Goal: Task Accomplishment & Management: Manage account settings

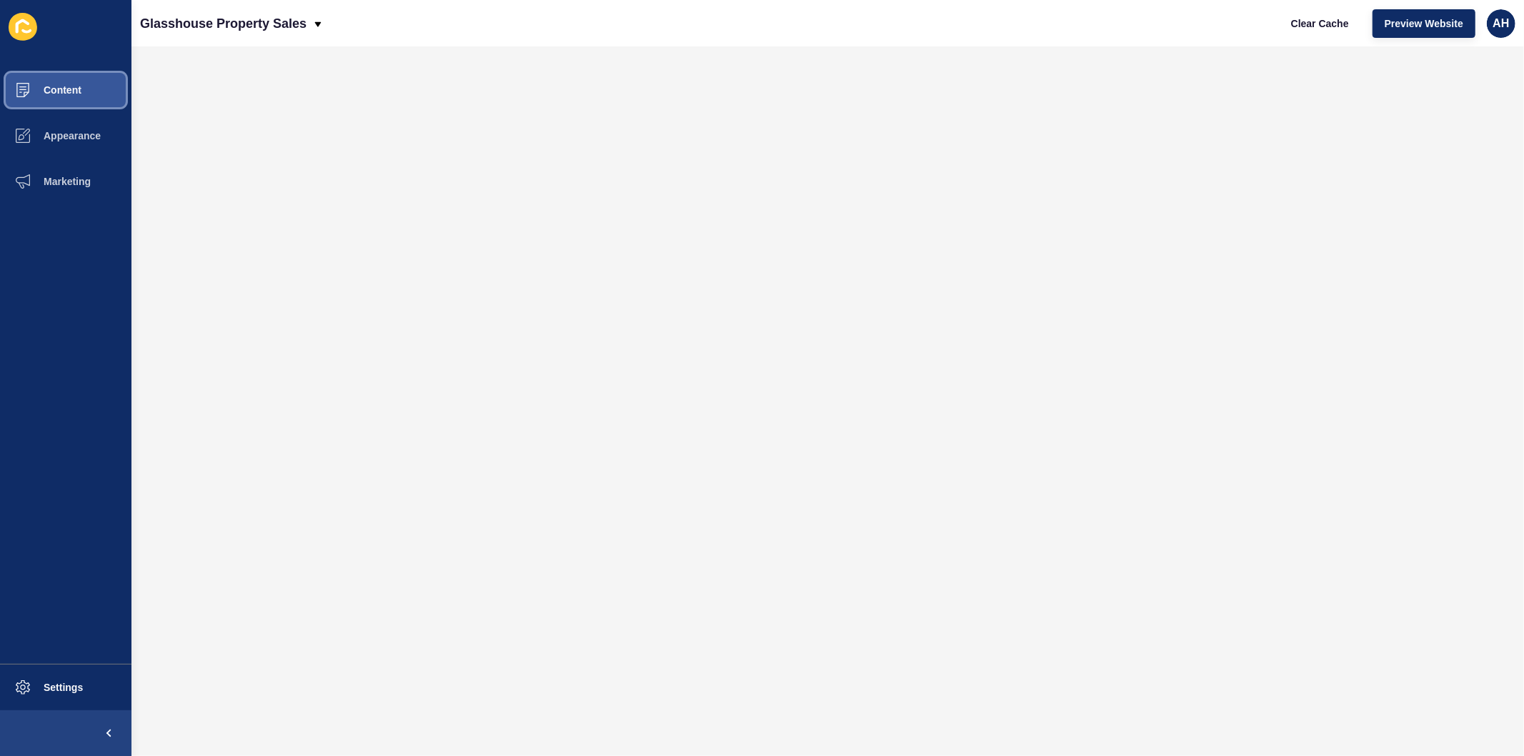
click at [59, 89] on span "Content" at bounding box center [40, 89] width 84 height 11
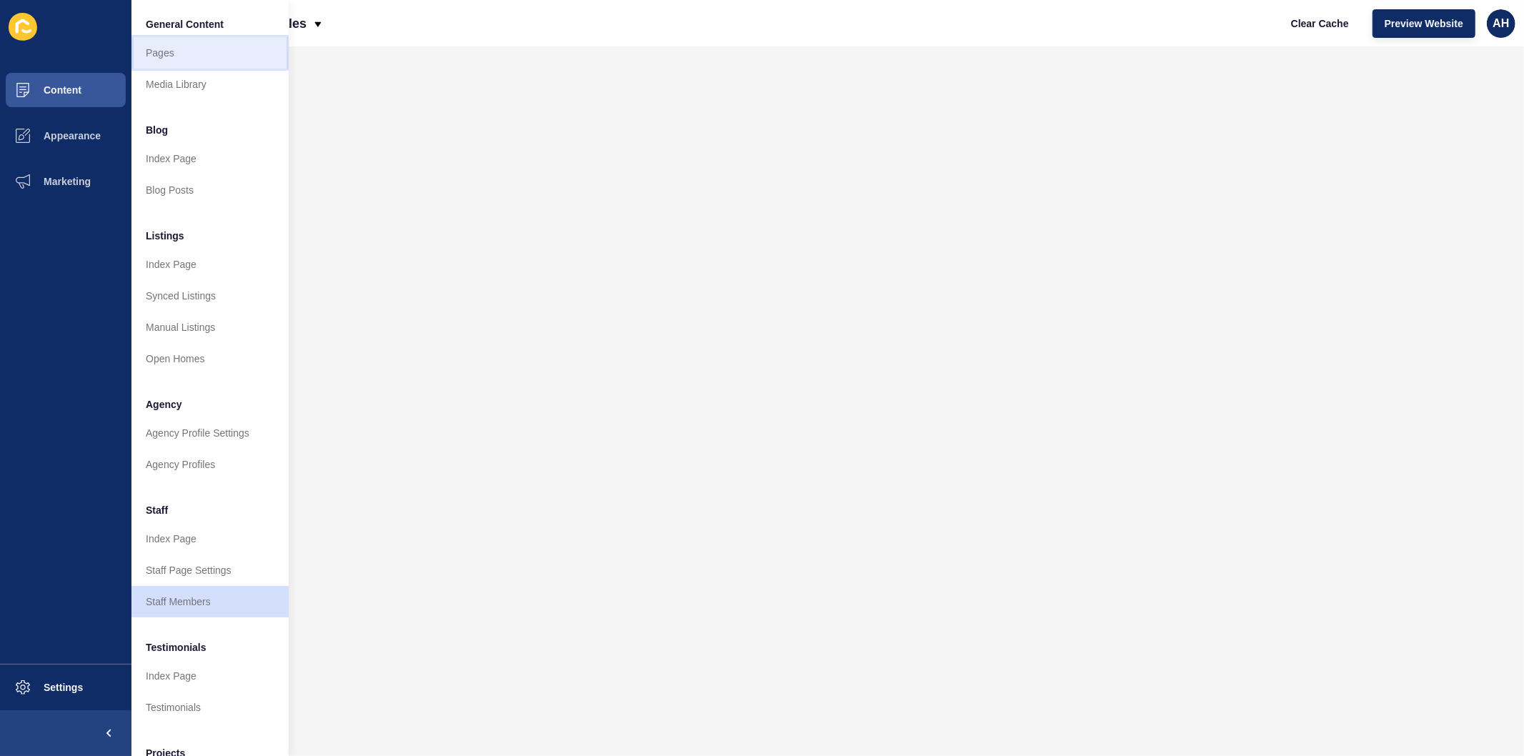
click at [189, 49] on link "Pages" at bounding box center [209, 52] width 157 height 31
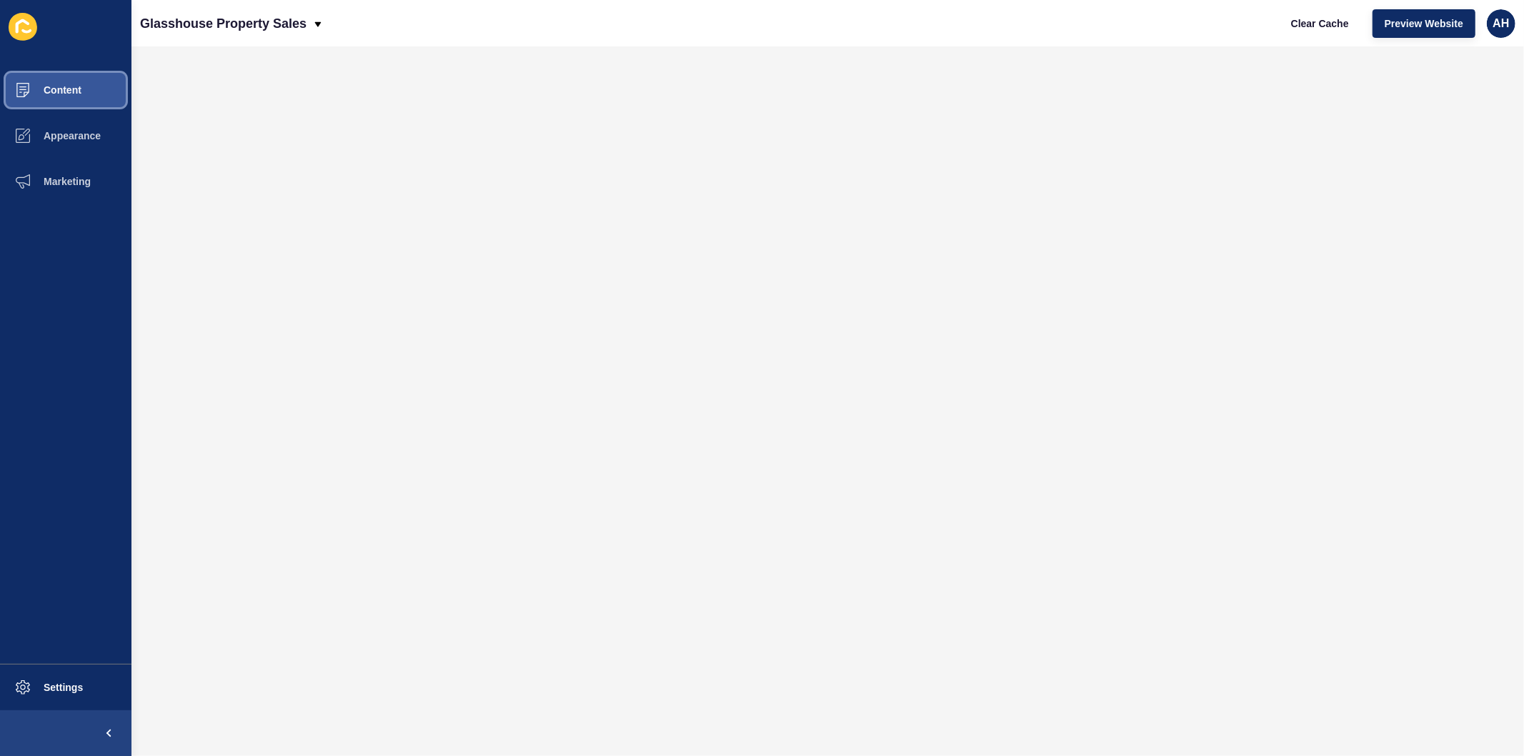
click at [79, 98] on button "Content" at bounding box center [65, 90] width 131 height 46
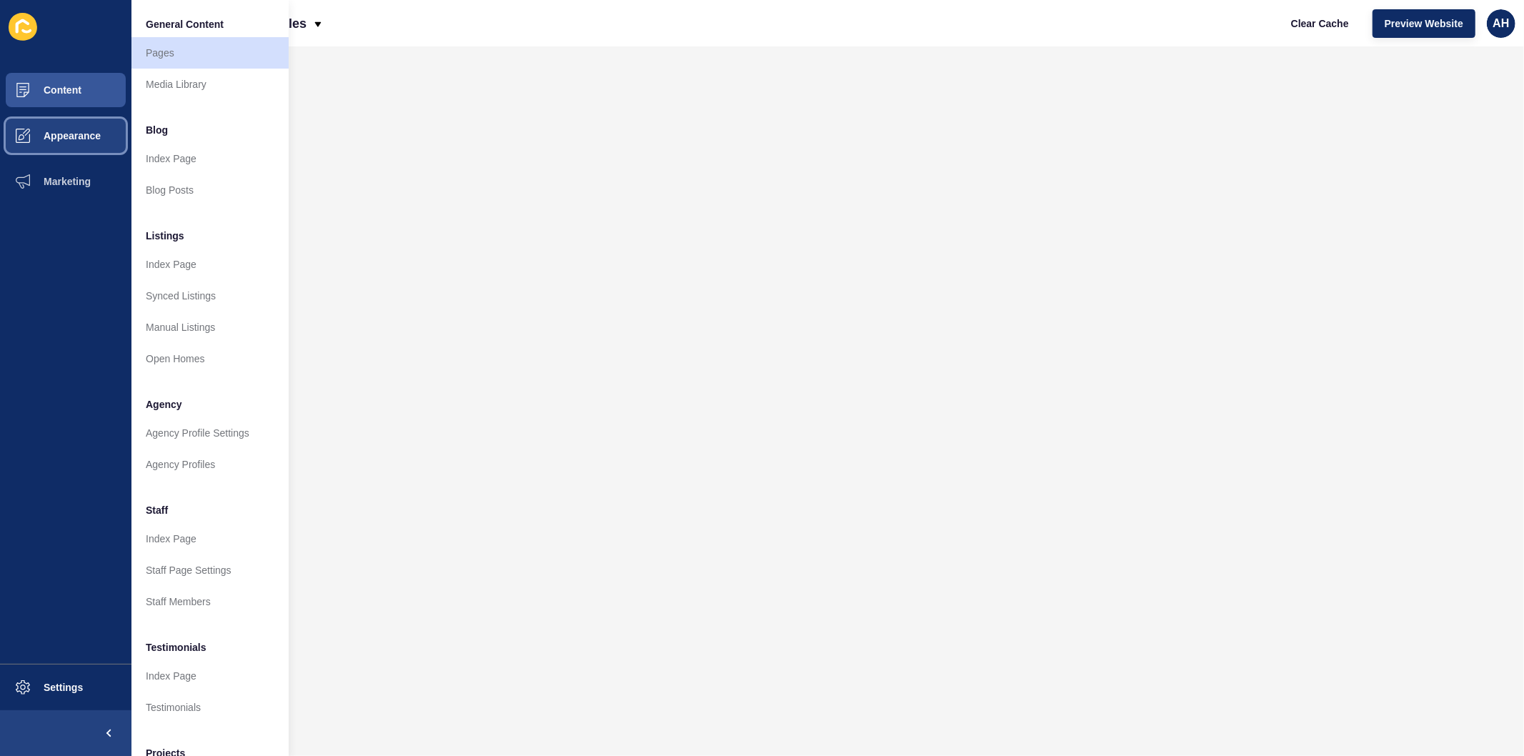
click at [81, 131] on span "Appearance" at bounding box center [49, 135] width 103 height 11
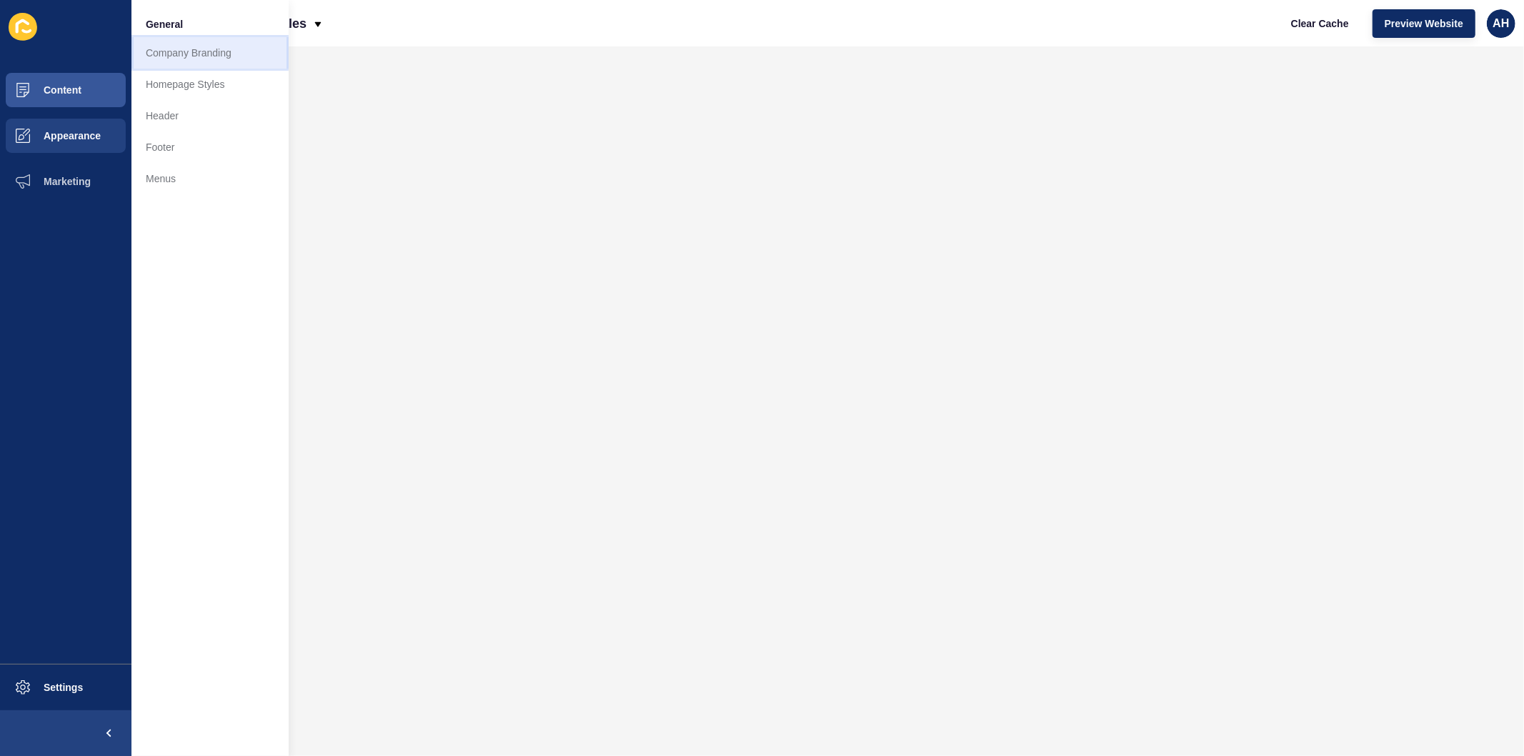
click at [160, 55] on link "Company Branding" at bounding box center [209, 52] width 157 height 31
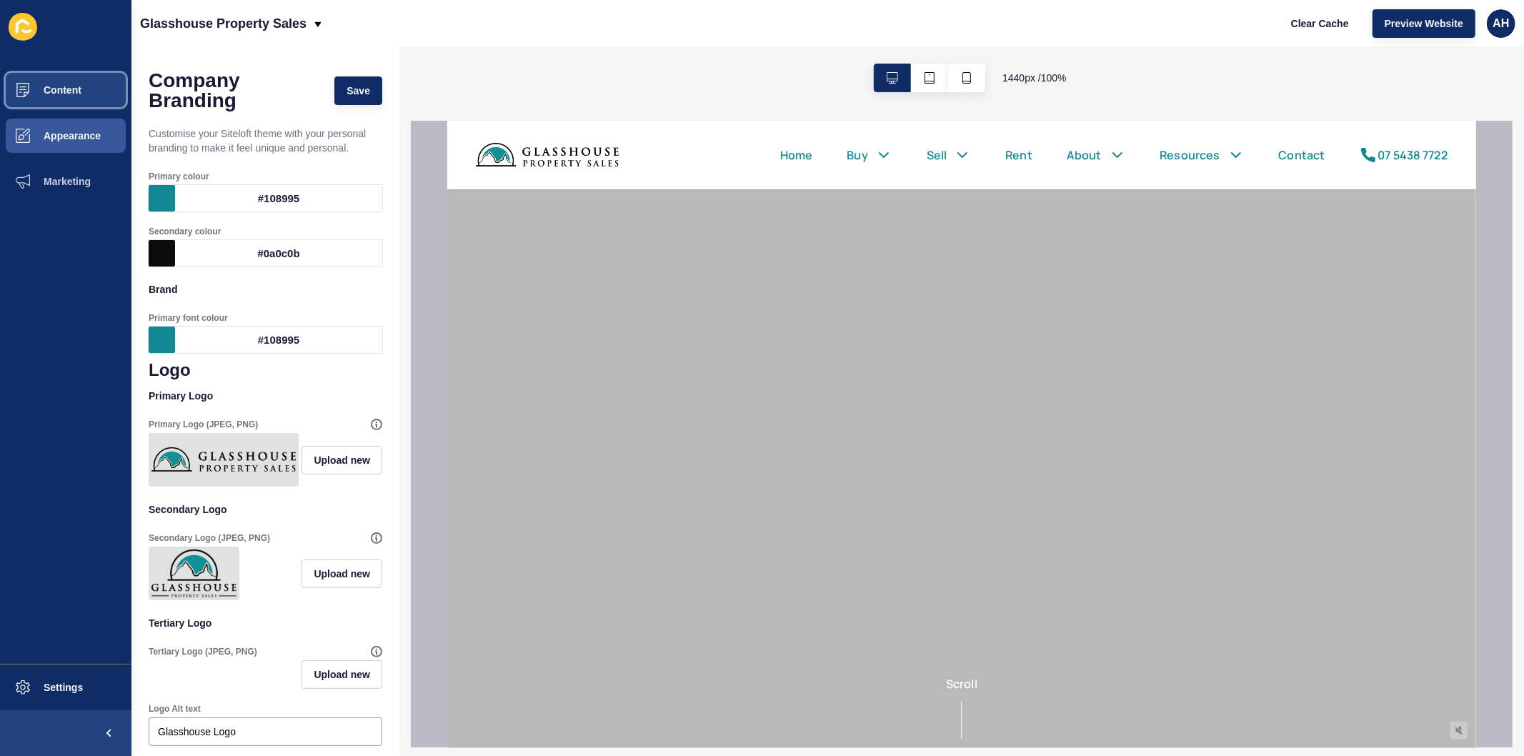
click at [55, 87] on span "Content" at bounding box center [40, 89] width 84 height 11
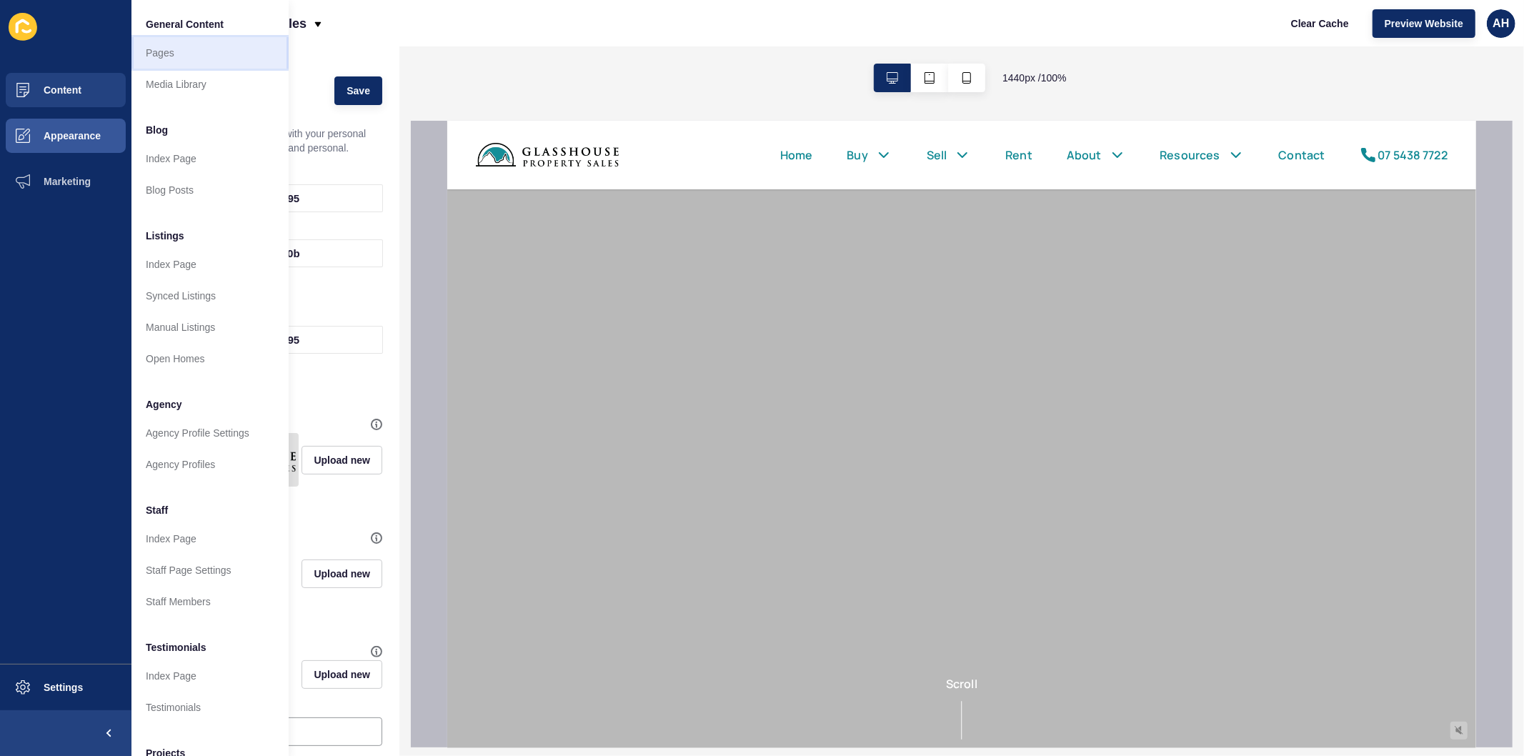
click at [174, 66] on link "Pages" at bounding box center [209, 52] width 157 height 31
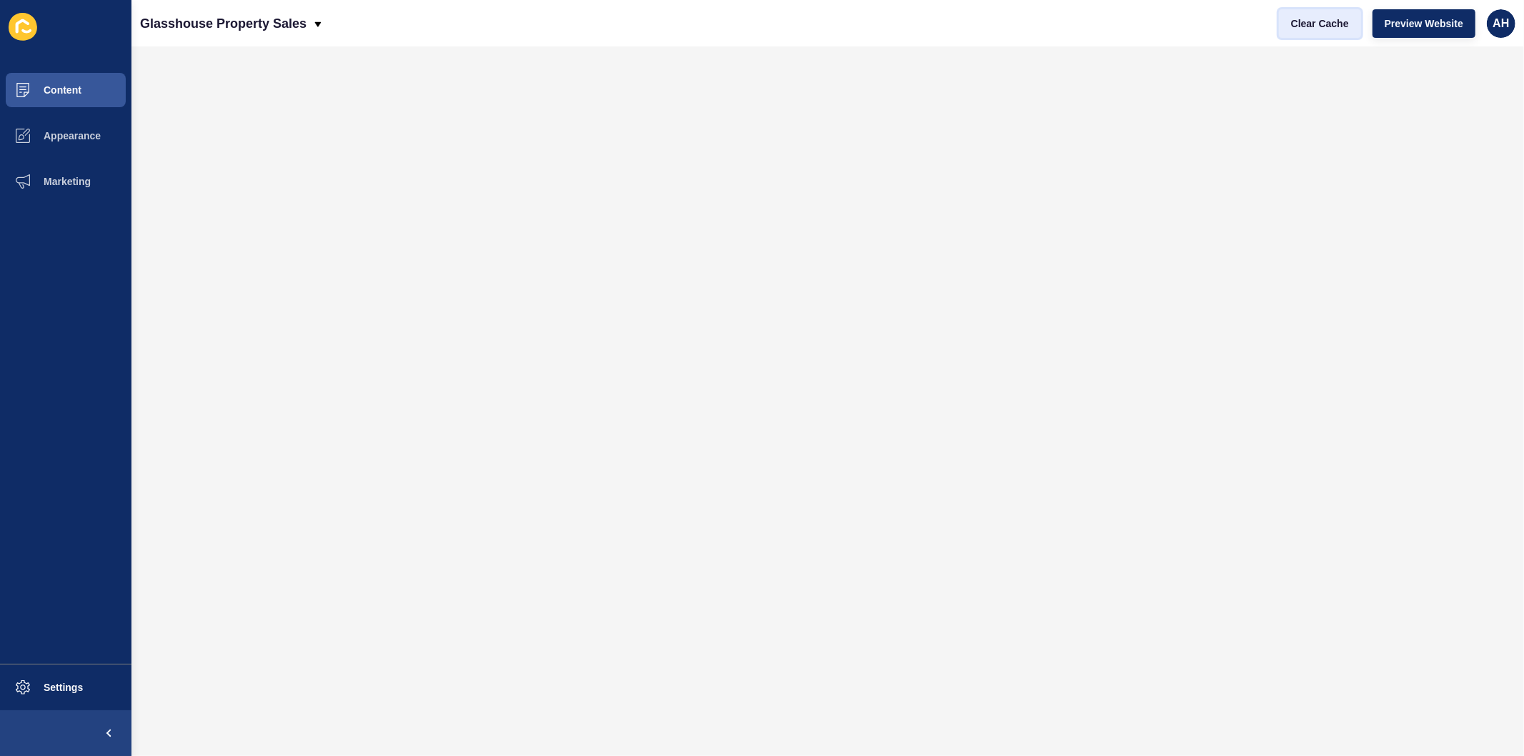
click at [1323, 30] on span "Clear Cache" at bounding box center [1320, 23] width 58 height 14
click at [48, 138] on span "Appearance" at bounding box center [49, 135] width 103 height 11
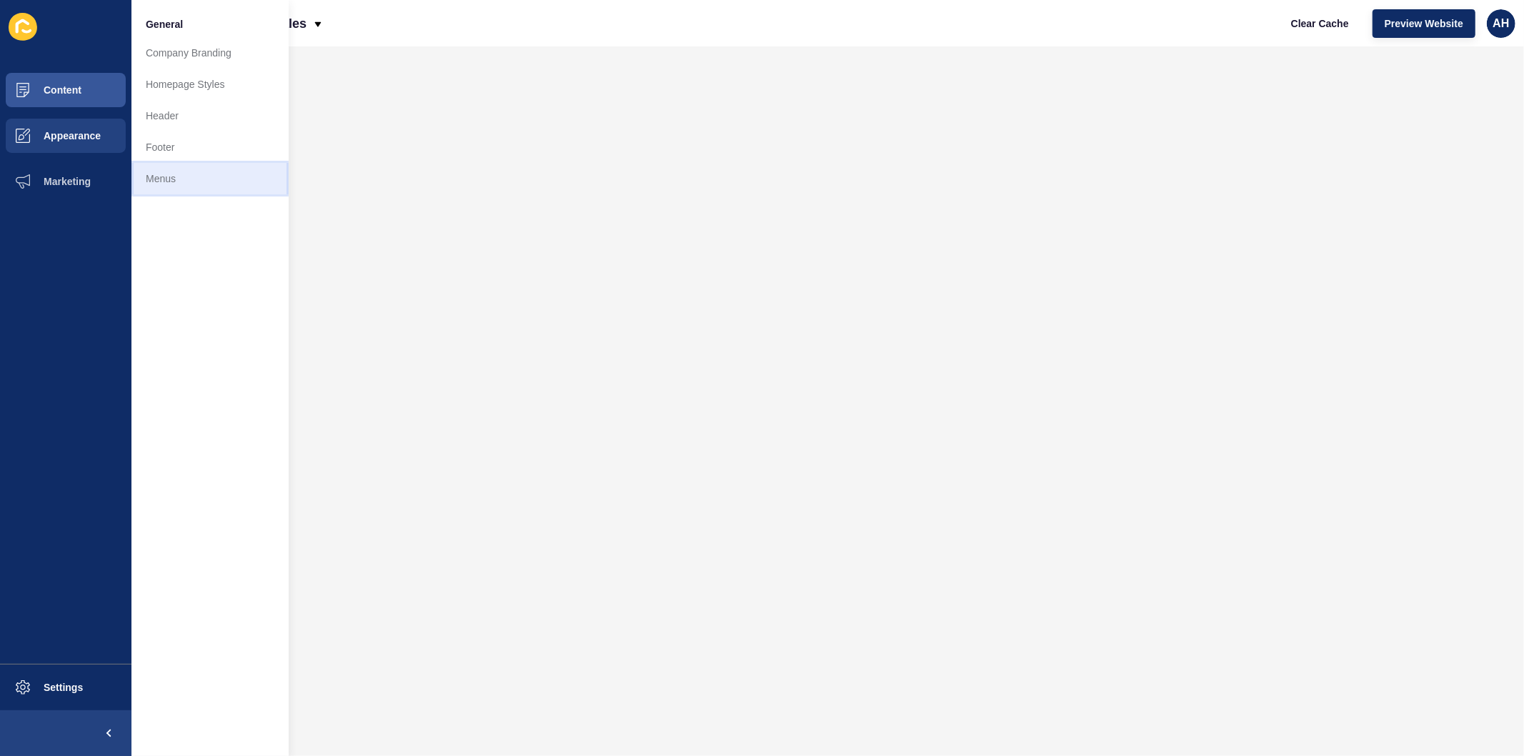
click at [176, 184] on link "Menus" at bounding box center [209, 178] width 157 height 31
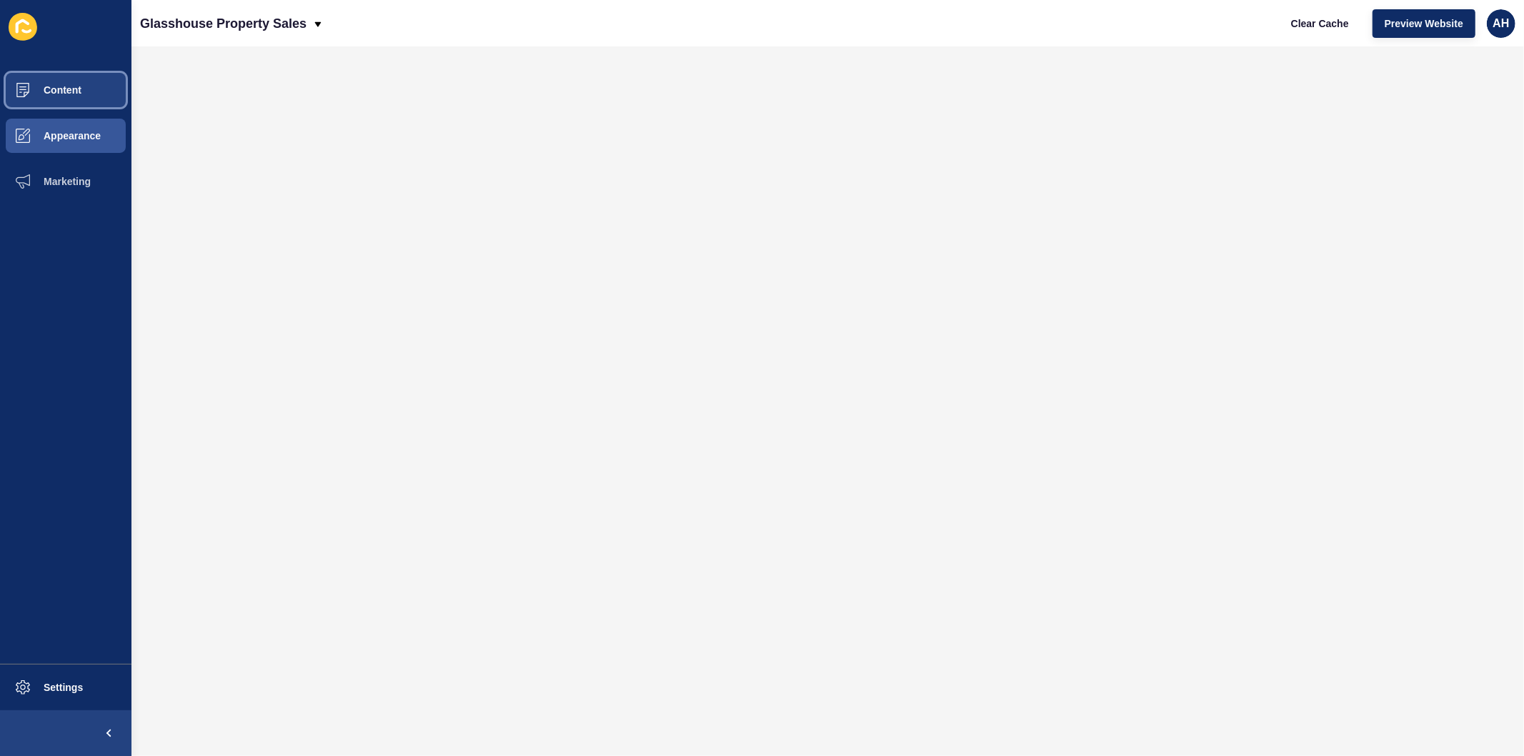
click at [56, 90] on span "Content" at bounding box center [40, 89] width 84 height 11
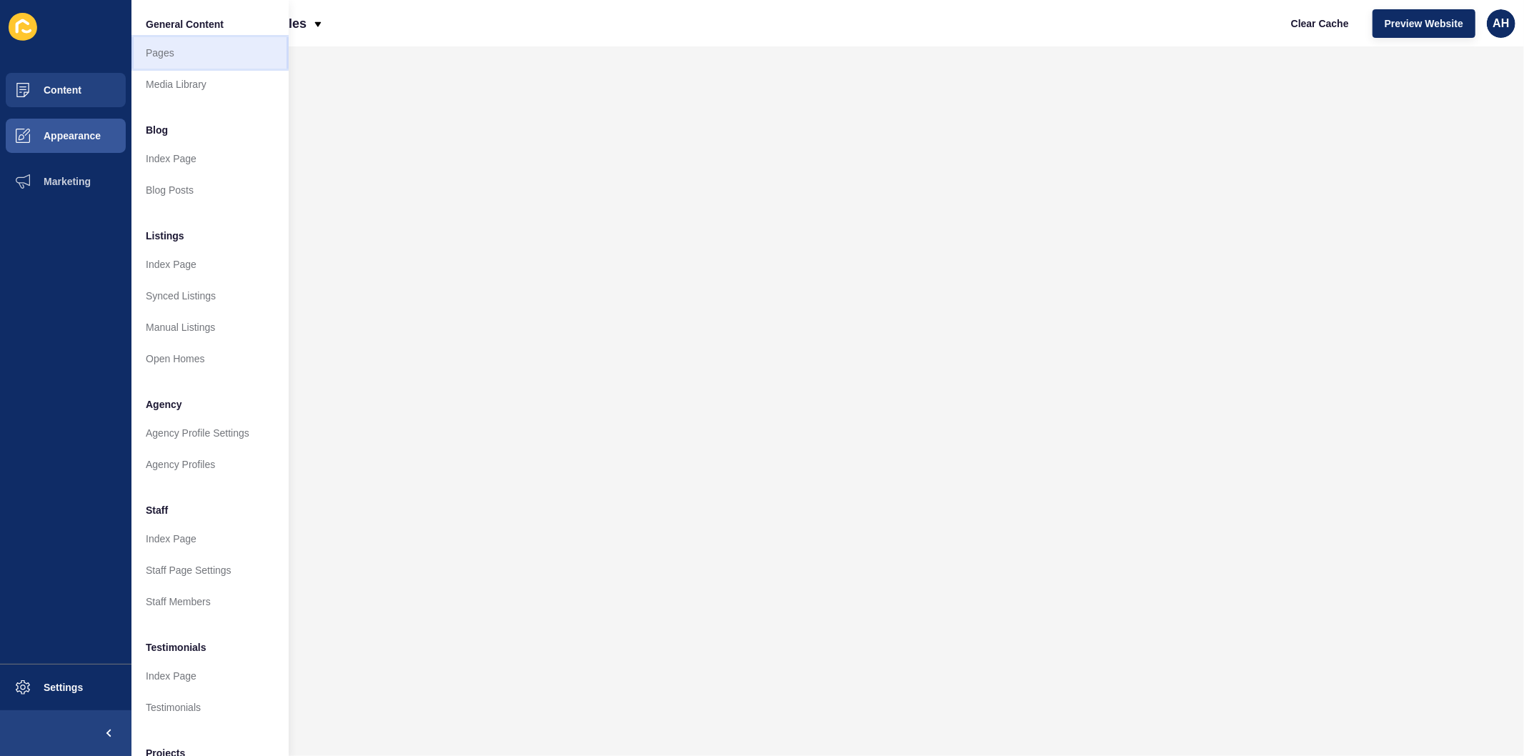
click at [164, 59] on link "Pages" at bounding box center [209, 52] width 157 height 31
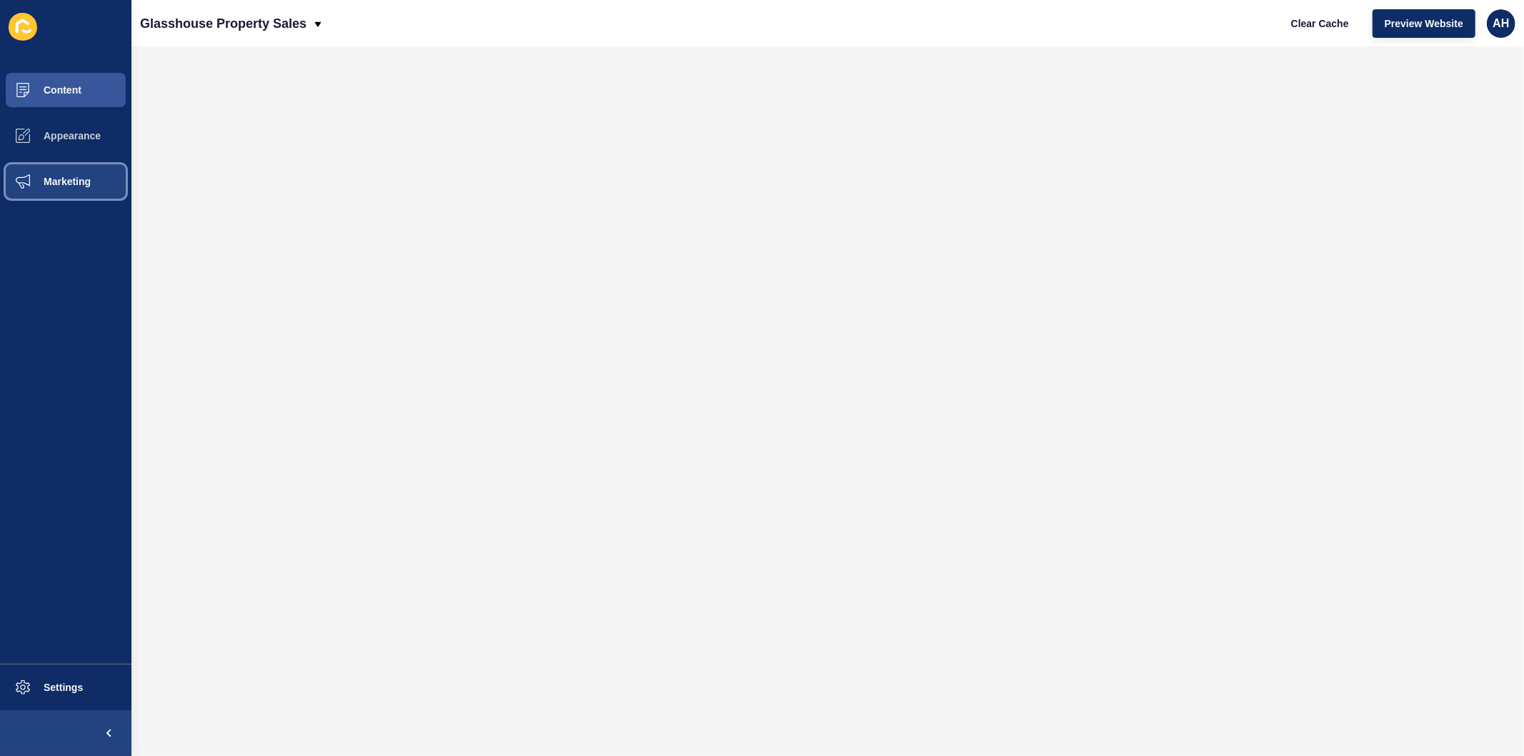
click at [65, 176] on span "Marketing" at bounding box center [44, 181] width 93 height 11
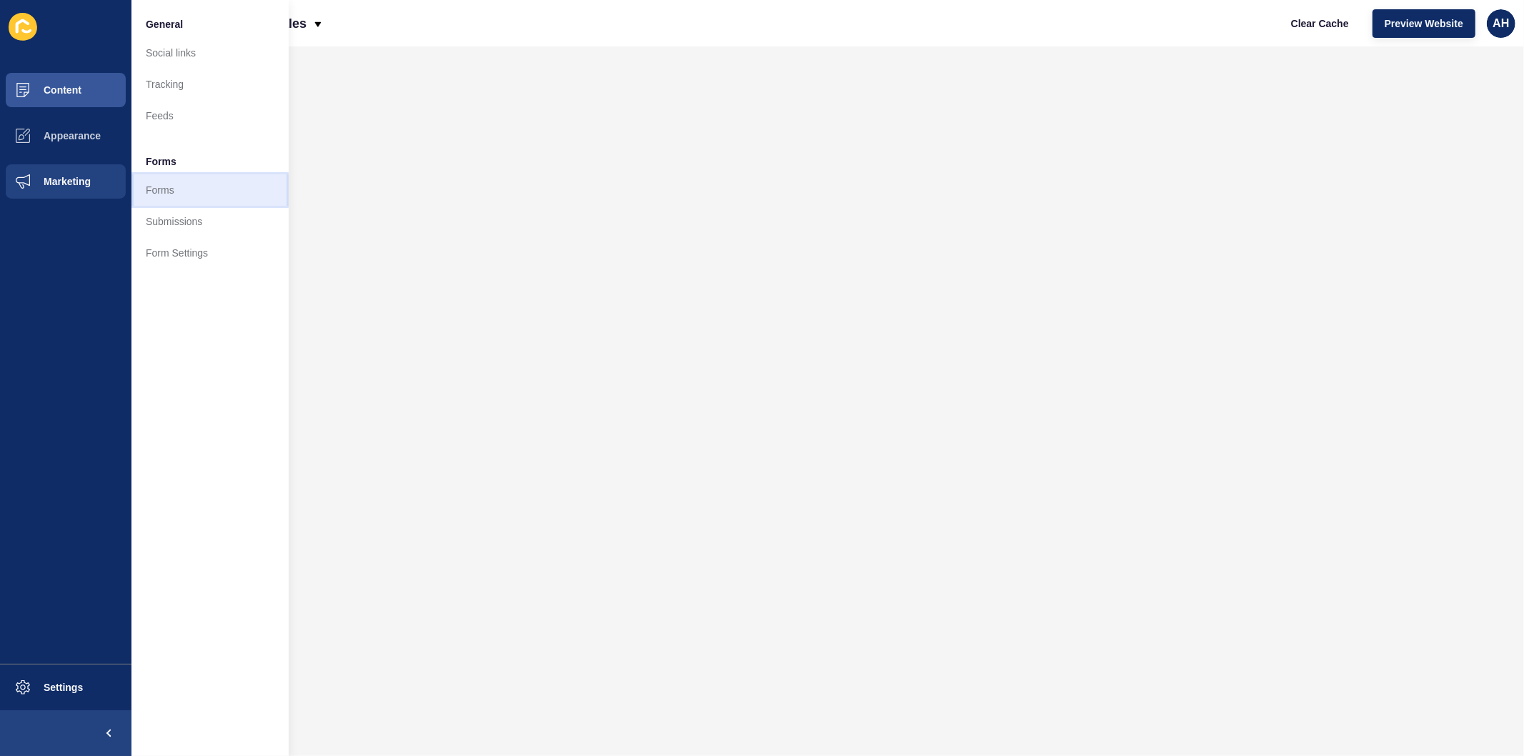
click at [179, 194] on link "Forms" at bounding box center [209, 189] width 157 height 31
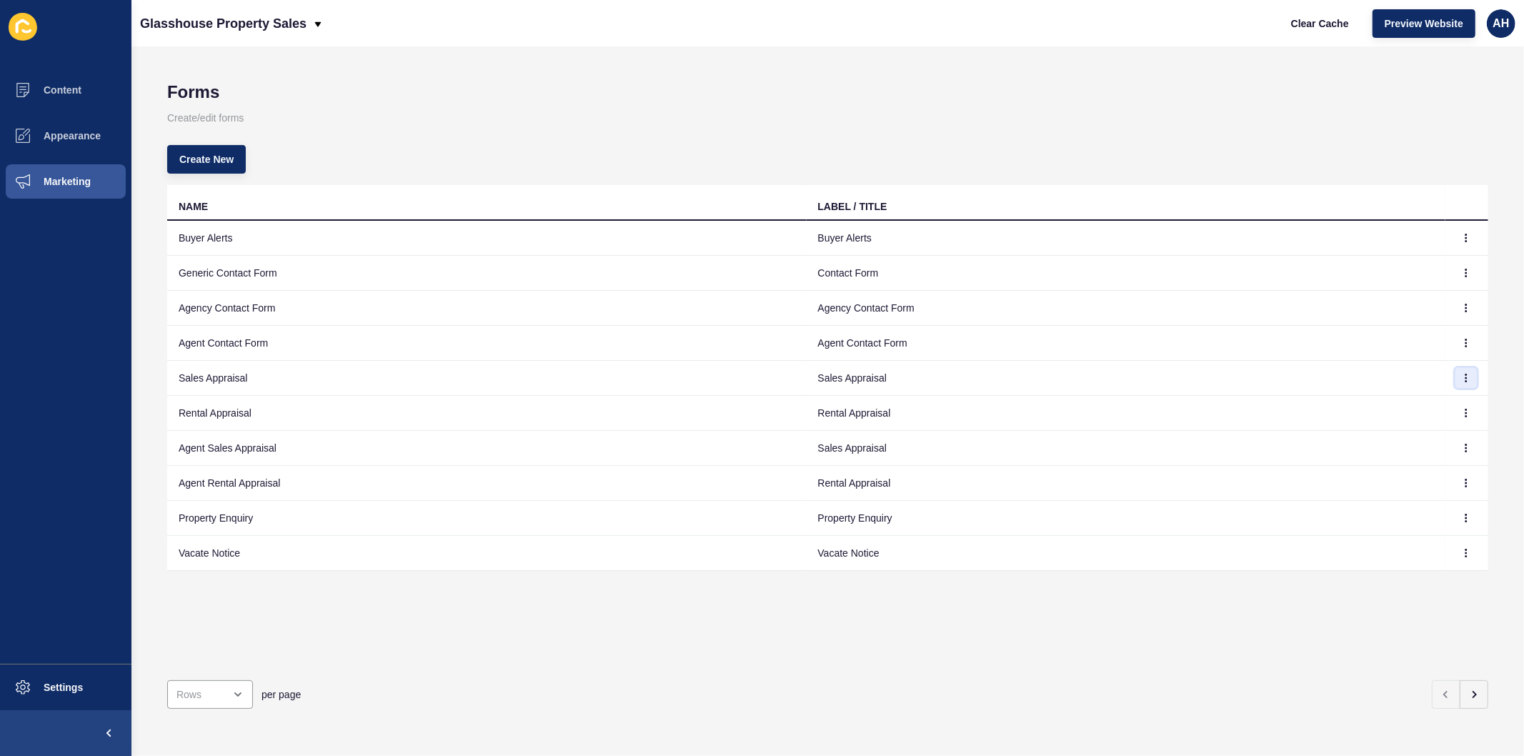
click at [1462, 381] on icon "button" at bounding box center [1466, 378] width 9 height 9
click at [1403, 404] on link "Edit" at bounding box center [1416, 406] width 100 height 31
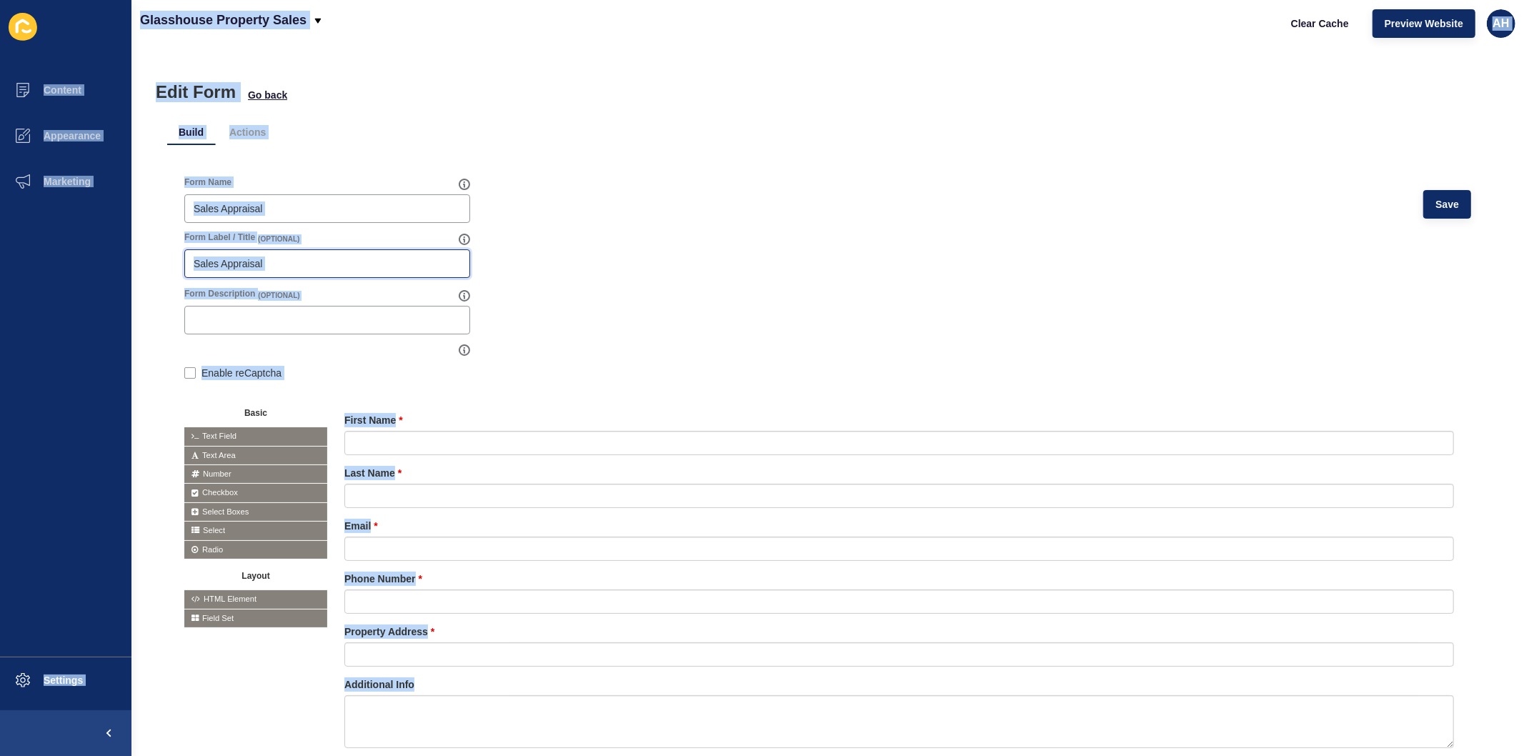
click at [282, 268] on input "Sales Appraisal" at bounding box center [327, 264] width 267 height 14
click at [613, 309] on form "Form Name Sales Appraisal Save Form Label / Title (OPTIONAL) Sales Appraisal Fo…" at bounding box center [827, 479] width 1287 height 607
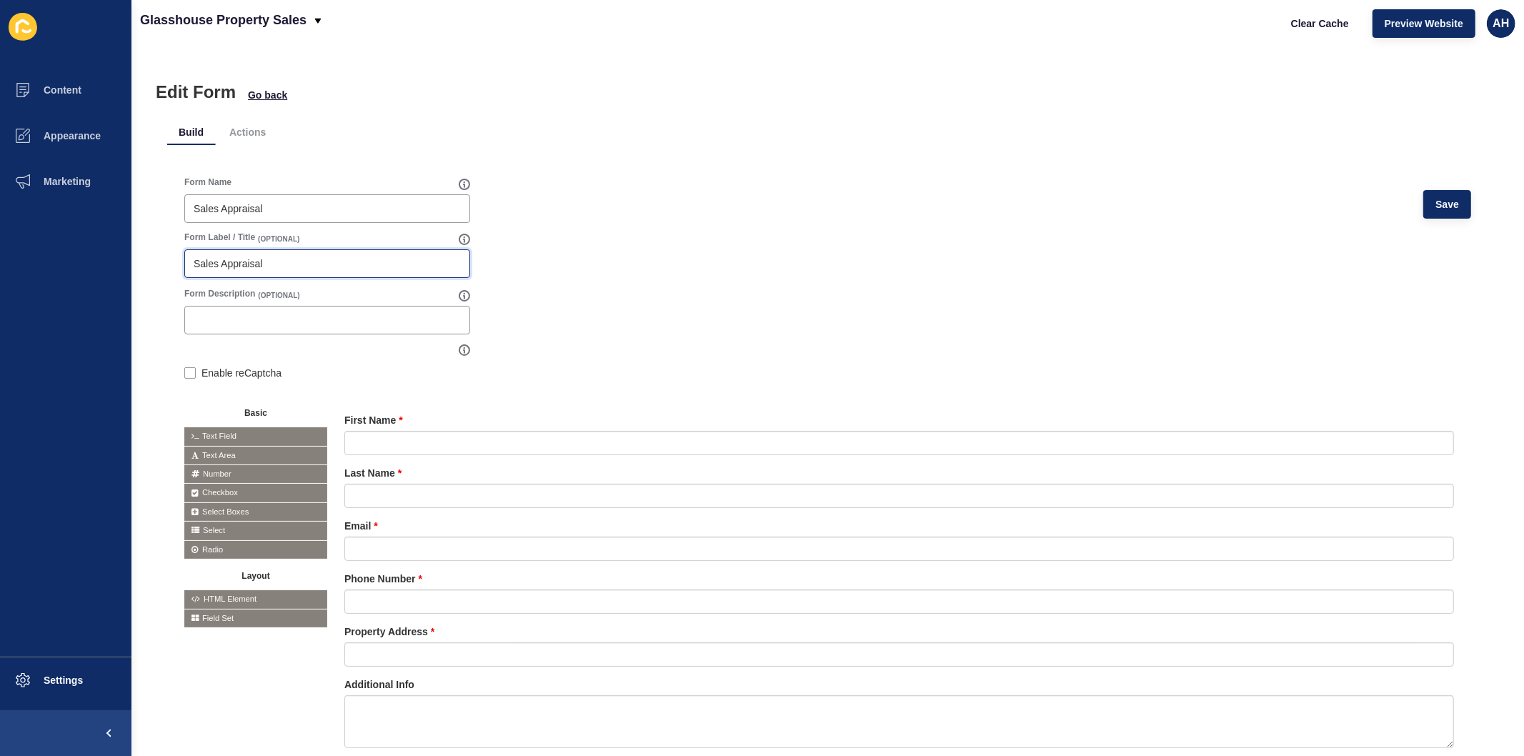
click at [304, 265] on input "Sales Appraisal" at bounding box center [327, 264] width 267 height 14
paste input "Book Your Free"
type input "Book Your Free Appraisal"
click at [1439, 210] on span "Save" at bounding box center [1448, 204] width 24 height 14
click at [196, 259] on input "Book Your Free Appraisal" at bounding box center [327, 264] width 267 height 14
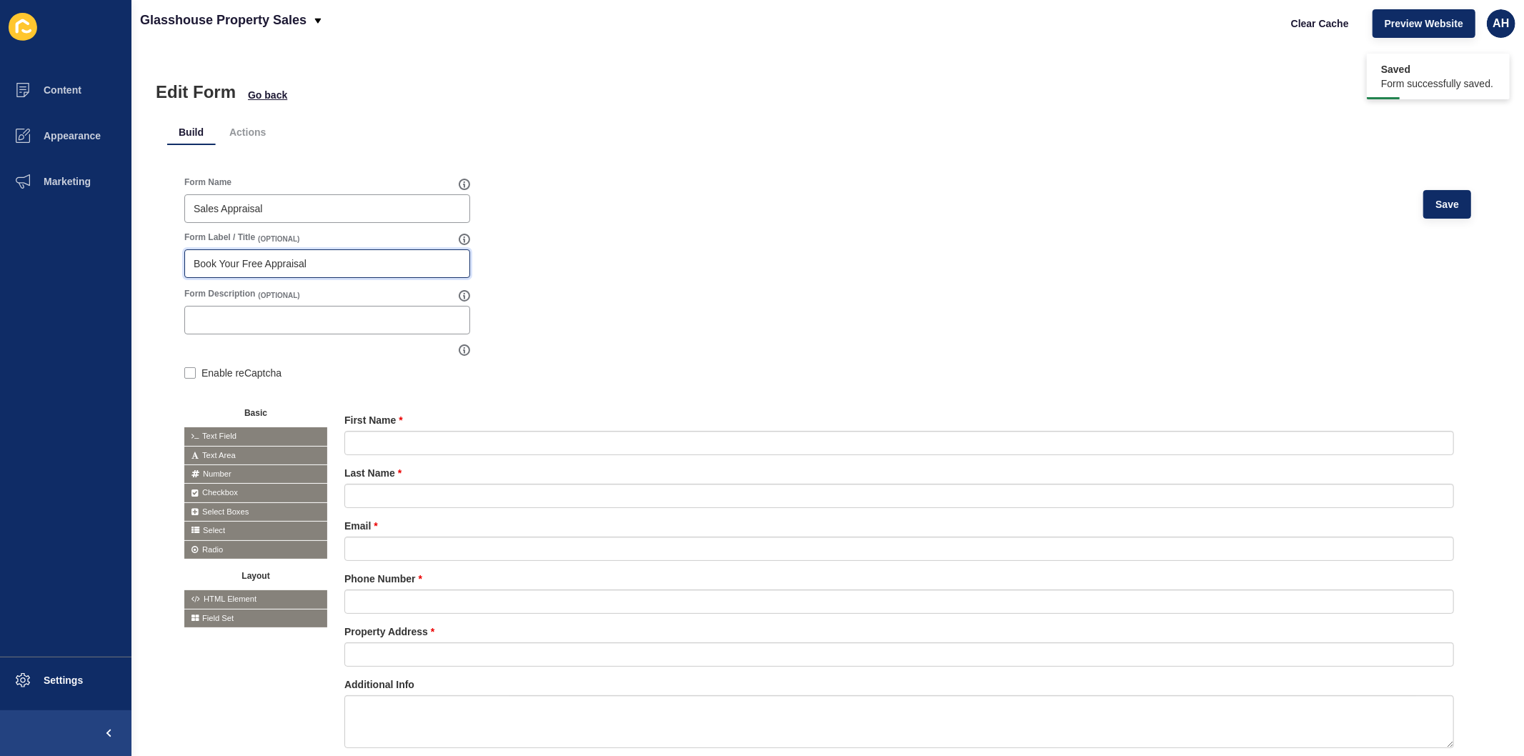
click at [337, 257] on input "Book Your Free Appraisal" at bounding box center [327, 264] width 267 height 14
click at [1430, 213] on button "Save" at bounding box center [1447, 204] width 48 height 29
click at [87, 76] on button "Content" at bounding box center [65, 90] width 131 height 46
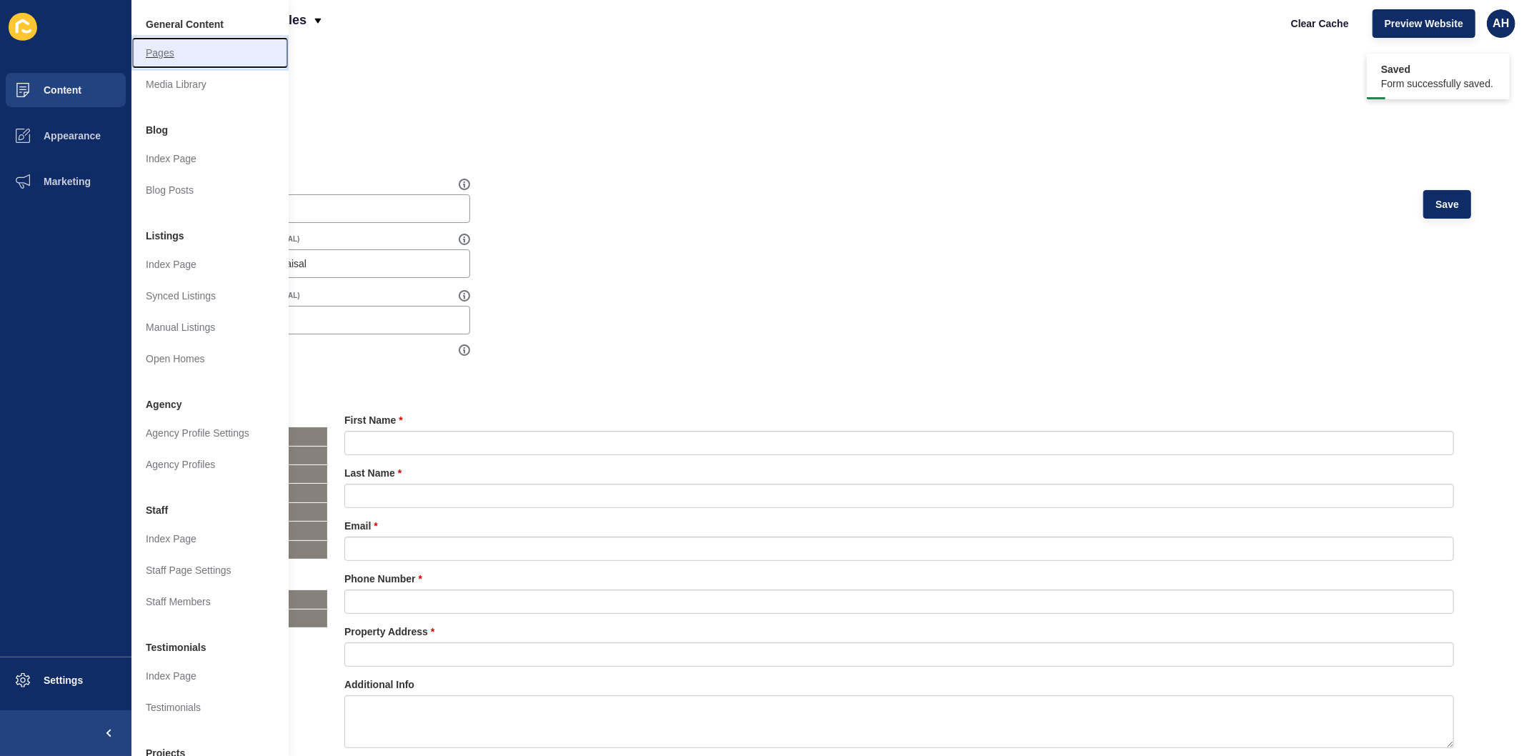
click at [155, 59] on link "Pages" at bounding box center [209, 52] width 157 height 31
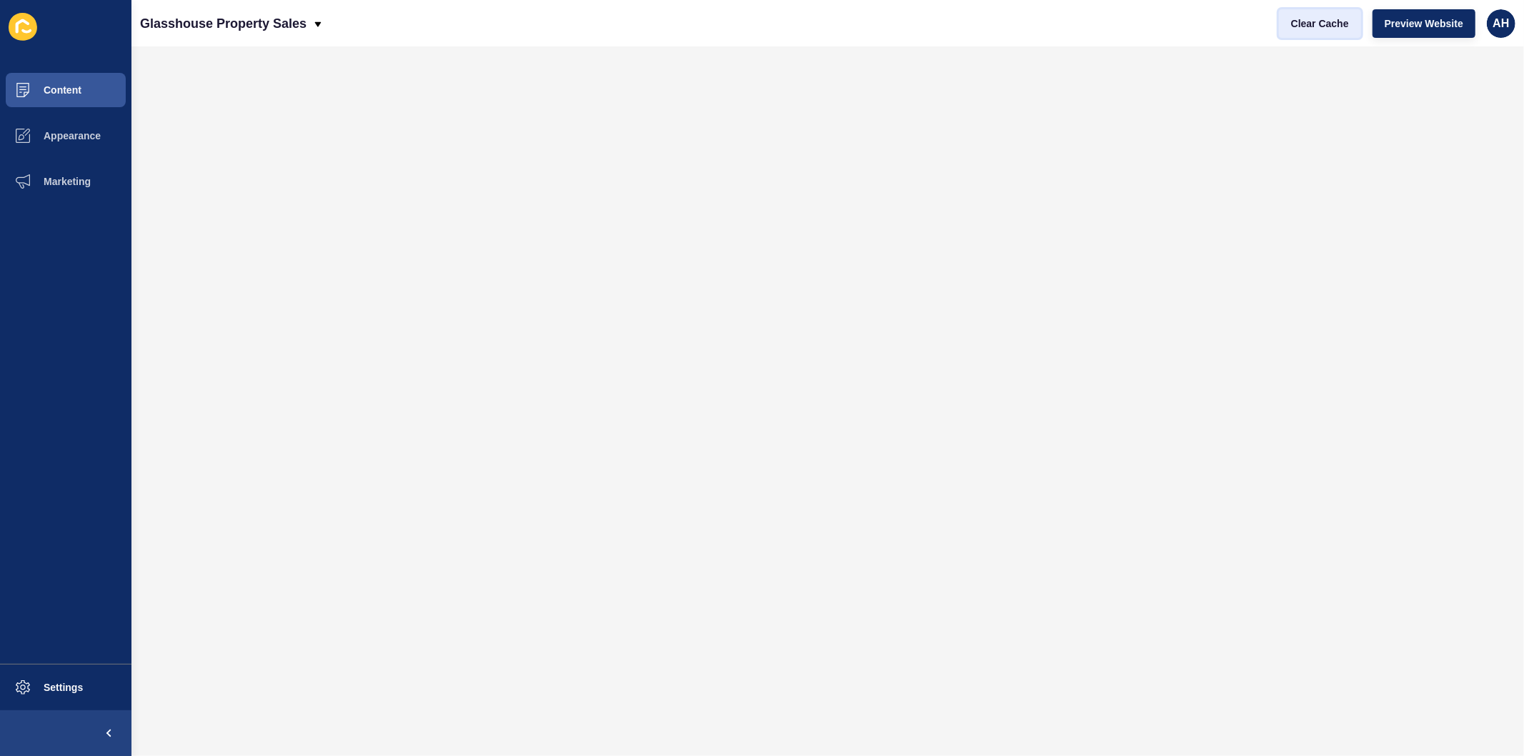
click at [1308, 16] on span "Clear Cache" at bounding box center [1320, 23] width 58 height 14
click at [70, 137] on span "Appearance" at bounding box center [49, 135] width 103 height 11
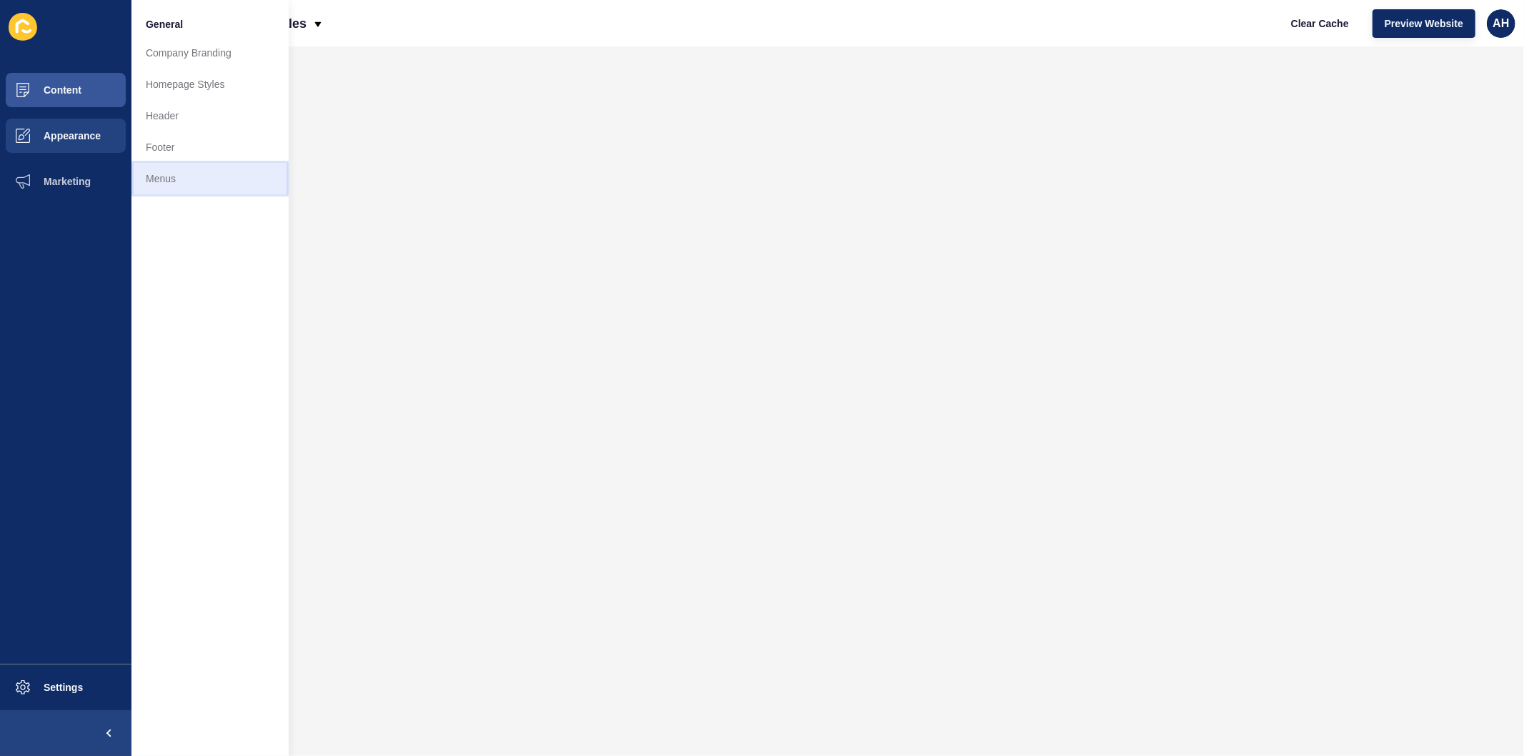
click at [162, 183] on link "Menus" at bounding box center [209, 178] width 157 height 31
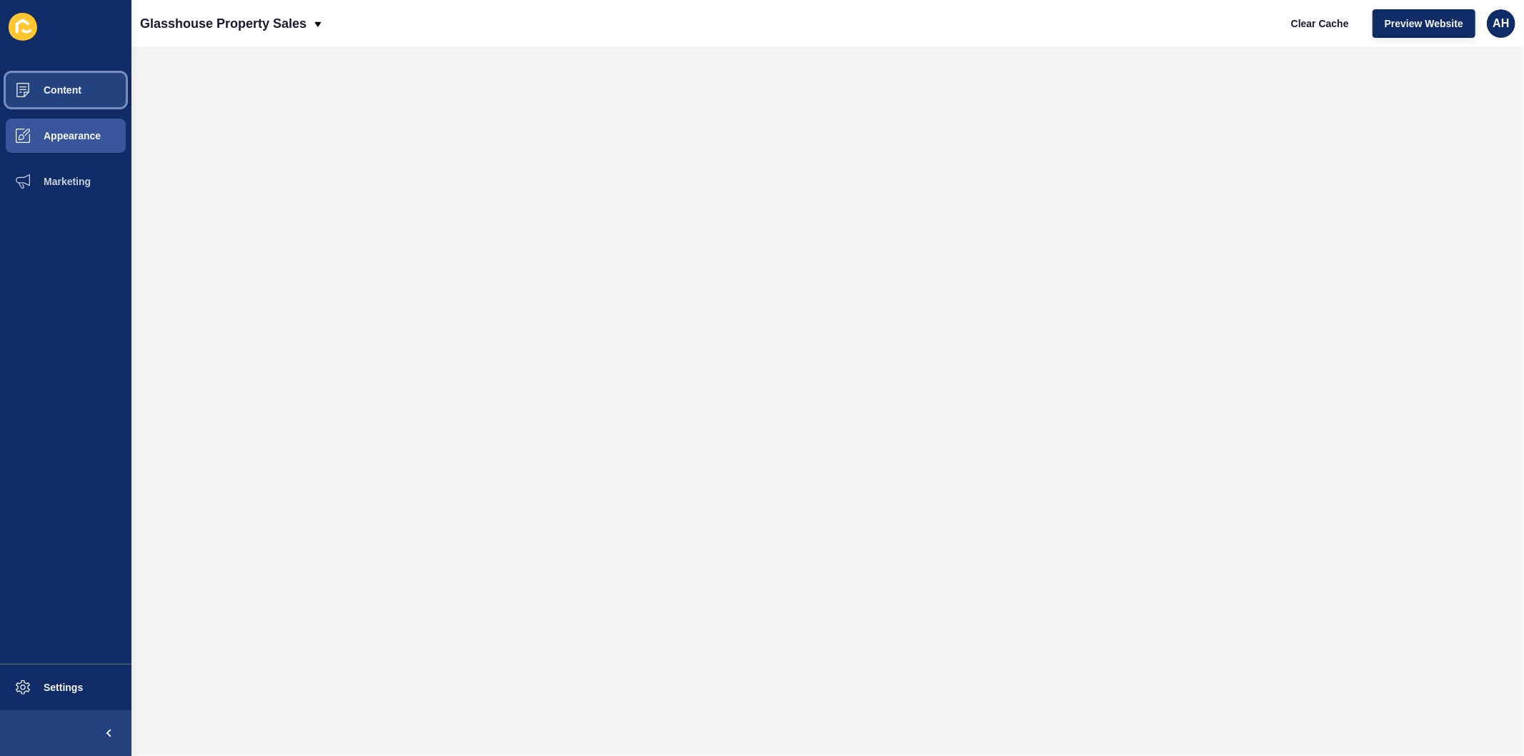
click at [60, 82] on button "Content" at bounding box center [65, 90] width 131 height 46
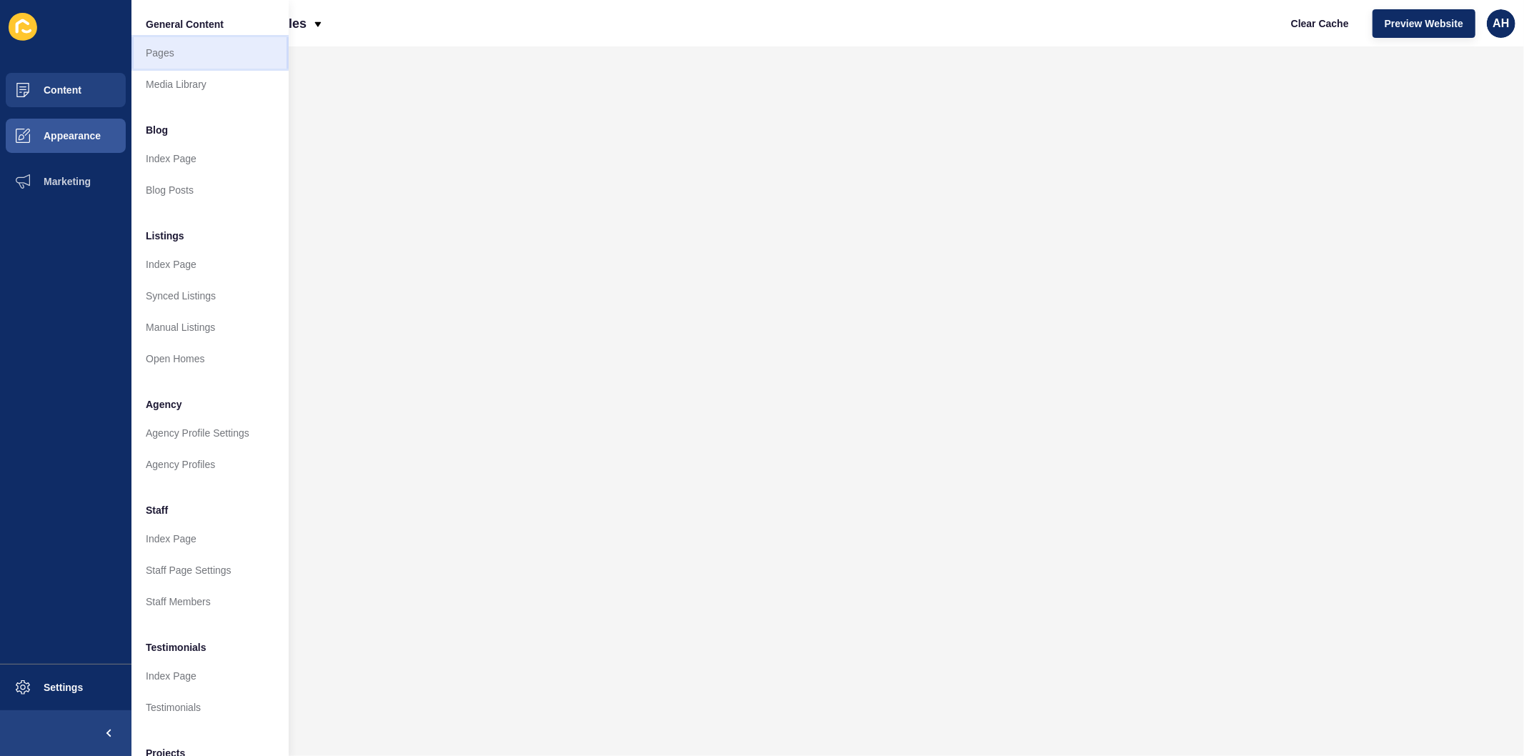
click at [165, 53] on link "Pages" at bounding box center [209, 52] width 157 height 31
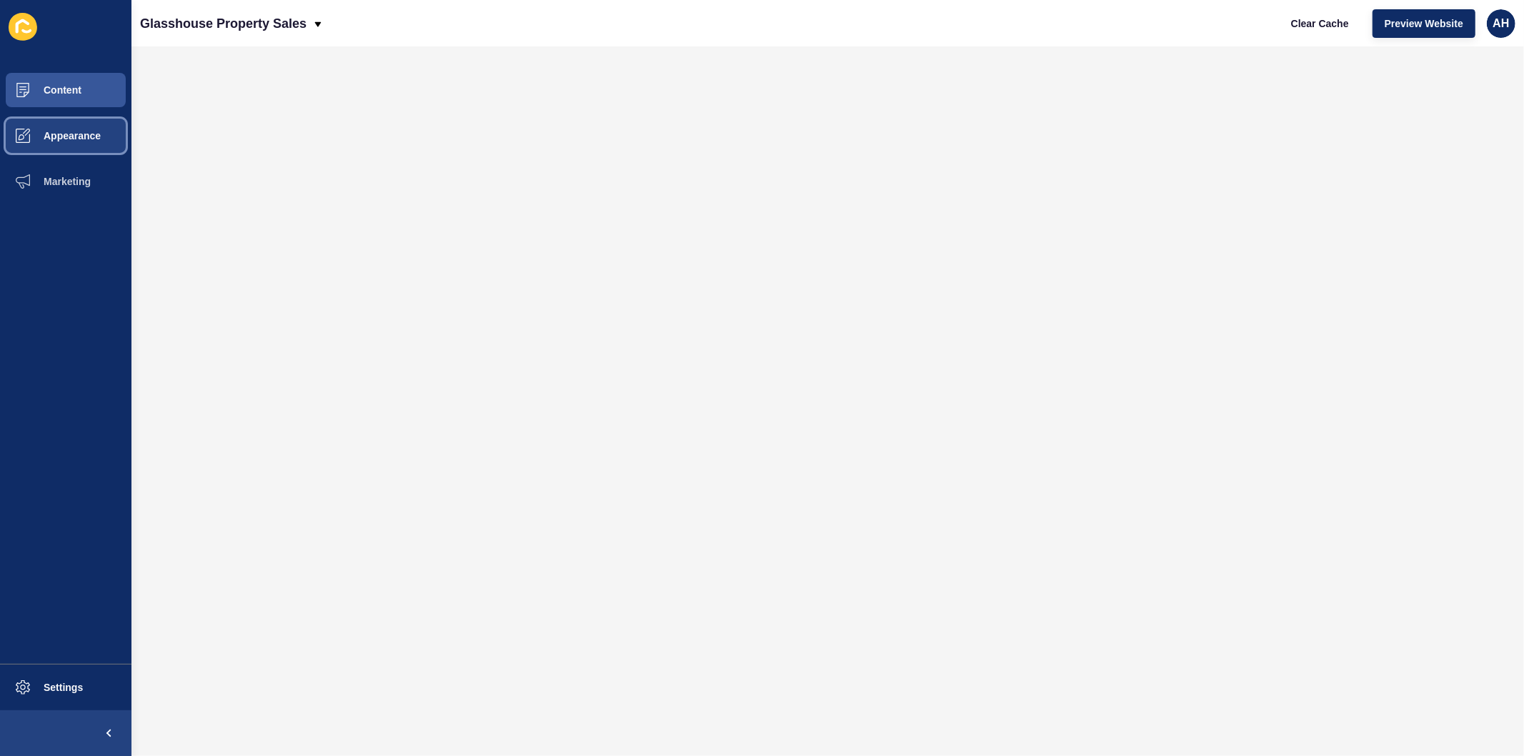
click at [82, 131] on span "Appearance" at bounding box center [49, 135] width 103 height 11
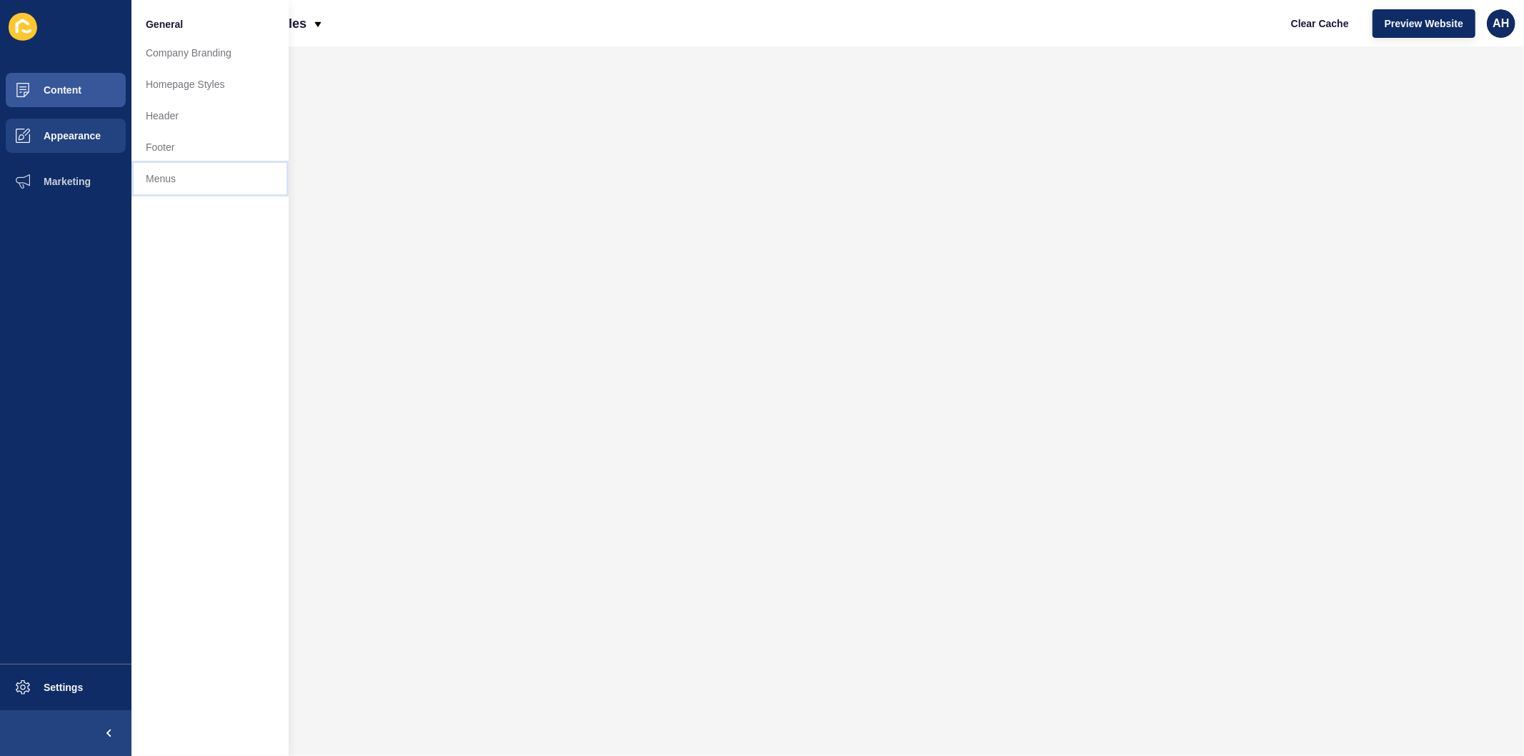
click at [167, 179] on link "Menus" at bounding box center [209, 178] width 157 height 31
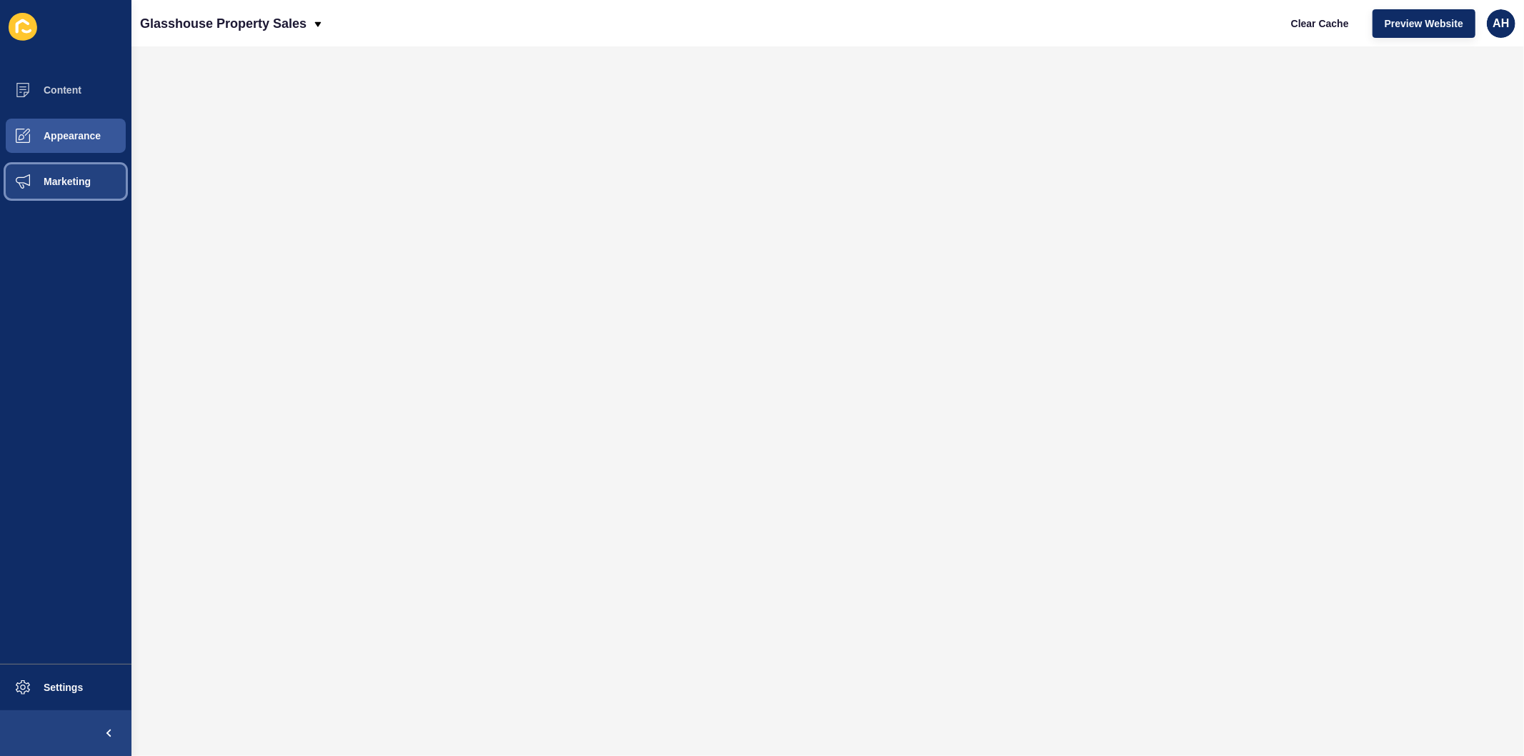
click at [49, 186] on span "Marketing" at bounding box center [44, 181] width 93 height 11
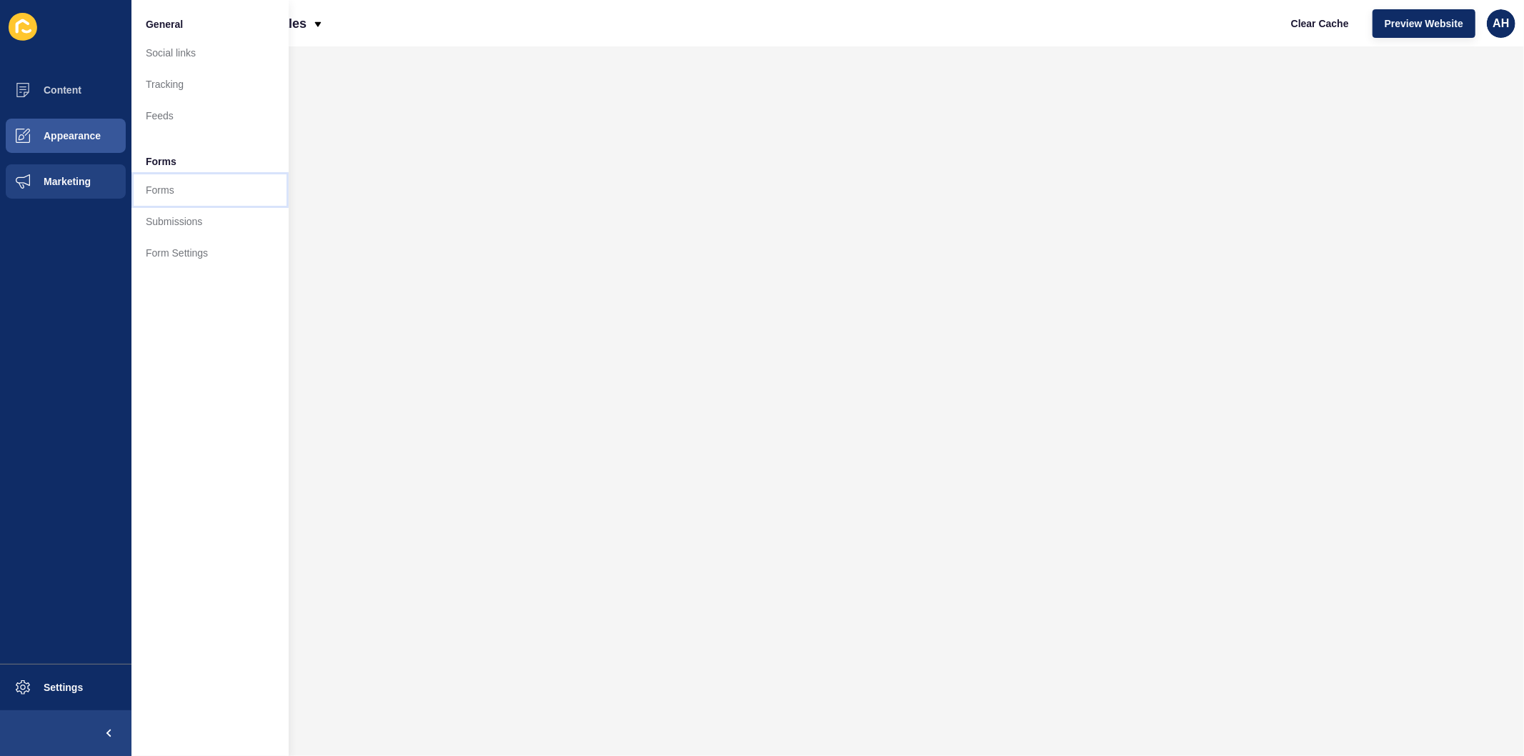
drag, startPoint x: 167, startPoint y: 194, endPoint x: 263, endPoint y: 199, distance: 95.8
click at [169, 194] on link "Forms" at bounding box center [209, 189] width 157 height 31
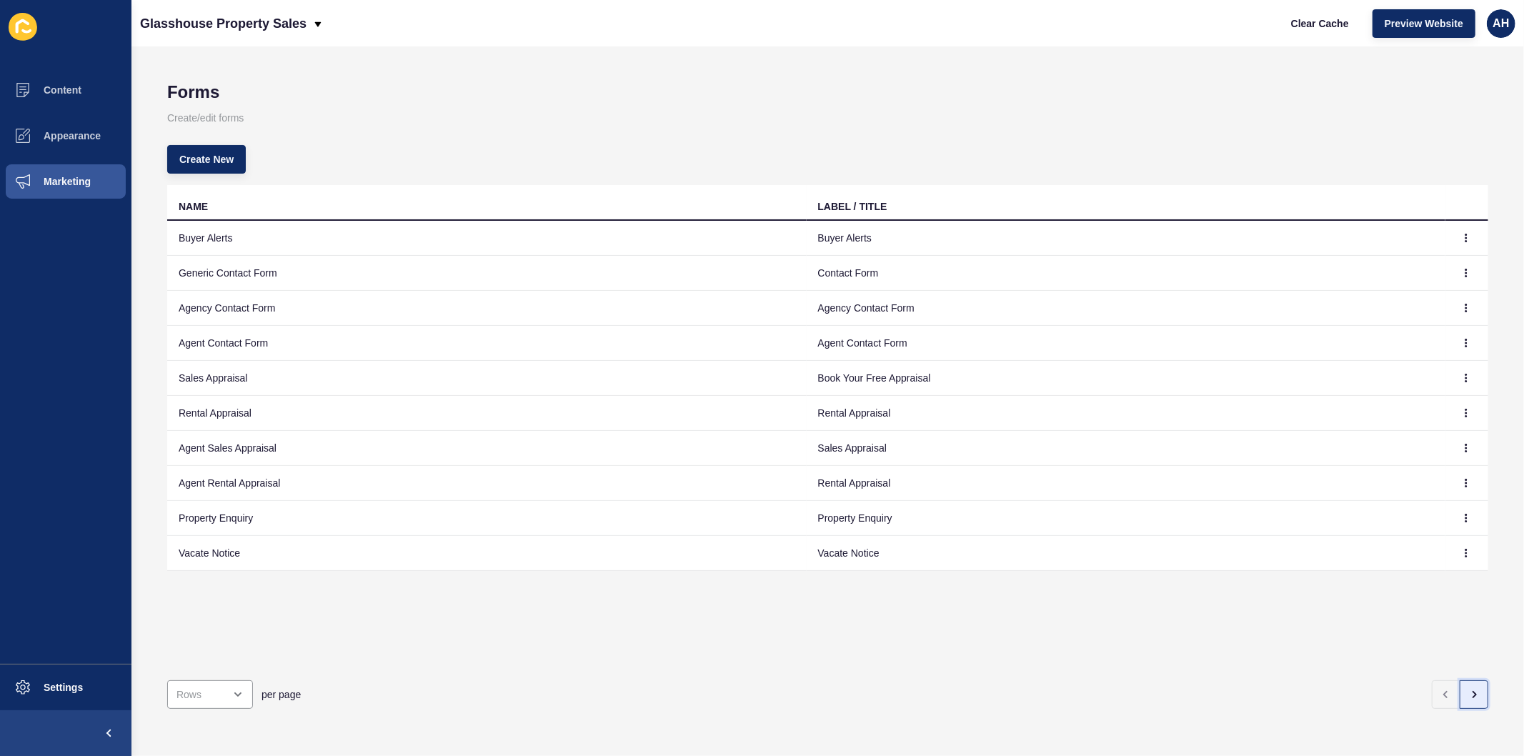
click at [1468, 689] on icon "button" at bounding box center [1473, 694] width 11 height 11
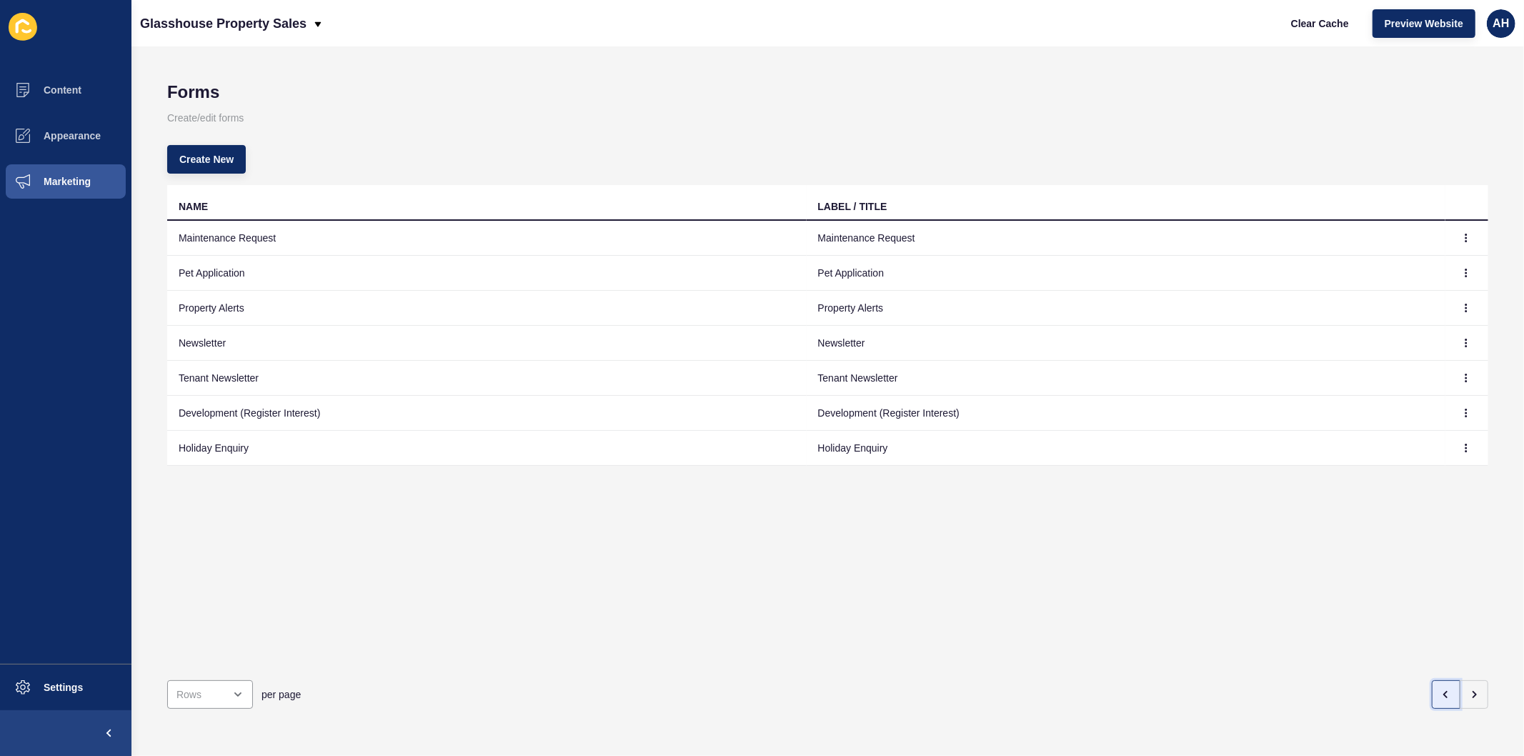
click at [1441, 689] on icon "button" at bounding box center [1446, 694] width 11 height 11
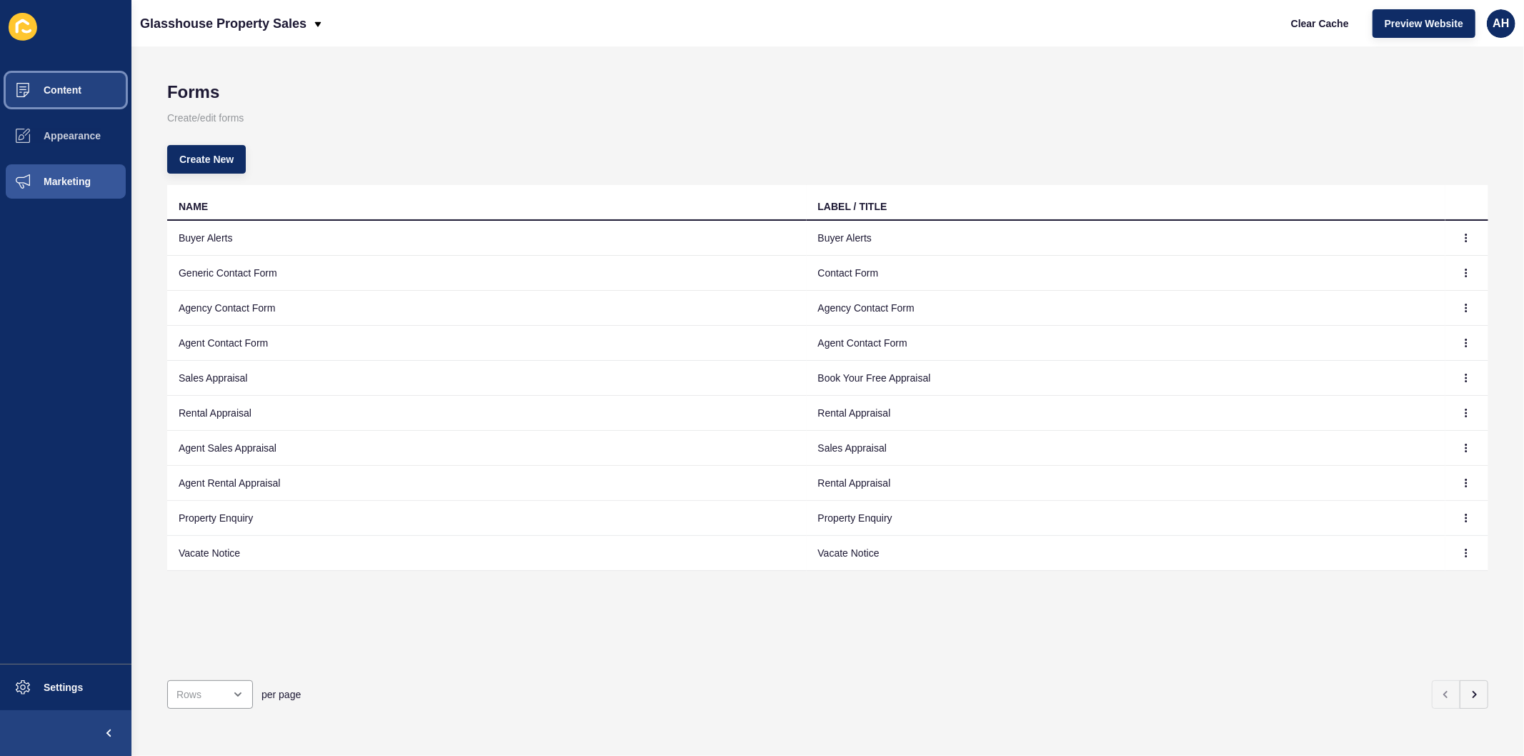
click at [52, 89] on span "Content" at bounding box center [40, 89] width 84 height 11
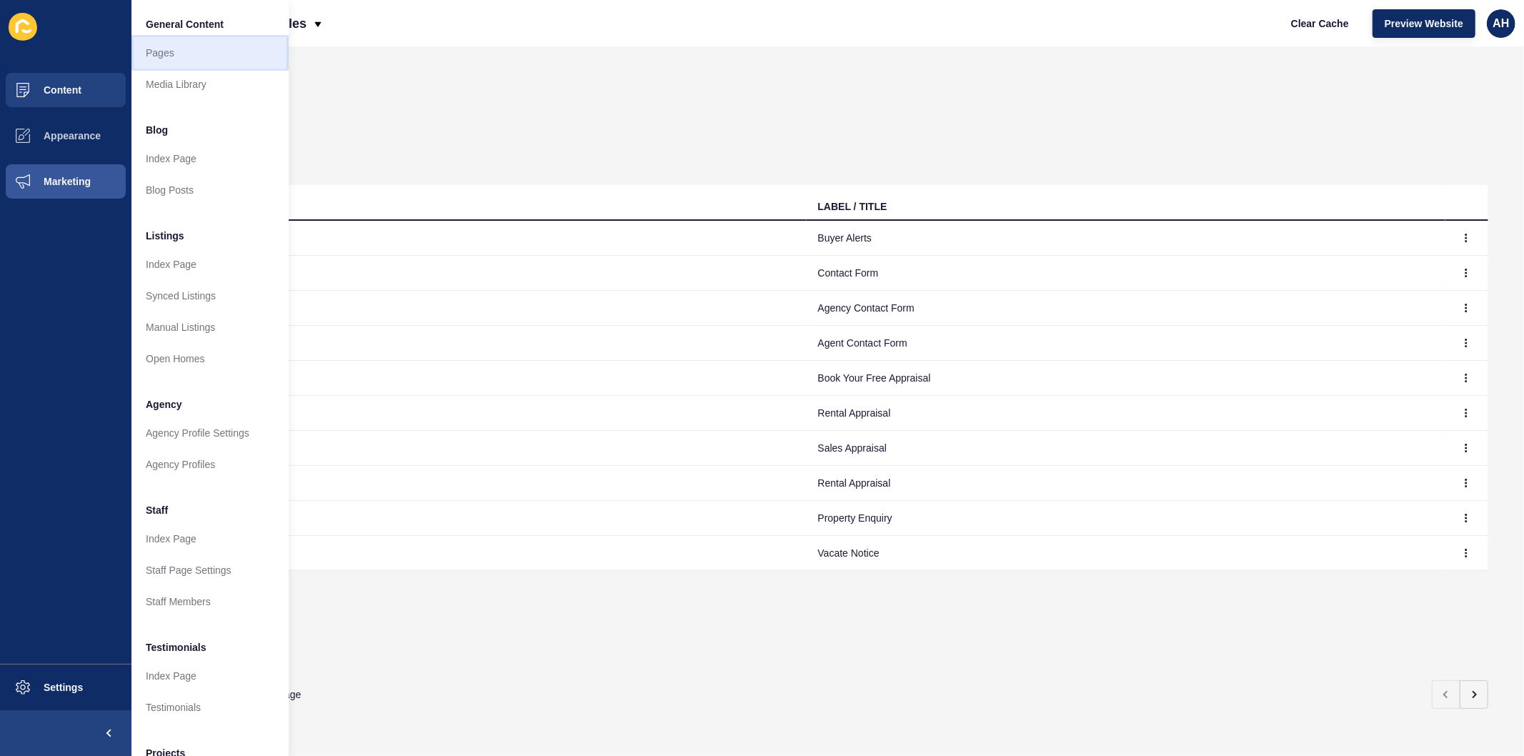
click at [181, 52] on link "Pages" at bounding box center [209, 52] width 157 height 31
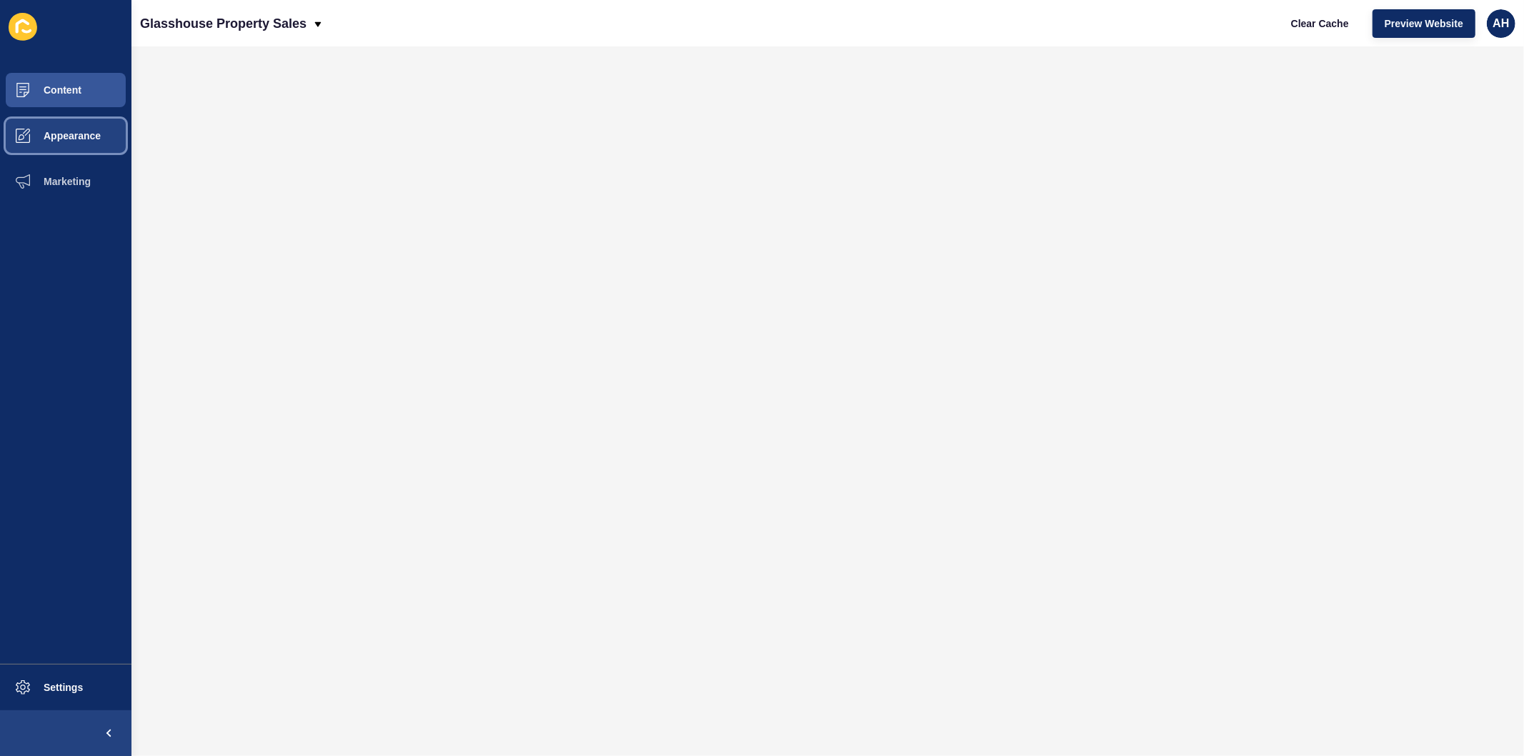
click at [49, 136] on span "Appearance" at bounding box center [49, 135] width 103 height 11
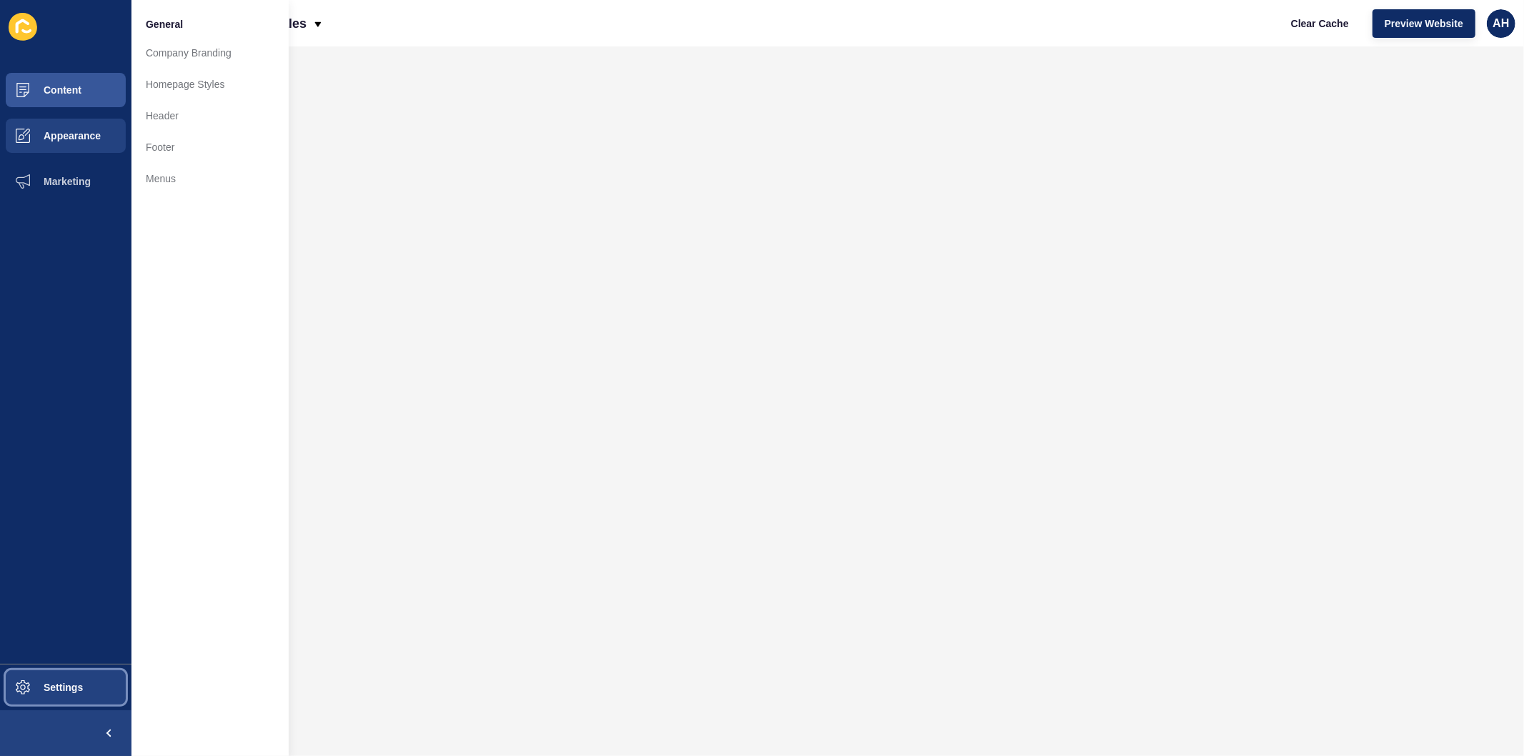
click at [57, 692] on span "Settings" at bounding box center [40, 687] width 85 height 11
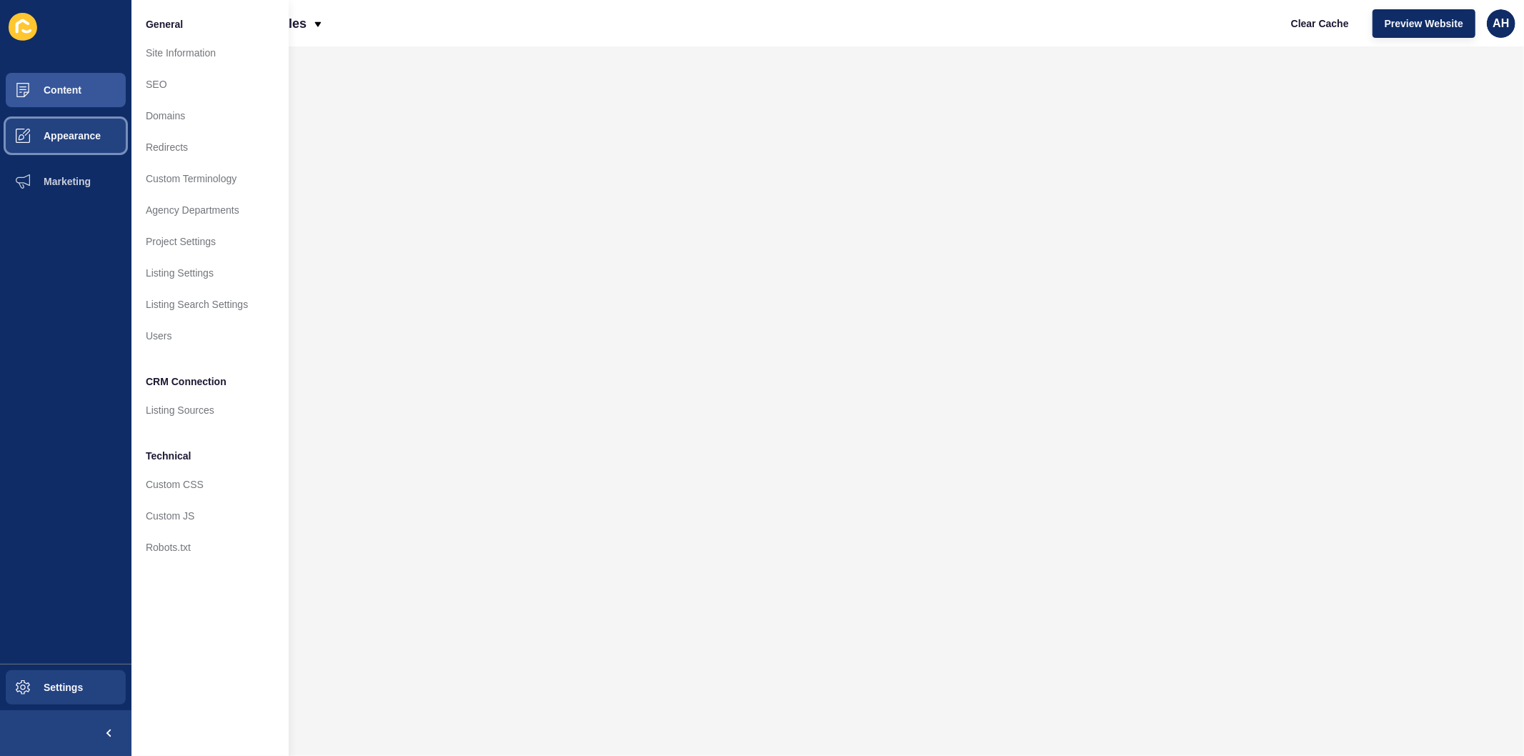
click at [79, 136] on span "Appearance" at bounding box center [49, 135] width 103 height 11
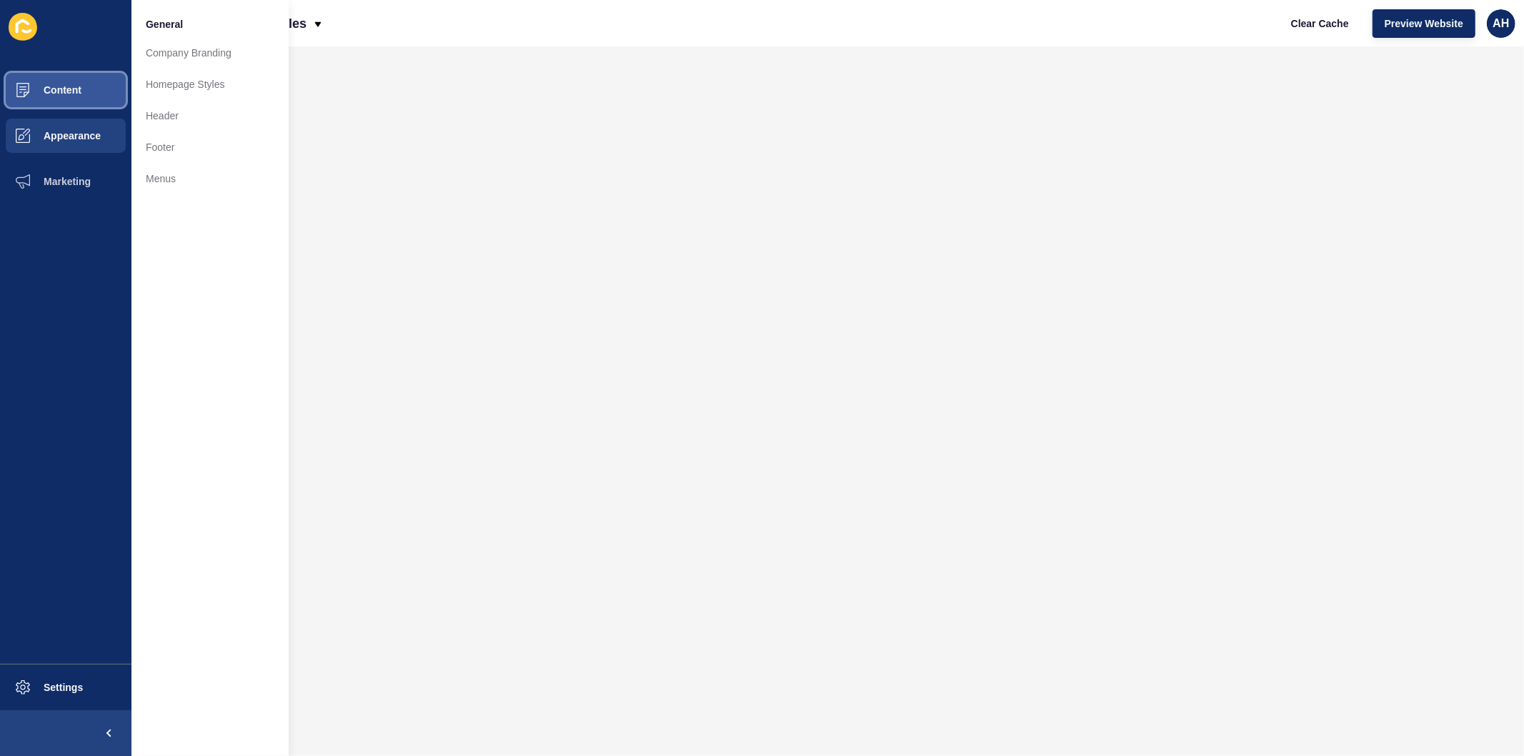
click at [87, 79] on button "Content" at bounding box center [65, 90] width 131 height 46
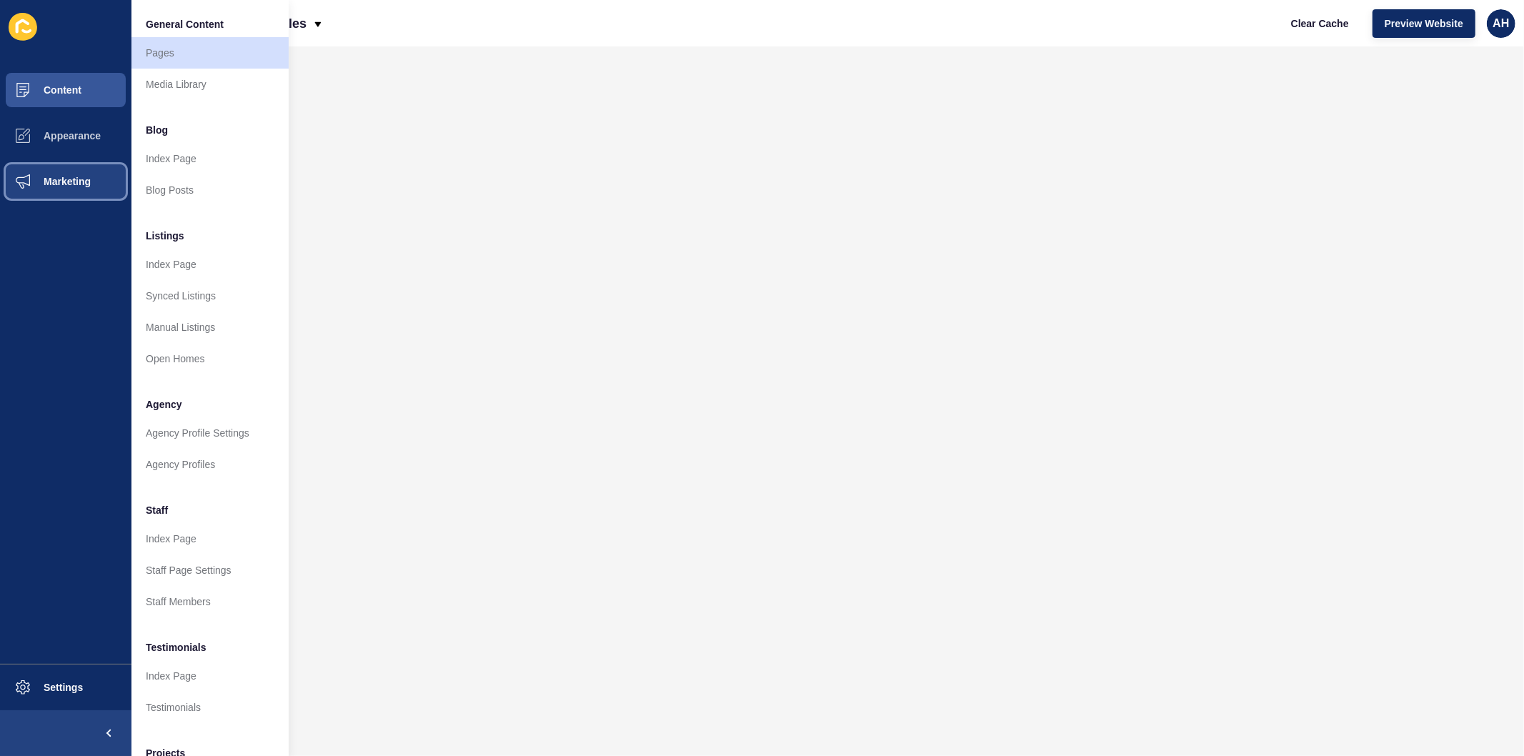
click at [57, 186] on span "Marketing" at bounding box center [44, 181] width 93 height 11
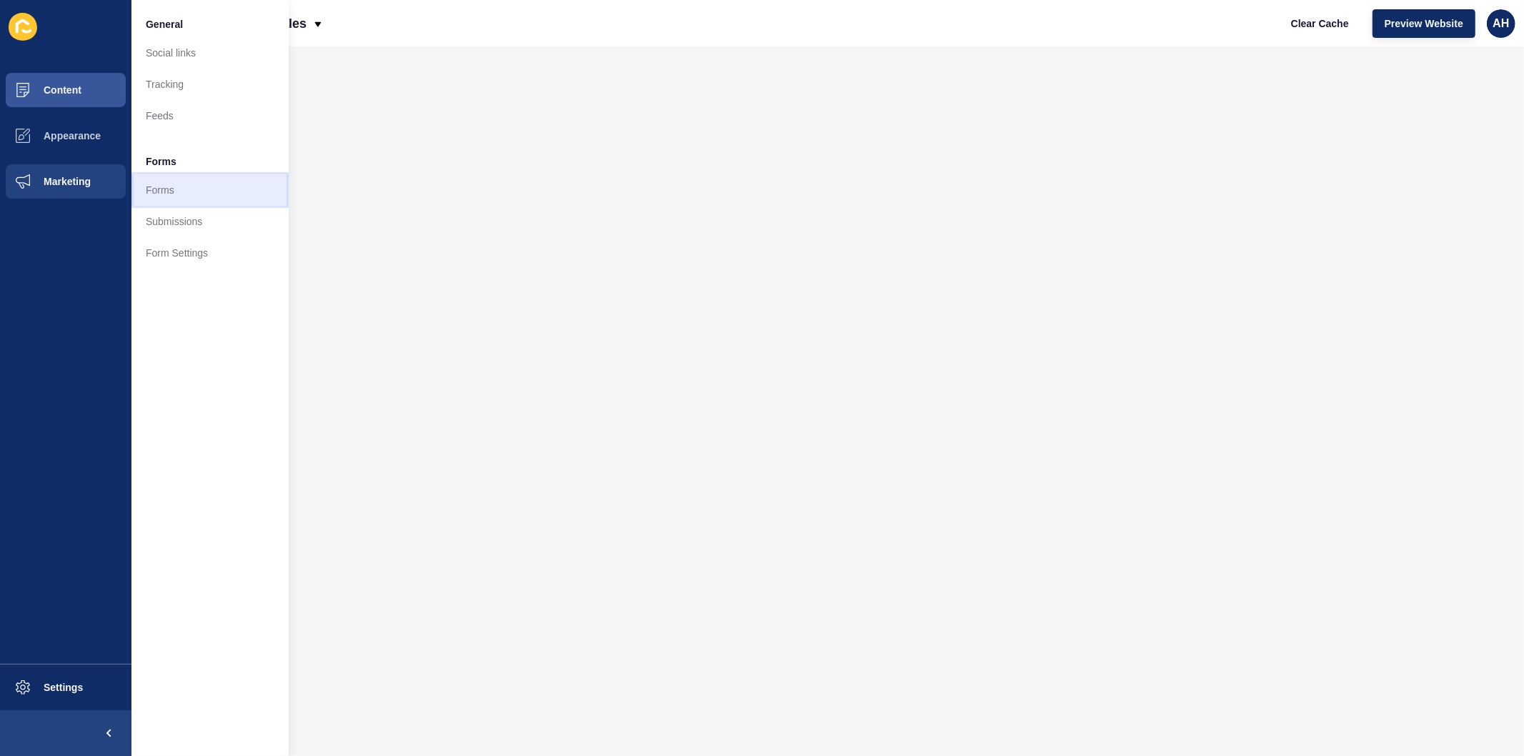
click at [174, 191] on link "Forms" at bounding box center [209, 189] width 157 height 31
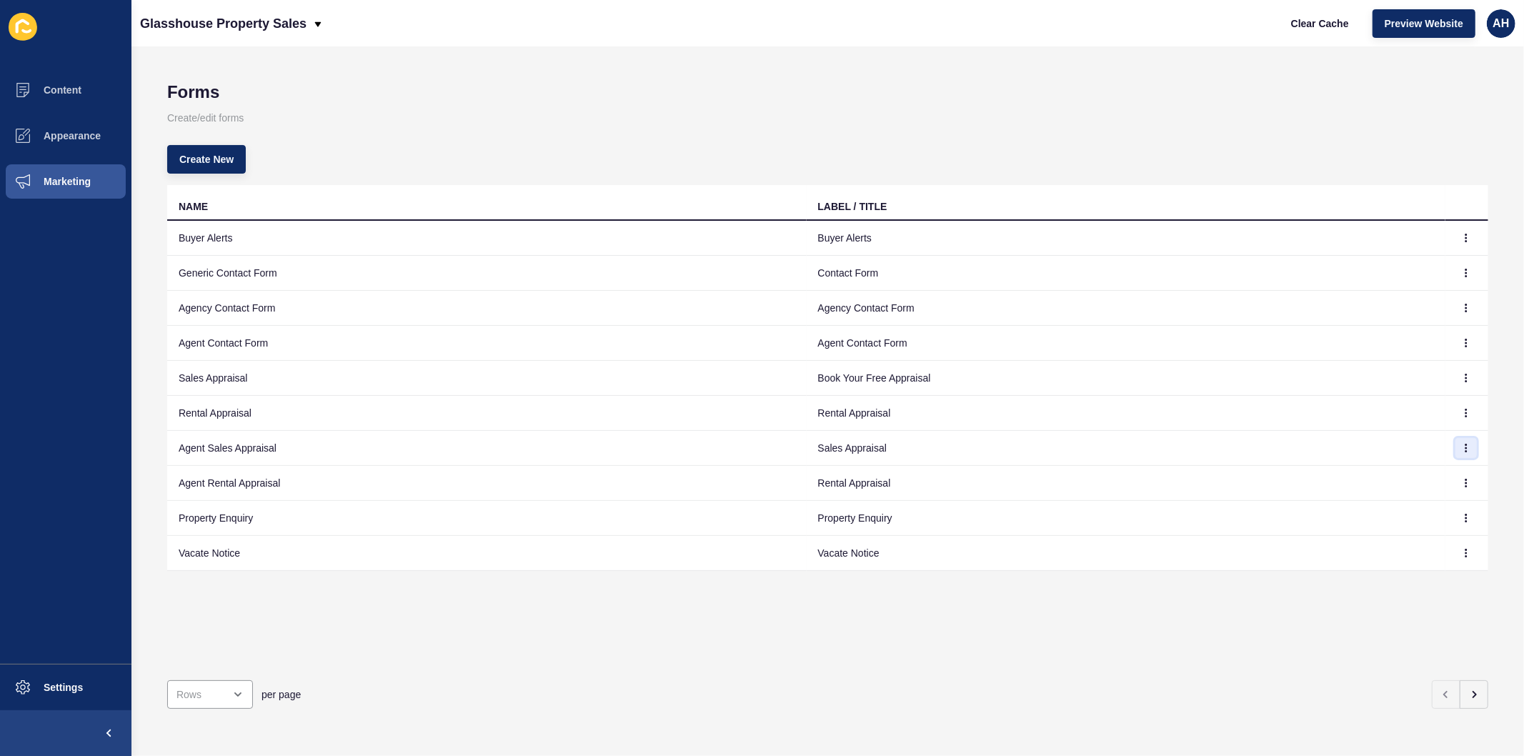
click at [1462, 445] on icon "button" at bounding box center [1466, 448] width 9 height 9
click at [1386, 476] on link "Edit" at bounding box center [1416, 475] width 100 height 31
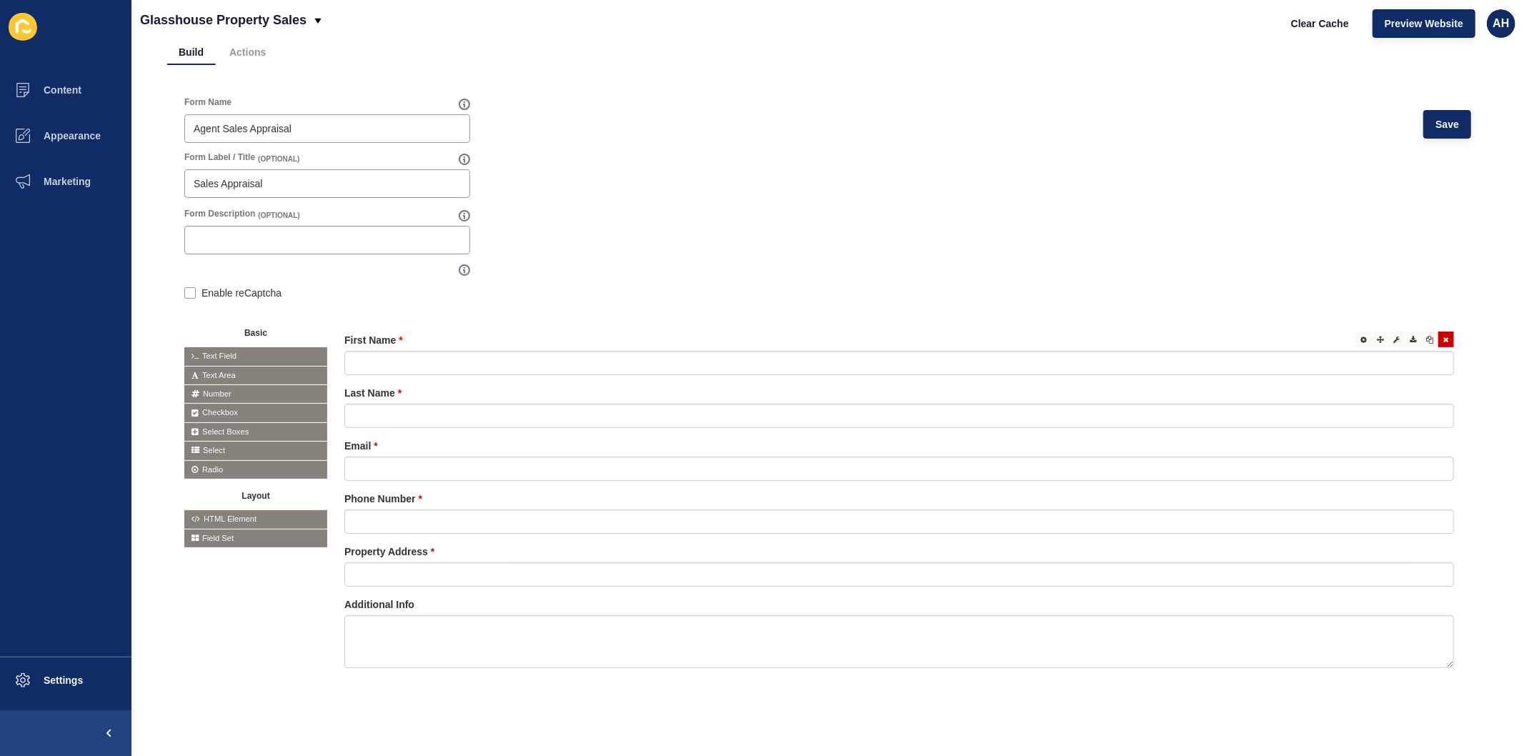
scroll to position [91, 0]
click at [451, 510] on input "text" at bounding box center [899, 521] width 1110 height 24
click at [1361, 494] on icon at bounding box center [1364, 497] width 6 height 7
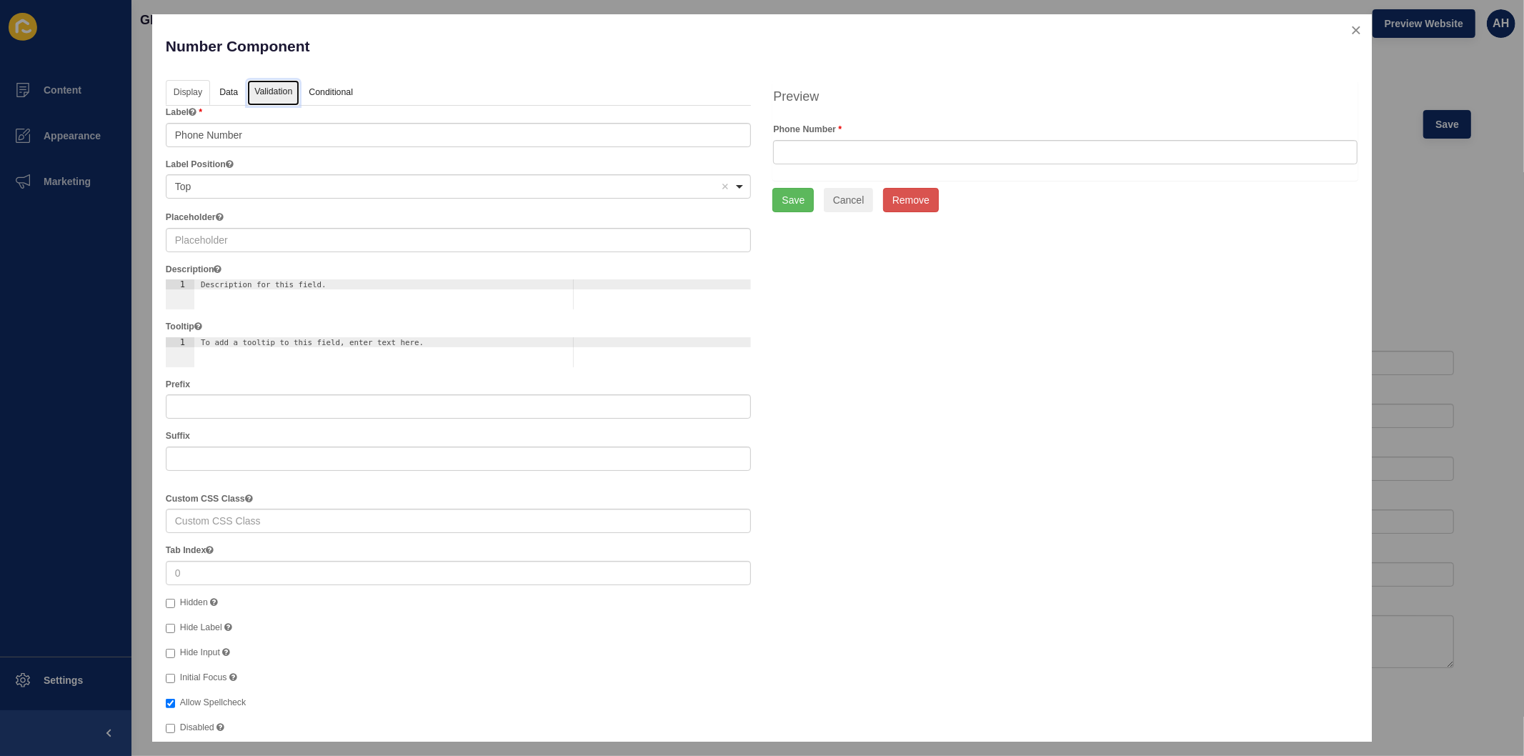
click at [258, 89] on link "Validation" at bounding box center [273, 93] width 52 height 26
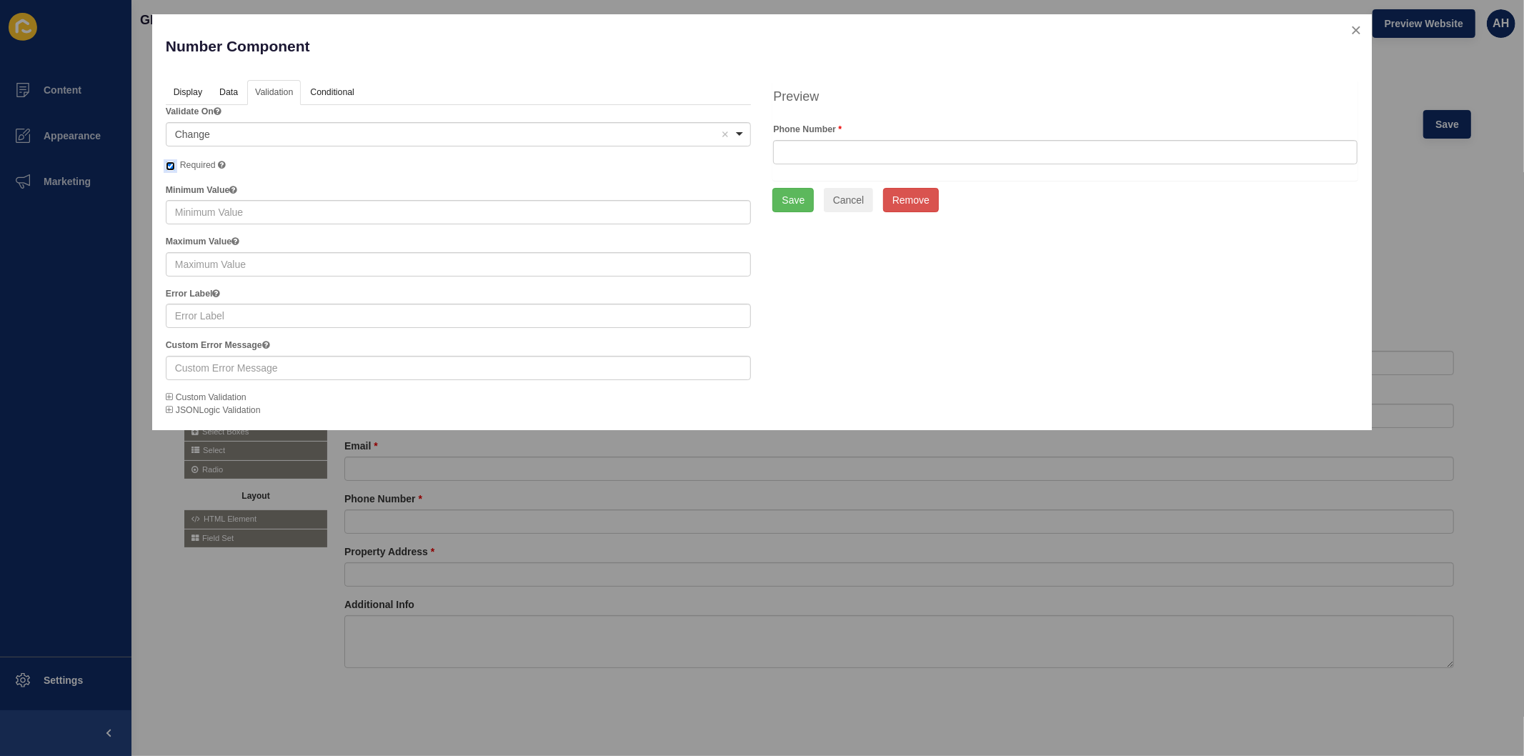
click at [167, 162] on input "Required" at bounding box center [170, 165] width 9 height 9
checkbox input "false"
click at [793, 201] on button "Save" at bounding box center [792, 200] width 41 height 24
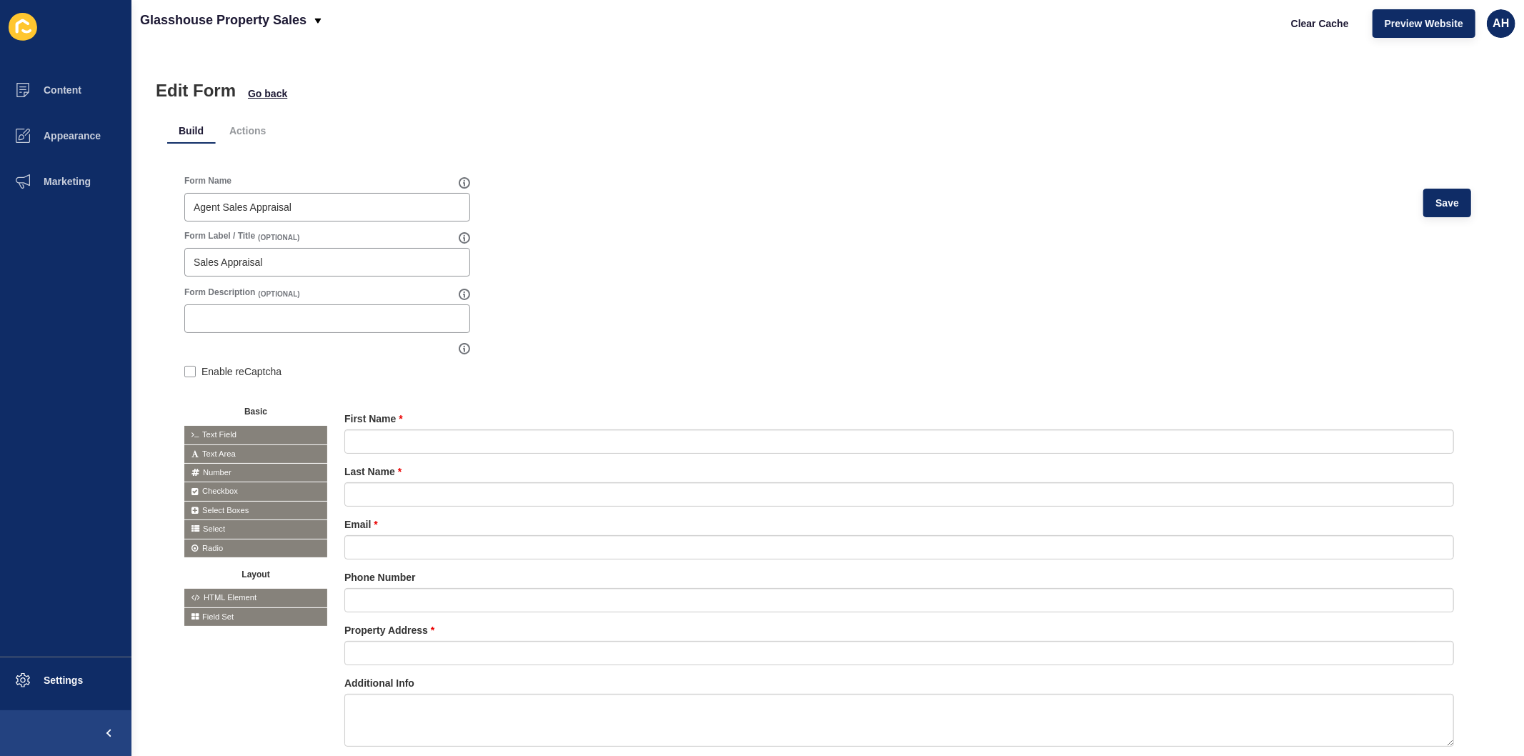
scroll to position [0, 0]
click at [1440, 213] on button "Save" at bounding box center [1447, 204] width 48 height 29
click at [240, 503] on span "Select Boxes" at bounding box center [255, 512] width 143 height 18
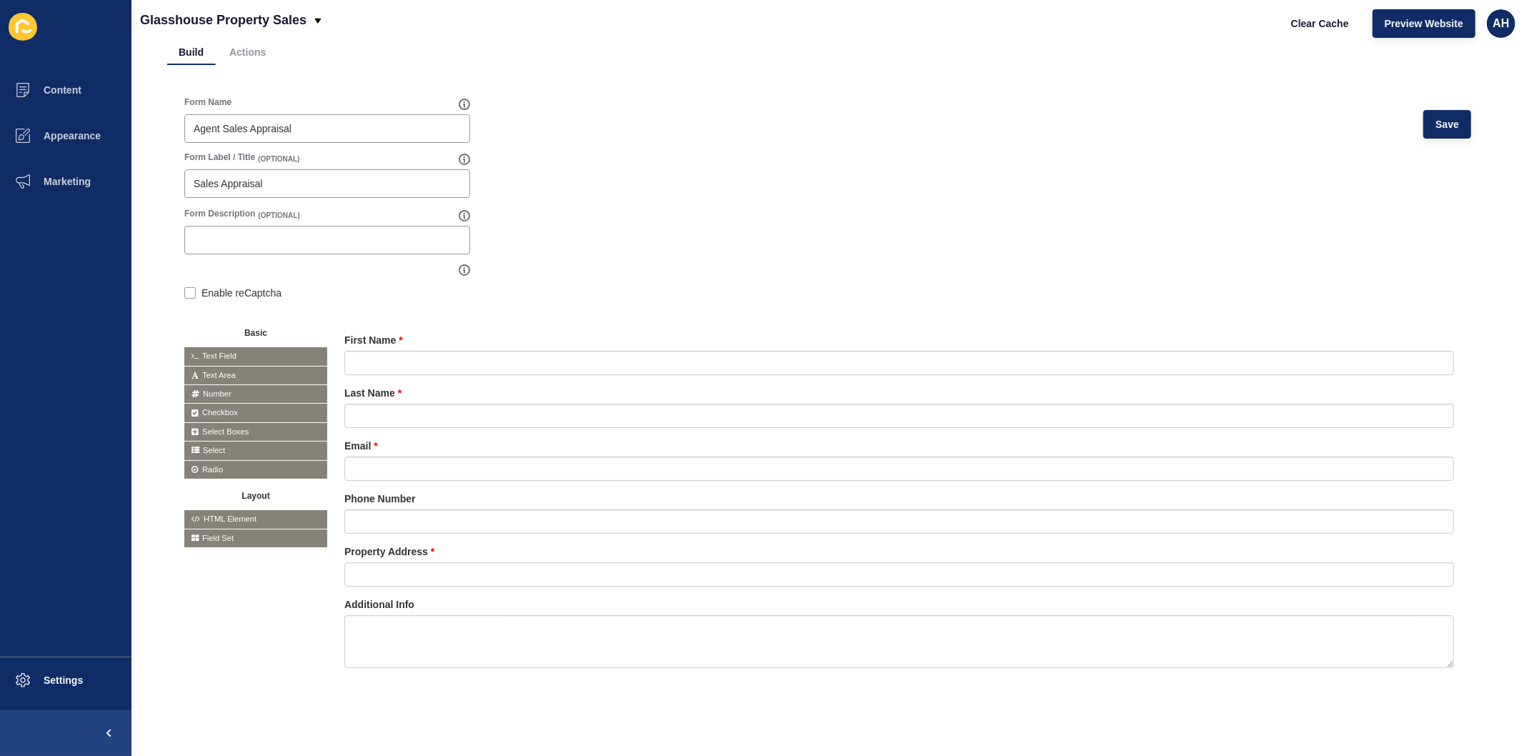
scroll to position [91, 0]
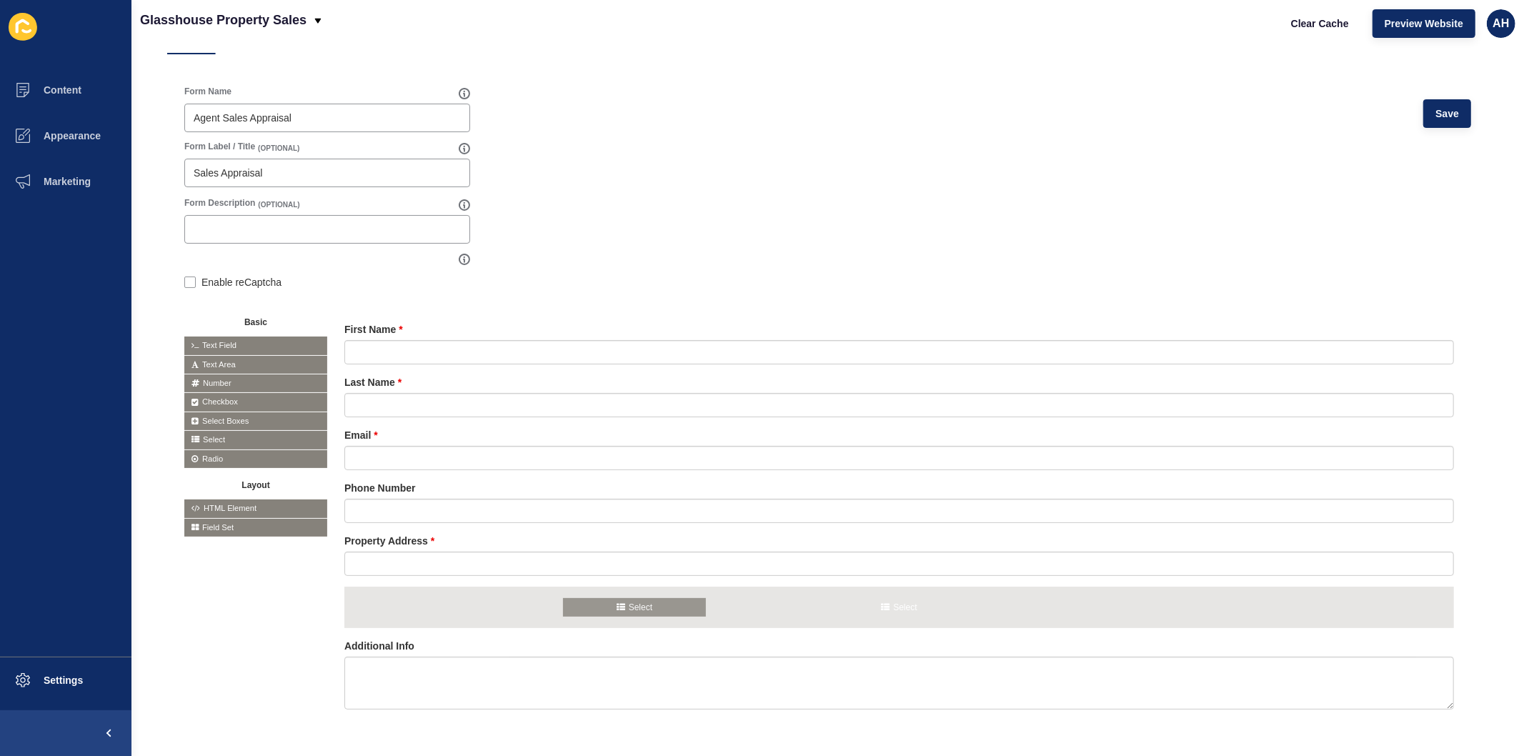
drag, startPoint x: 218, startPoint y: 439, endPoint x: 597, endPoint y: 608, distance: 414.6
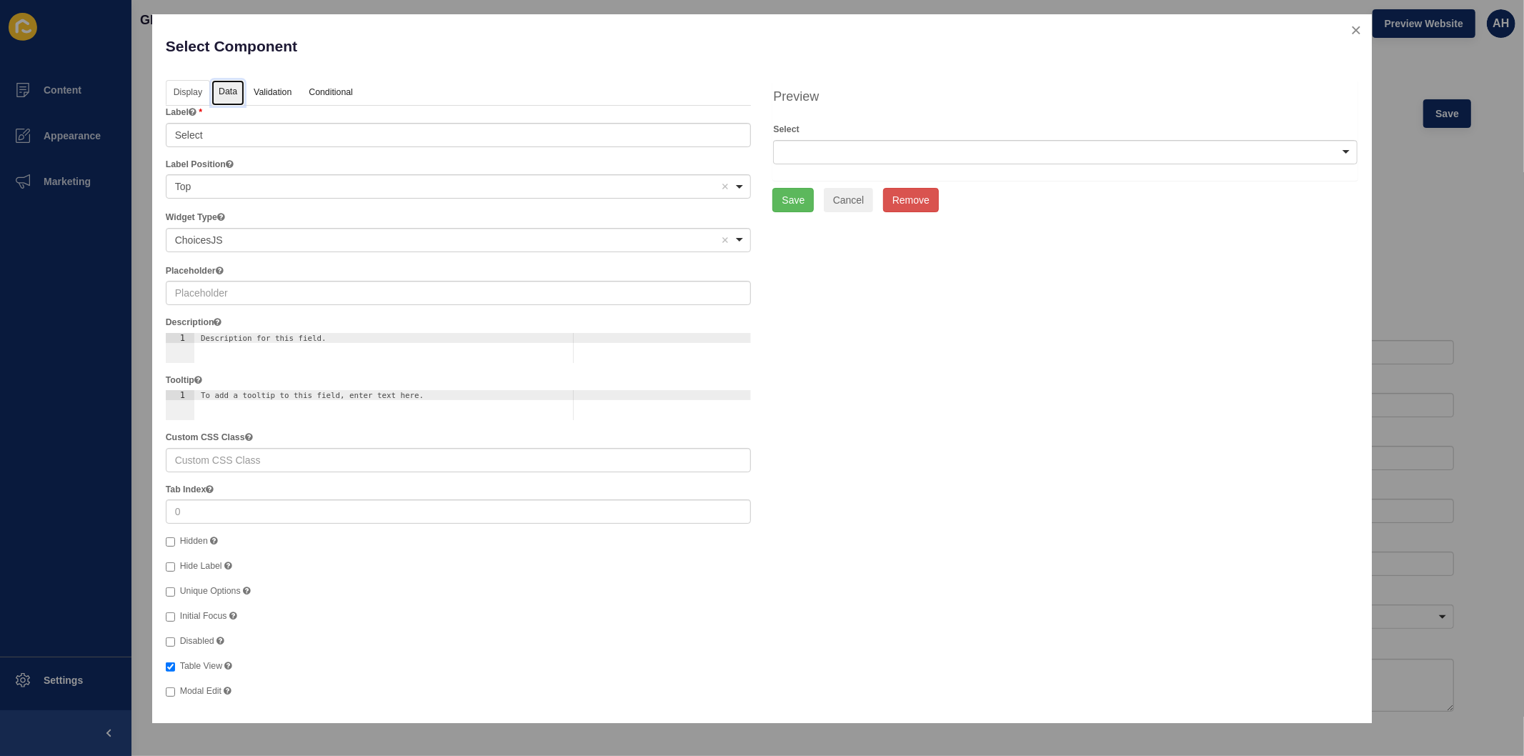
click at [229, 89] on link "Data" at bounding box center [228, 93] width 33 height 26
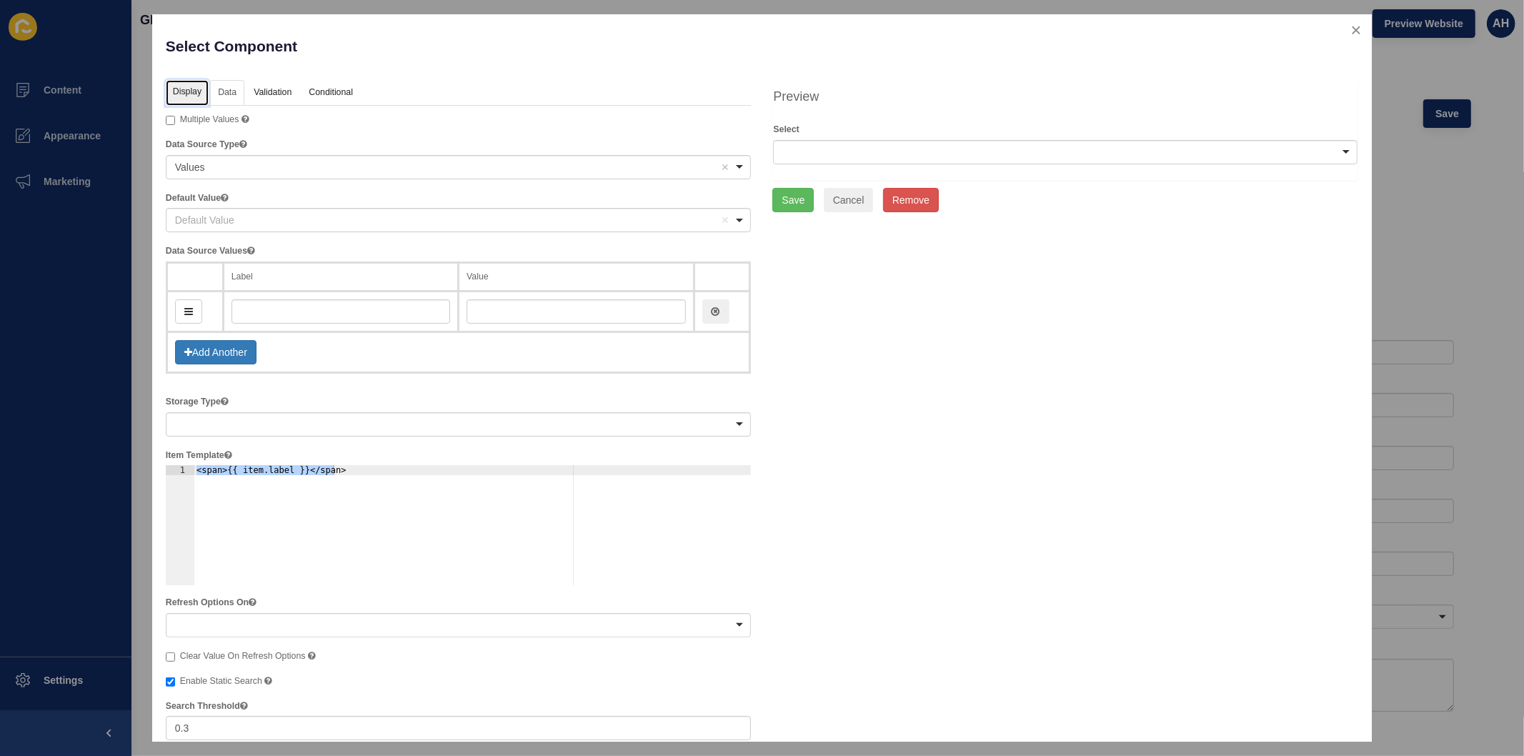
click at [181, 89] on link "Display" at bounding box center [187, 93] width 43 height 26
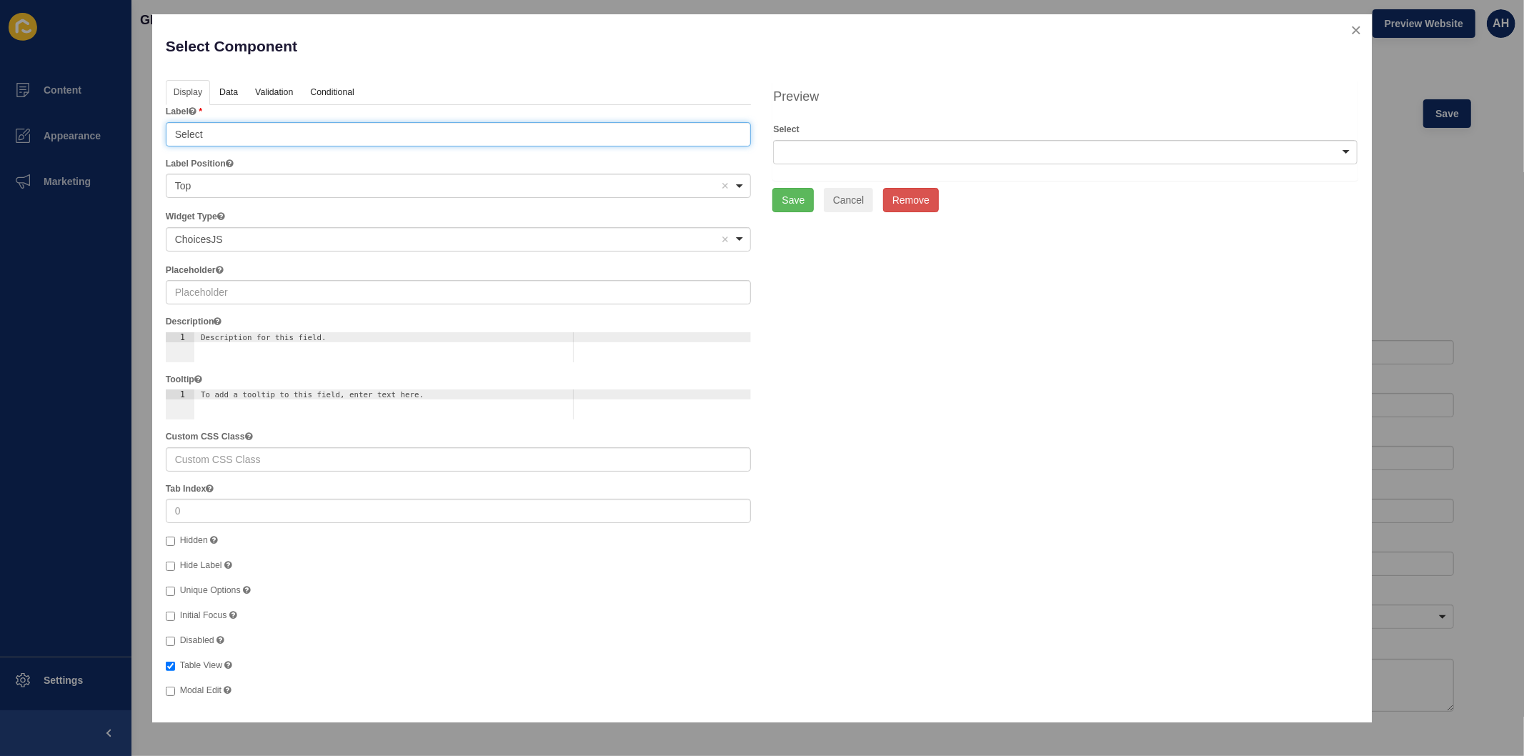
click at [233, 134] on input "Select" at bounding box center [459, 134] width 586 height 24
type input "Preferred Contact Methos"
click at [226, 91] on link "Data" at bounding box center [228, 93] width 33 height 26
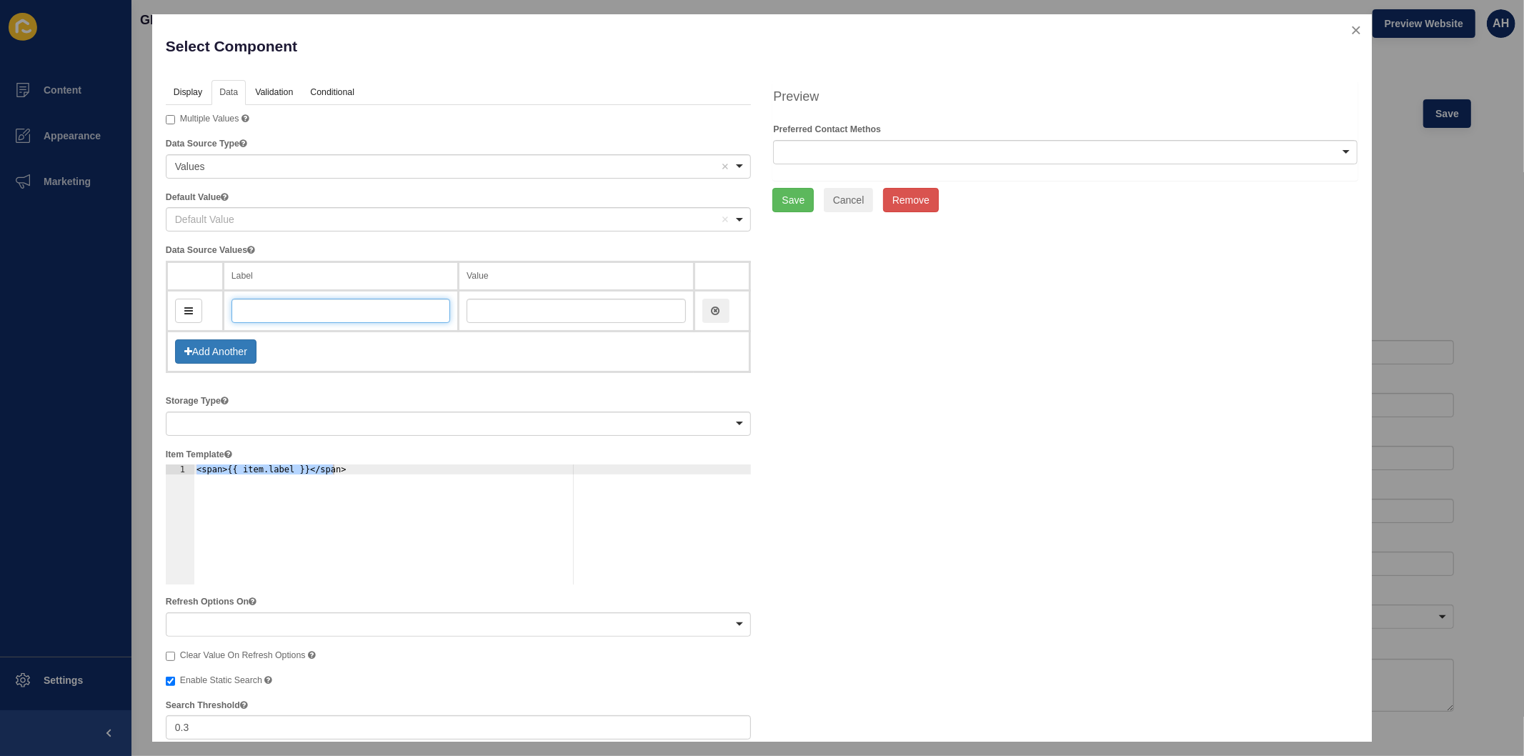
click at [284, 309] on input "text" at bounding box center [341, 311] width 219 height 24
type input "P"
type input "p"
type input "Ph"
type input "ph"
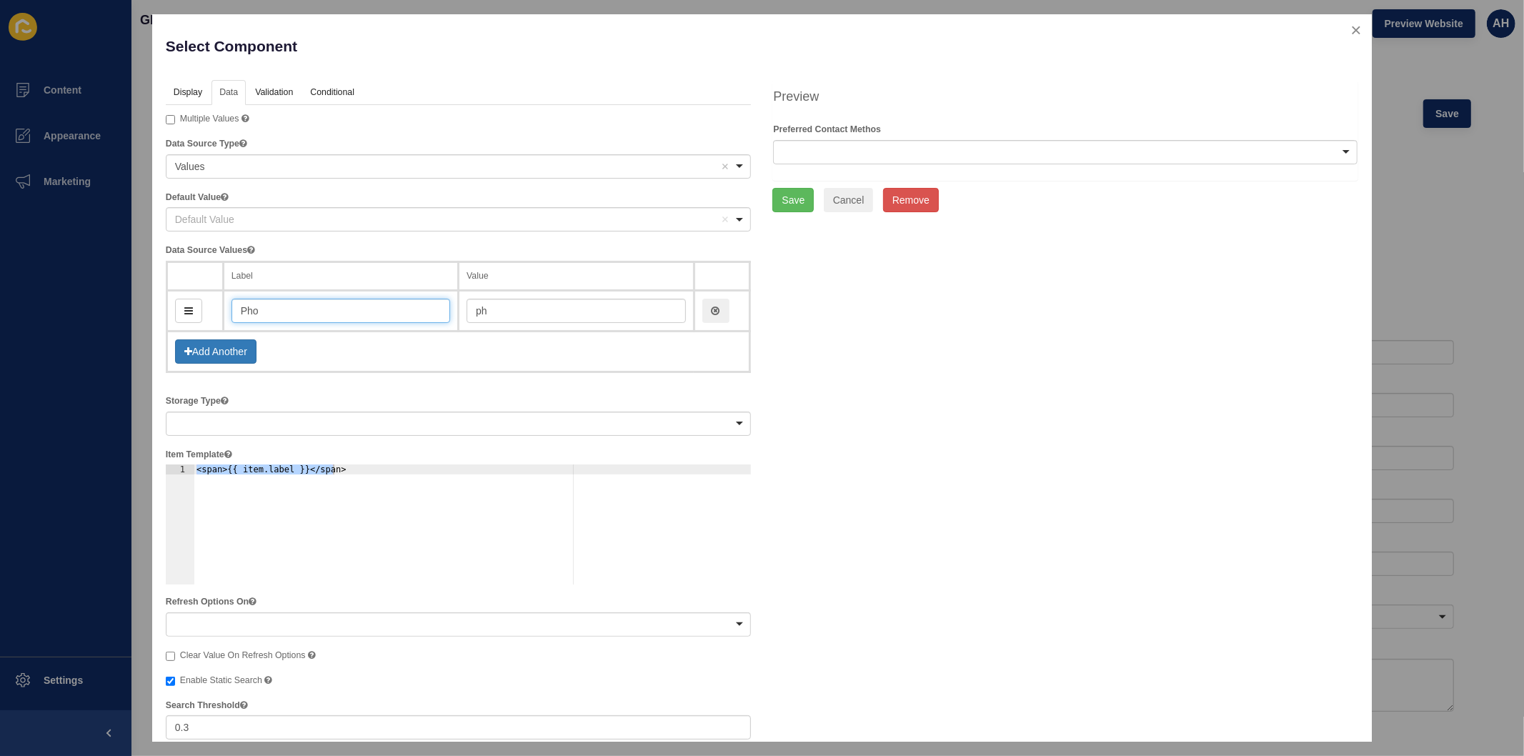
type input "Phon"
type input "phon"
type input "Phone"
type input "phone"
type input "Phone"
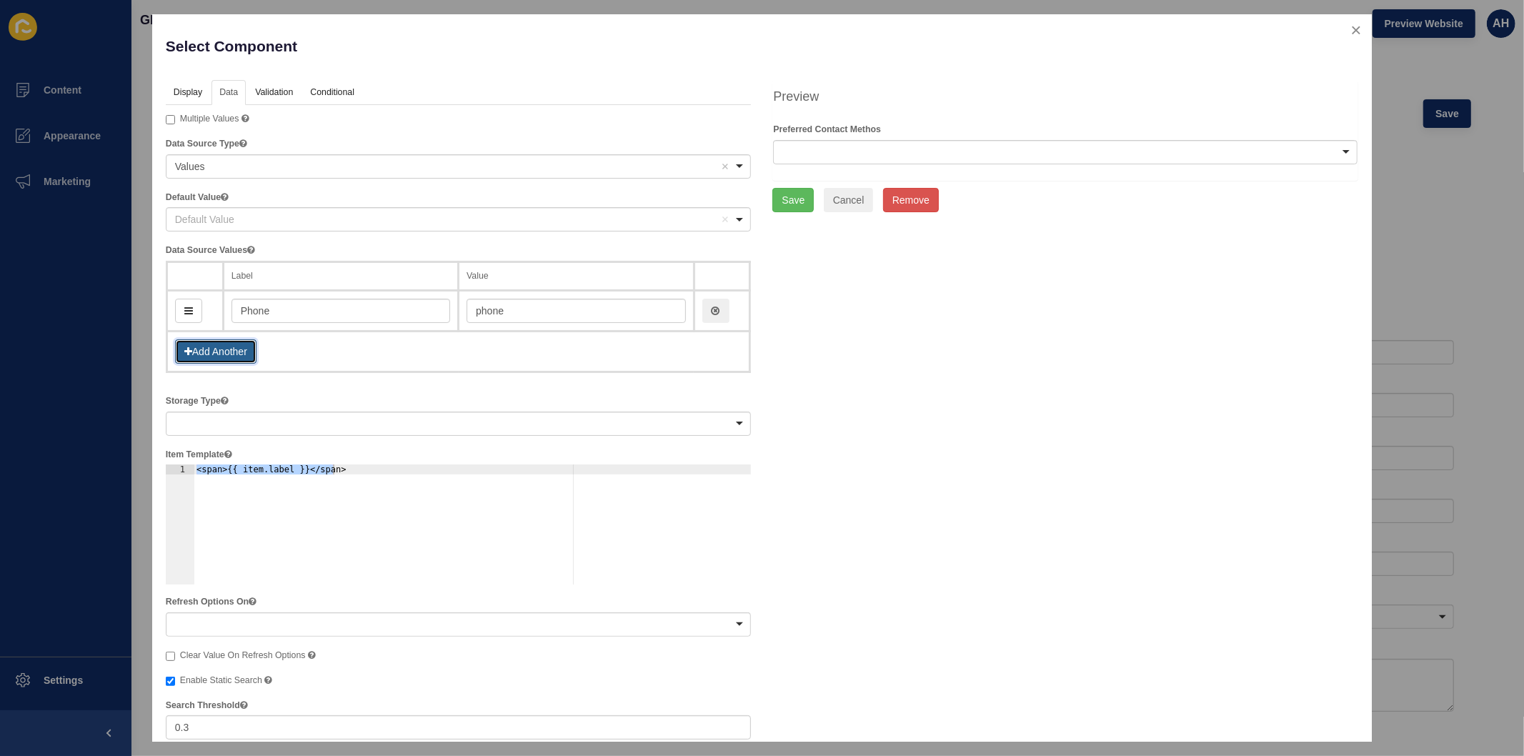
click at [218, 357] on button "Add Another" at bounding box center [215, 351] width 81 height 24
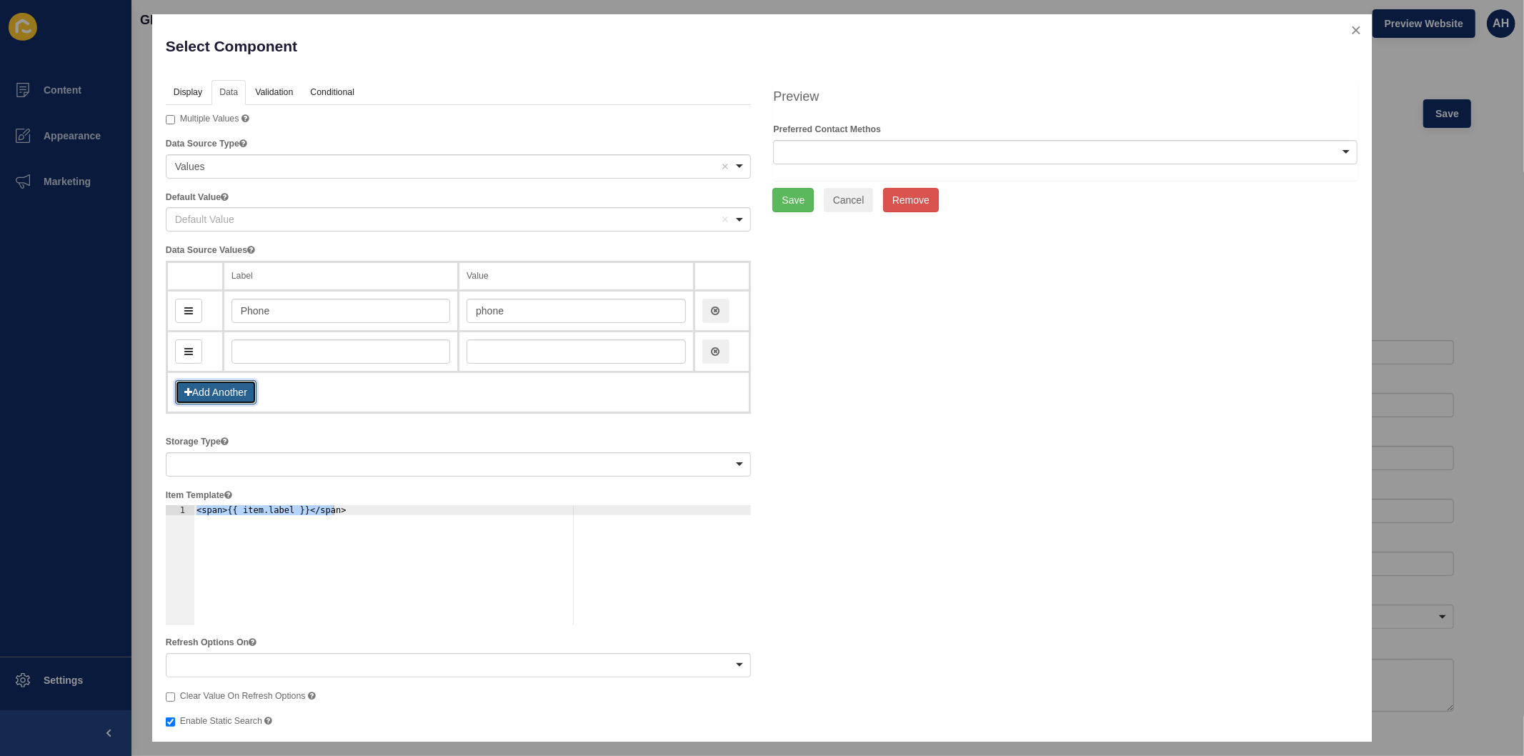
click at [214, 387] on button "Add Another" at bounding box center [215, 392] width 81 height 24
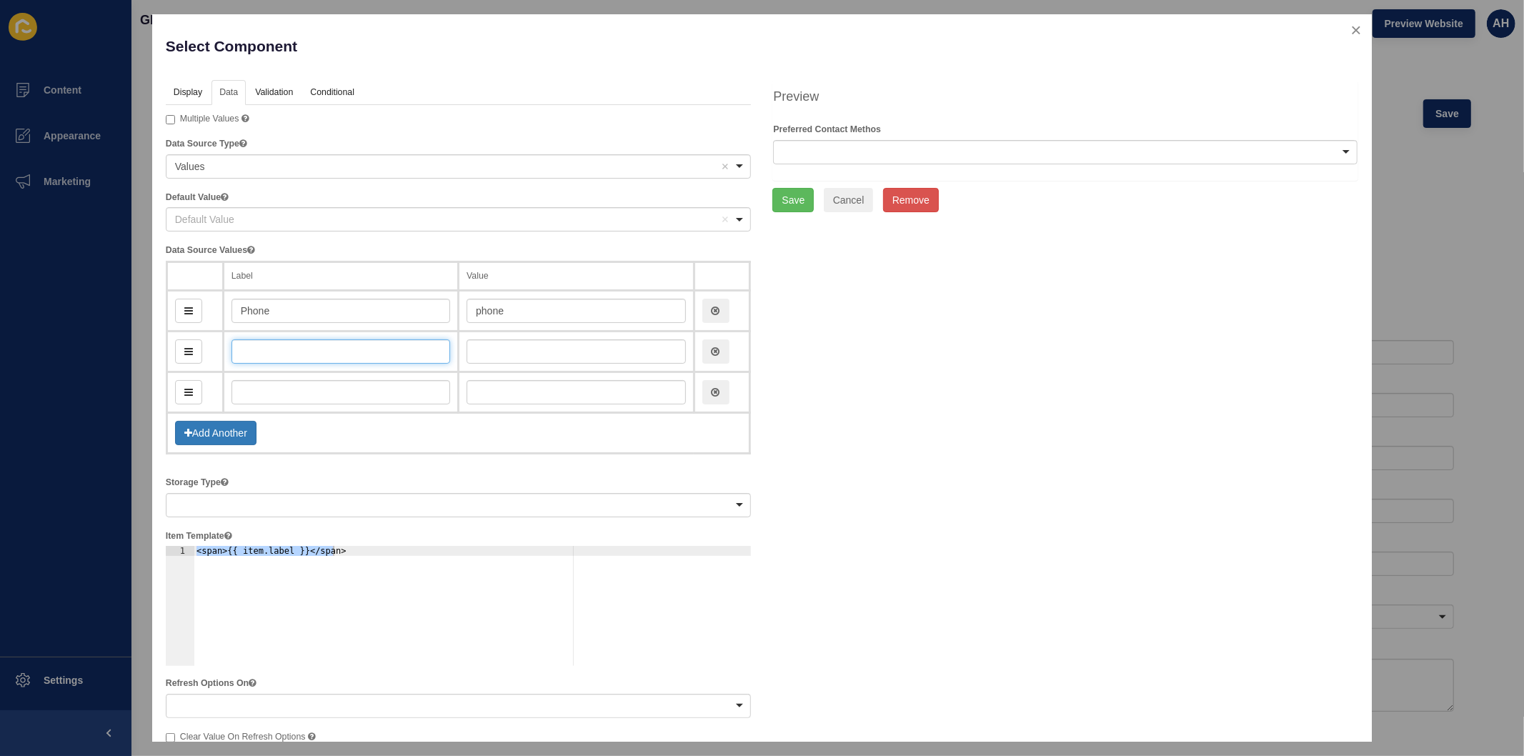
click at [259, 351] on input "text" at bounding box center [341, 351] width 219 height 24
type input "Em"
type input "em"
type input "Email"
type input "email"
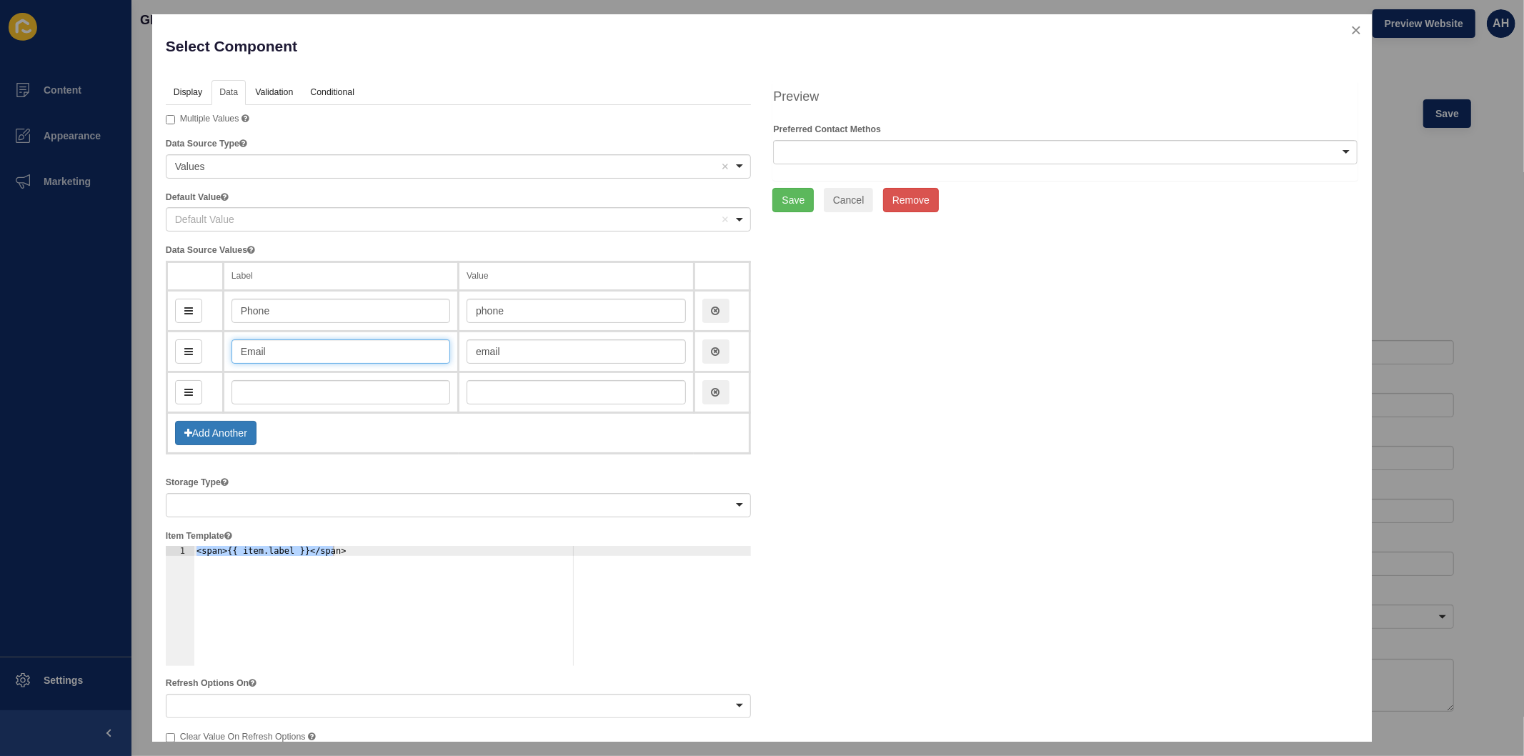
type input "Email"
type input "Ei"
type input "ei"
type input "Eit"
type input "eit"
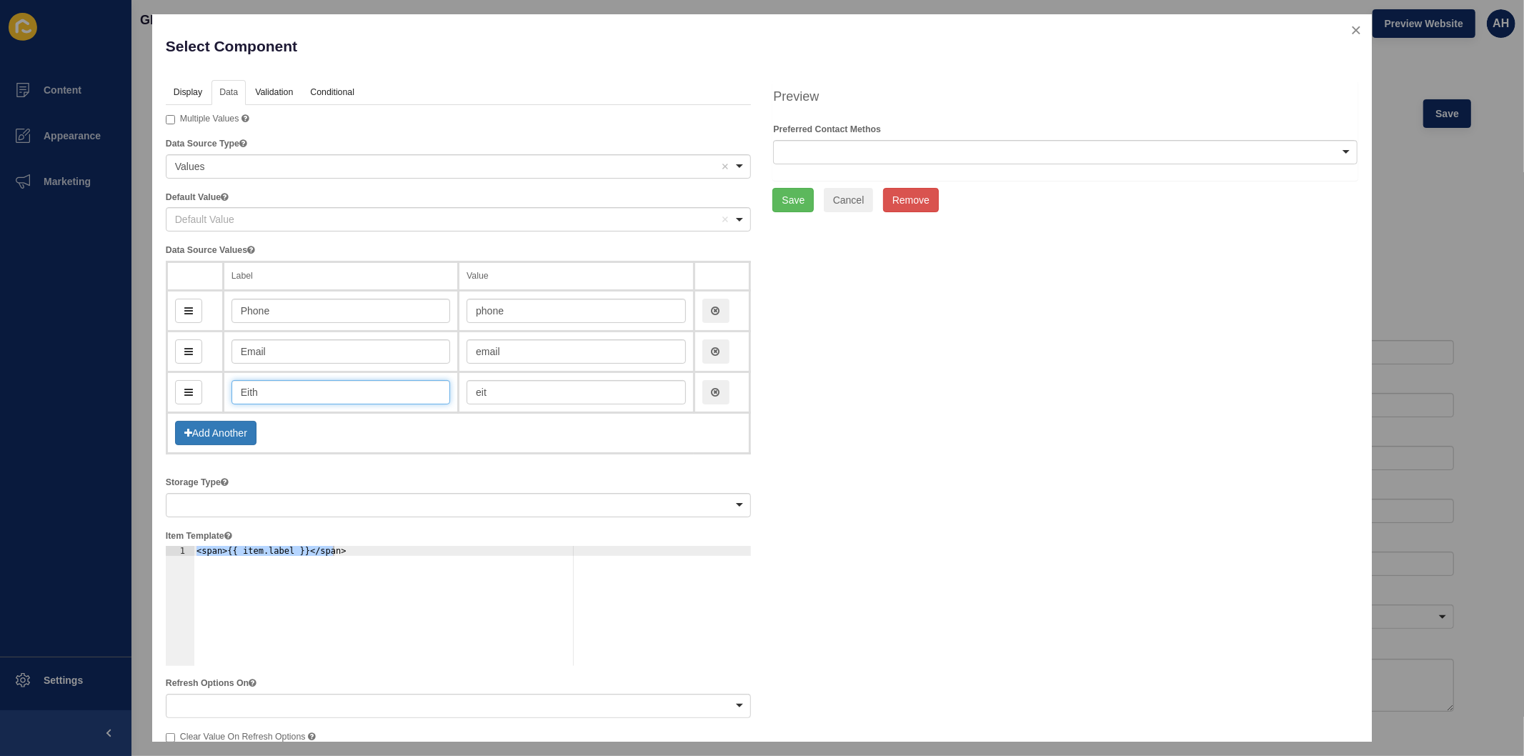
type input "Eithe"
type input "eithe"
type input "Either"
type input "either"
type input "Either"
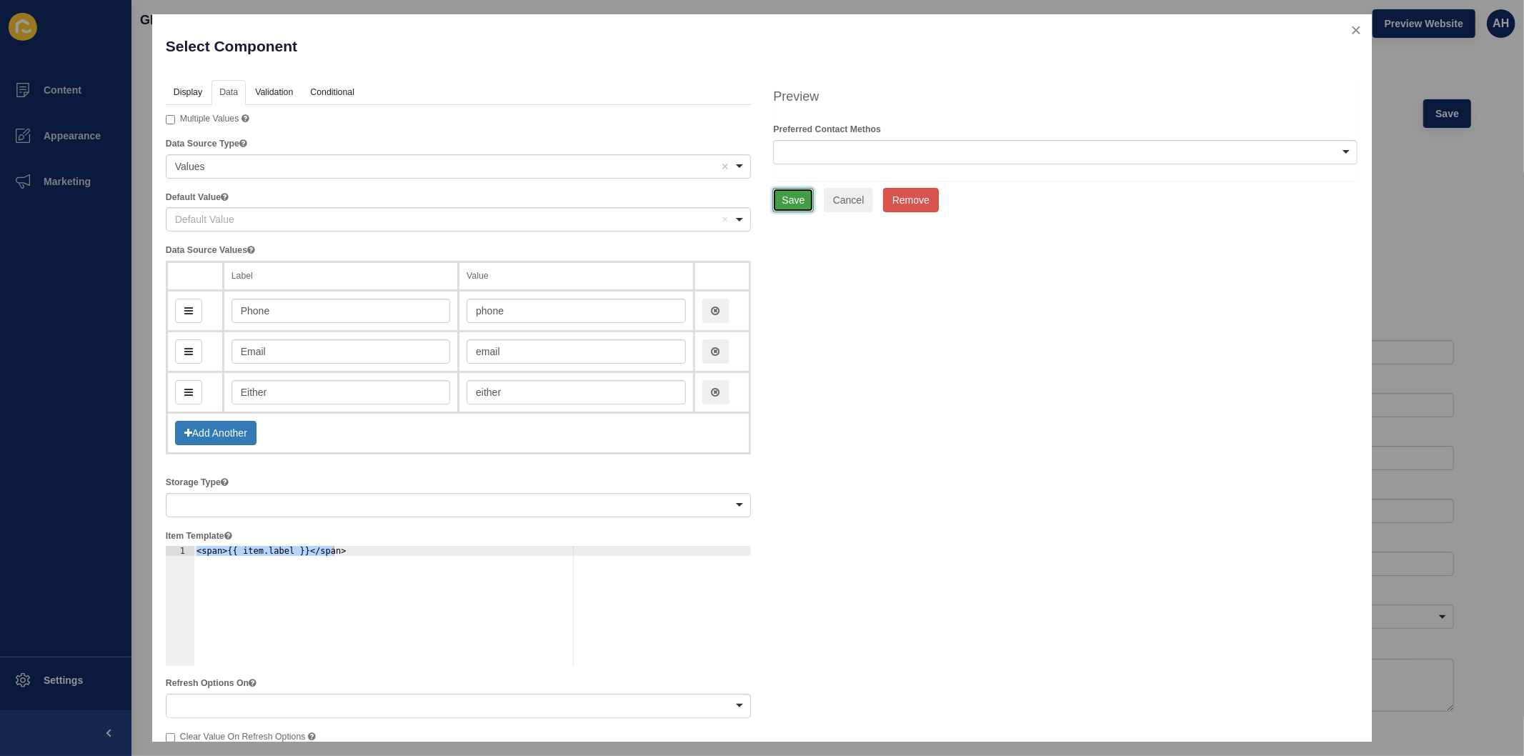
click at [782, 201] on button "Save" at bounding box center [792, 200] width 41 height 24
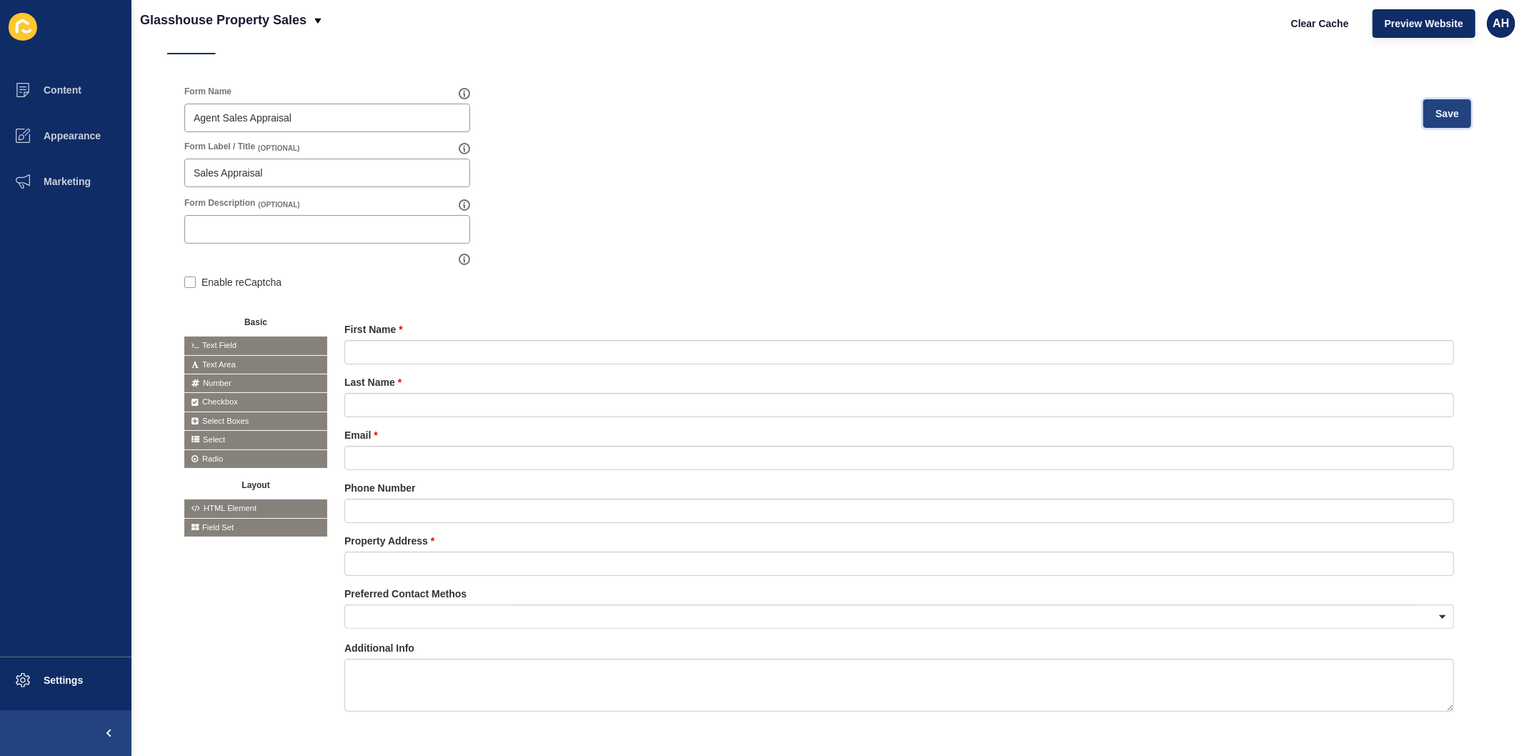
click at [1441, 115] on span "Save" at bounding box center [1448, 113] width 24 height 14
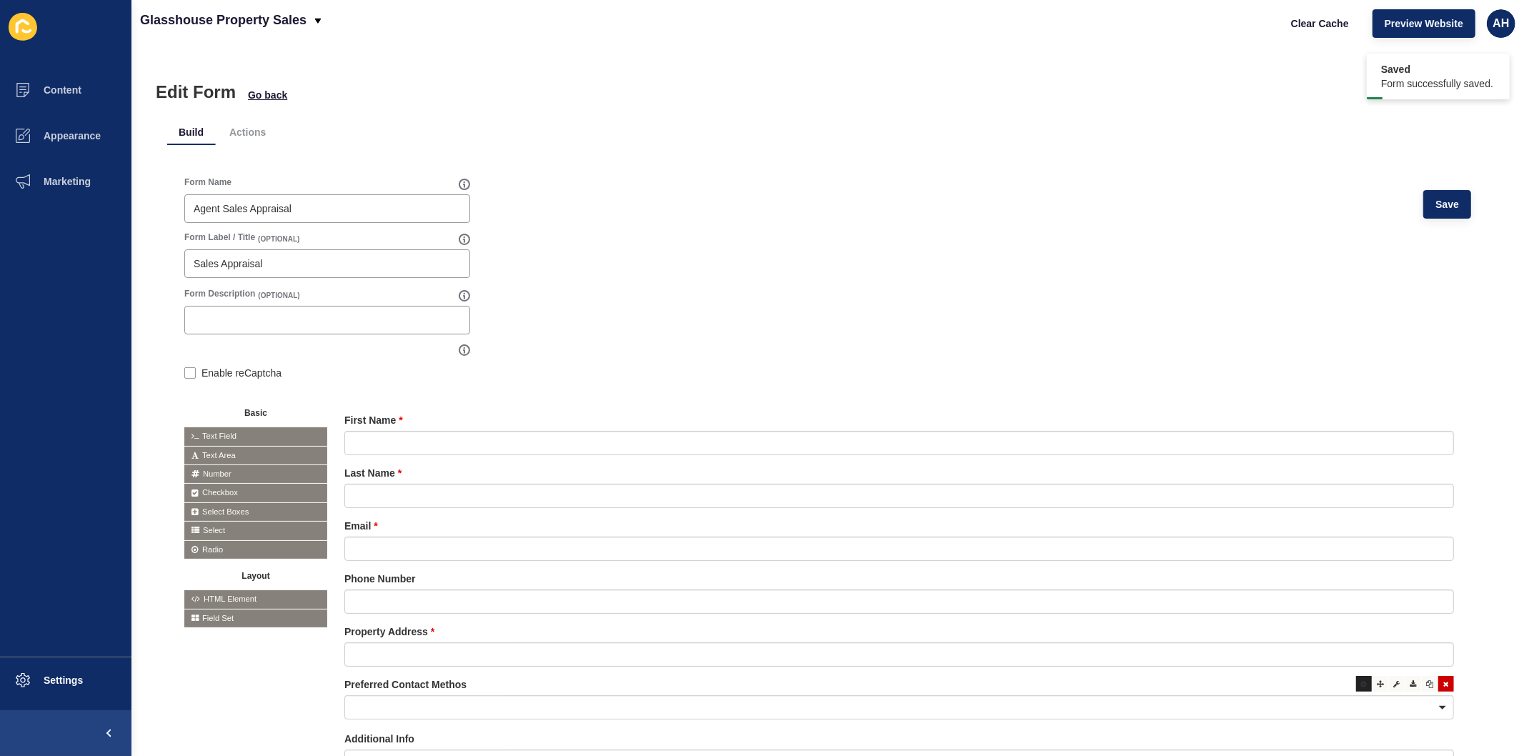
click at [1356, 687] on div at bounding box center [1364, 684] width 16 height 16
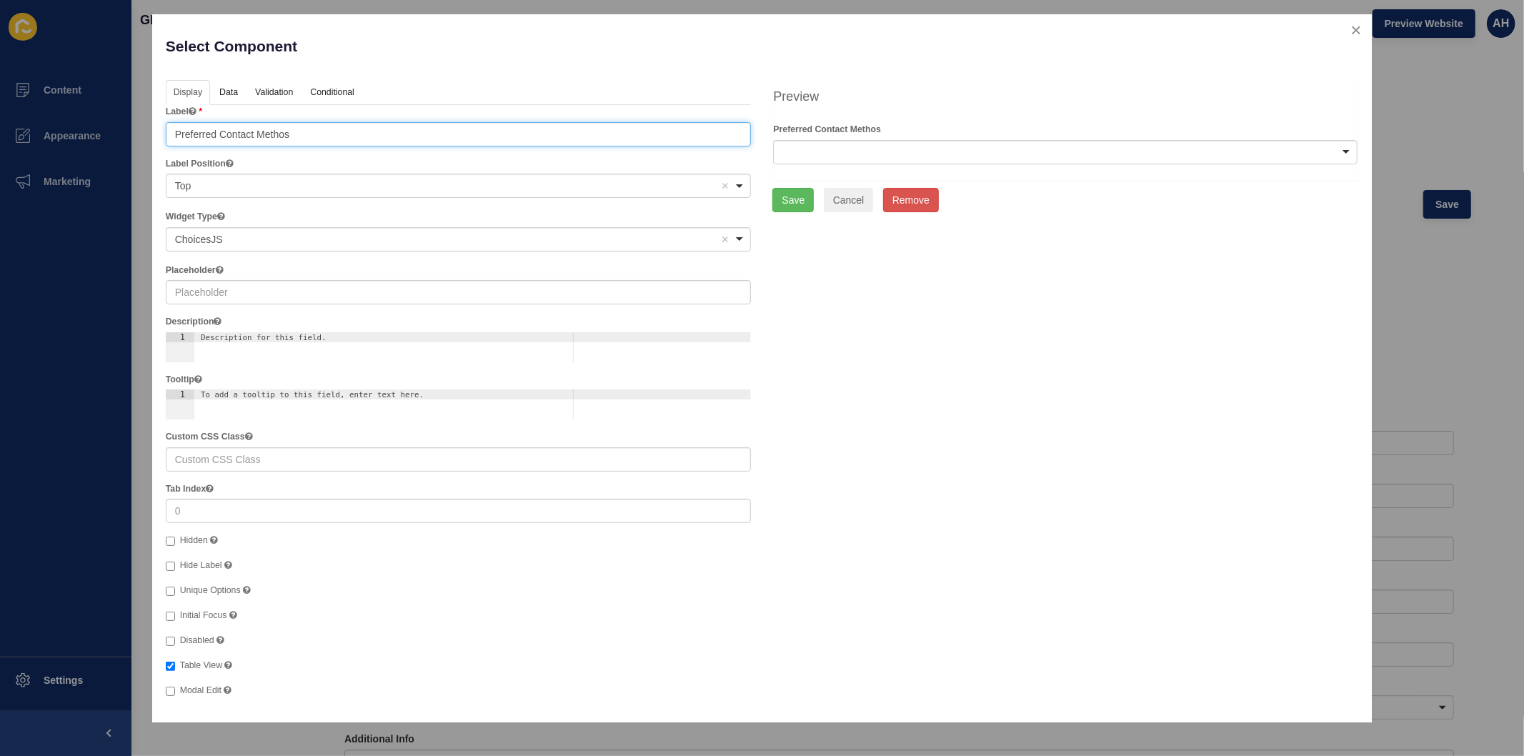
click at [304, 124] on input "Preferred Contact Methos" at bounding box center [459, 134] width 586 height 24
type input "Preferred Contact Method"
click at [790, 204] on button "Save" at bounding box center [792, 200] width 41 height 24
click at [790, 203] on button "Save" at bounding box center [792, 200] width 41 height 24
click at [879, 40] on div "Select Component Help" at bounding box center [762, 53] width 1214 height 52
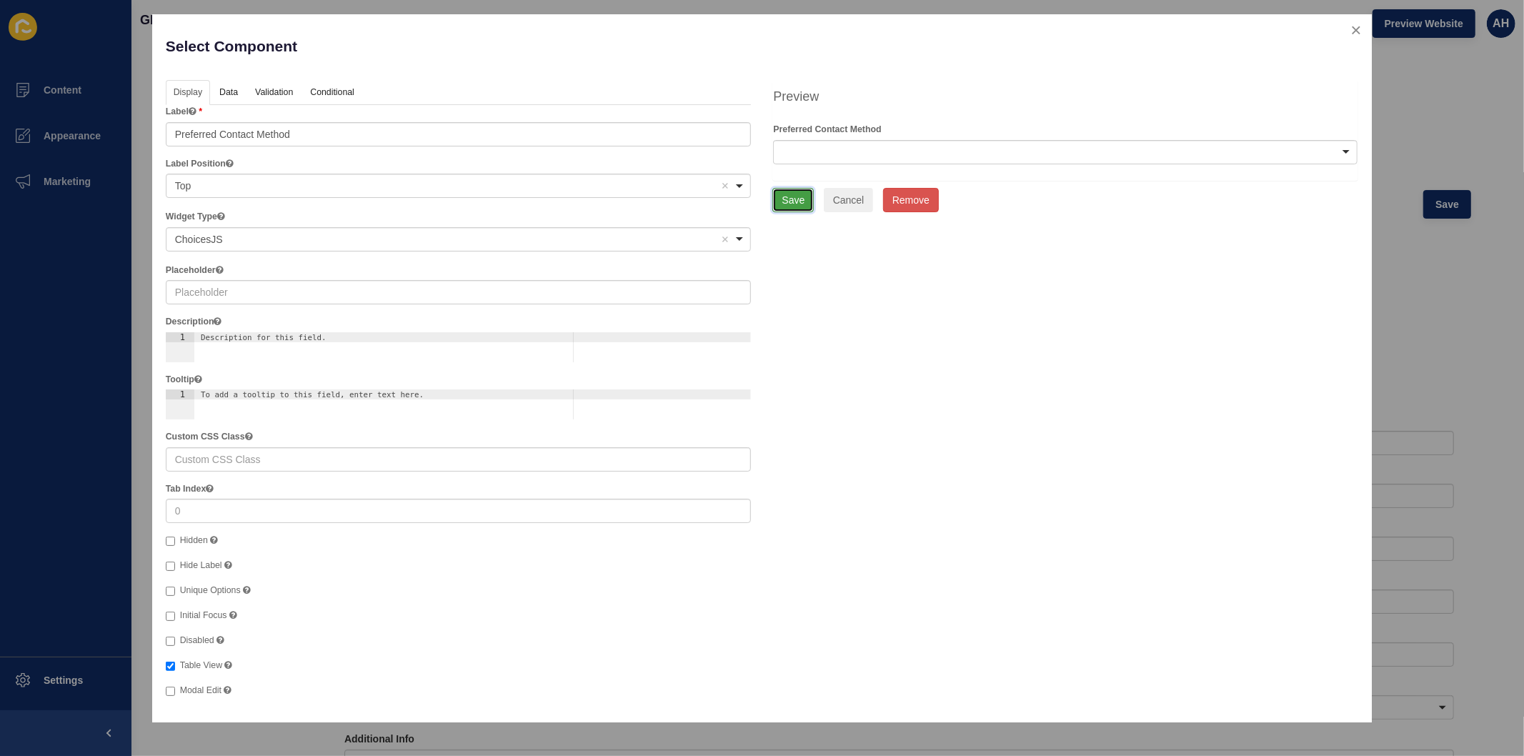
click at [790, 206] on button "Save" at bounding box center [792, 200] width 41 height 24
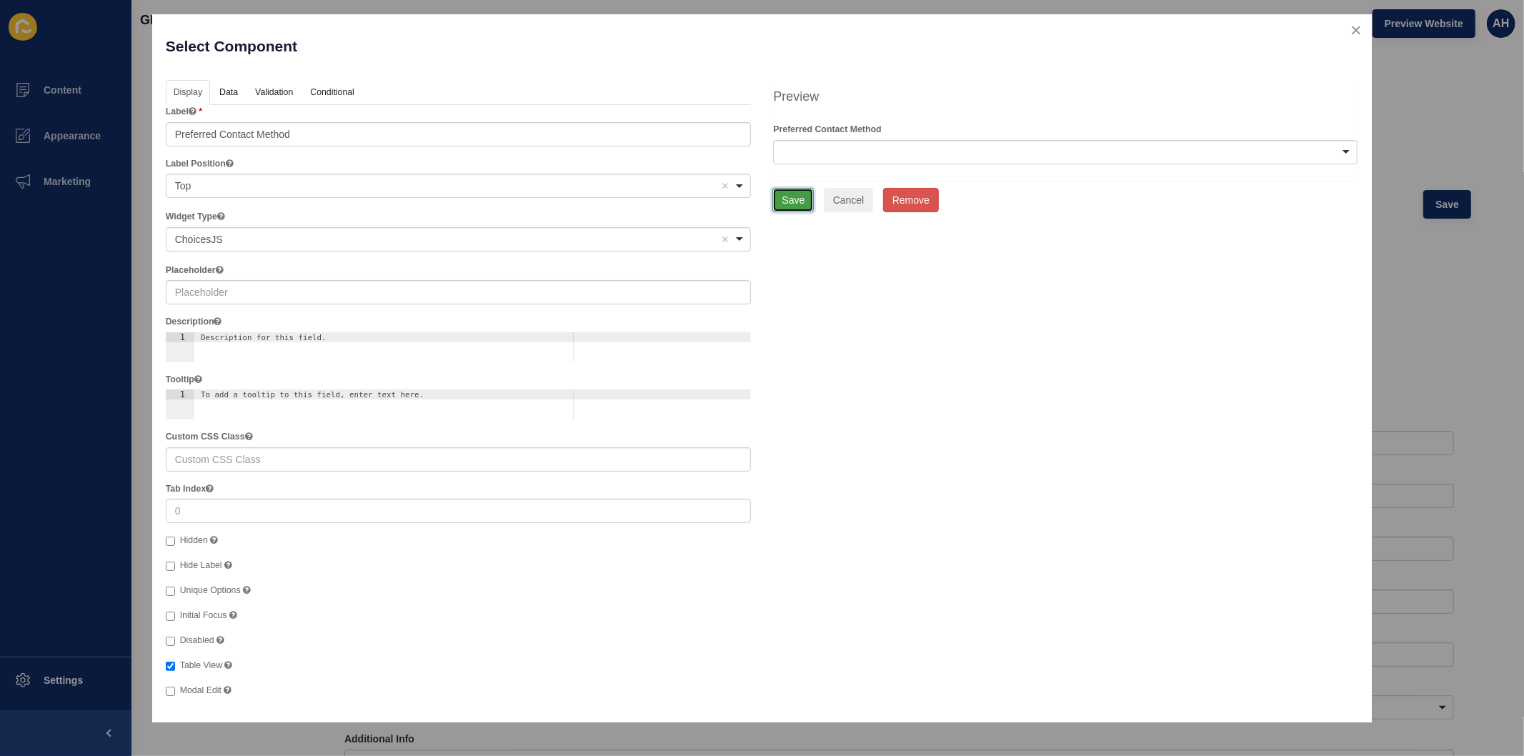
click at [790, 206] on button "Save" at bounding box center [792, 200] width 41 height 24
click at [790, 205] on button "Save" at bounding box center [792, 200] width 41 height 24
click at [1358, 29] on button "close" at bounding box center [1356, 30] width 29 height 30
click at [1349, 34] on button "close" at bounding box center [1356, 30] width 29 height 30
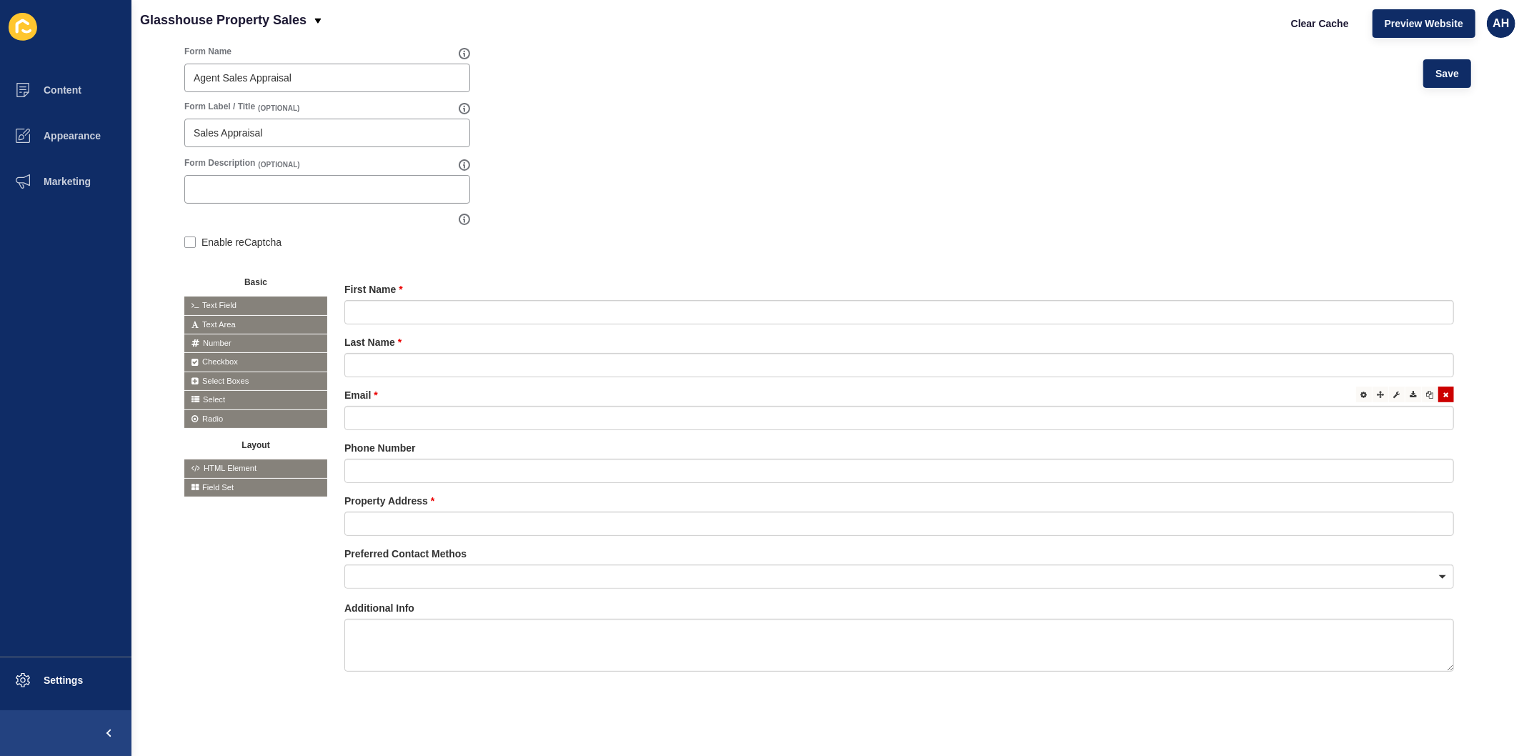
scroll to position [145, 0]
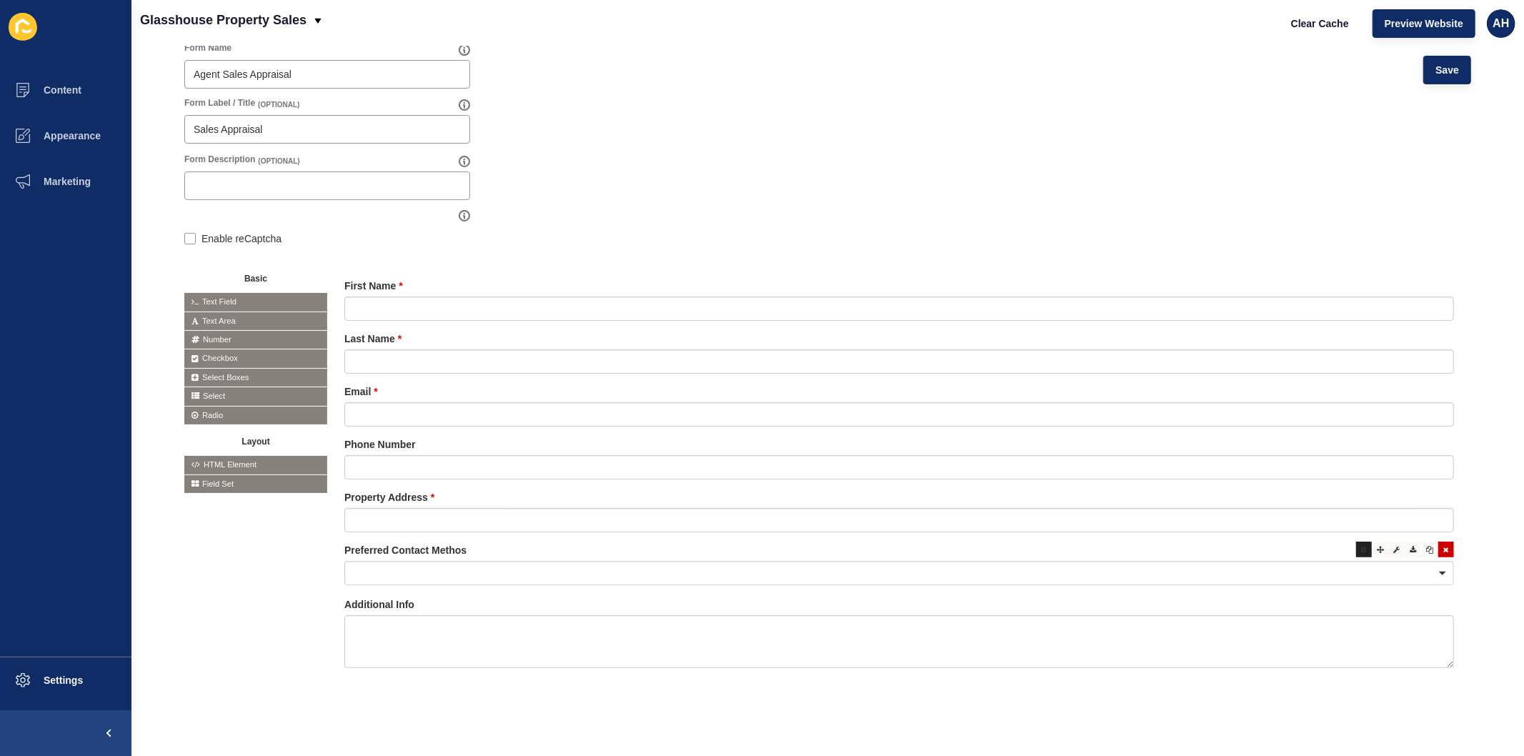
click at [1361, 546] on icon at bounding box center [1364, 549] width 6 height 7
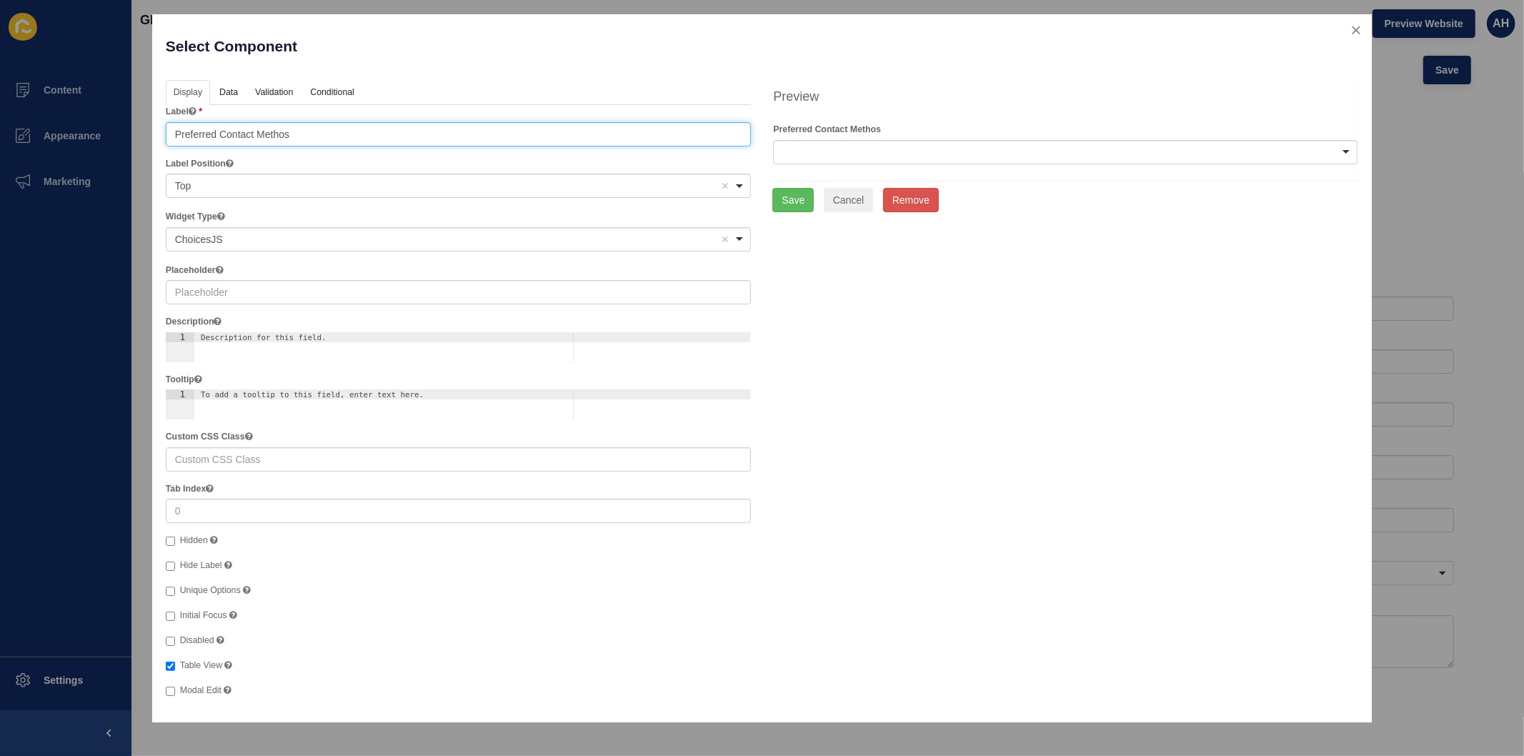
click at [302, 129] on input "Preferred Contact Methos" at bounding box center [459, 134] width 586 height 24
type input "Preferred Contact Method"
click at [800, 201] on button "Save" at bounding box center [792, 200] width 41 height 24
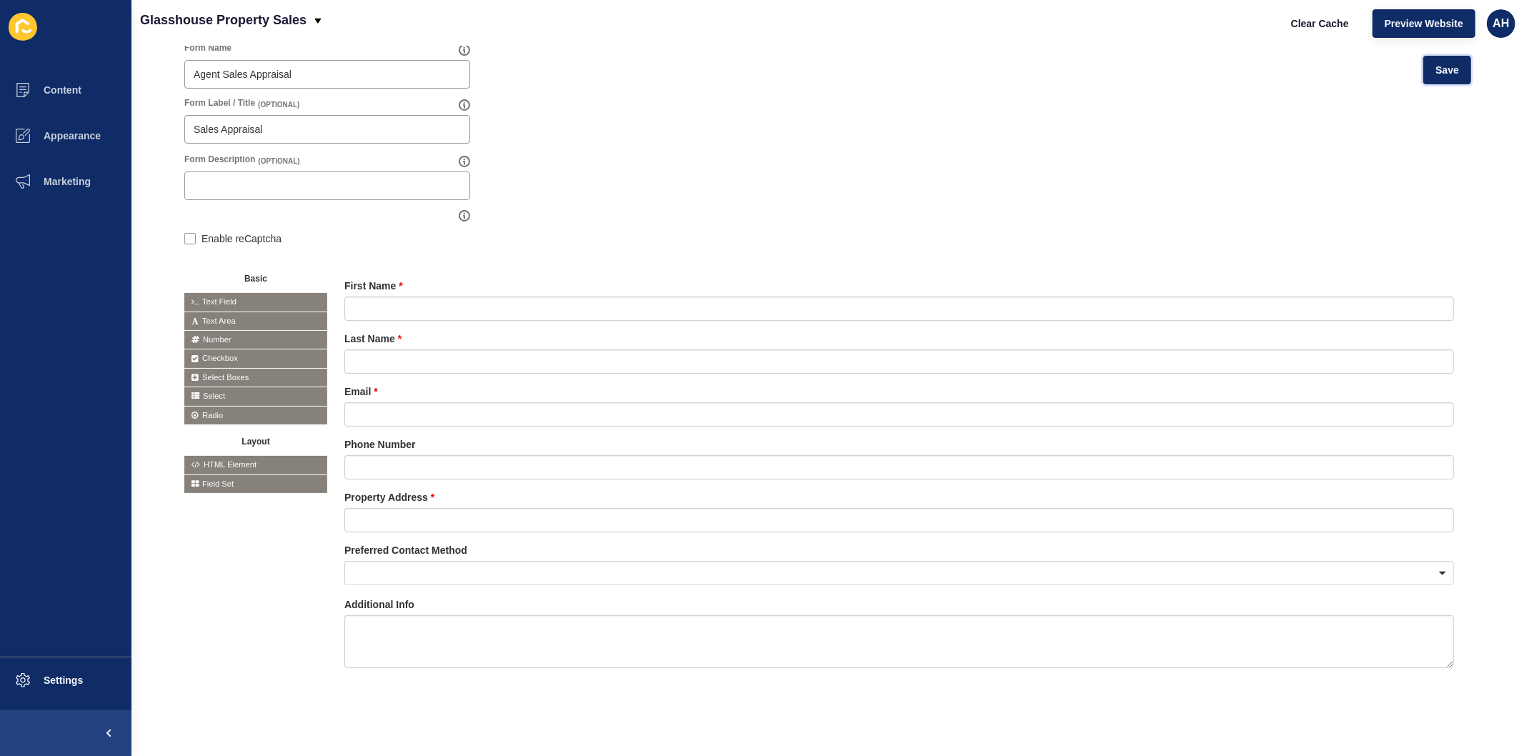
click at [1436, 63] on span "Save" at bounding box center [1448, 70] width 24 height 14
click at [44, 96] on span at bounding box center [23, 90] width 46 height 46
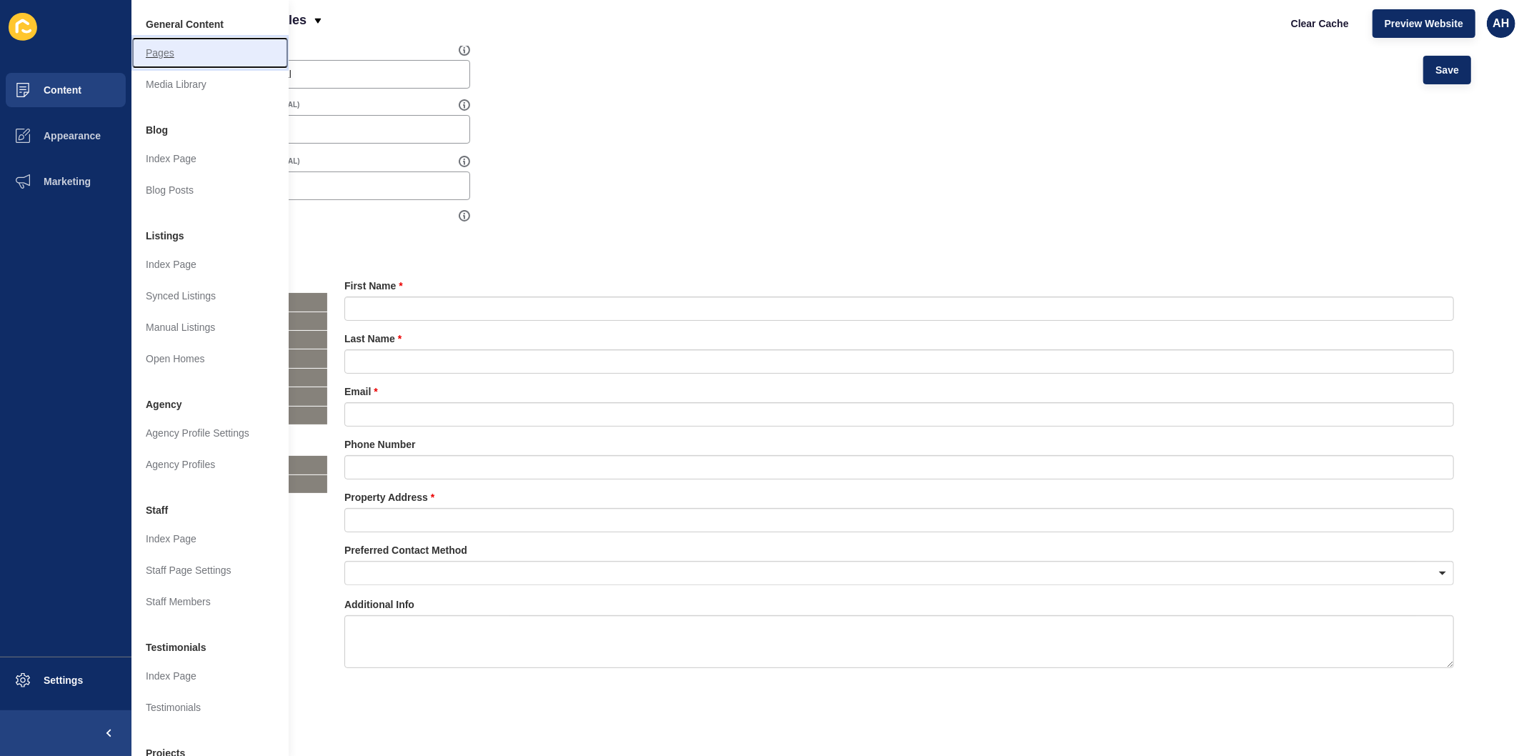
click at [144, 60] on link "Pages" at bounding box center [209, 52] width 157 height 31
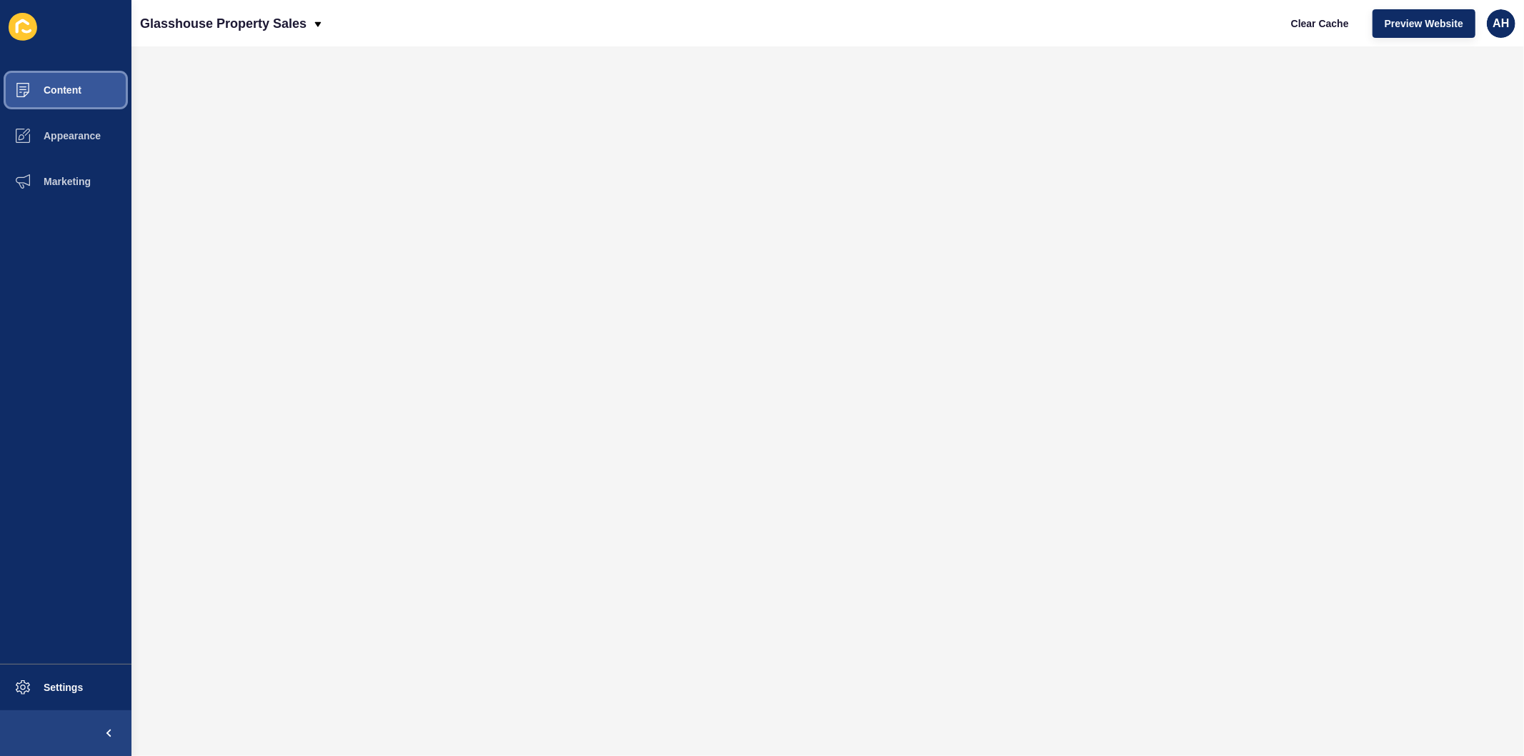
click at [66, 89] on span "Content" at bounding box center [40, 89] width 84 height 11
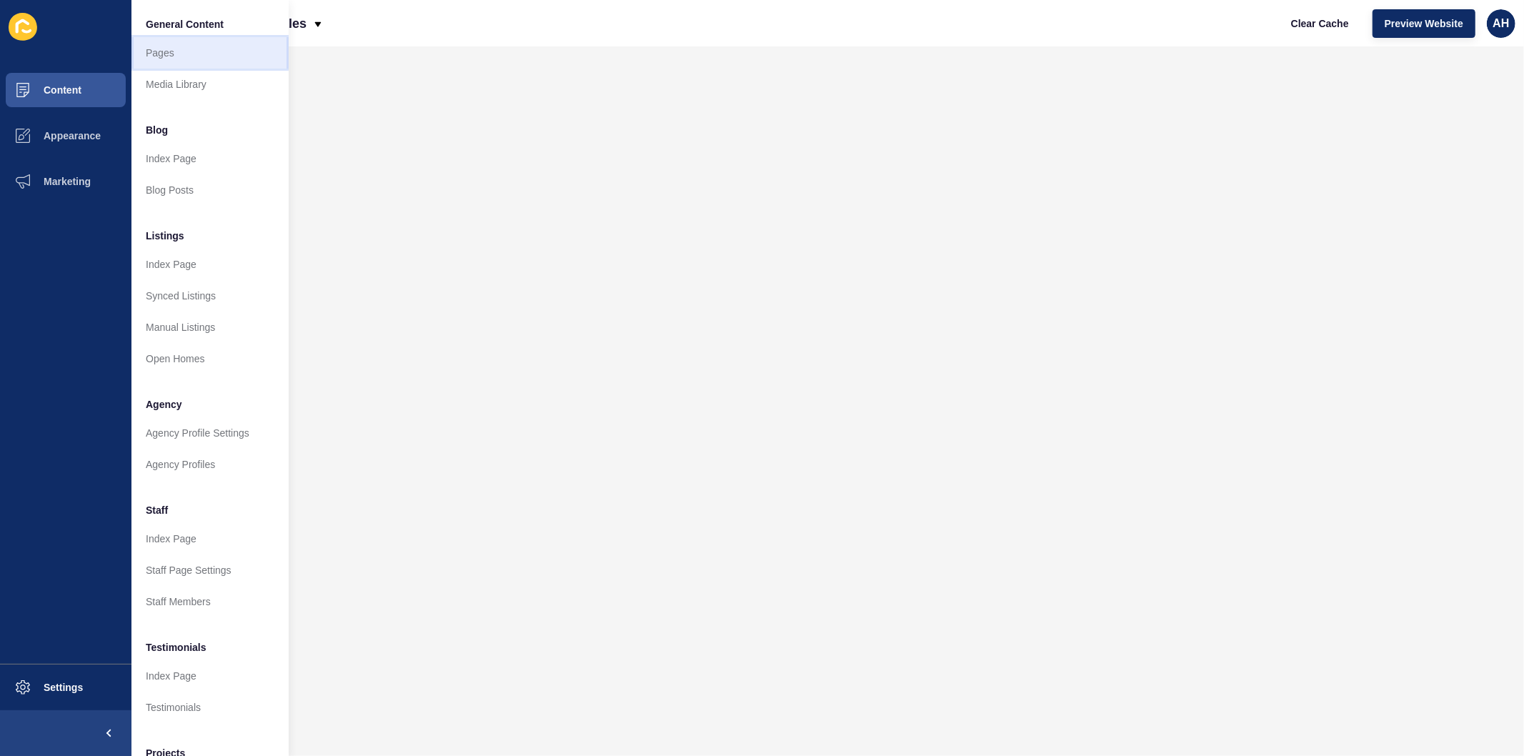
click at [157, 49] on link "Pages" at bounding box center [209, 52] width 157 height 31
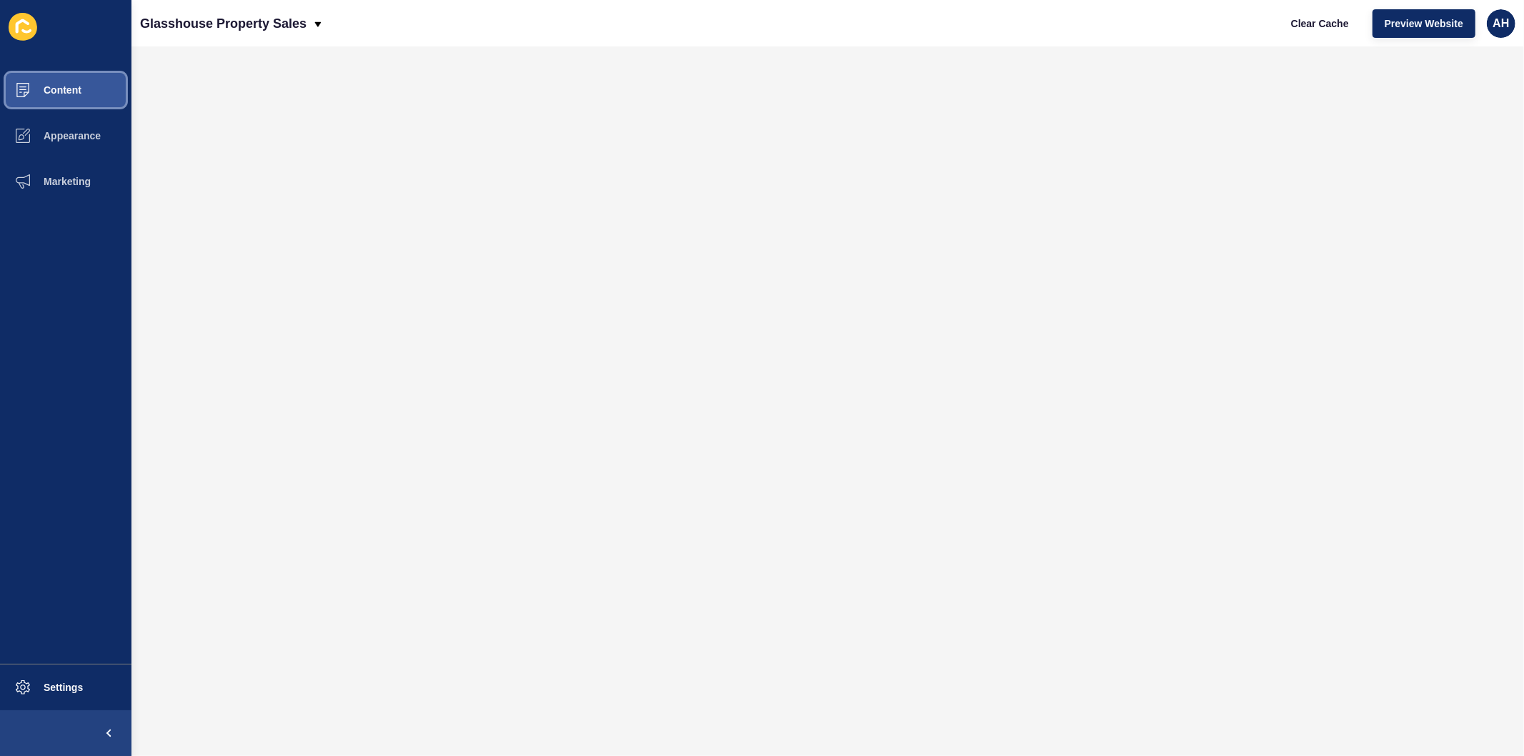
click at [80, 89] on span "Content" at bounding box center [40, 89] width 84 height 11
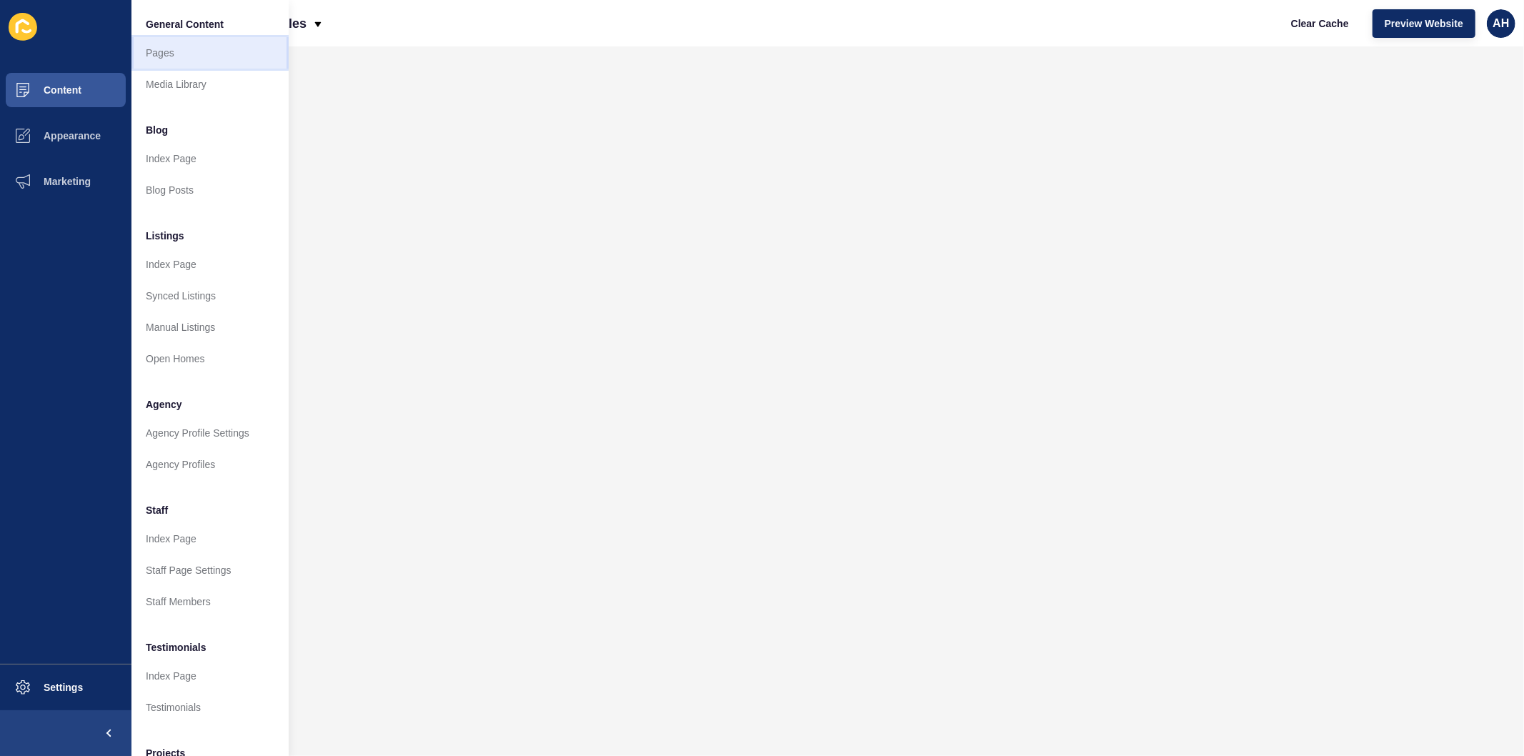
click at [169, 52] on link "Pages" at bounding box center [209, 52] width 157 height 31
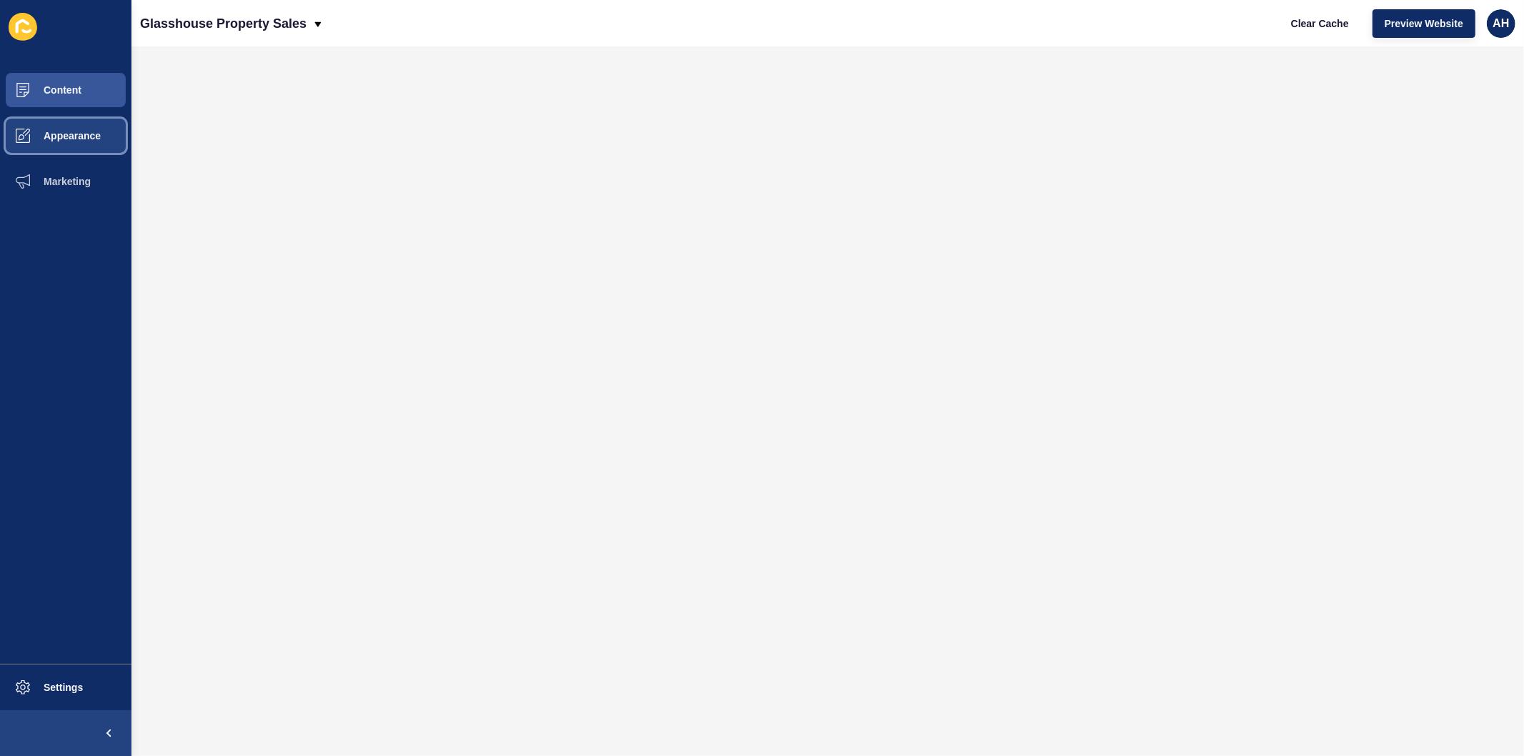
drag, startPoint x: 73, startPoint y: 126, endPoint x: 82, endPoint y: 141, distance: 17.6
click at [71, 126] on button "Appearance" at bounding box center [65, 136] width 131 height 46
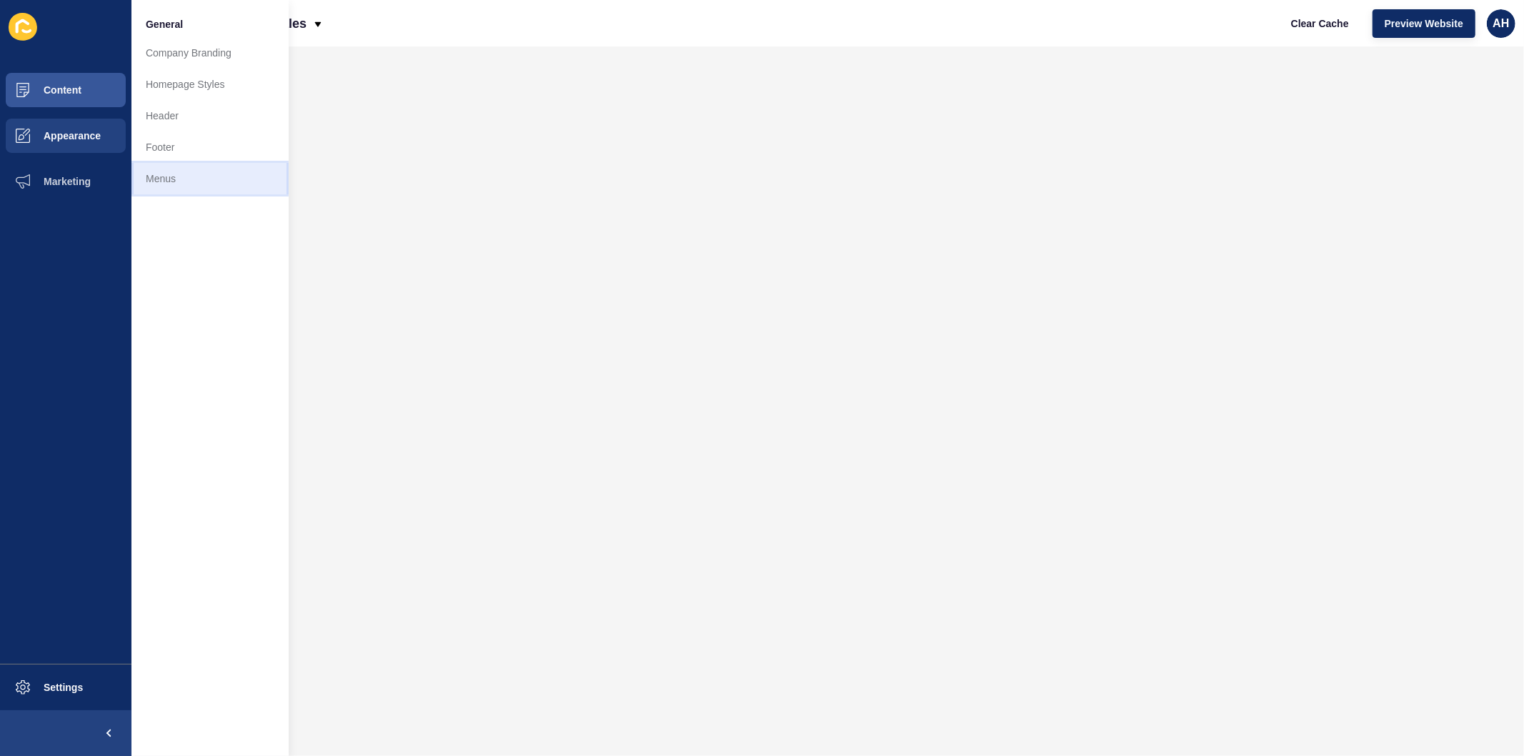
click at [166, 181] on link "Menus" at bounding box center [209, 178] width 157 height 31
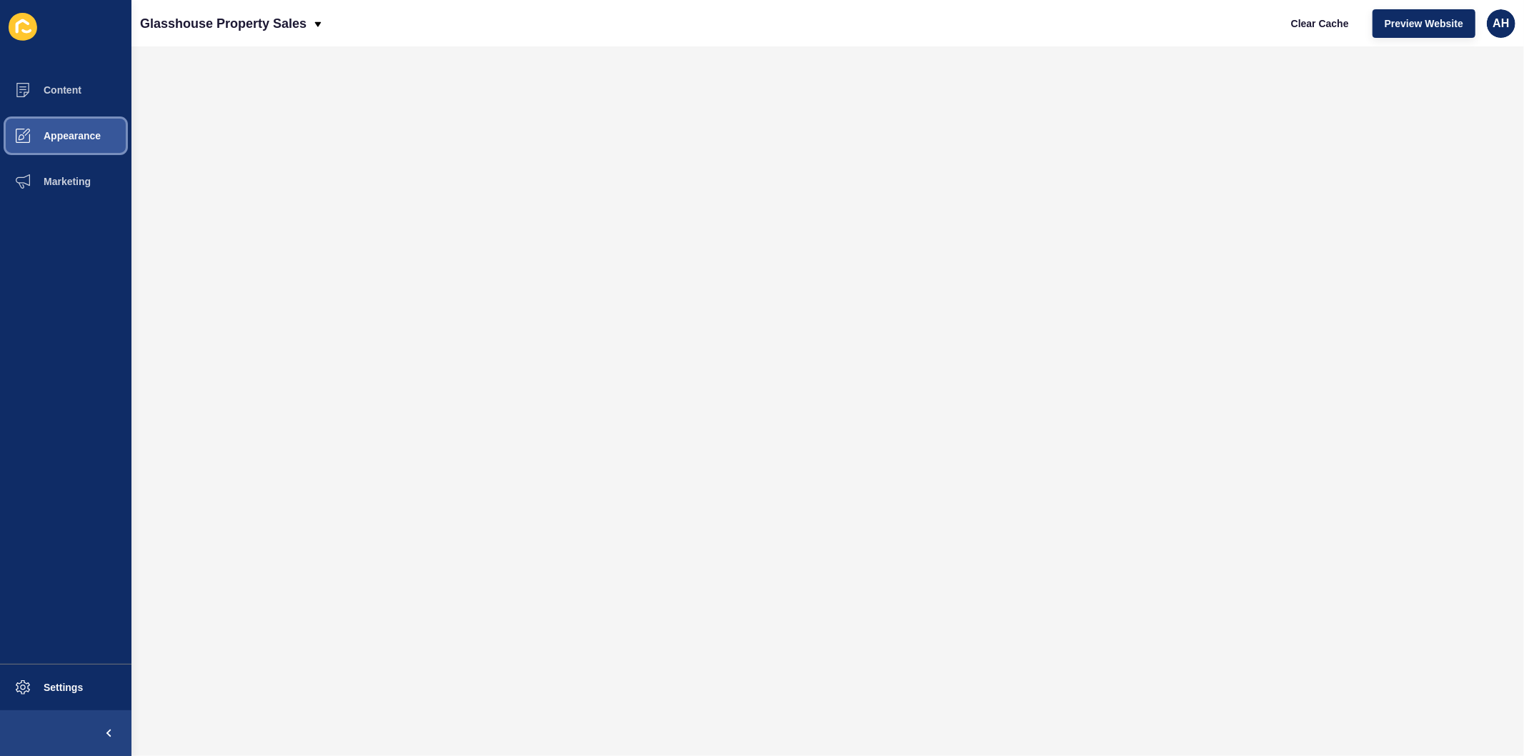
click at [41, 124] on span at bounding box center [23, 136] width 46 height 46
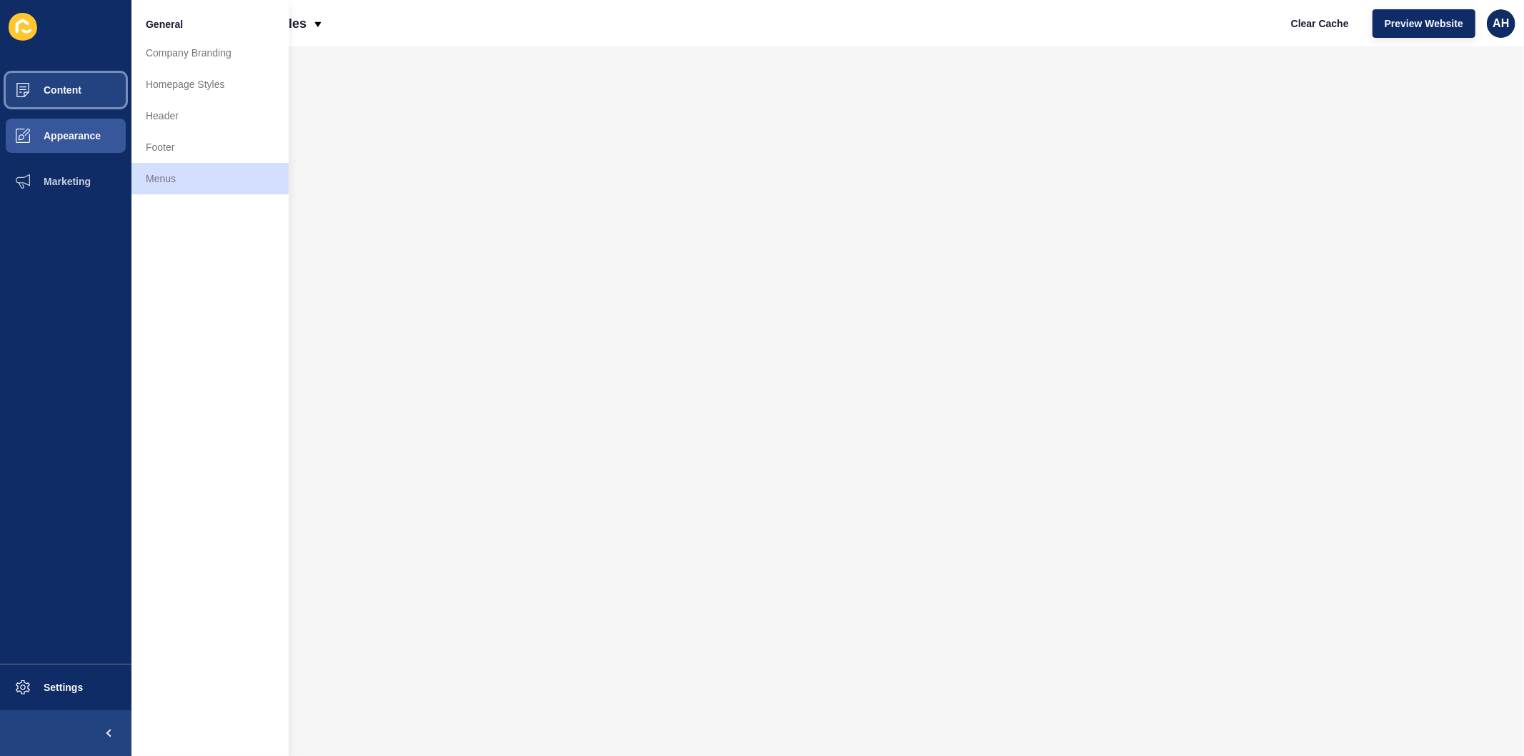
click at [67, 96] on button "Content" at bounding box center [65, 90] width 131 height 46
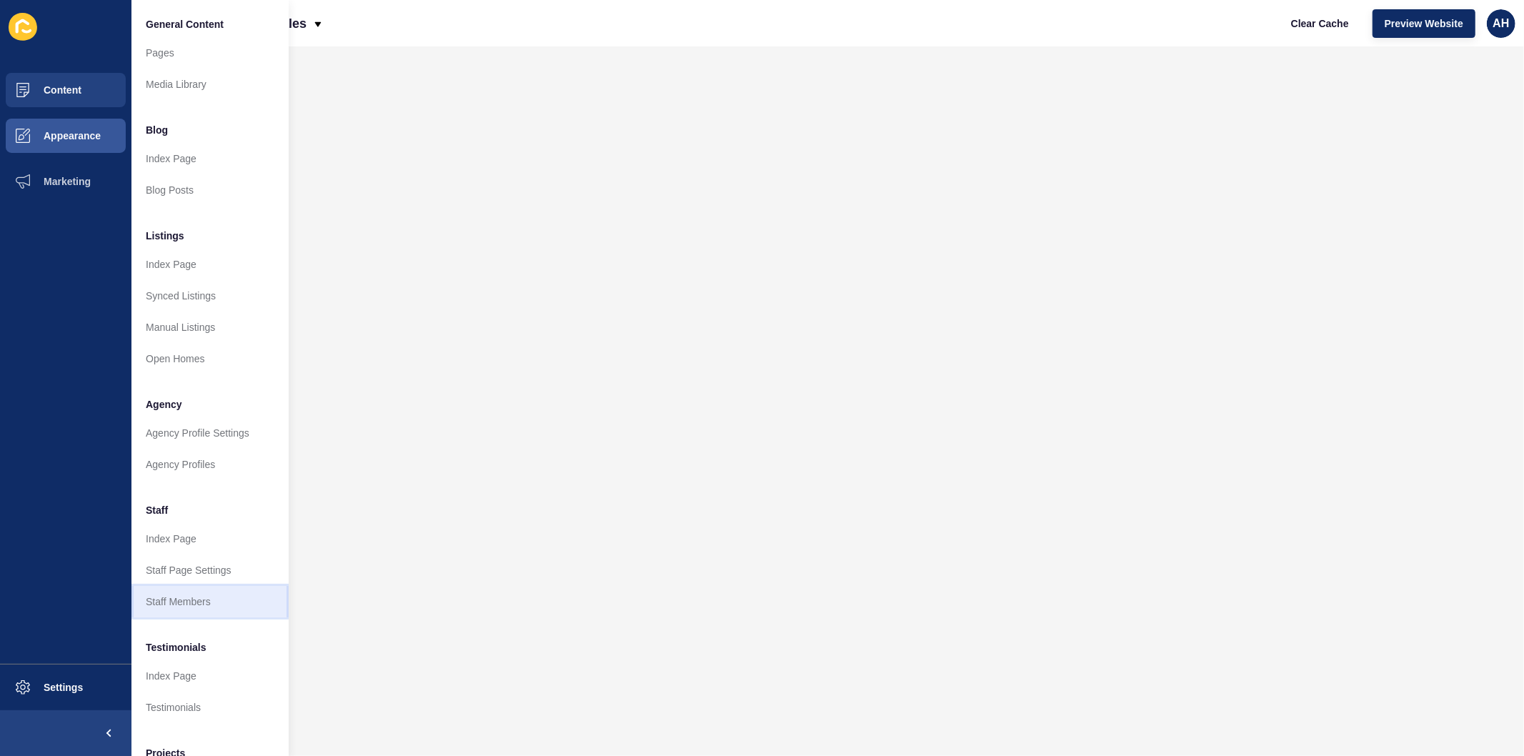
click at [186, 609] on link "Staff Members" at bounding box center [209, 601] width 157 height 31
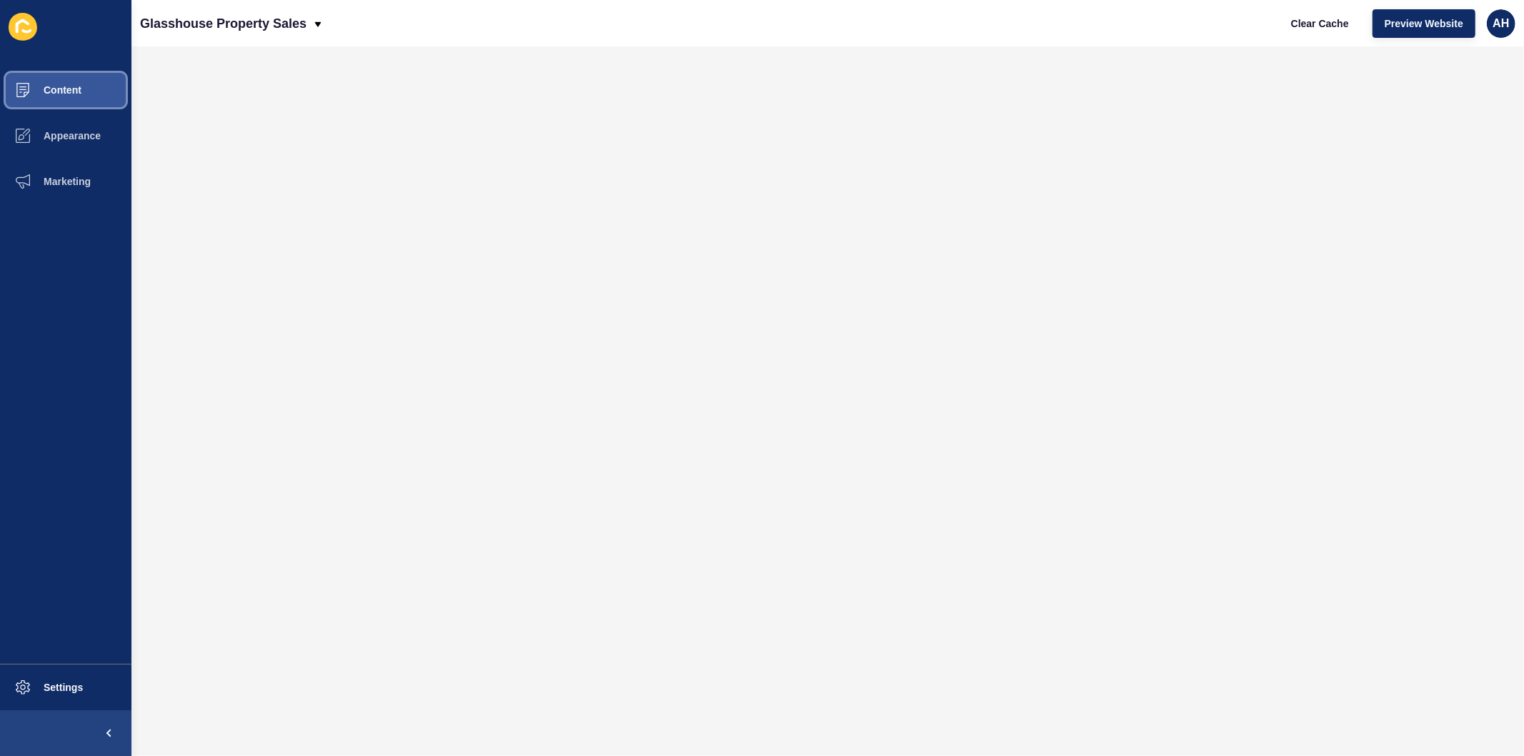
click at [56, 91] on span "Content" at bounding box center [40, 89] width 84 height 11
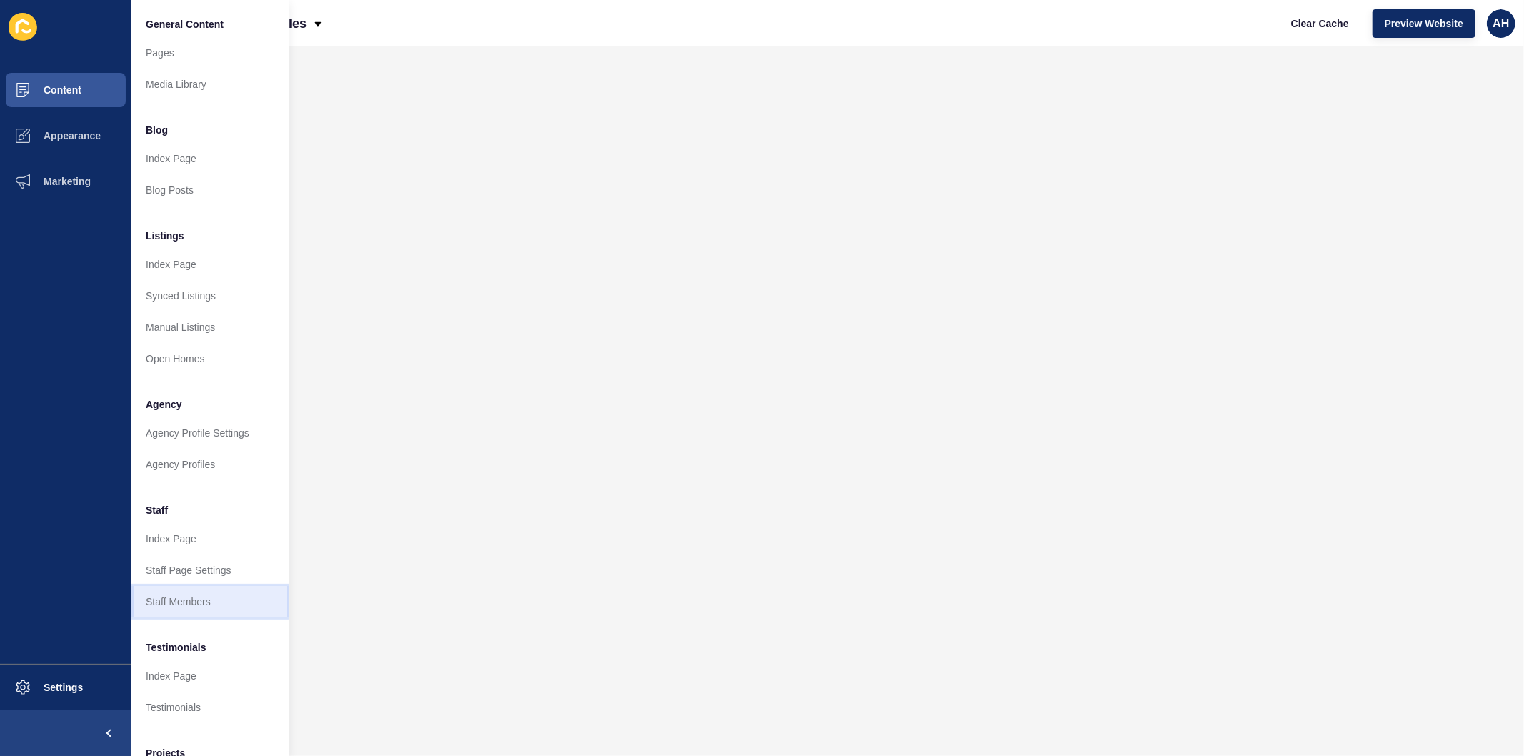
click at [212, 605] on link "Staff Members" at bounding box center [209, 601] width 157 height 31
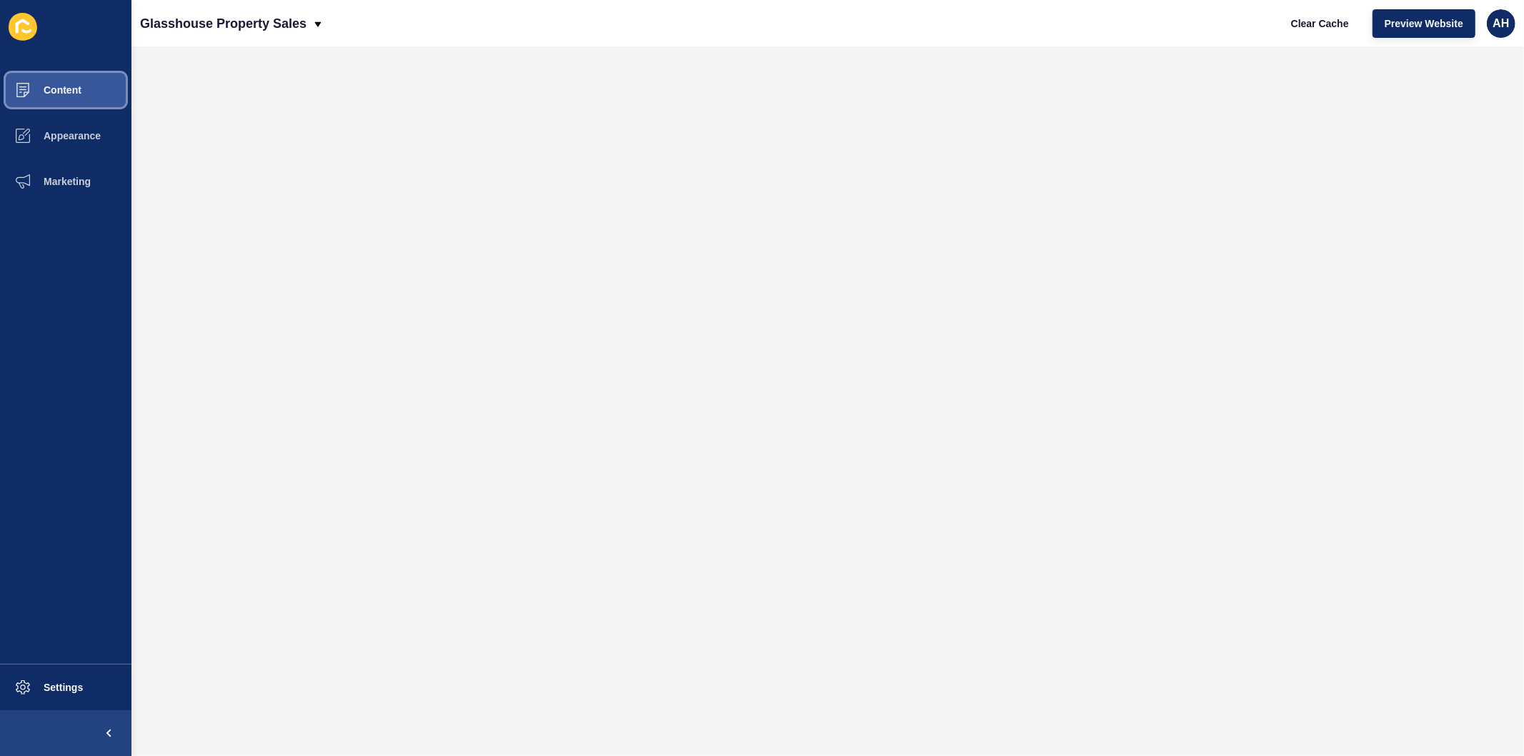
click at [64, 89] on span "Content" at bounding box center [40, 89] width 84 height 11
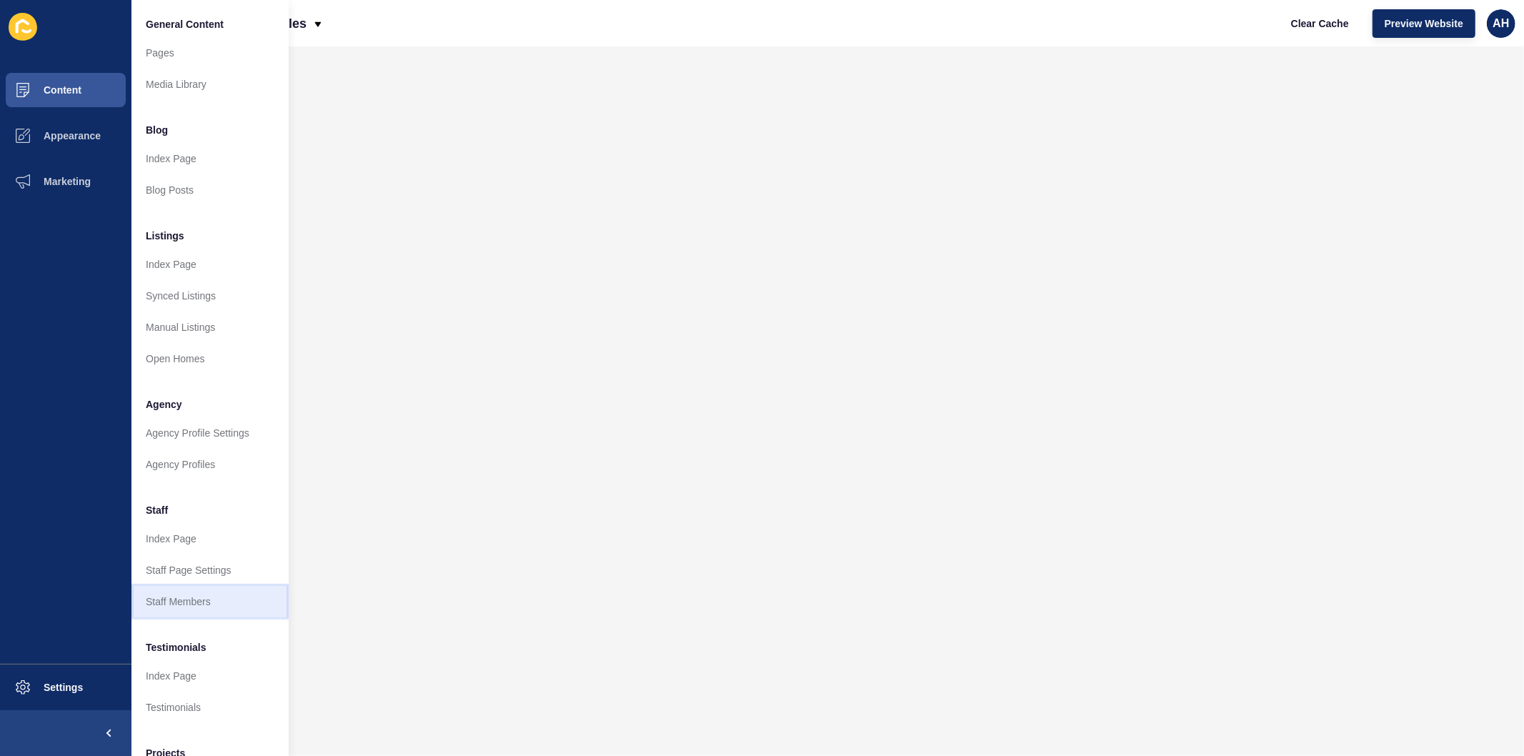
click at [222, 605] on link "Staff Members" at bounding box center [209, 601] width 157 height 31
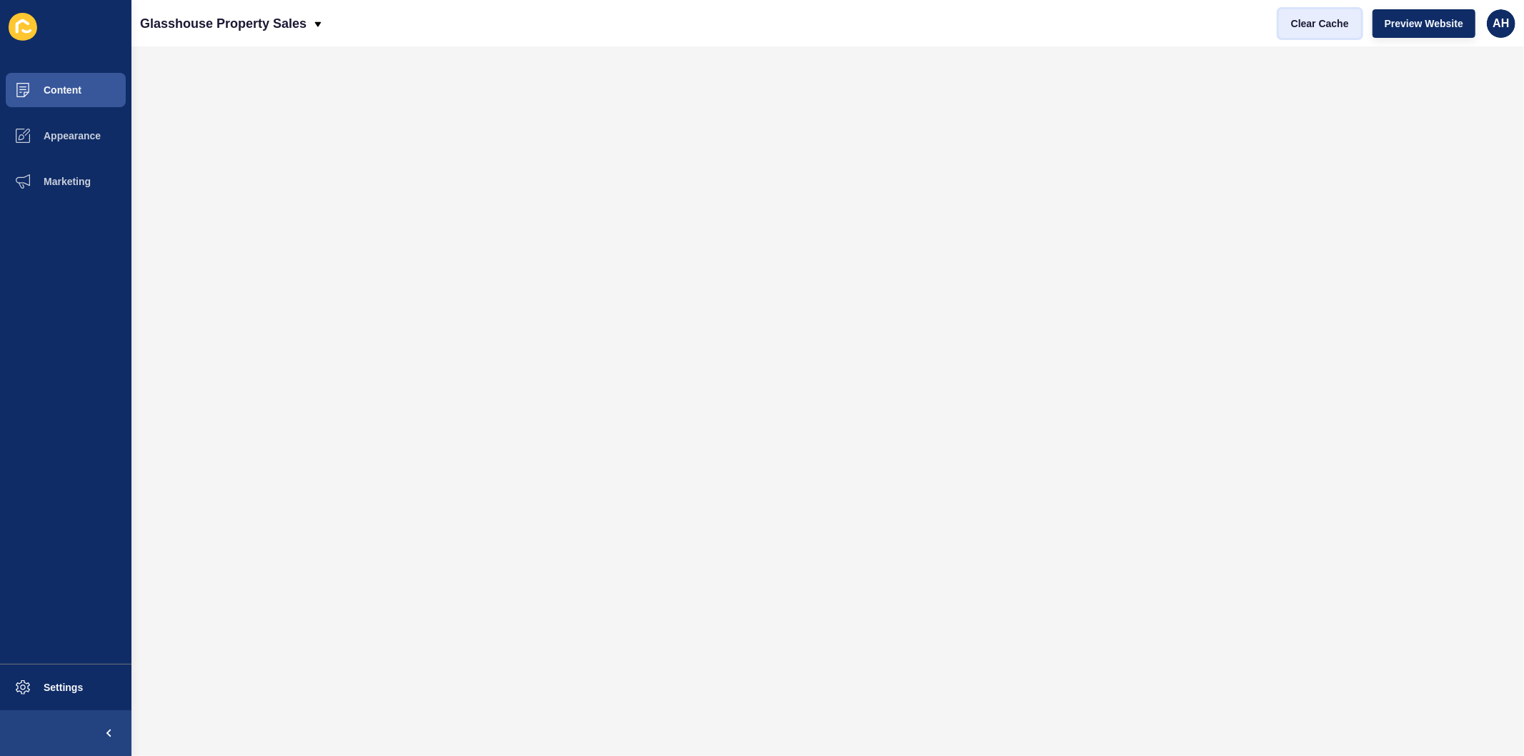
click at [1310, 26] on span "Clear Cache" at bounding box center [1320, 23] width 58 height 14
click at [56, 88] on span "Content" at bounding box center [40, 89] width 84 height 11
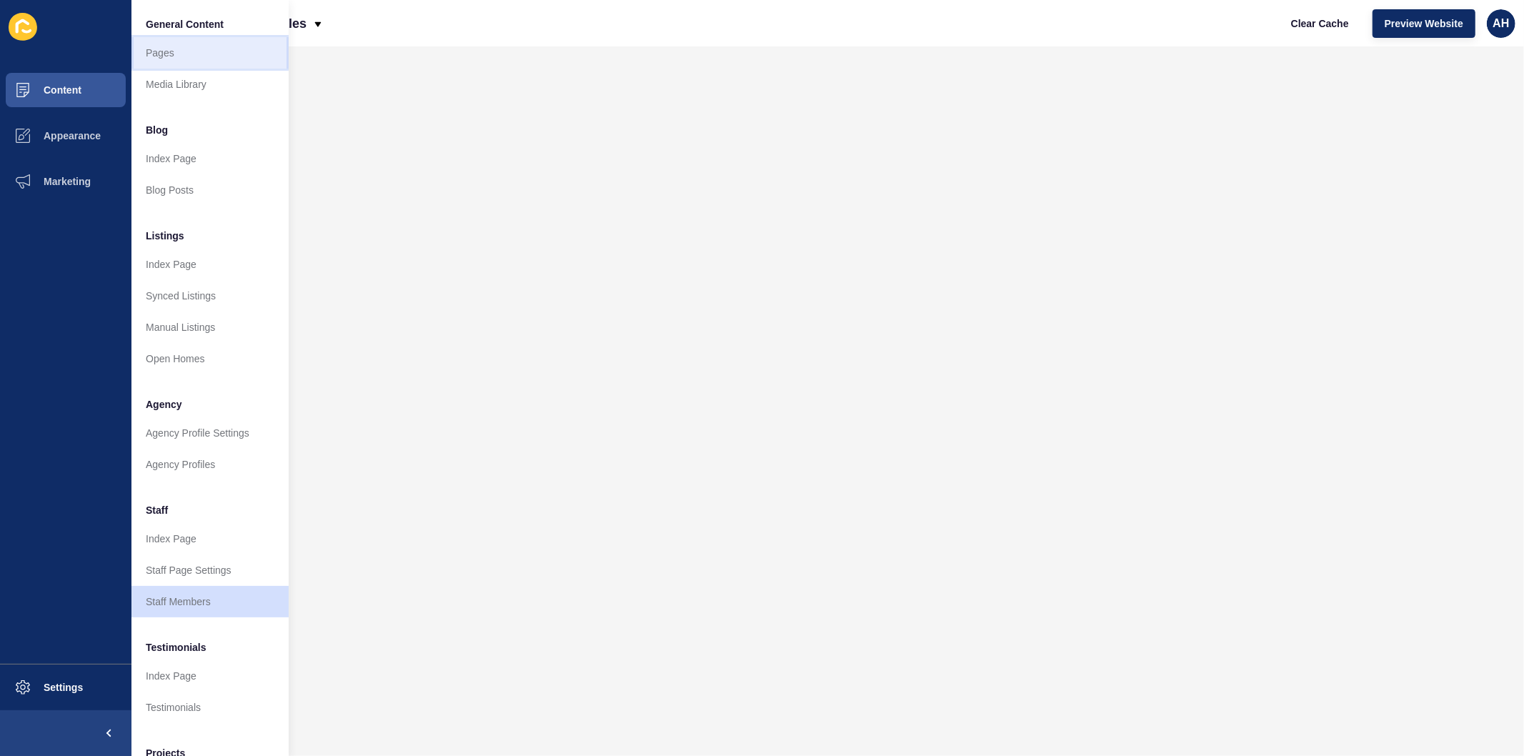
click at [161, 51] on link "Pages" at bounding box center [209, 52] width 157 height 31
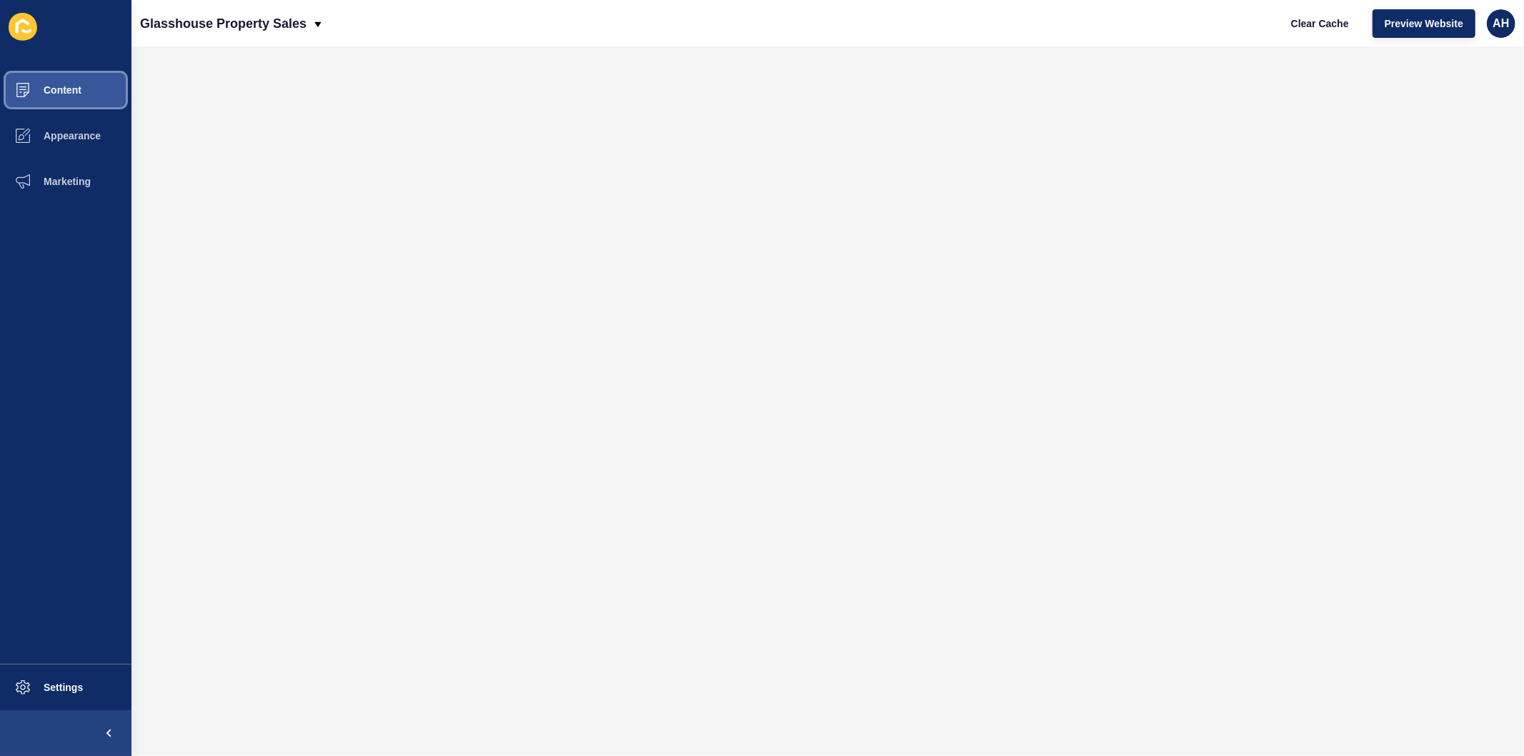
click at [81, 97] on button "Content" at bounding box center [65, 90] width 131 height 46
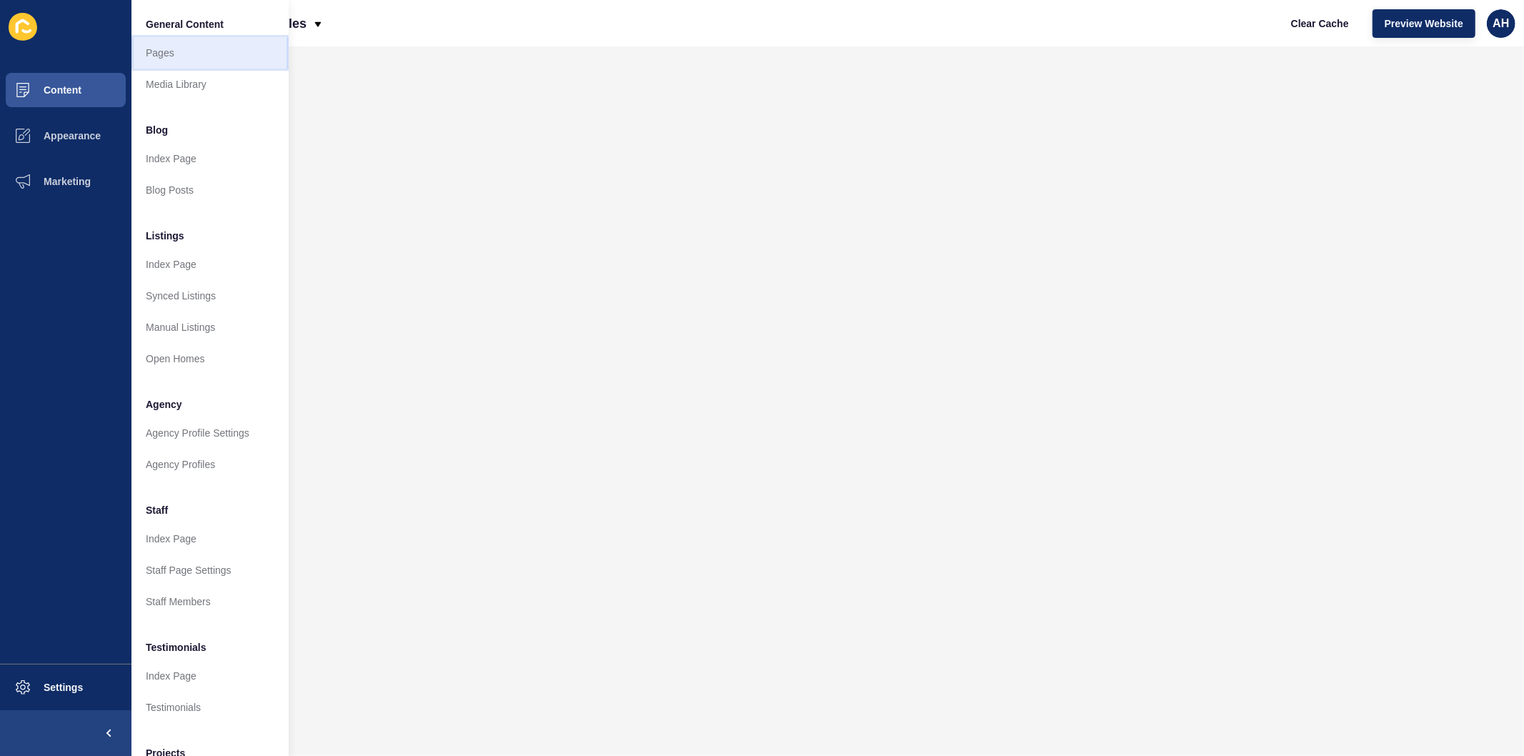
click at [175, 45] on link "Pages" at bounding box center [209, 52] width 157 height 31
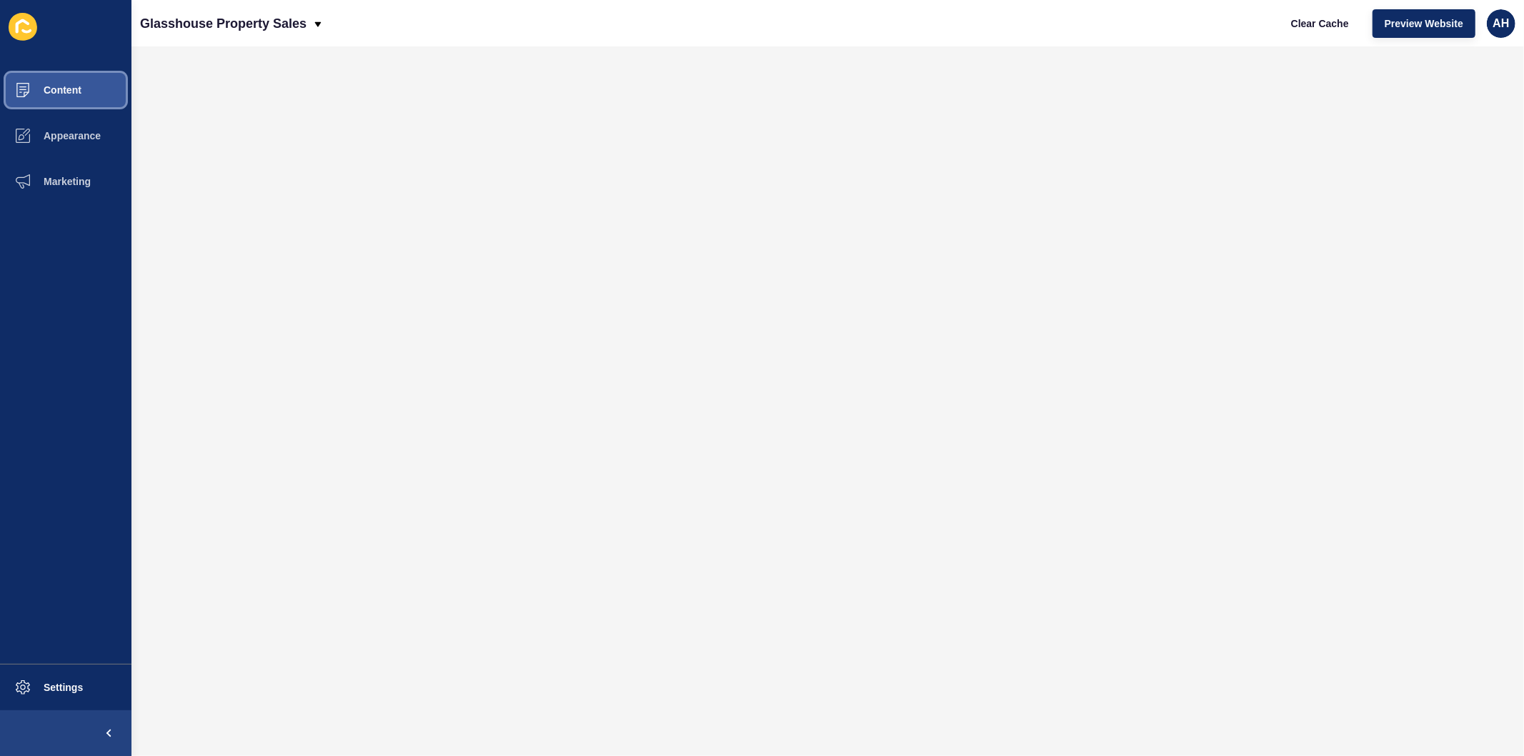
click at [44, 86] on span "Content" at bounding box center [40, 89] width 84 height 11
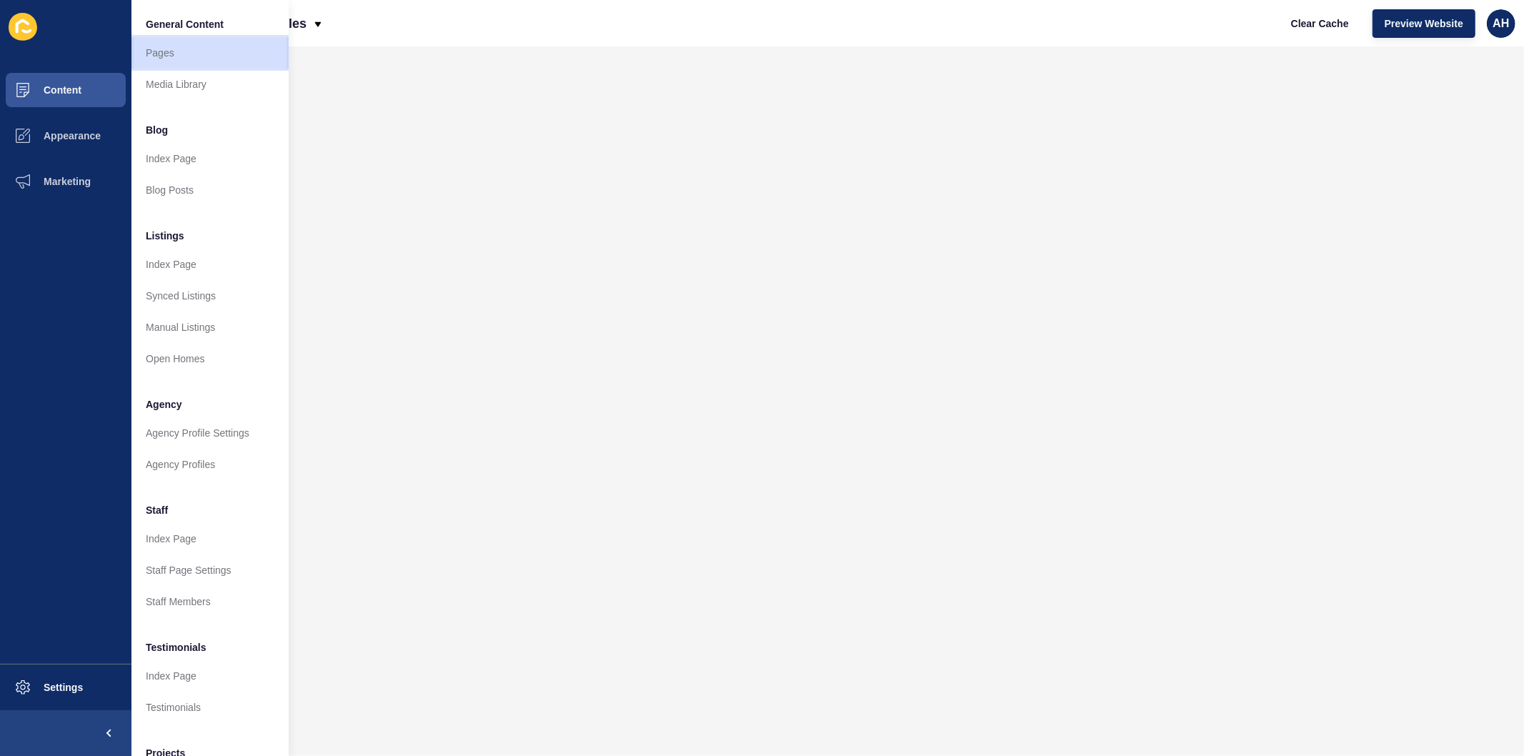
drag, startPoint x: 161, startPoint y: 51, endPoint x: 176, endPoint y: 77, distance: 30.8
click at [160, 51] on link "Pages" at bounding box center [209, 52] width 157 height 31
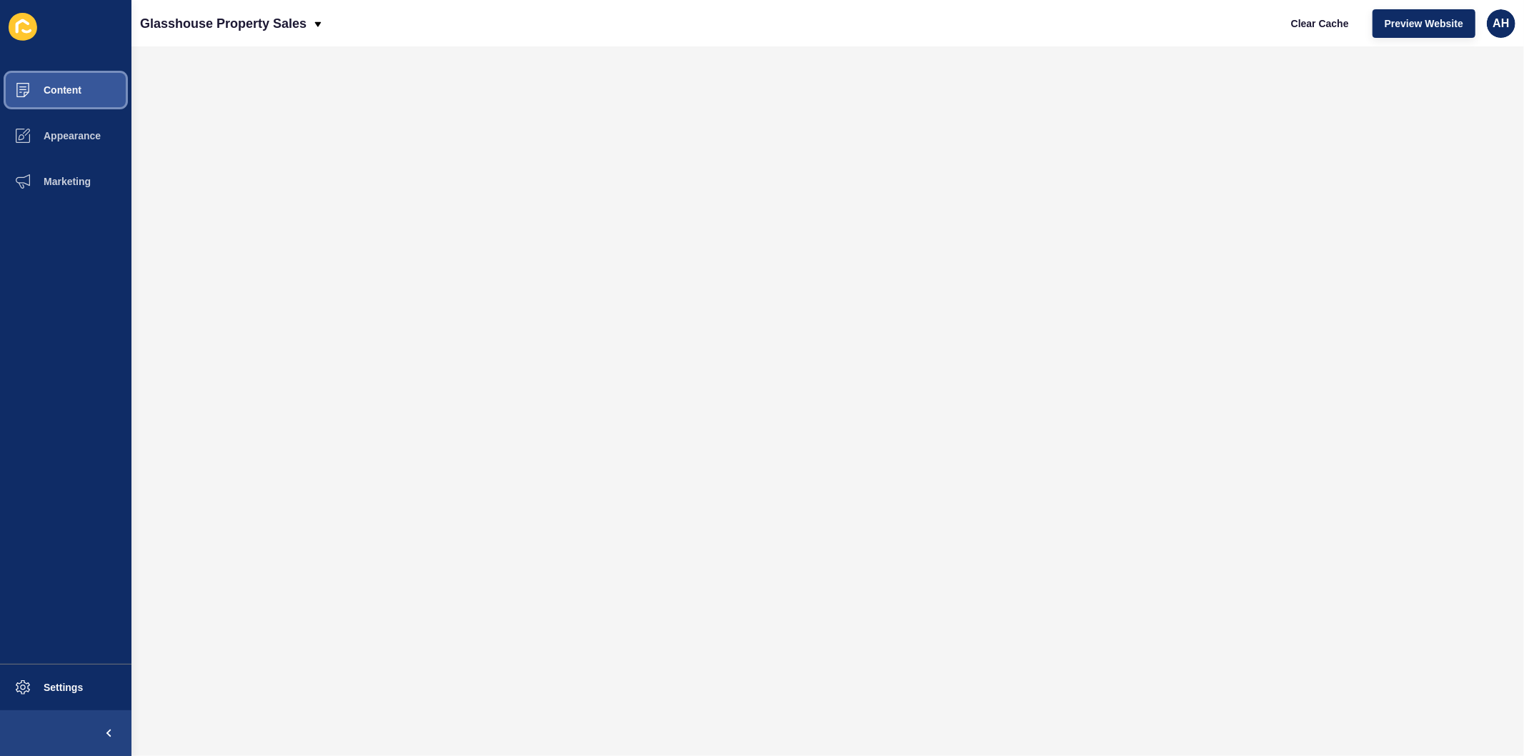
click at [65, 91] on span "Content" at bounding box center [40, 89] width 84 height 11
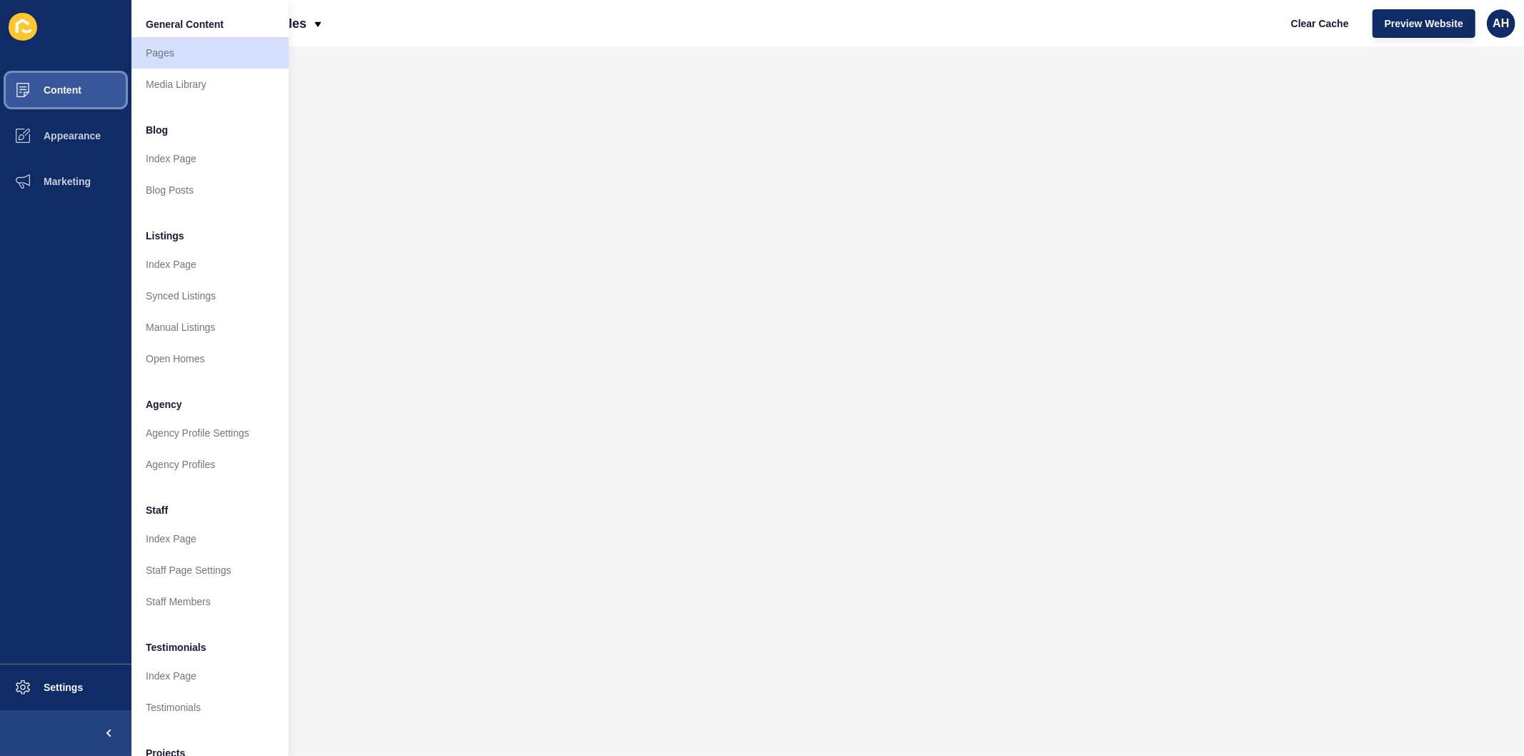
click at [72, 86] on span "Content" at bounding box center [40, 89] width 84 height 11
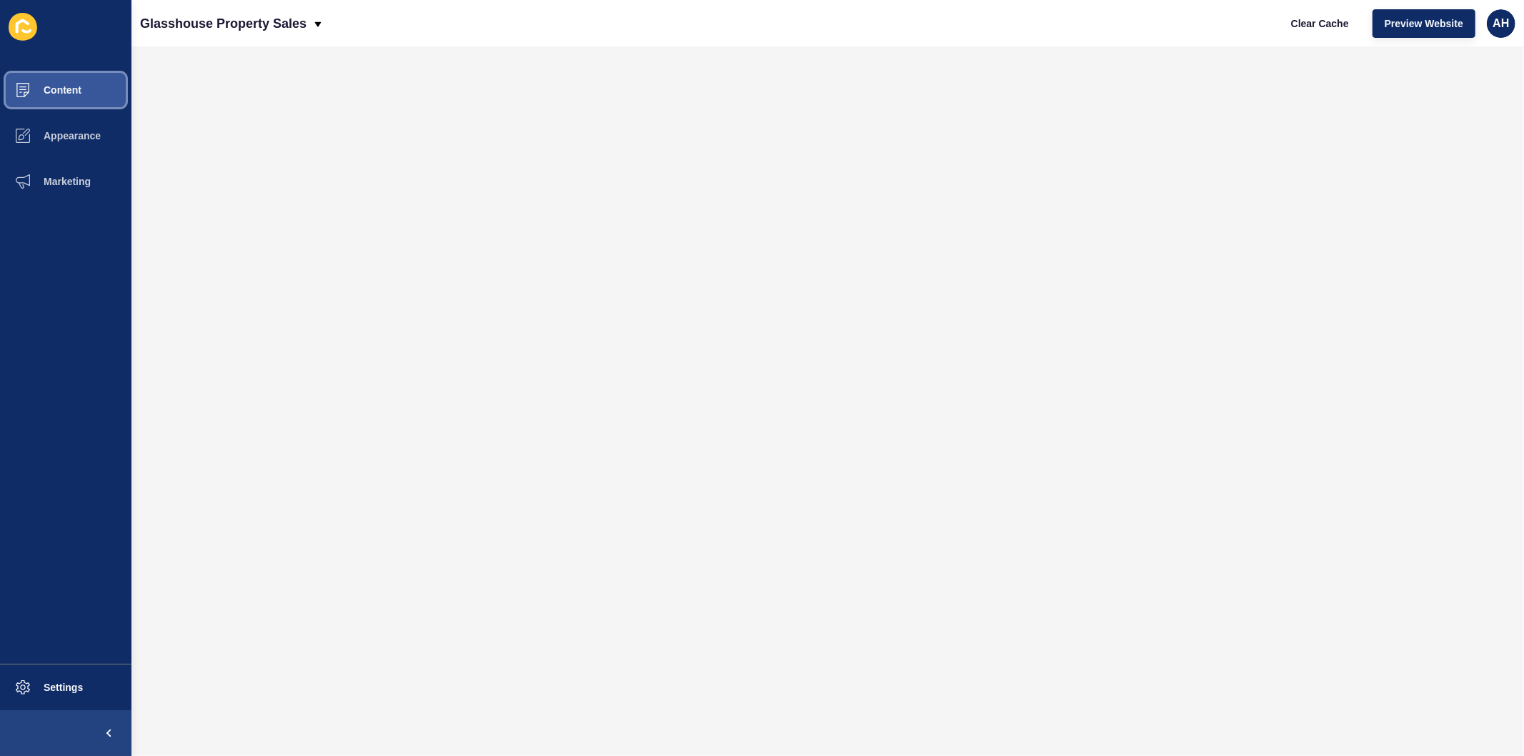
drag, startPoint x: 66, startPoint y: 89, endPoint x: 74, endPoint y: 84, distance: 8.7
click at [68, 86] on span "Content" at bounding box center [40, 89] width 84 height 11
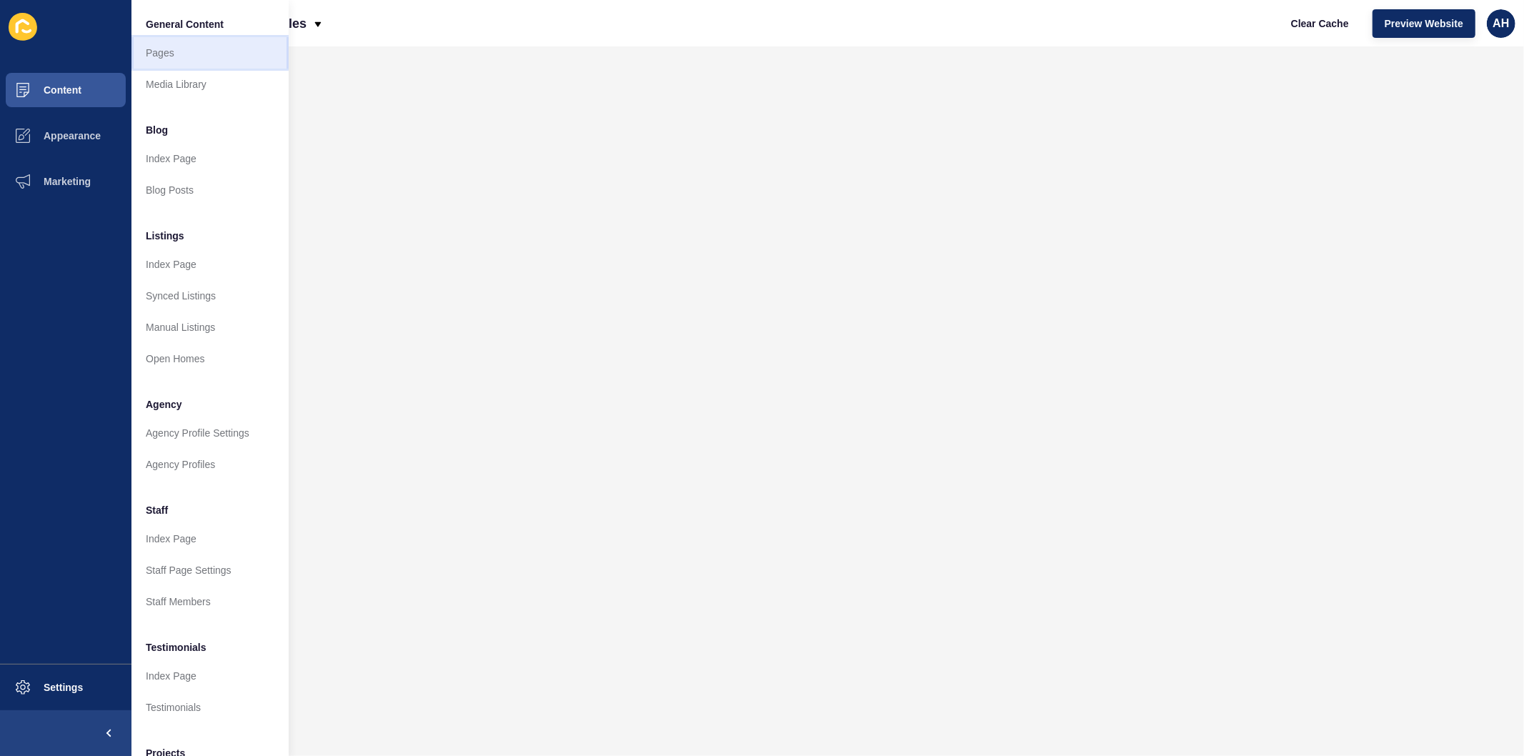
click at [144, 47] on link "Pages" at bounding box center [209, 52] width 157 height 31
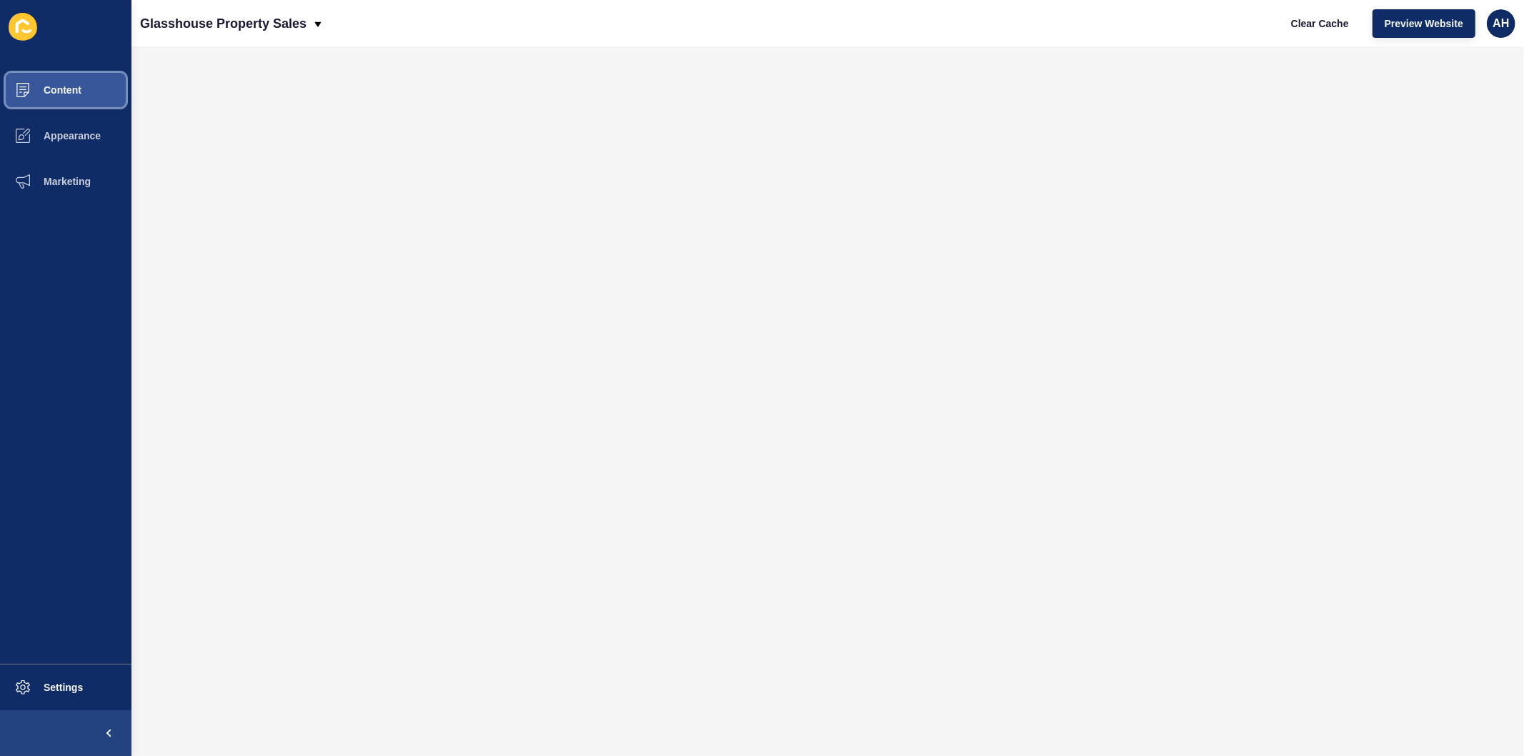
click at [44, 84] on span "Content" at bounding box center [40, 89] width 84 height 11
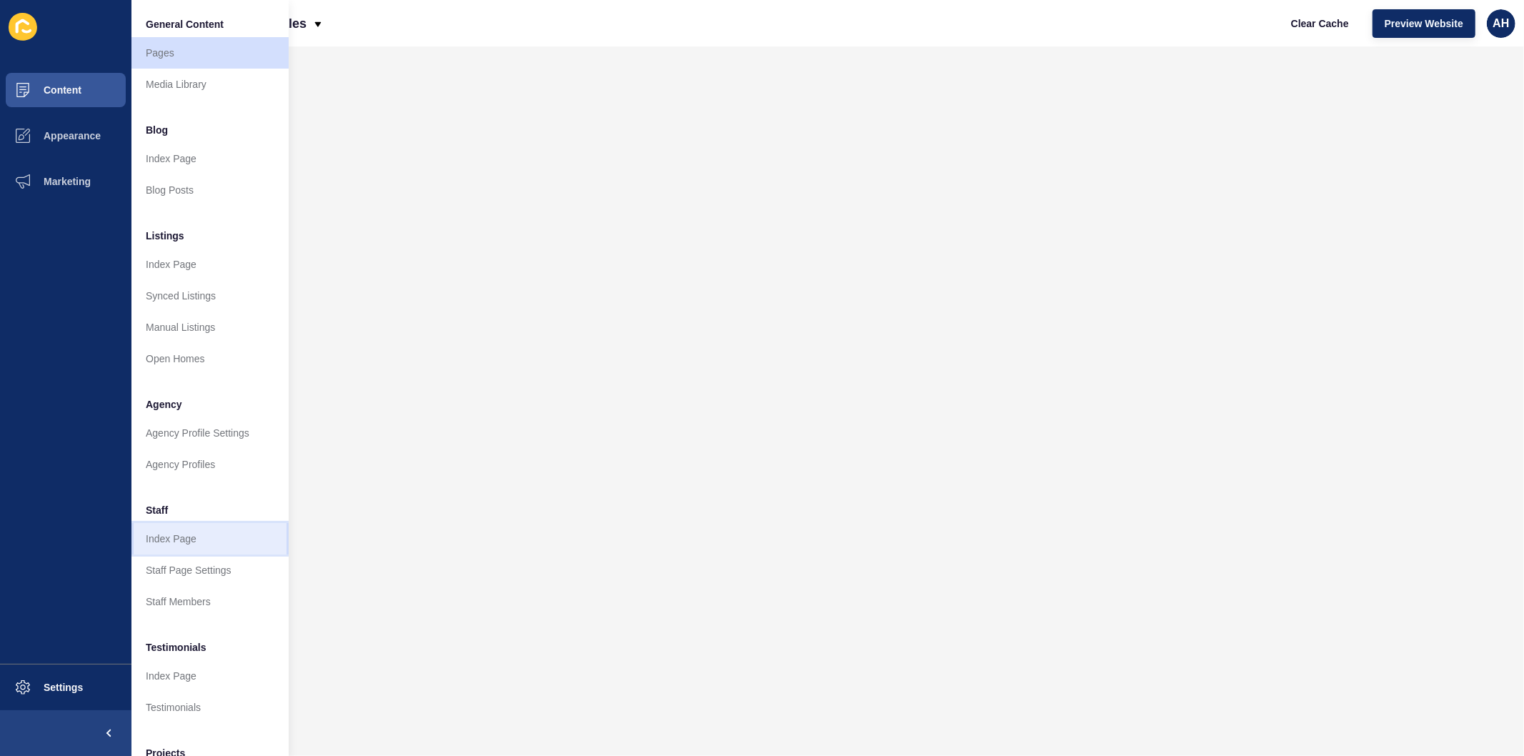
click at [186, 537] on link "Index Page" at bounding box center [209, 538] width 157 height 31
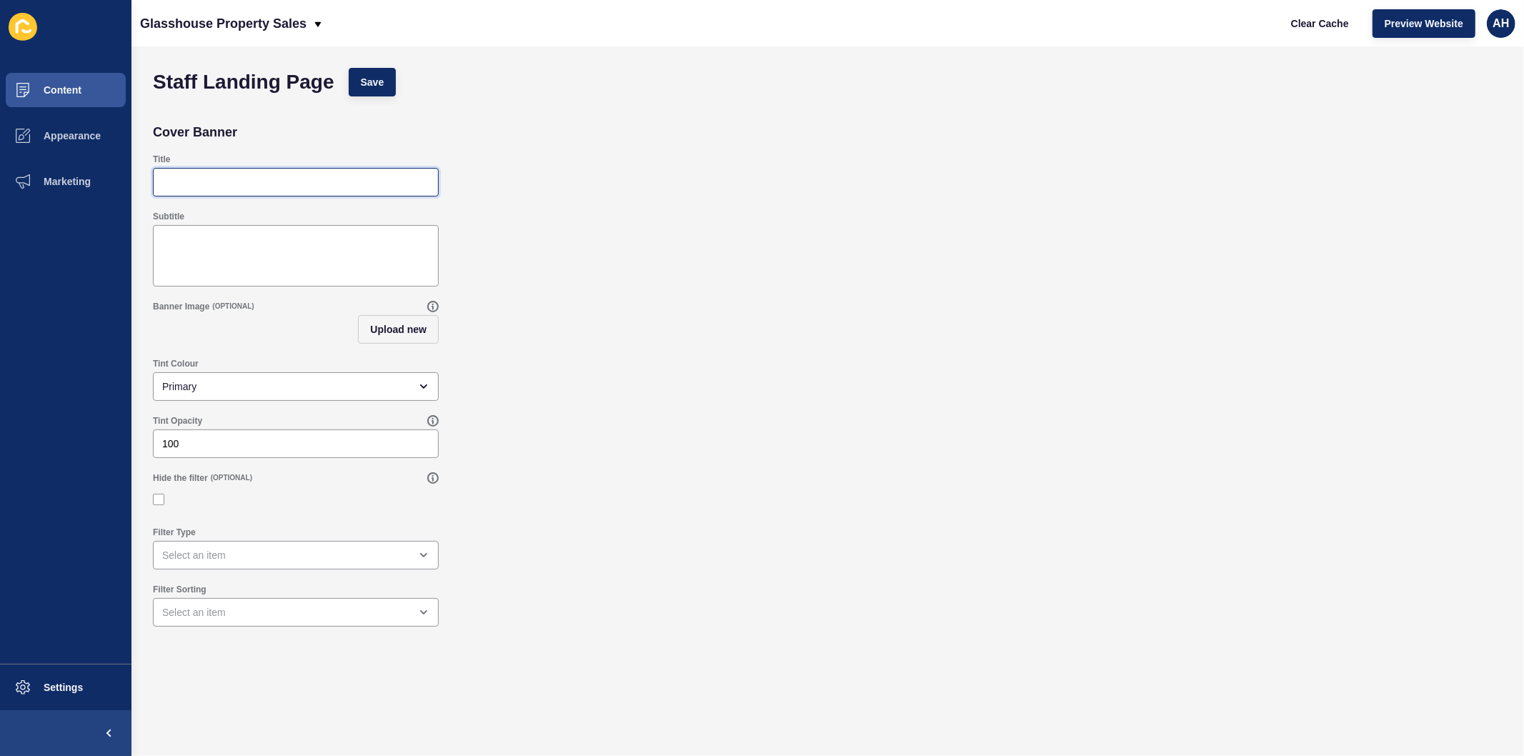
click at [202, 179] on input "Title" at bounding box center [295, 182] width 267 height 14
type input "Meet the Team"
click at [370, 86] on span "Save" at bounding box center [373, 82] width 24 height 14
click at [374, 337] on button "Upload new" at bounding box center [398, 329] width 81 height 29
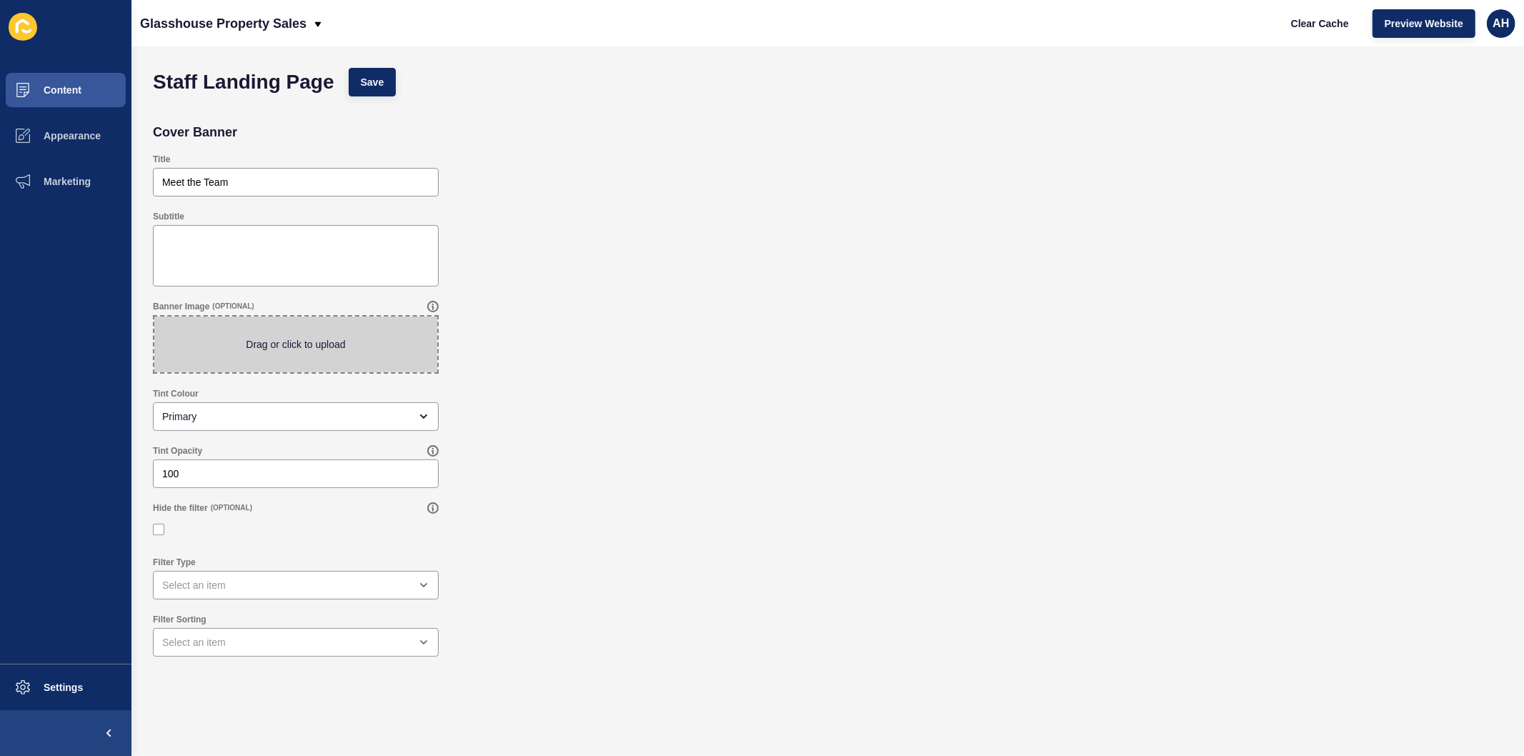
click at [284, 345] on span at bounding box center [295, 345] width 283 height 56
click at [154, 317] on input "Drag or click to upload" at bounding box center [154, 317] width 0 height 0
type input "C:\fakepath\LB_446_RO_PB_E.JPG"
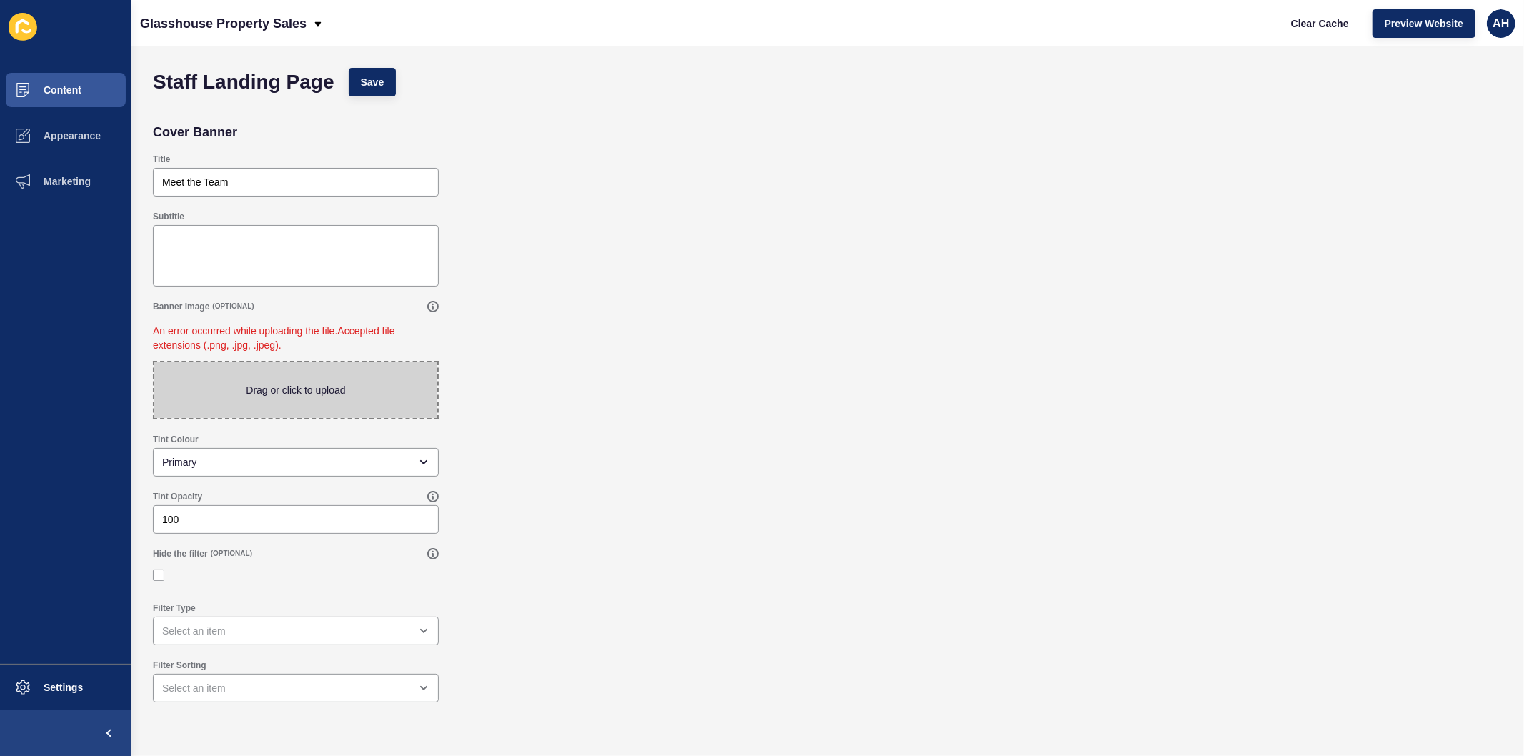
click at [292, 387] on span at bounding box center [295, 390] width 283 height 56
click at [154, 362] on input "Drag or click to upload" at bounding box center [154, 362] width 0 height 0
click at [66, 86] on span "Content" at bounding box center [40, 89] width 84 height 11
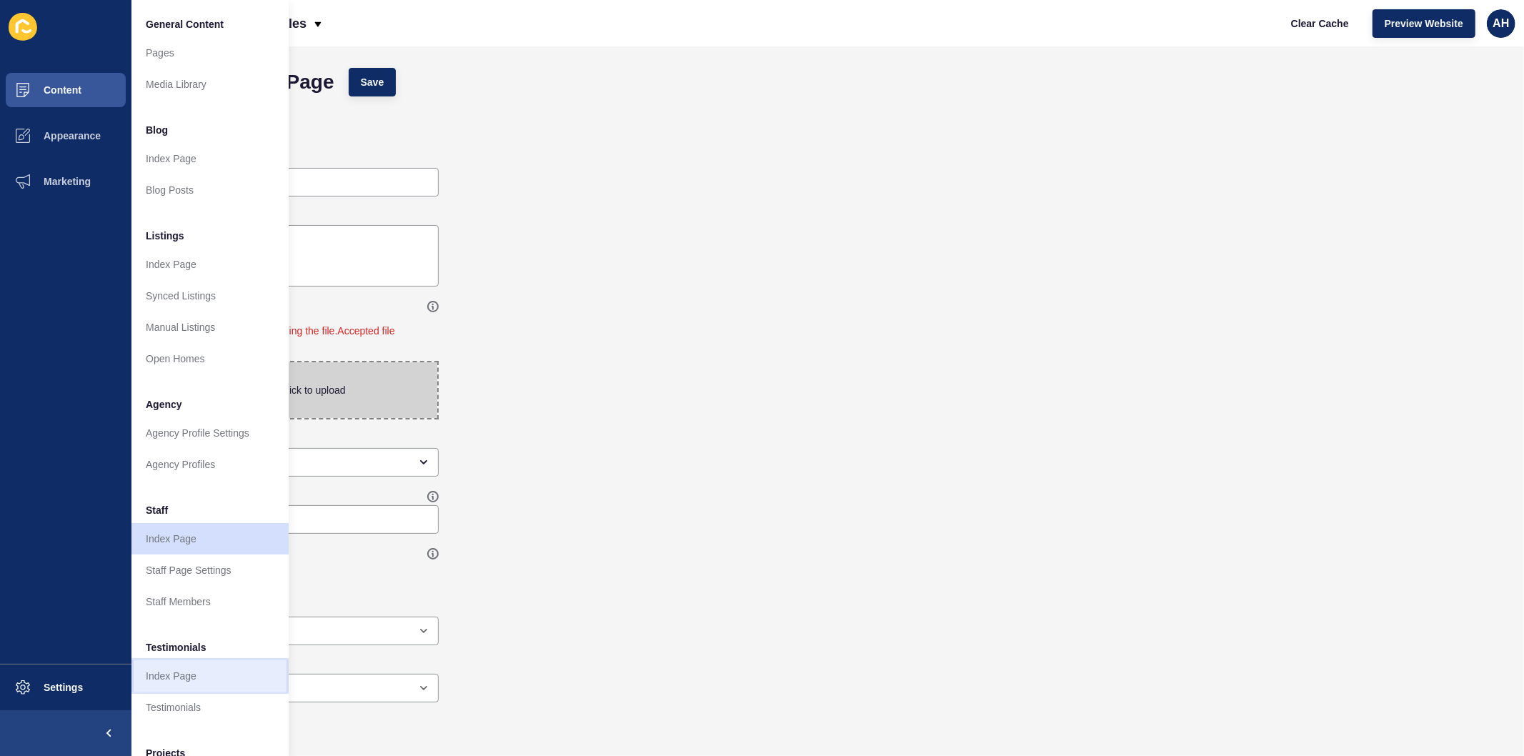
click at [188, 677] on link "Index Page" at bounding box center [209, 675] width 157 height 31
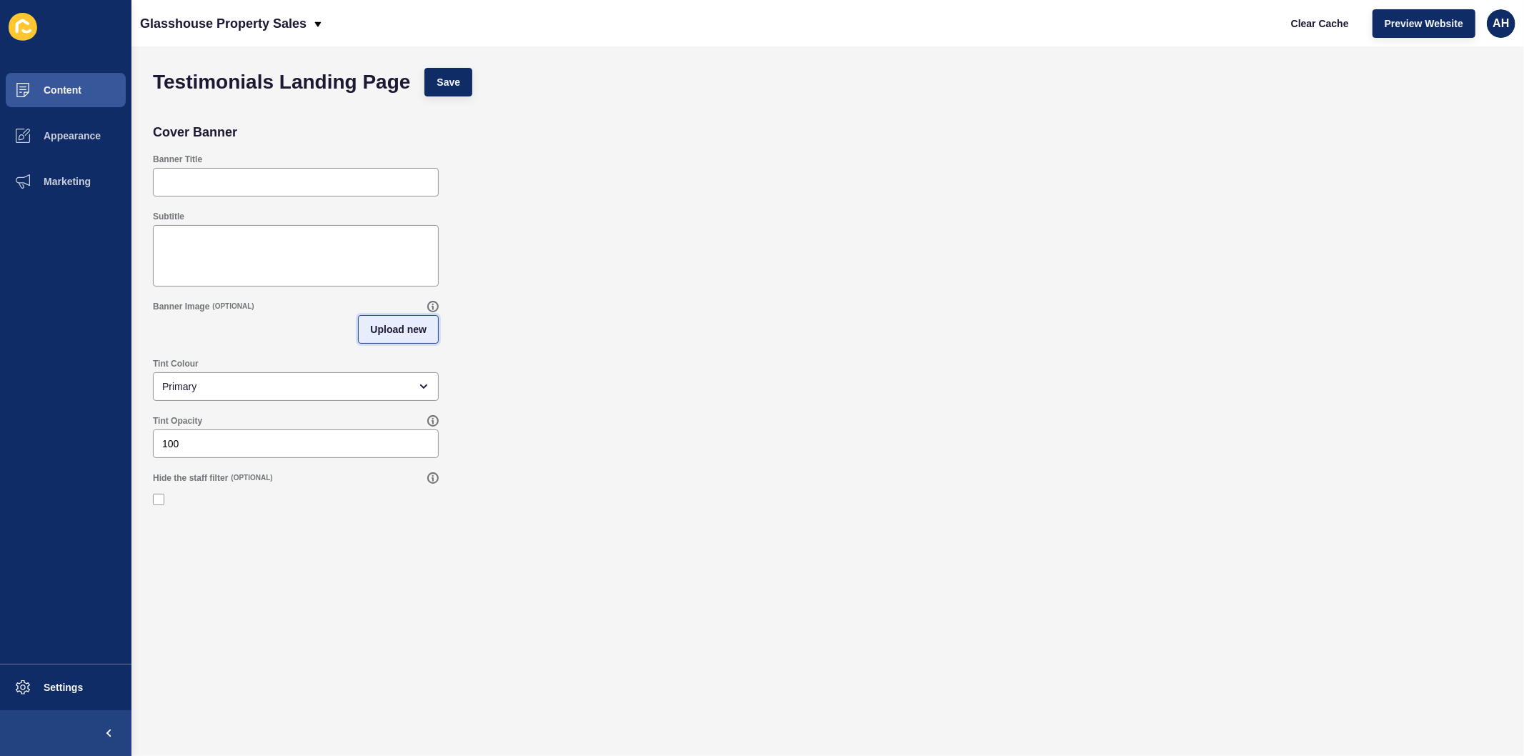
click at [379, 324] on span "Upload new" at bounding box center [398, 329] width 56 height 14
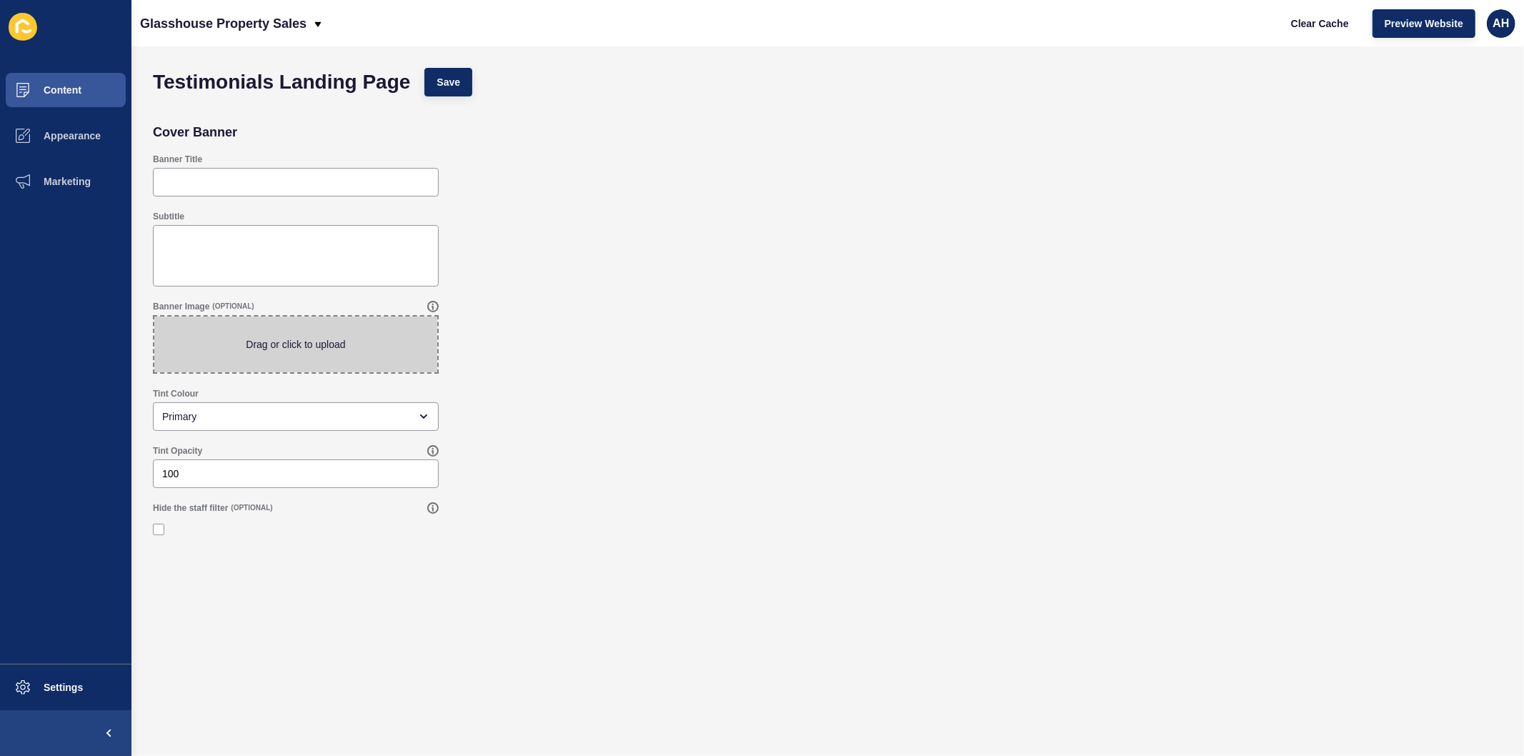
click at [297, 347] on span at bounding box center [295, 345] width 283 height 56
click at [154, 317] on input "Drag or click to upload" at bounding box center [154, 317] width 0 height 0
click at [83, 91] on button "Content" at bounding box center [65, 90] width 131 height 46
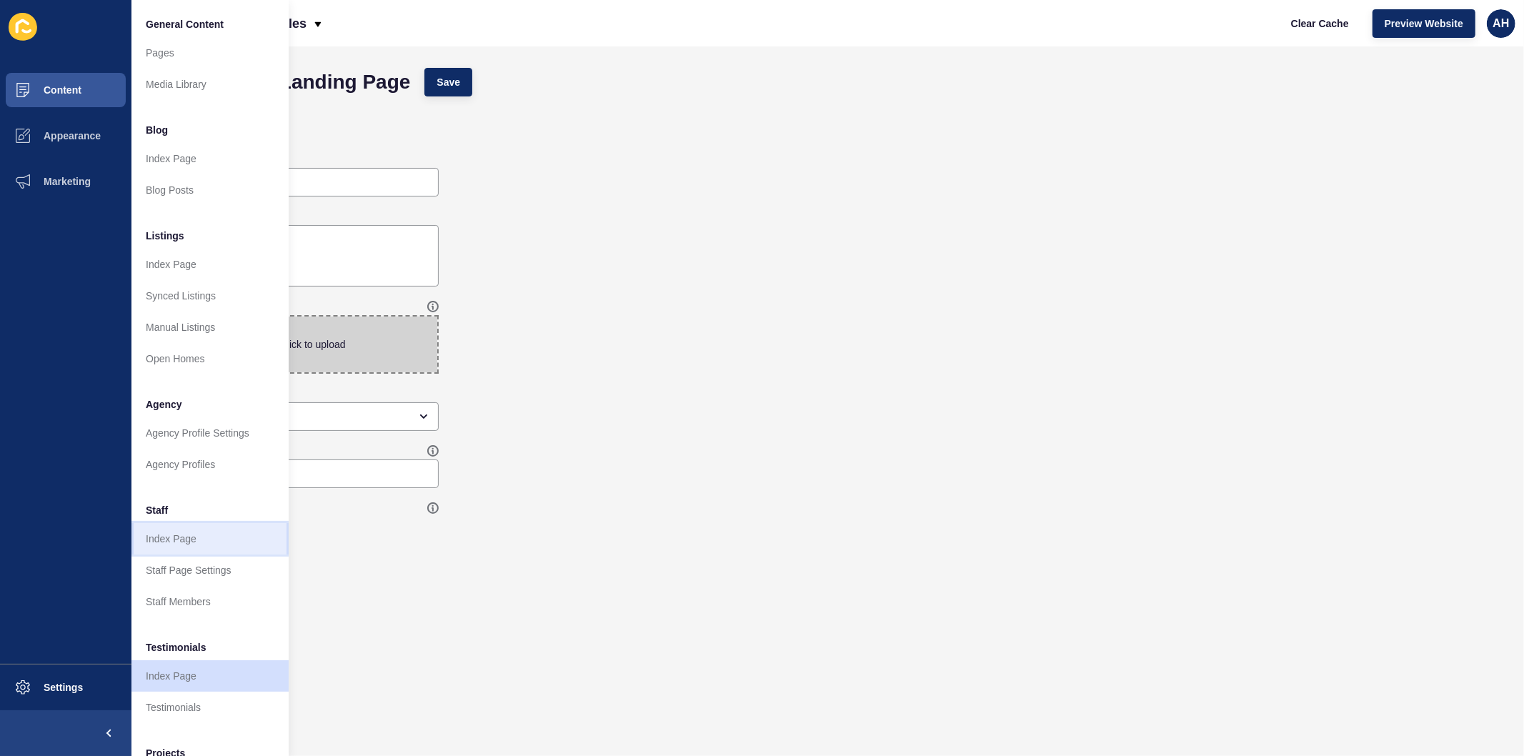
click at [172, 537] on link "Index Page" at bounding box center [209, 538] width 157 height 31
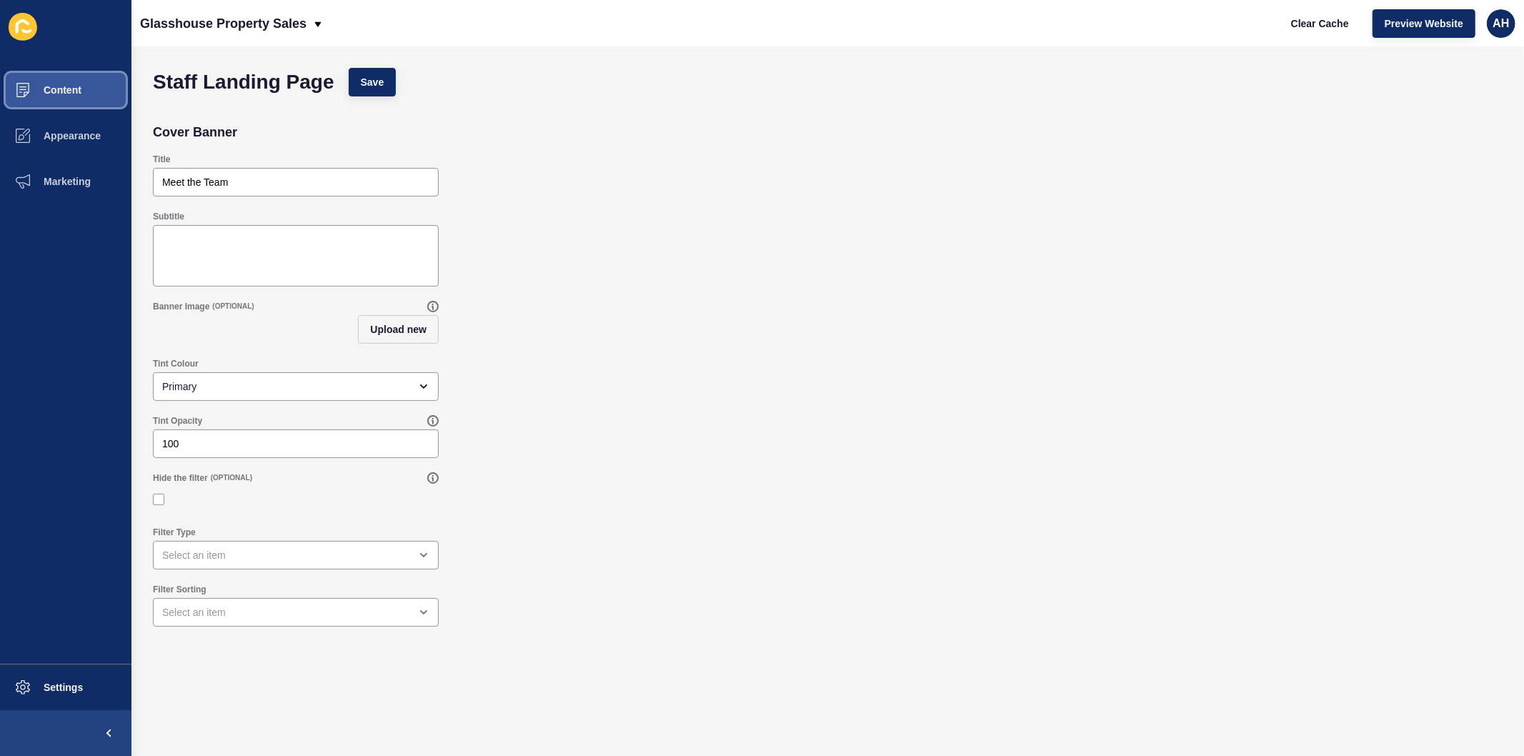
drag, startPoint x: 94, startPoint y: 79, endPoint x: 124, endPoint y: 61, distance: 34.9
click at [94, 79] on button "Content" at bounding box center [65, 90] width 131 height 46
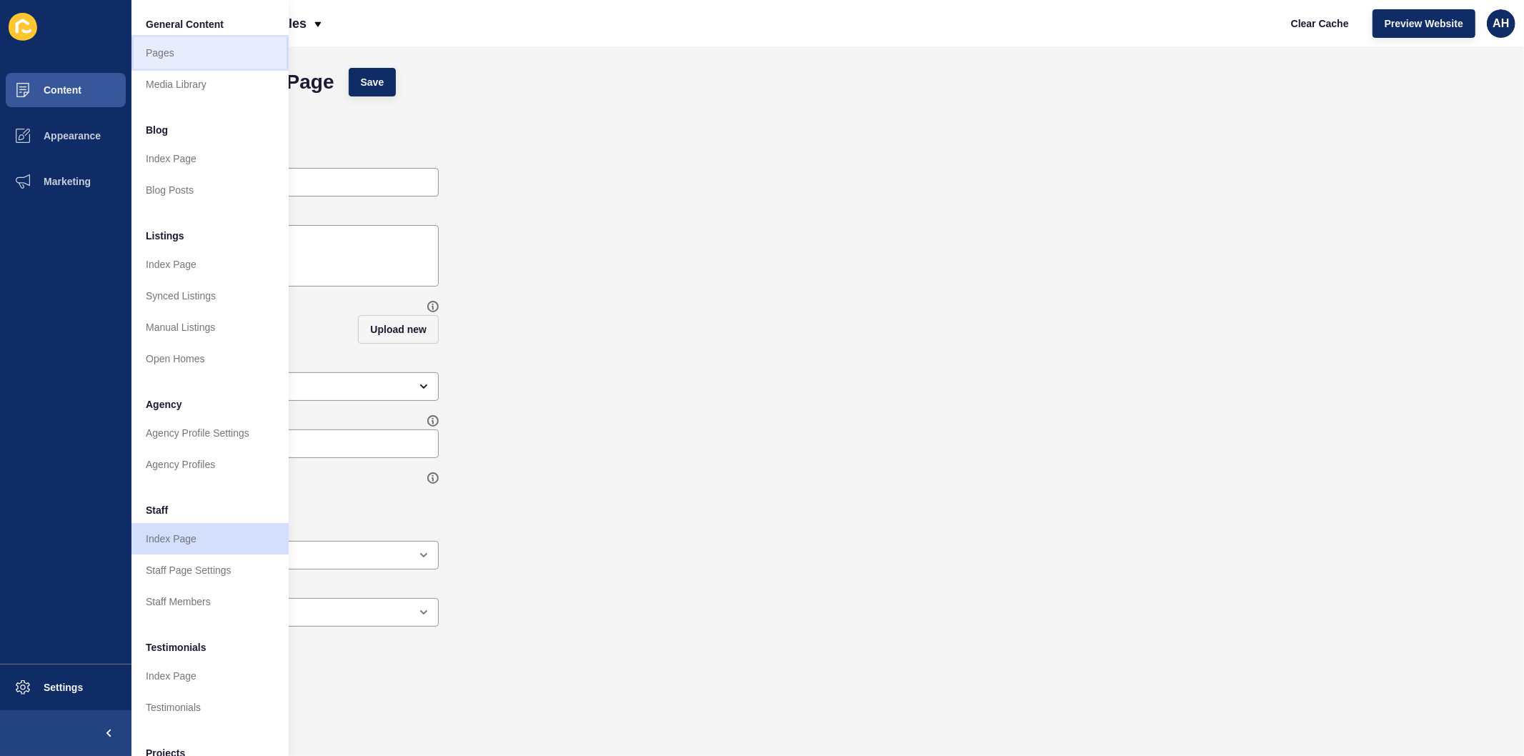
click at [154, 49] on link "Pages" at bounding box center [209, 52] width 157 height 31
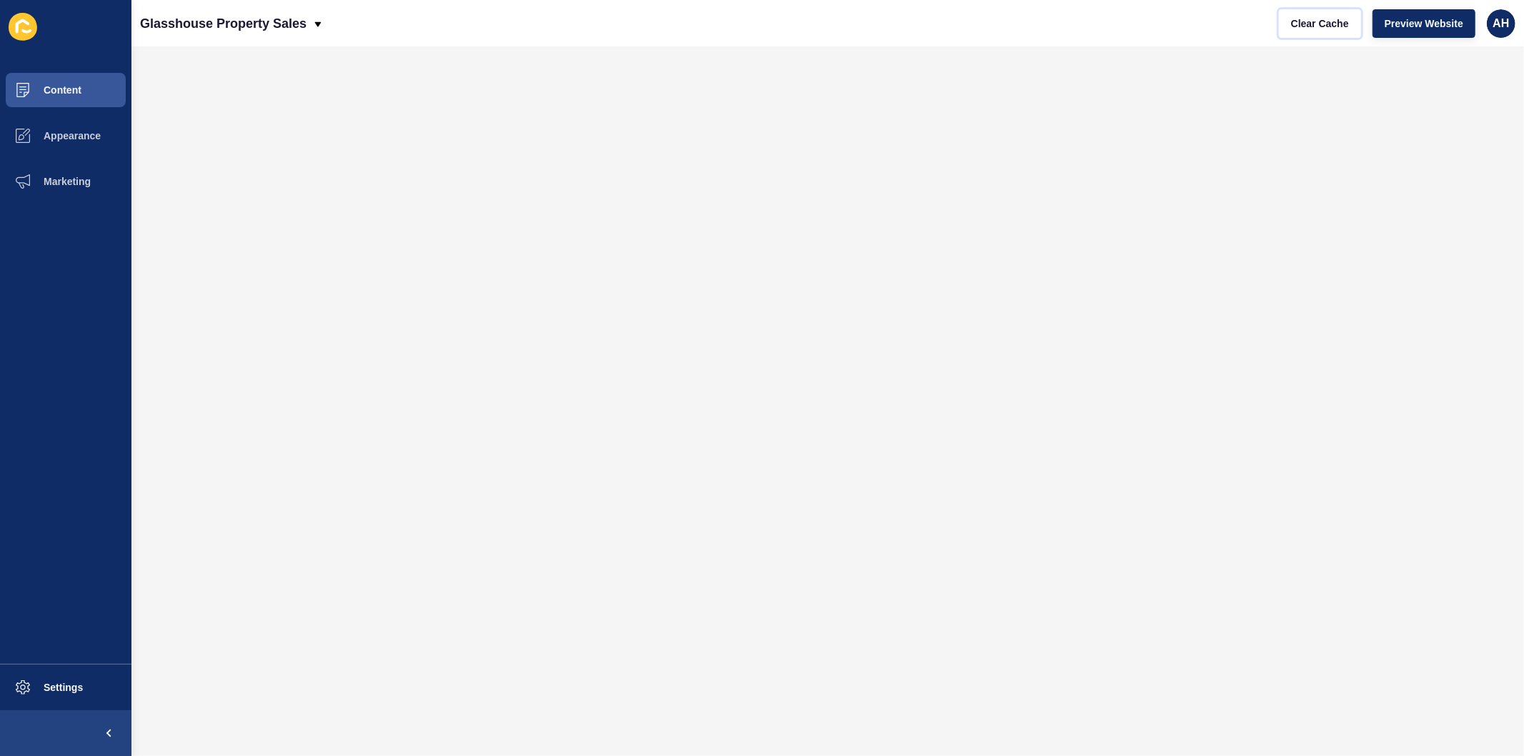
drag, startPoint x: 1300, startPoint y: 26, endPoint x: 1277, endPoint y: 25, distance: 23.6
click at [1300, 25] on span "Clear Cache" at bounding box center [1320, 23] width 58 height 14
click at [46, 86] on span "Content" at bounding box center [40, 89] width 84 height 11
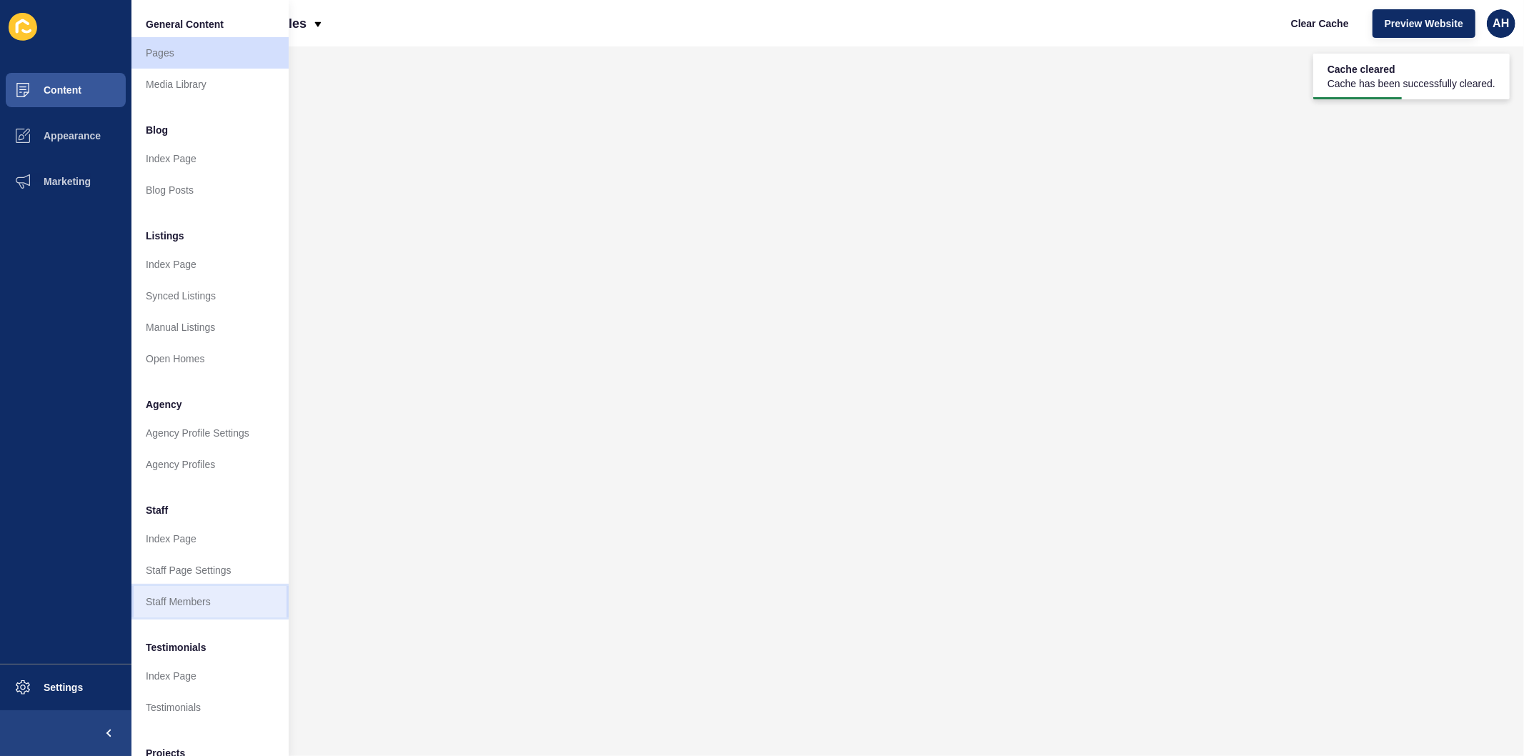
click at [195, 598] on link "Staff Members" at bounding box center [209, 601] width 157 height 31
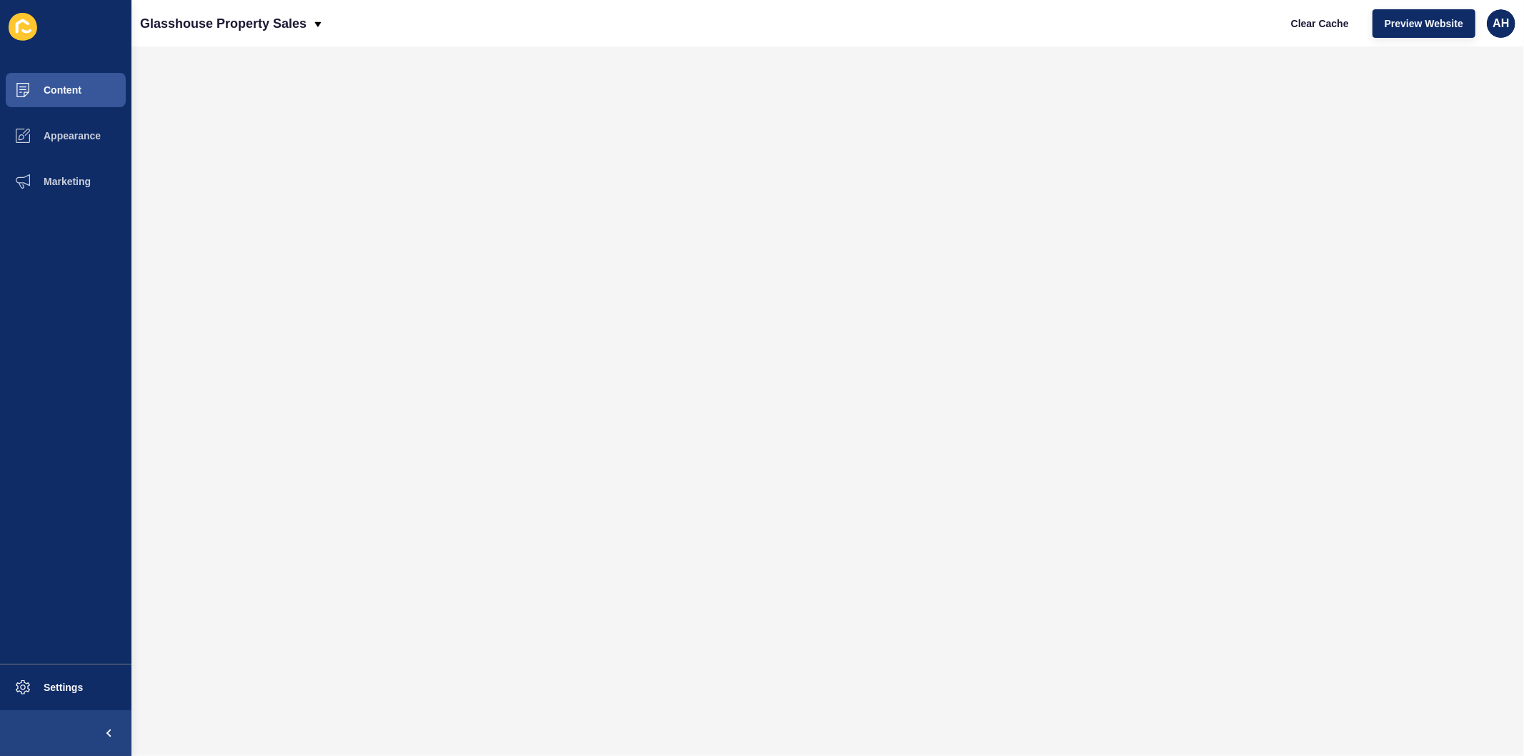
click at [31, 29] on icon at bounding box center [26, 31] width 10 height 4
click at [1305, 16] on span "Clear Cache" at bounding box center [1320, 23] width 58 height 14
click at [50, 84] on span "Content" at bounding box center [40, 89] width 84 height 11
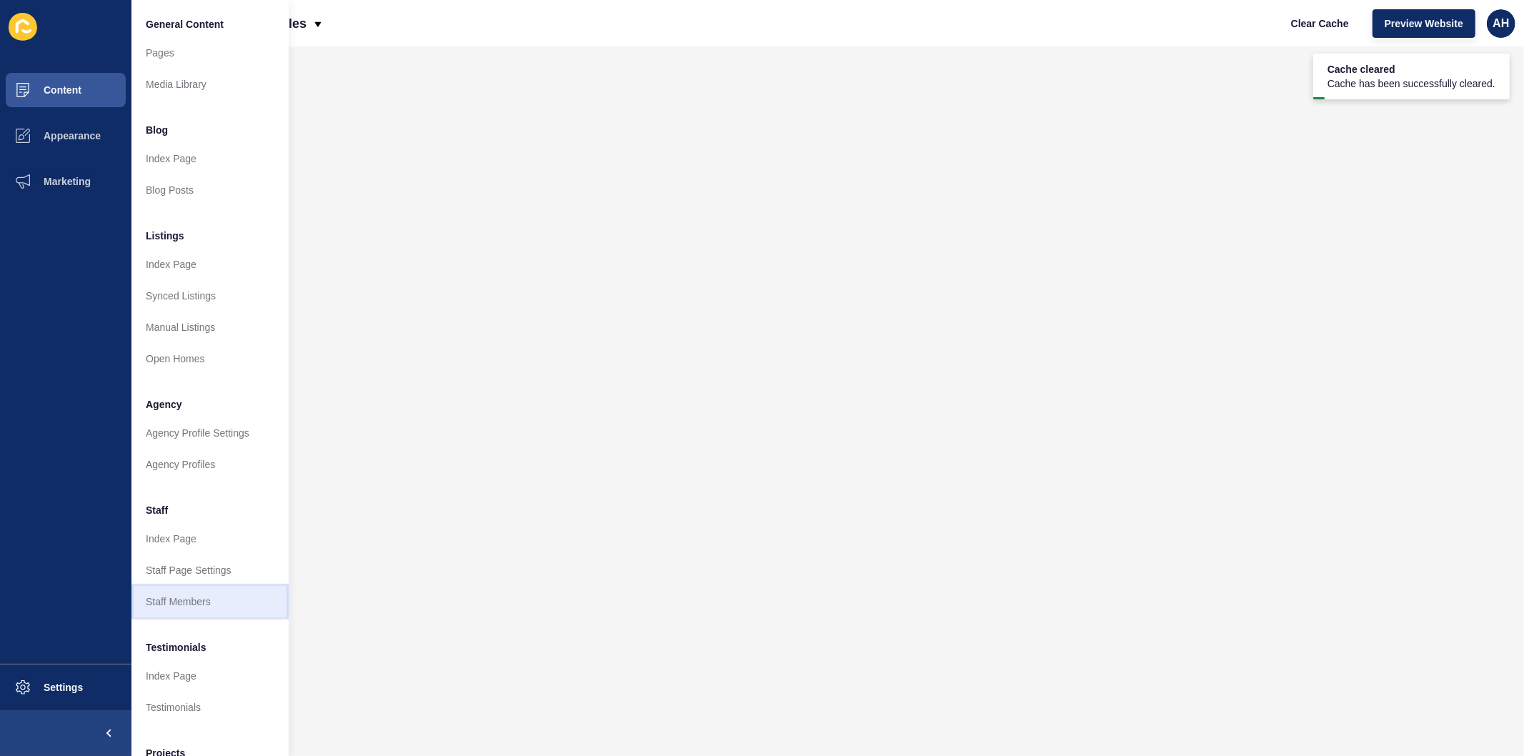
click at [191, 604] on link "Staff Members" at bounding box center [209, 601] width 157 height 31
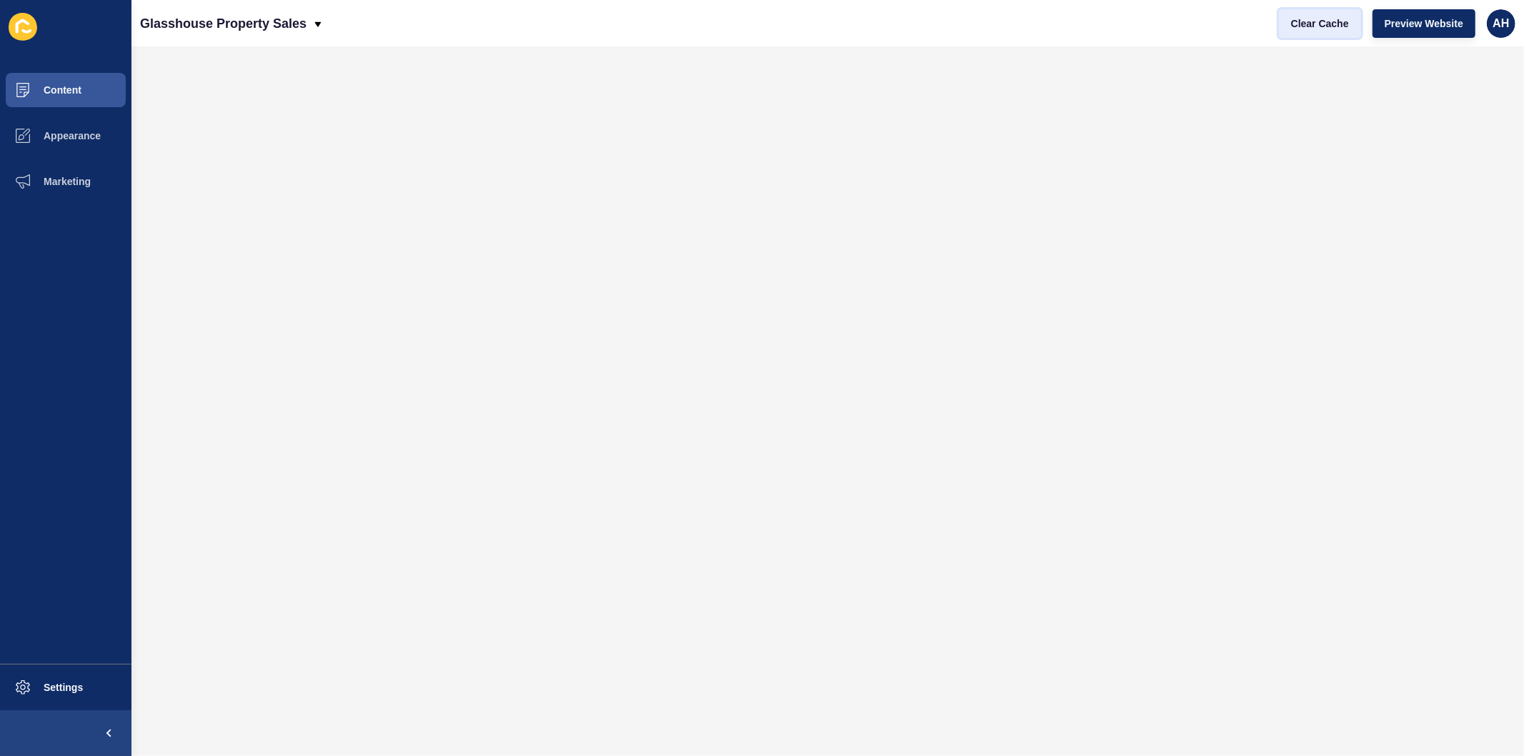
click at [1308, 26] on span "Clear Cache" at bounding box center [1320, 23] width 58 height 14
click at [70, 90] on span "Content" at bounding box center [40, 89] width 84 height 11
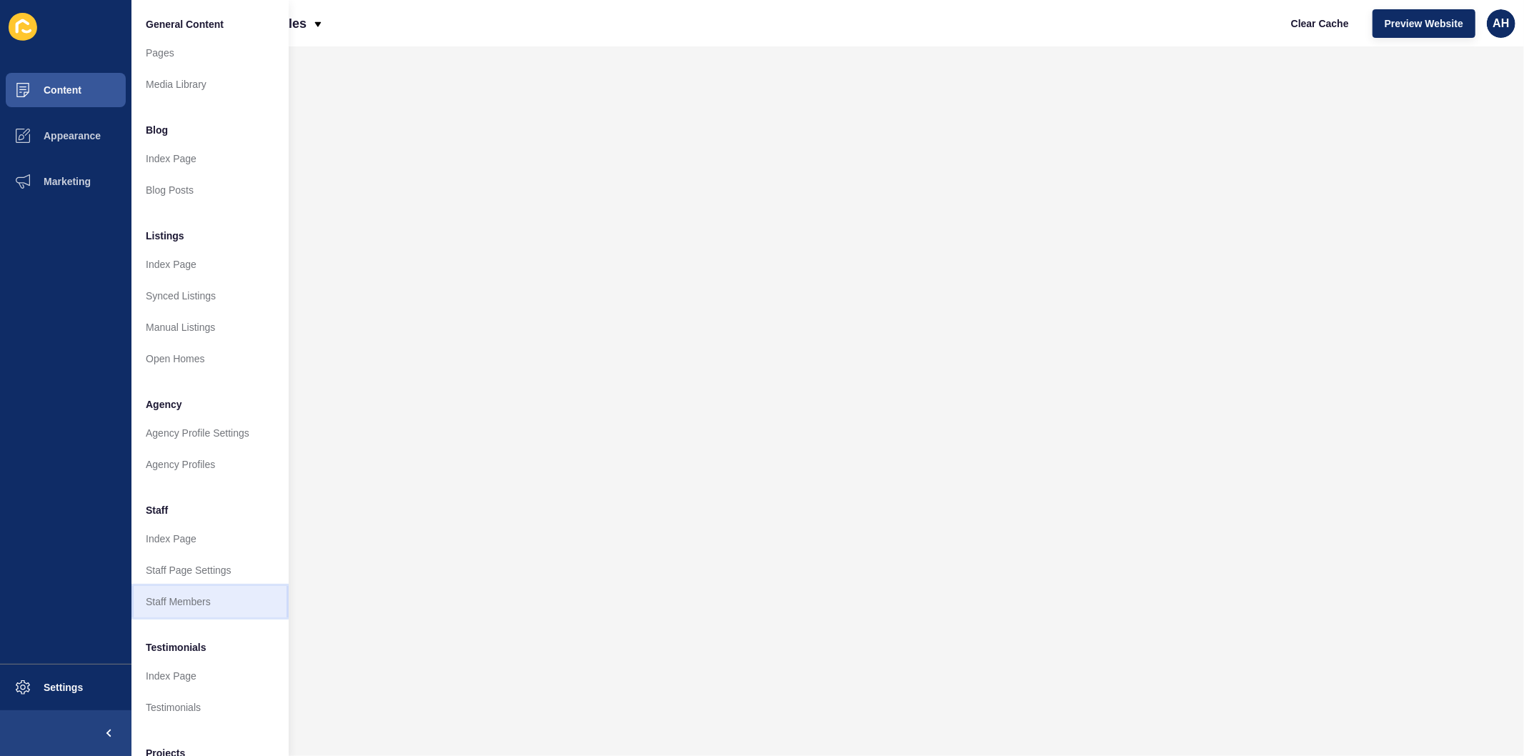
click at [171, 597] on link "Staff Members" at bounding box center [209, 601] width 157 height 31
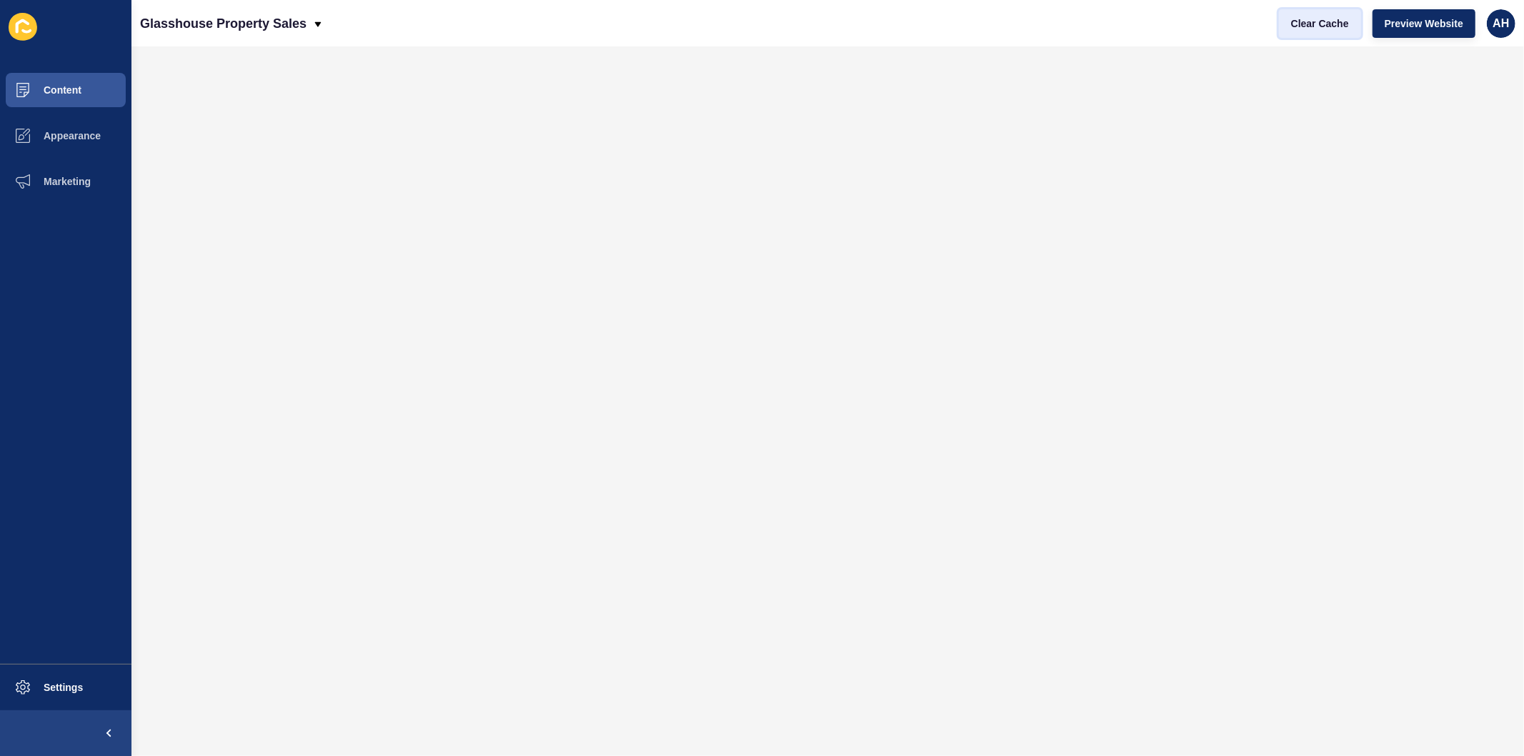
click at [1312, 13] on button "Clear Cache" at bounding box center [1320, 23] width 82 height 29
click at [55, 64] on div "Content Appearance Marketing Settings" at bounding box center [65, 378] width 131 height 756
click at [60, 91] on span "Content" at bounding box center [40, 89] width 84 height 11
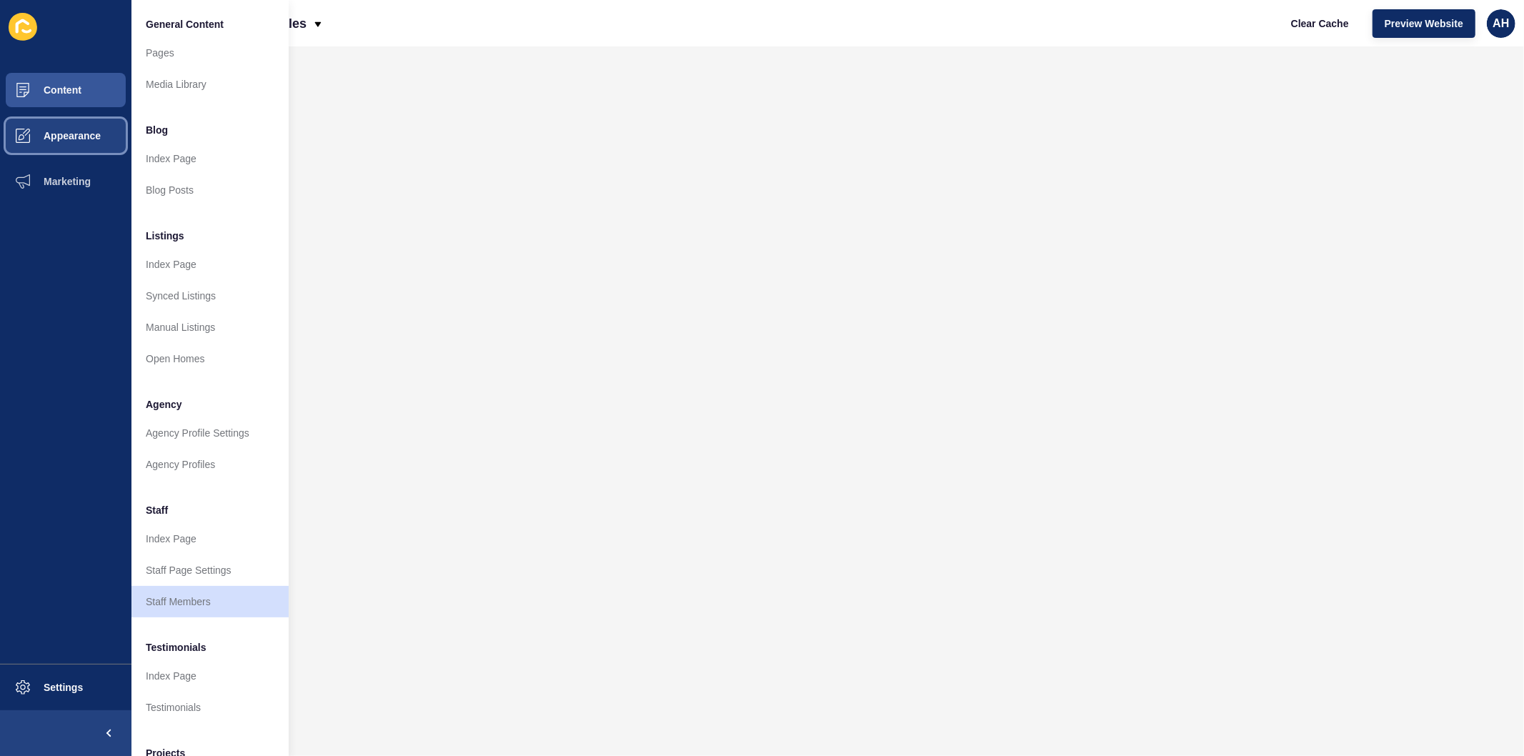
click at [54, 134] on span "Appearance" at bounding box center [49, 135] width 103 height 11
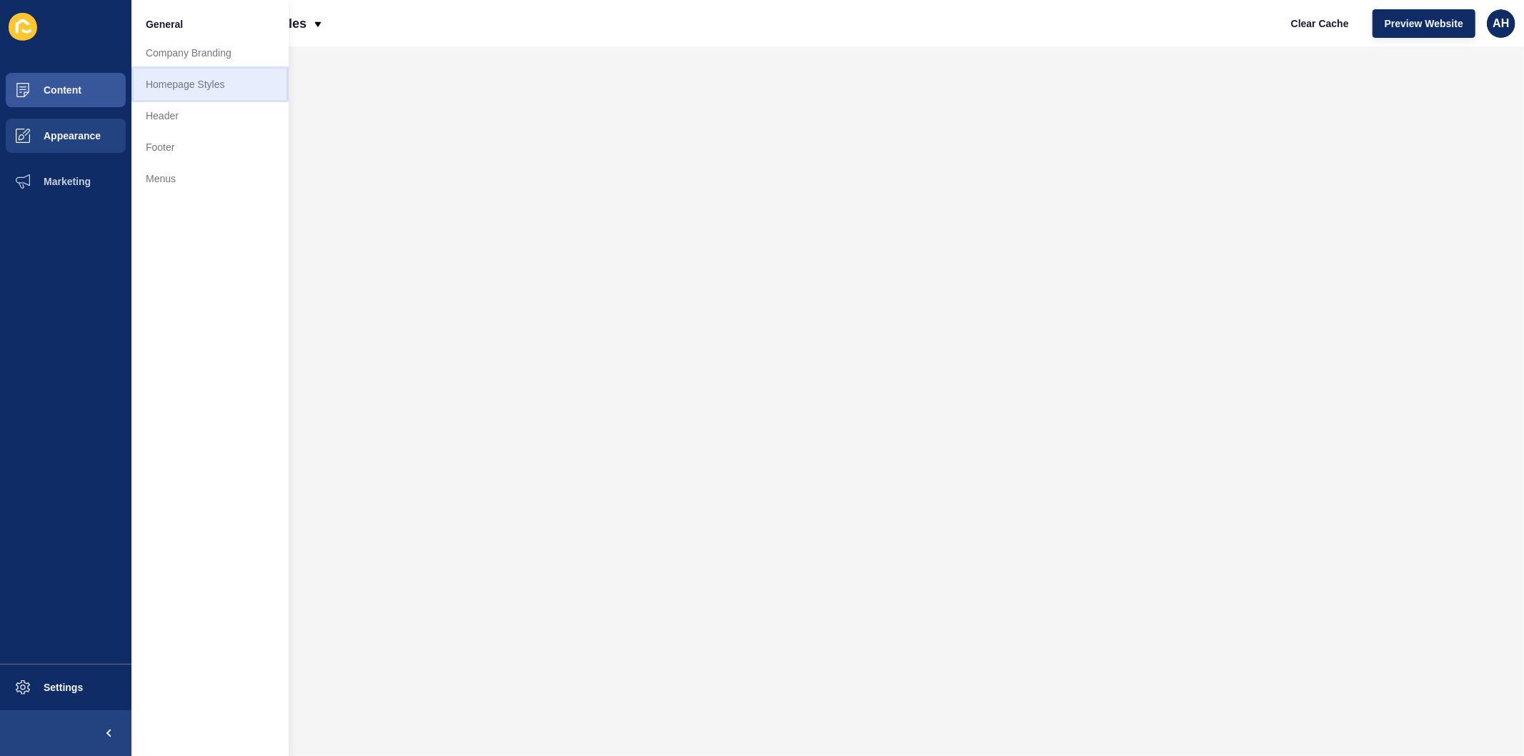
click at [202, 86] on link "Homepage Styles" at bounding box center [209, 84] width 157 height 31
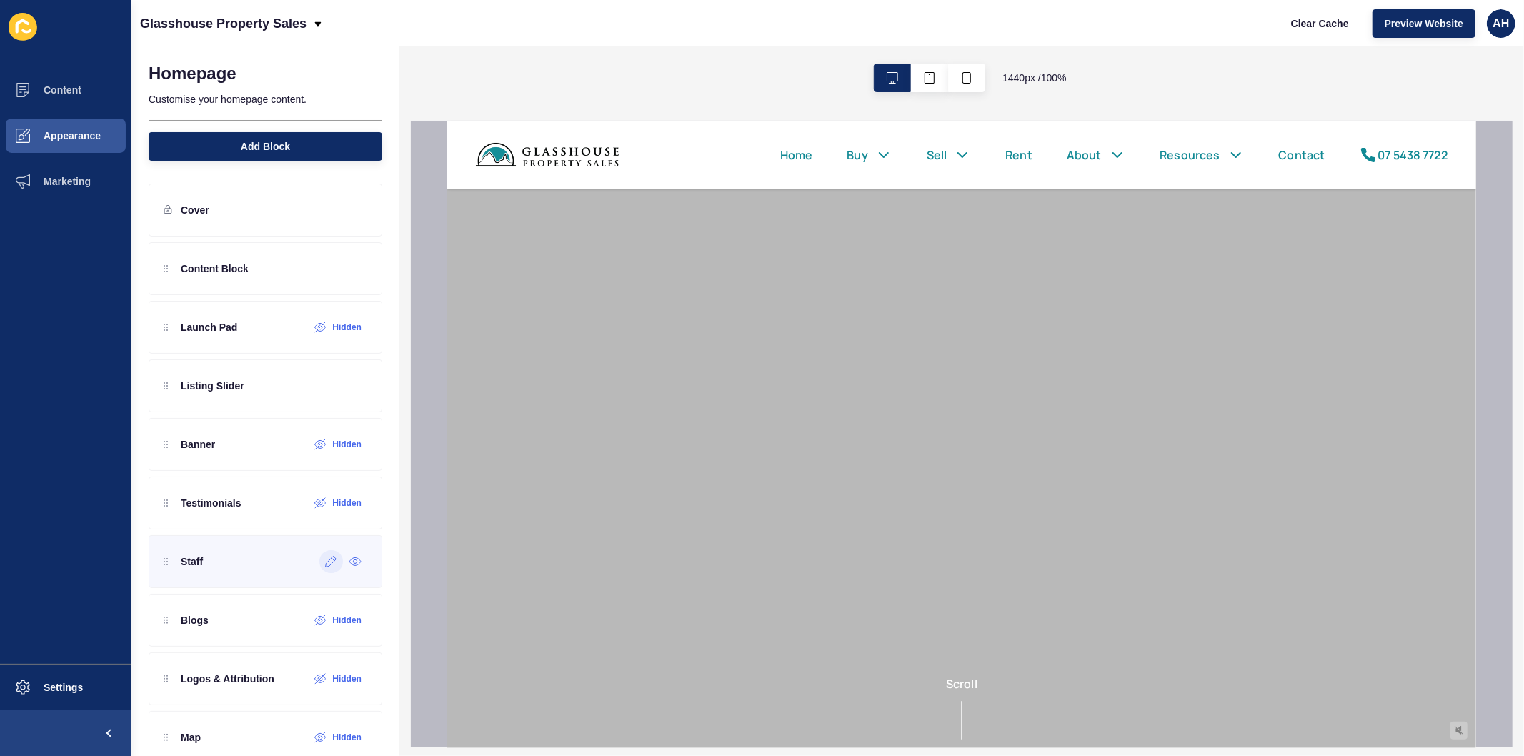
click at [325, 567] on icon at bounding box center [331, 561] width 12 height 11
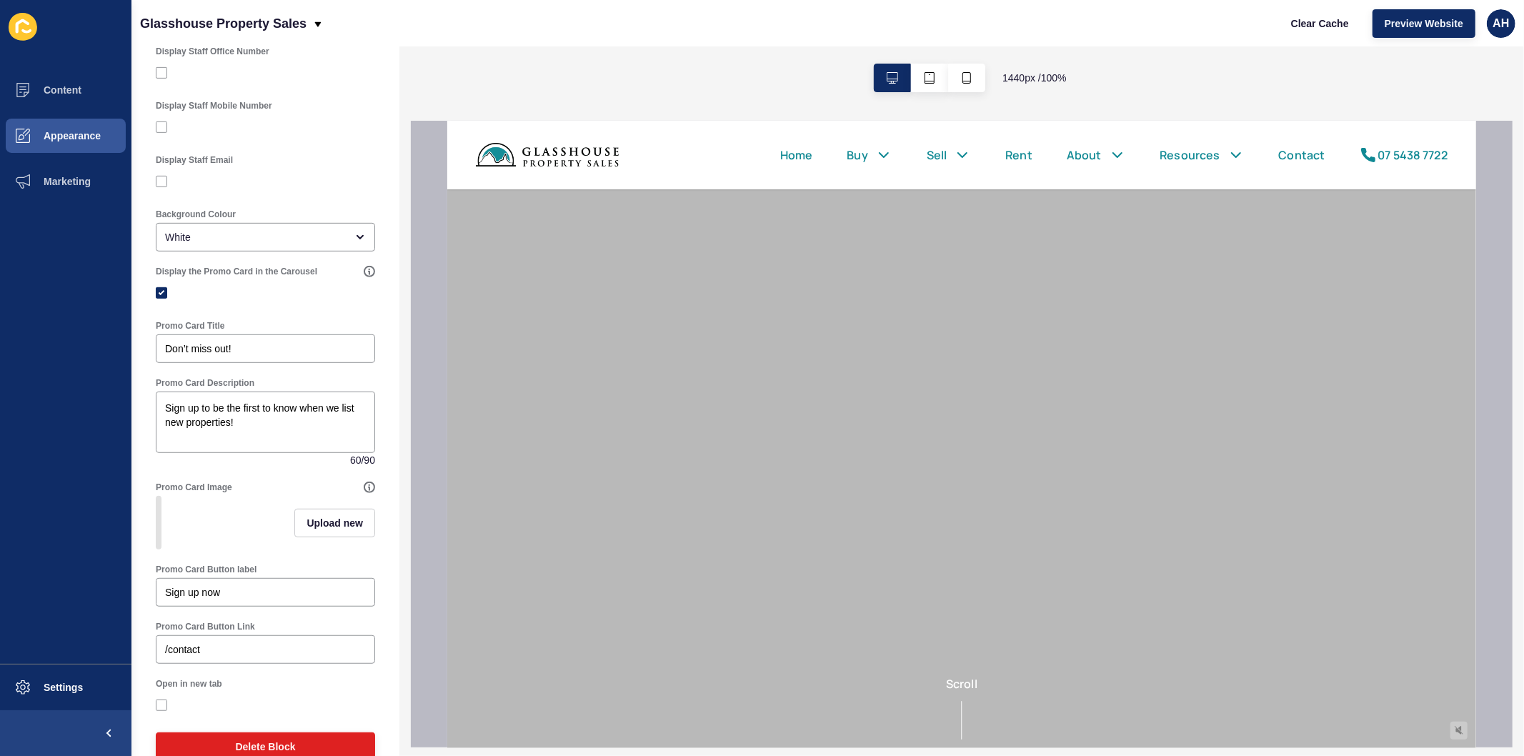
scroll to position [635, 0]
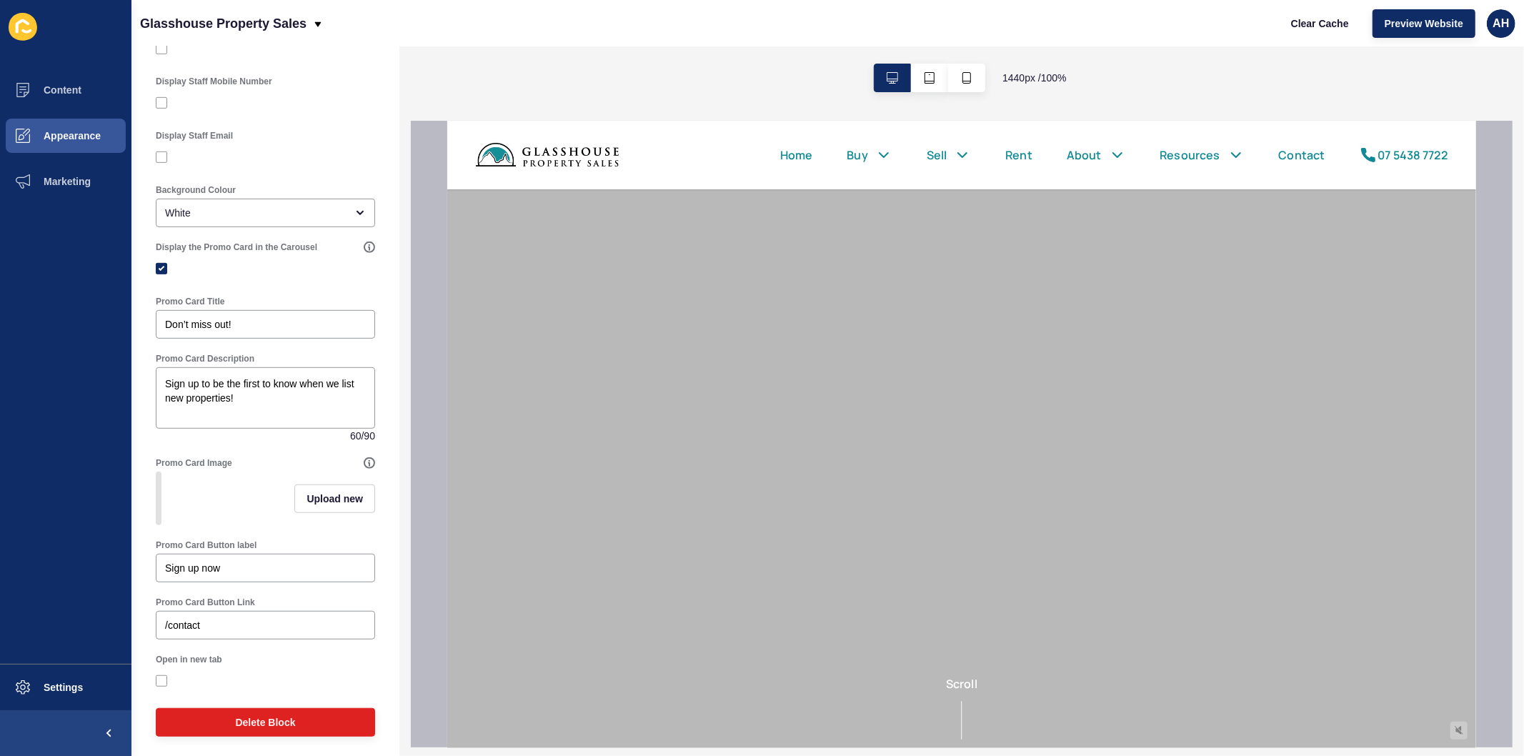
click at [167, 269] on input "Display the Promo Card in the Carousel" at bounding box center [163, 268] width 9 height 9
checkbox input "false"
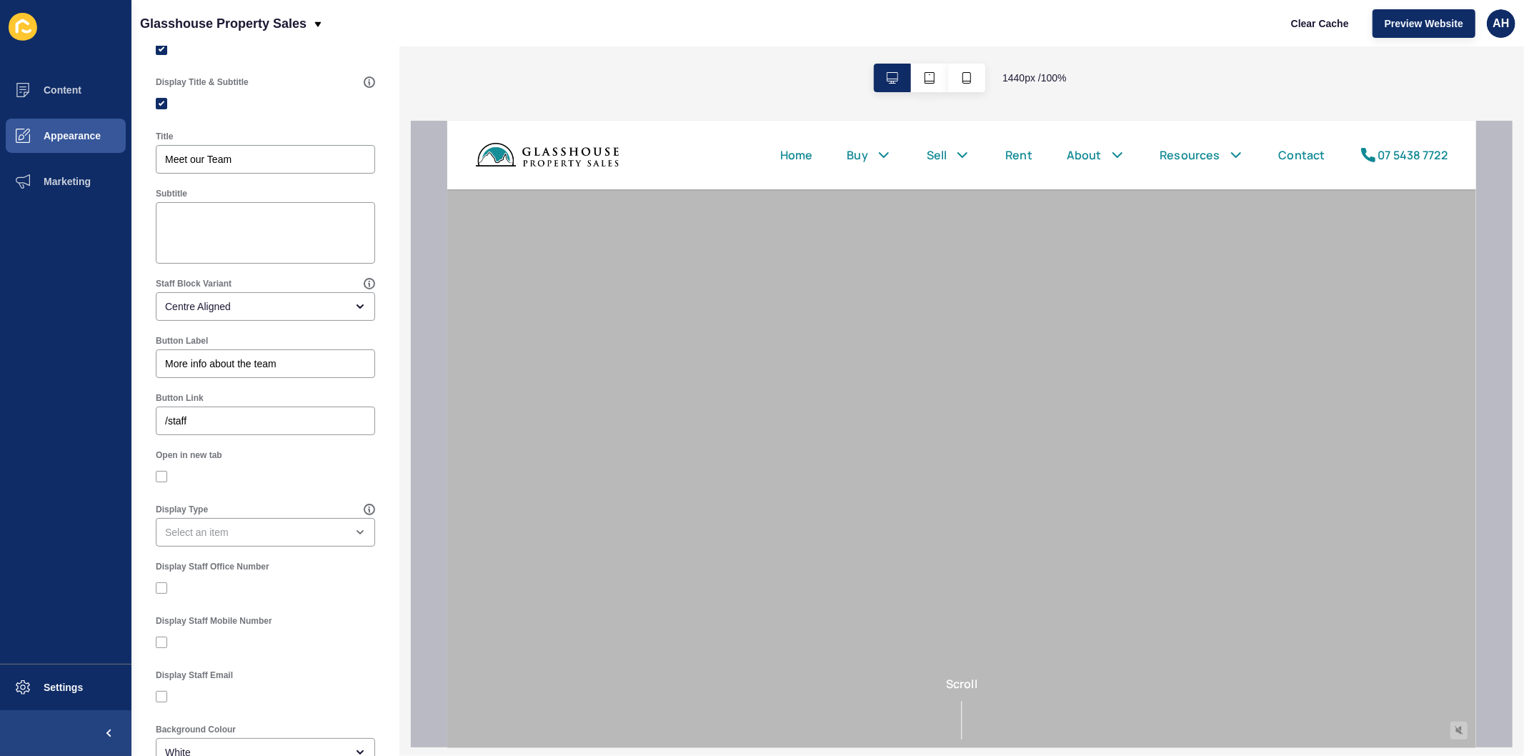
scroll to position [0, 0]
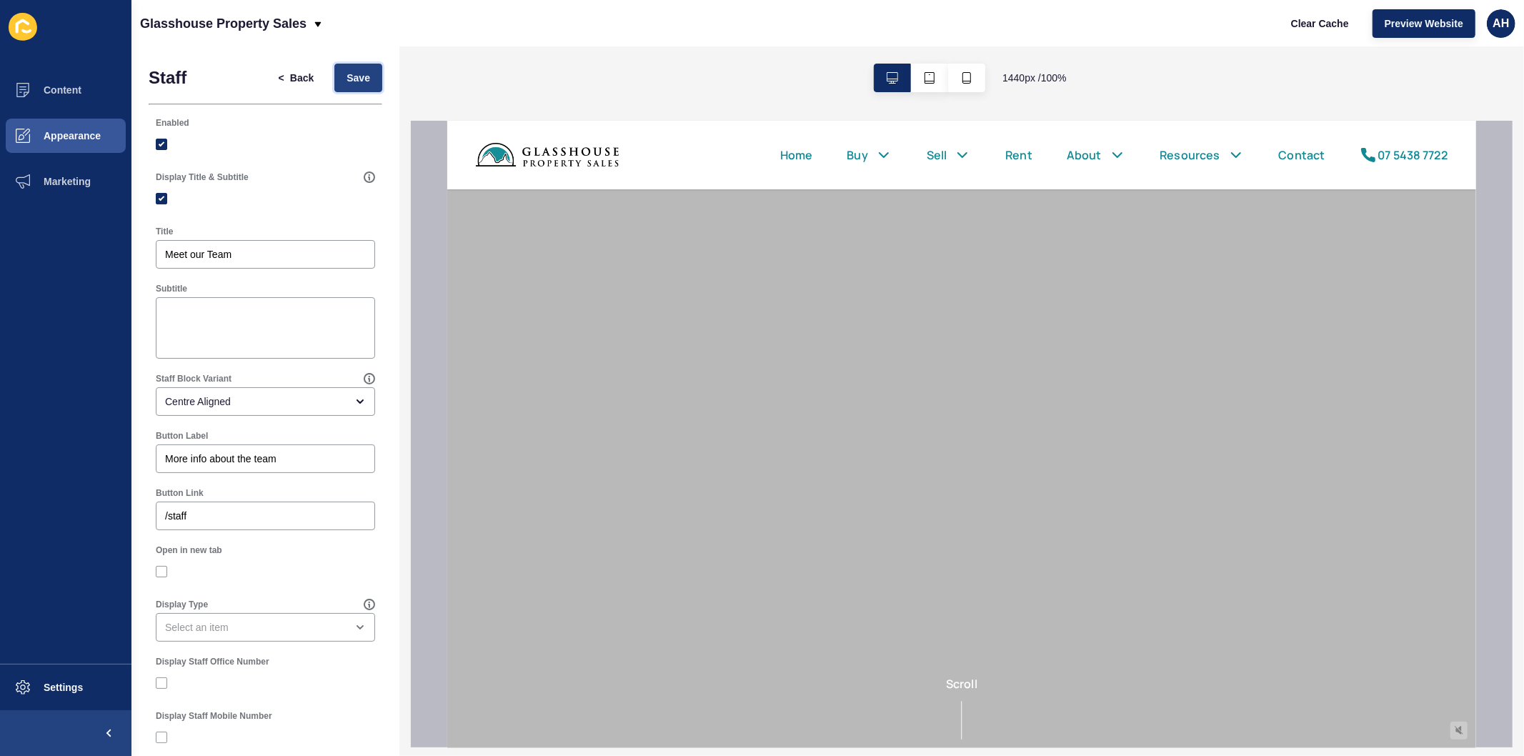
click at [347, 76] on span "Save" at bounding box center [359, 78] width 24 height 14
click at [290, 76] on span "Back" at bounding box center [302, 78] width 24 height 14
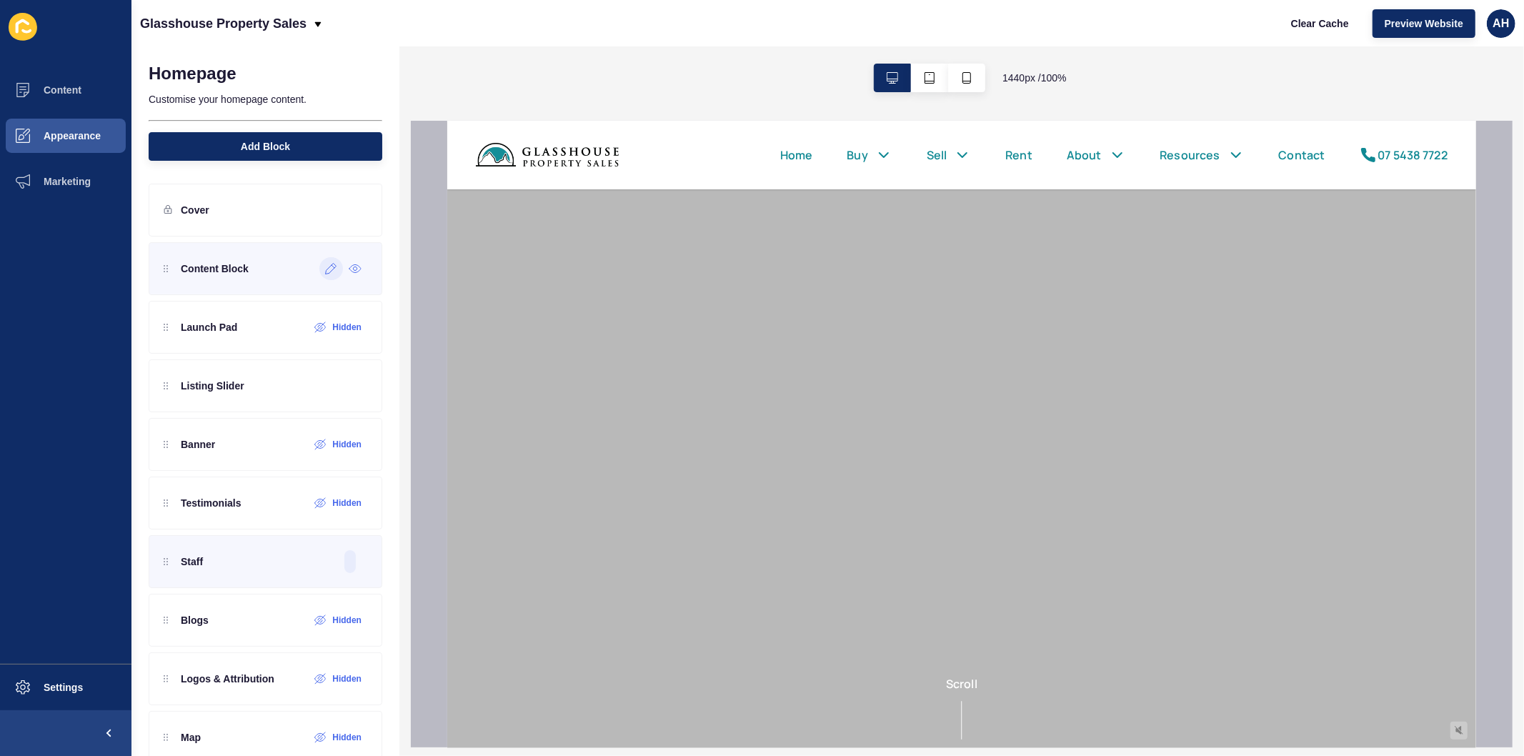
click at [319, 276] on div at bounding box center [331, 268] width 24 height 23
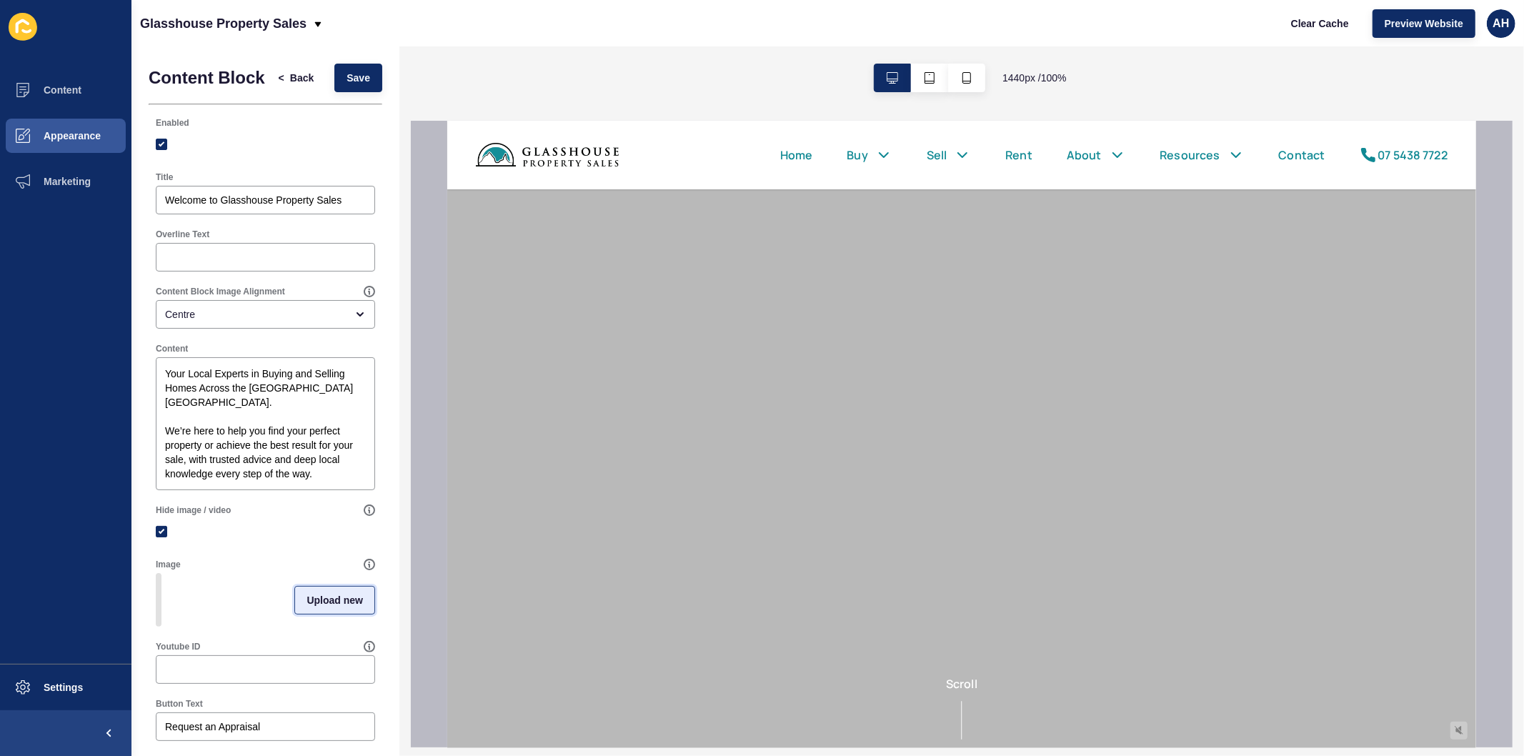
click at [327, 607] on span "Upload new" at bounding box center [335, 600] width 56 height 14
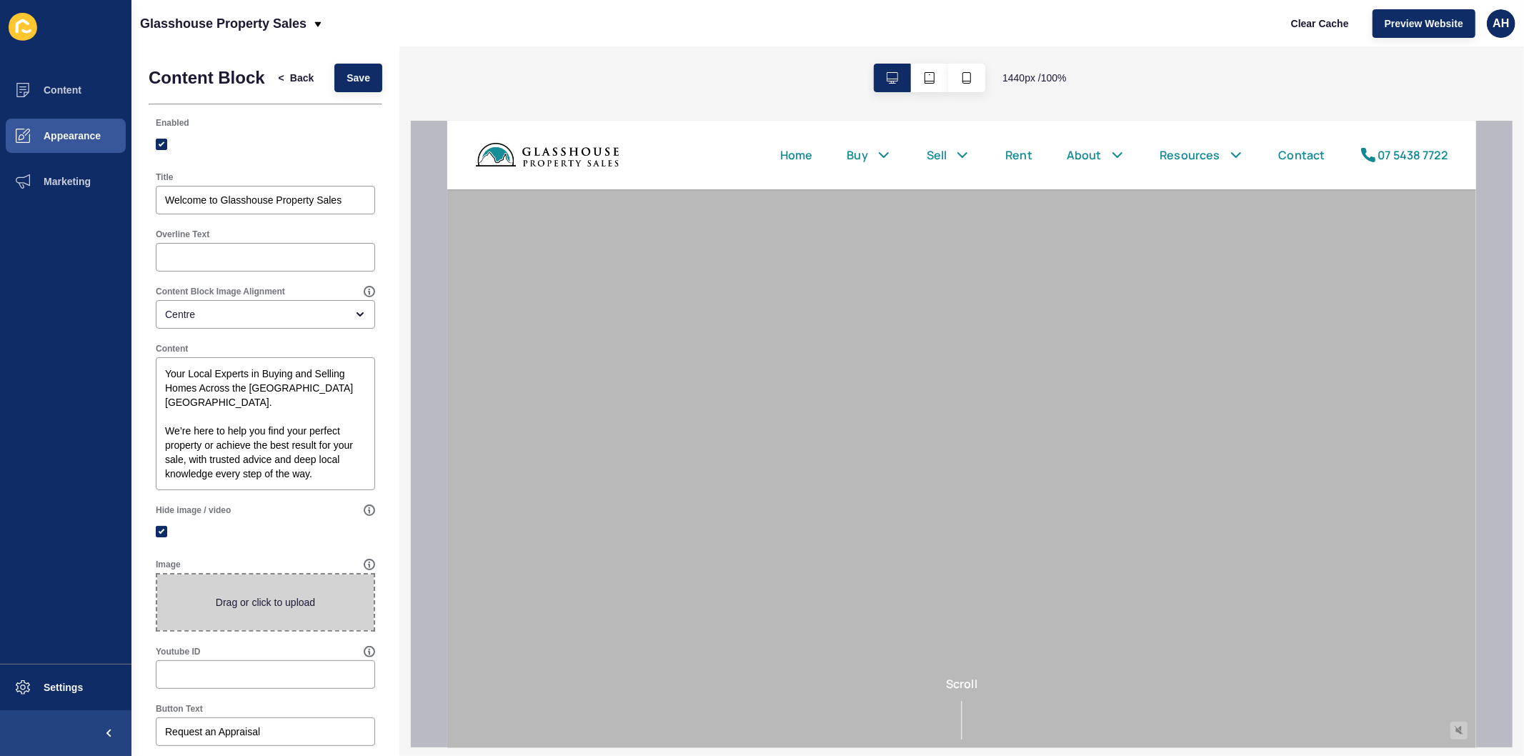
click at [292, 622] on span at bounding box center [265, 602] width 217 height 56
click at [157, 574] on input "Drag or click to upload" at bounding box center [157, 574] width 0 height 0
type input "C:\fakepath\Hero Image.png"
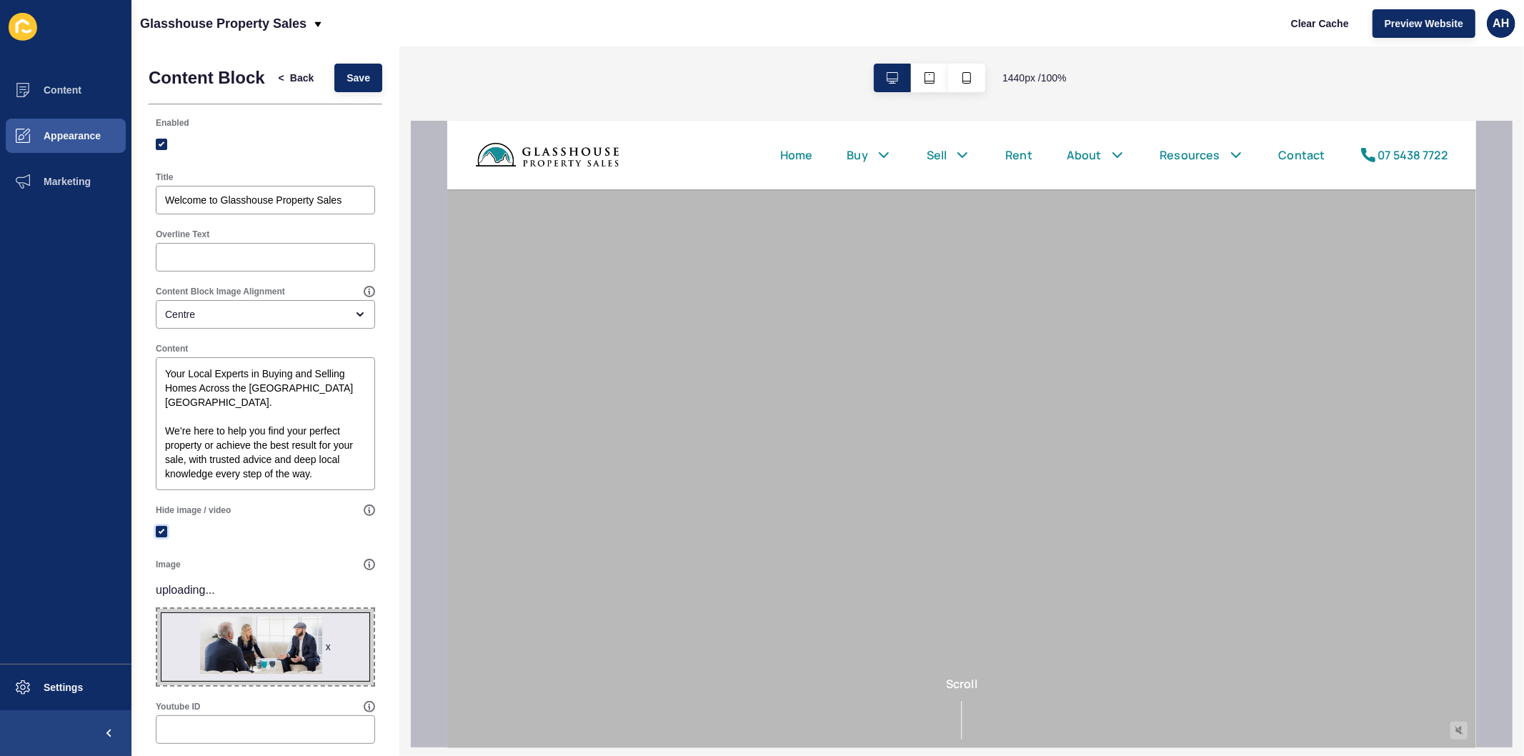
click at [161, 537] on label at bounding box center [161, 531] width 11 height 11
click at [161, 537] on input "Hide image / video" at bounding box center [163, 531] width 9 height 9
checkbox input "false"
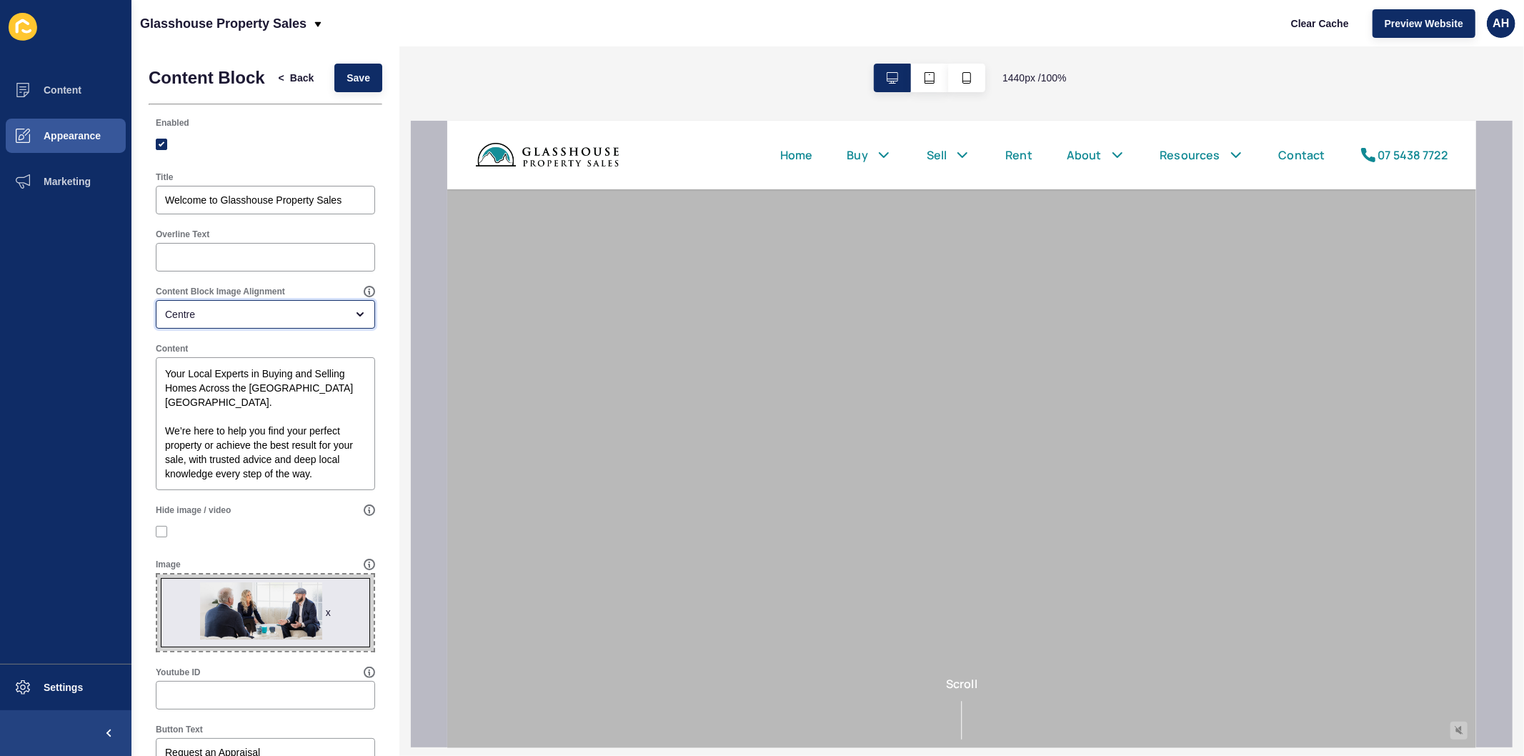
click at [252, 322] on div "Centre" at bounding box center [255, 314] width 181 height 14
click at [252, 387] on span "Right" at bounding box center [259, 393] width 184 height 14
type input "Right"
click at [349, 84] on span "Save" at bounding box center [359, 78] width 24 height 14
click at [72, 180] on span "Marketing" at bounding box center [44, 181] width 93 height 11
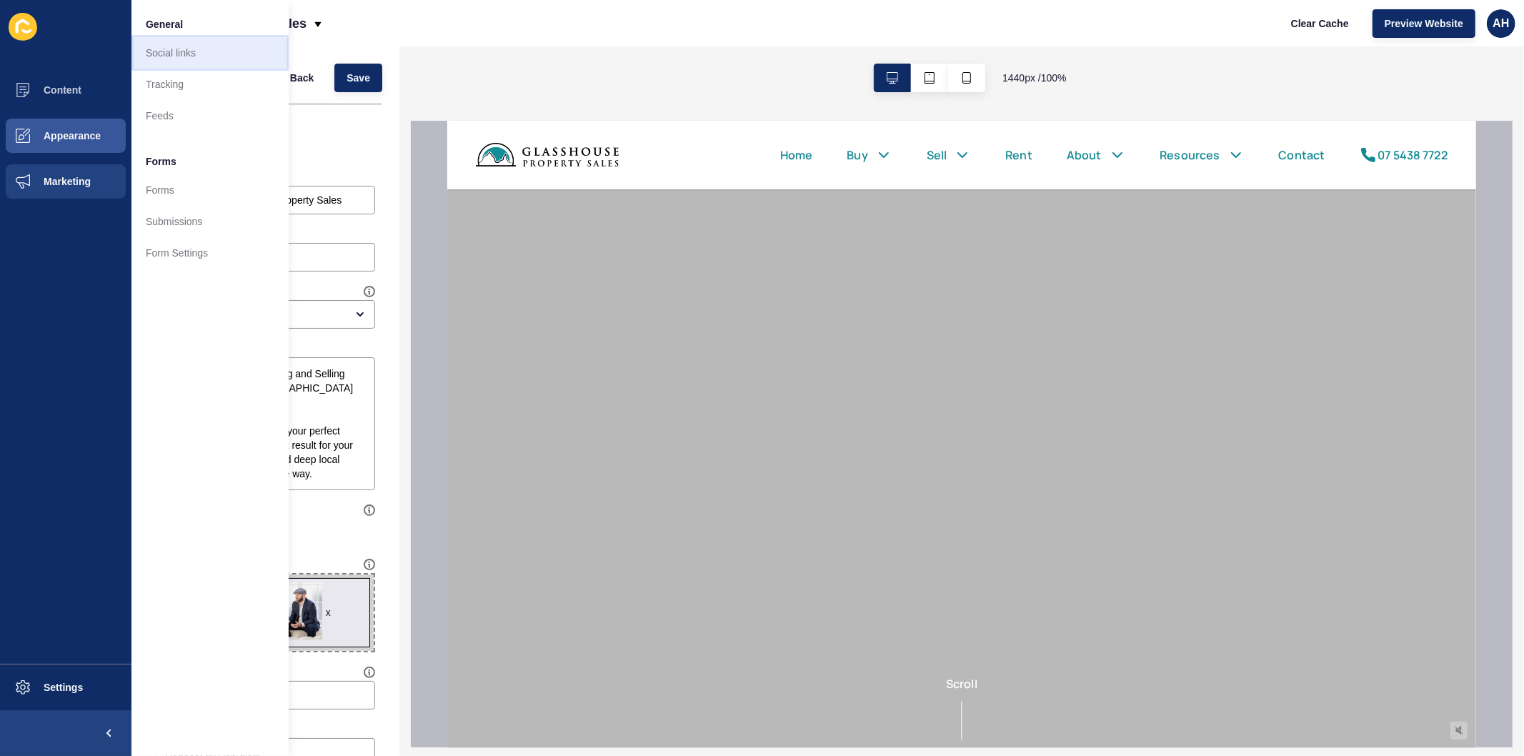
click at [191, 49] on link "Social links" at bounding box center [209, 52] width 157 height 31
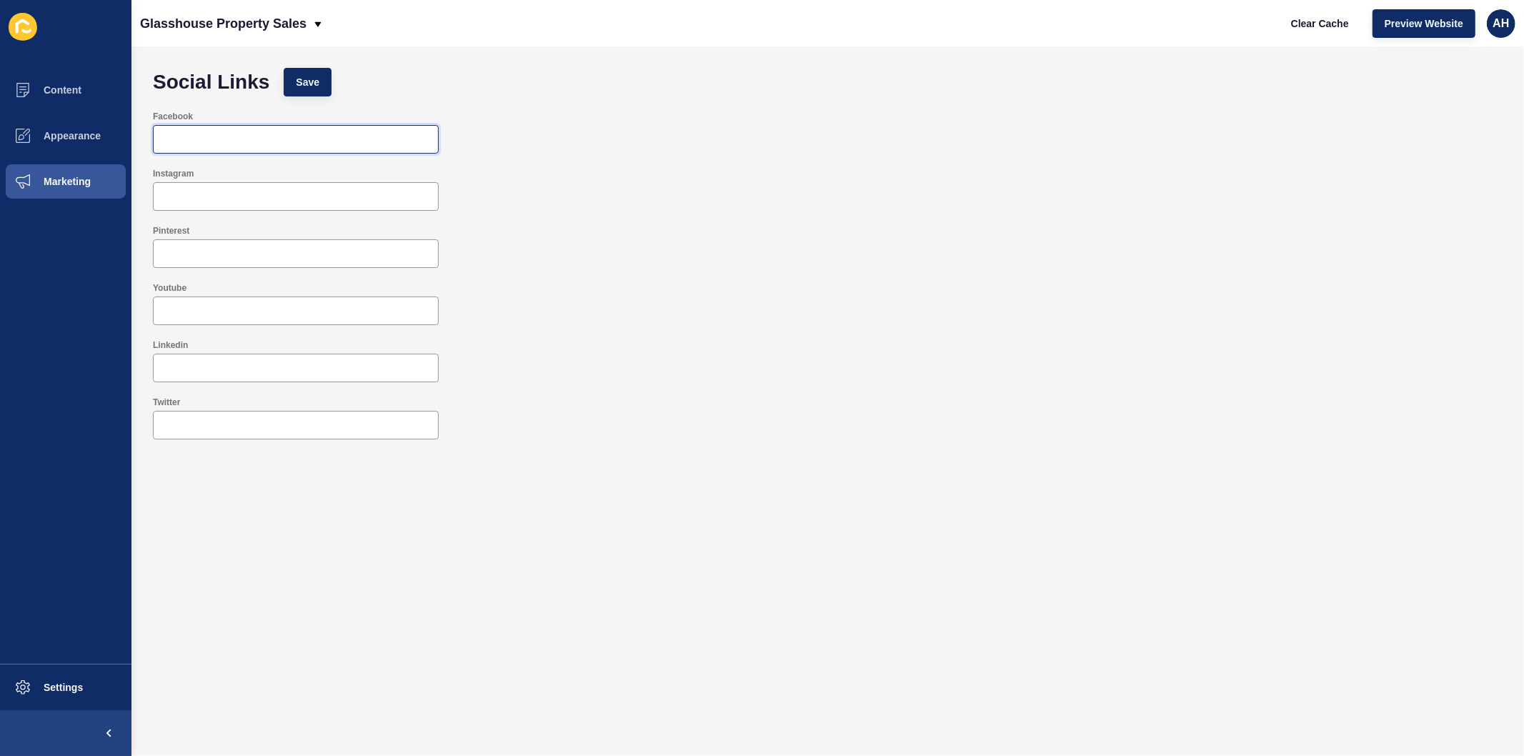
click at [259, 138] on input "Facebook" at bounding box center [295, 139] width 267 height 14
paste input "https://www.facebook.com/glasshousepropertysales/ Received Files: No files"
type input "https://www.facebook.com/glasshousepropertysales/"
click at [311, 77] on span "Save" at bounding box center [308, 82] width 24 height 14
click at [62, 141] on button "Appearance" at bounding box center [65, 136] width 131 height 46
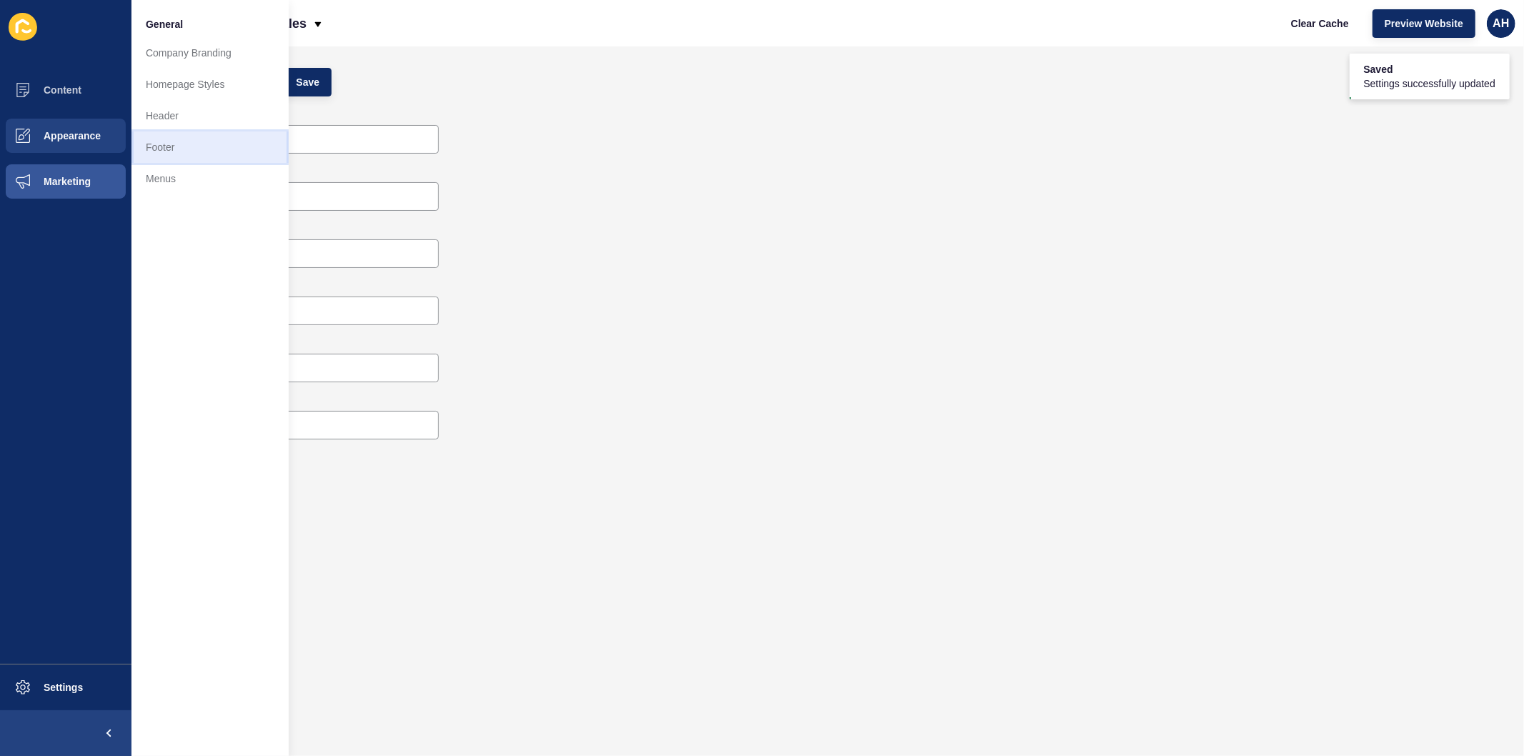
click at [179, 146] on link "Footer" at bounding box center [209, 146] width 157 height 31
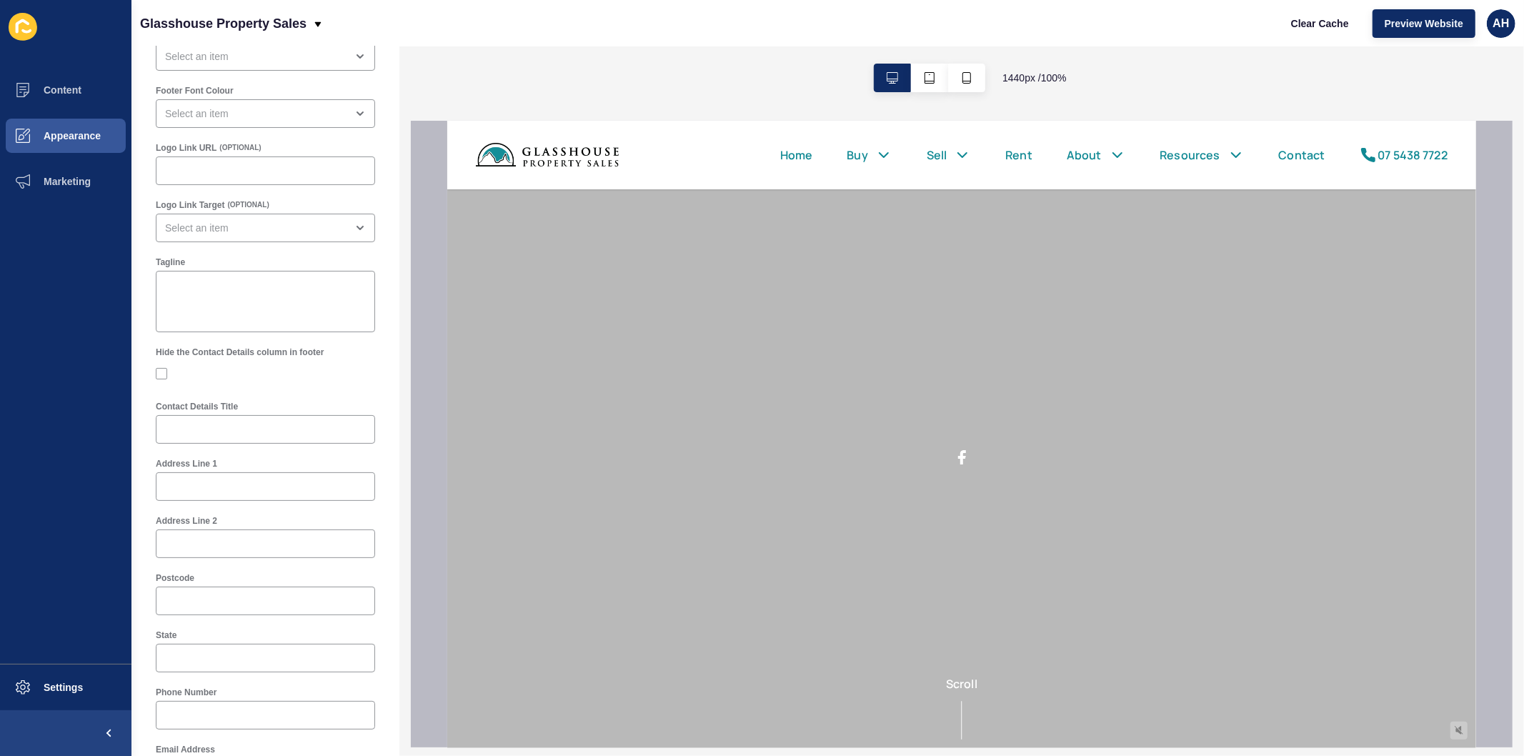
scroll to position [159, 0]
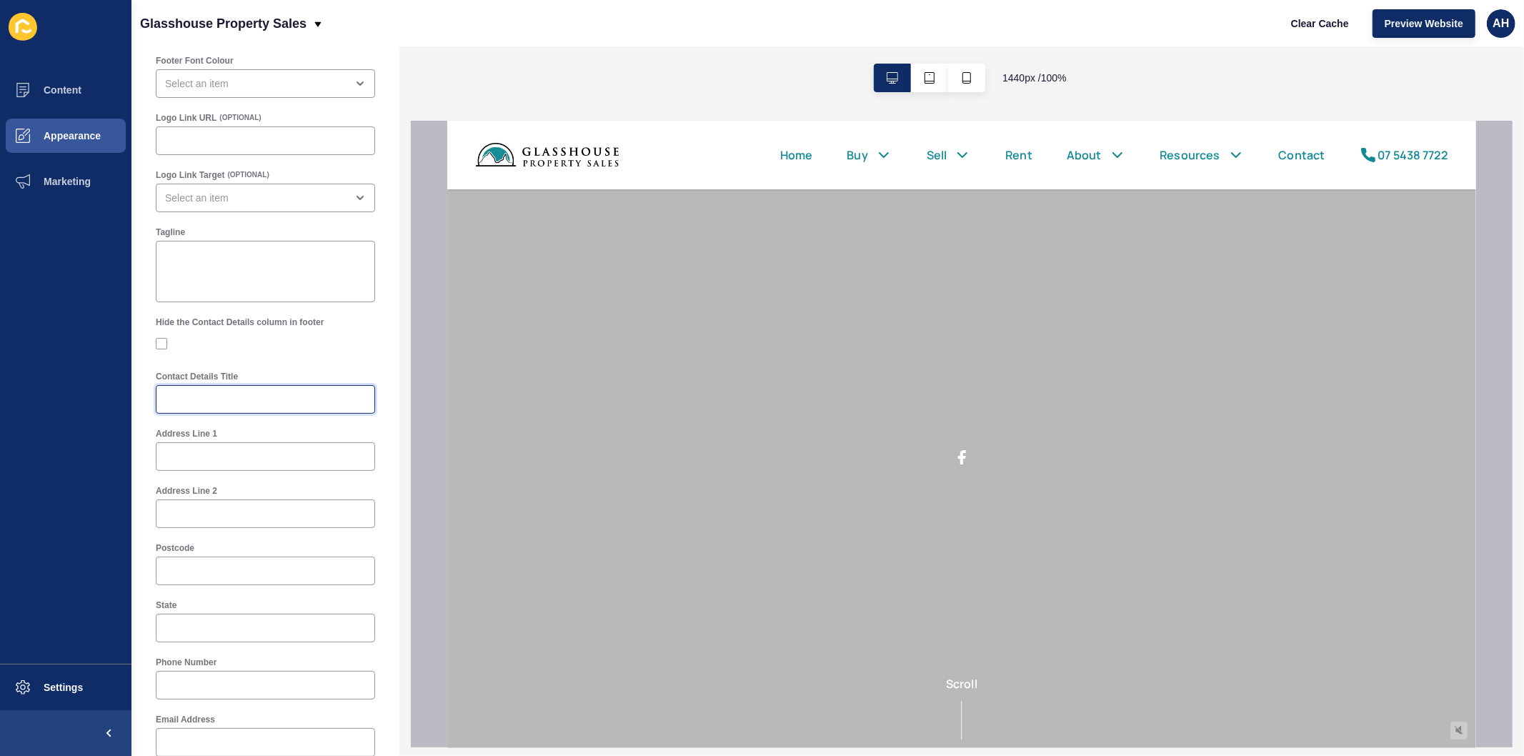
click at [227, 402] on input "Contact Details Title" at bounding box center [265, 399] width 201 height 14
type input "Contact Us"
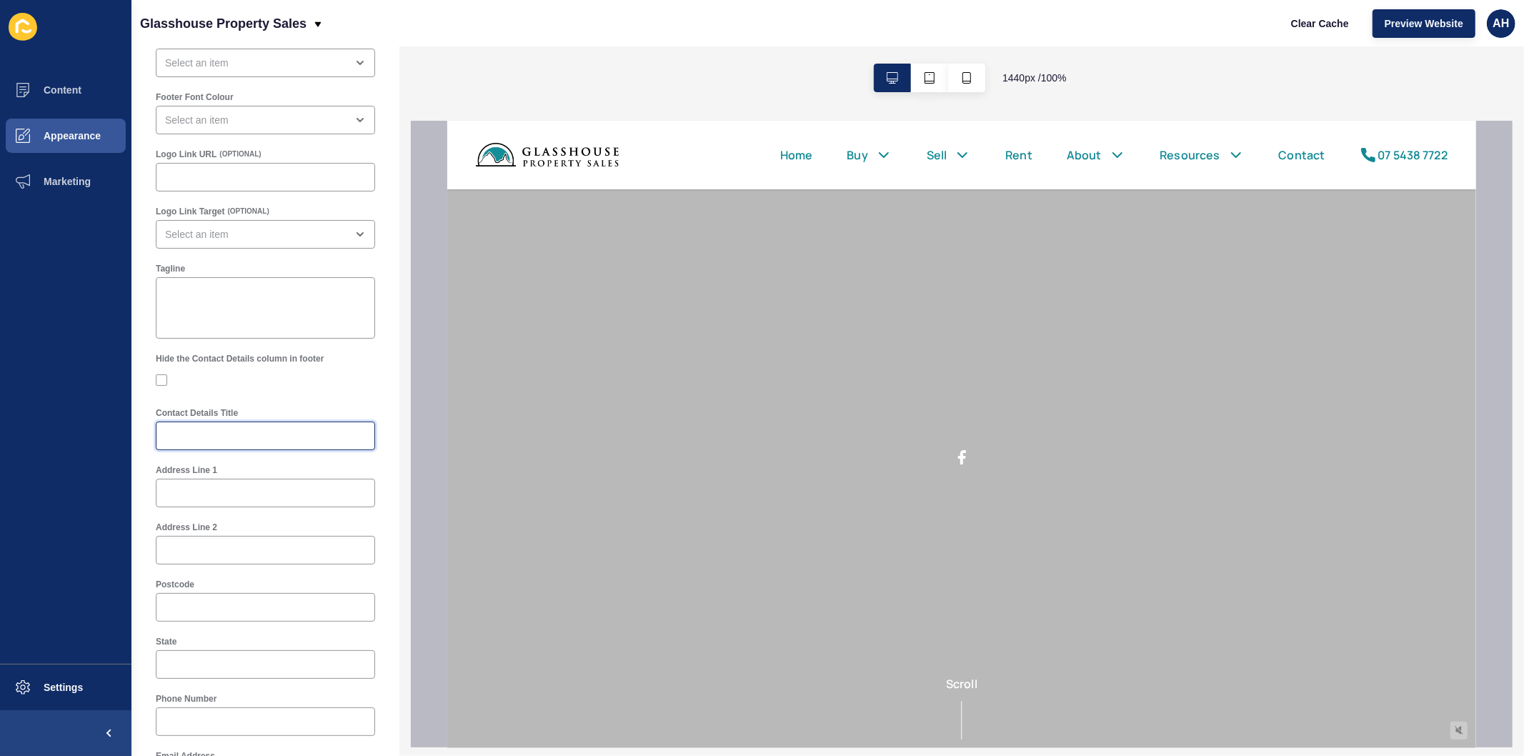
scroll to position [0, 0]
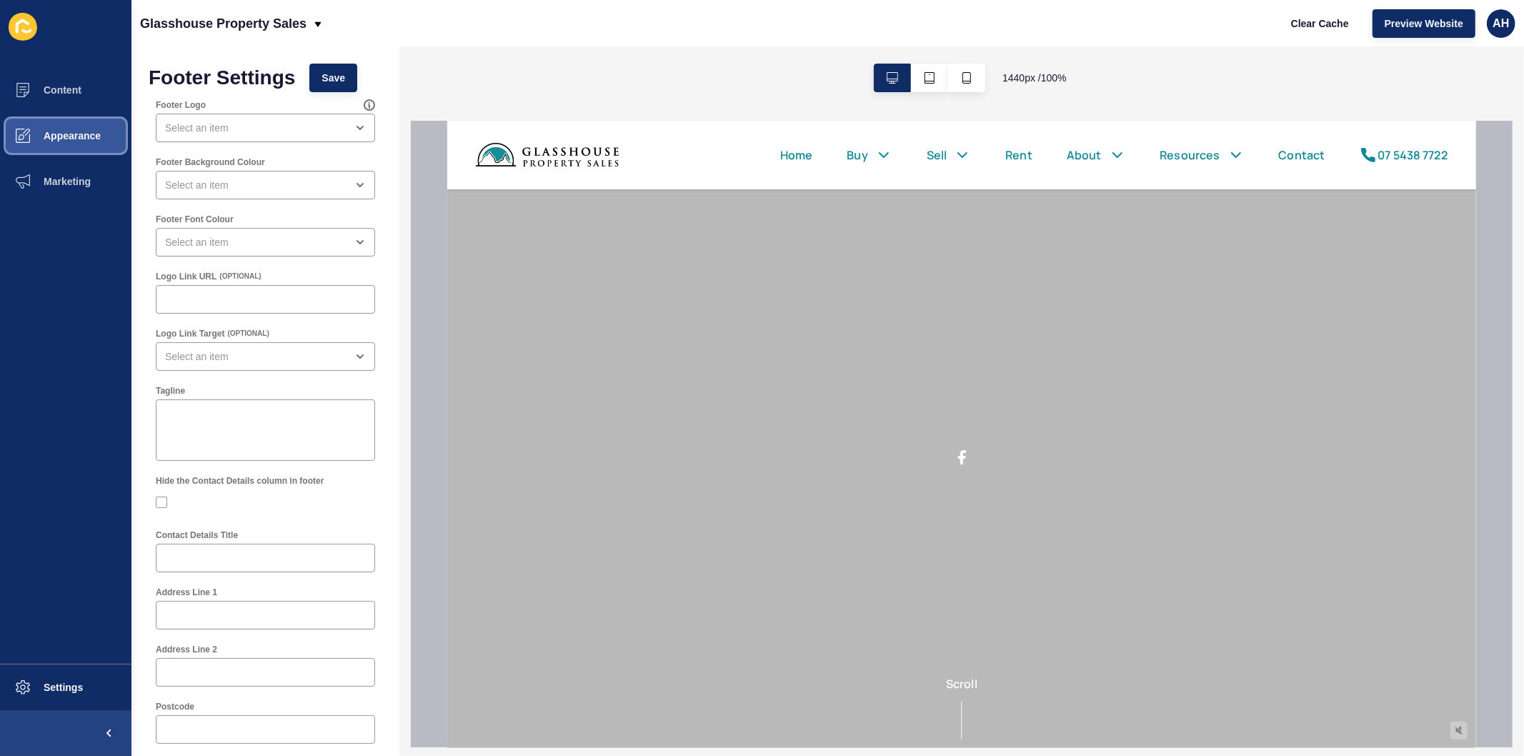
click at [51, 134] on span "Appearance" at bounding box center [49, 135] width 103 height 11
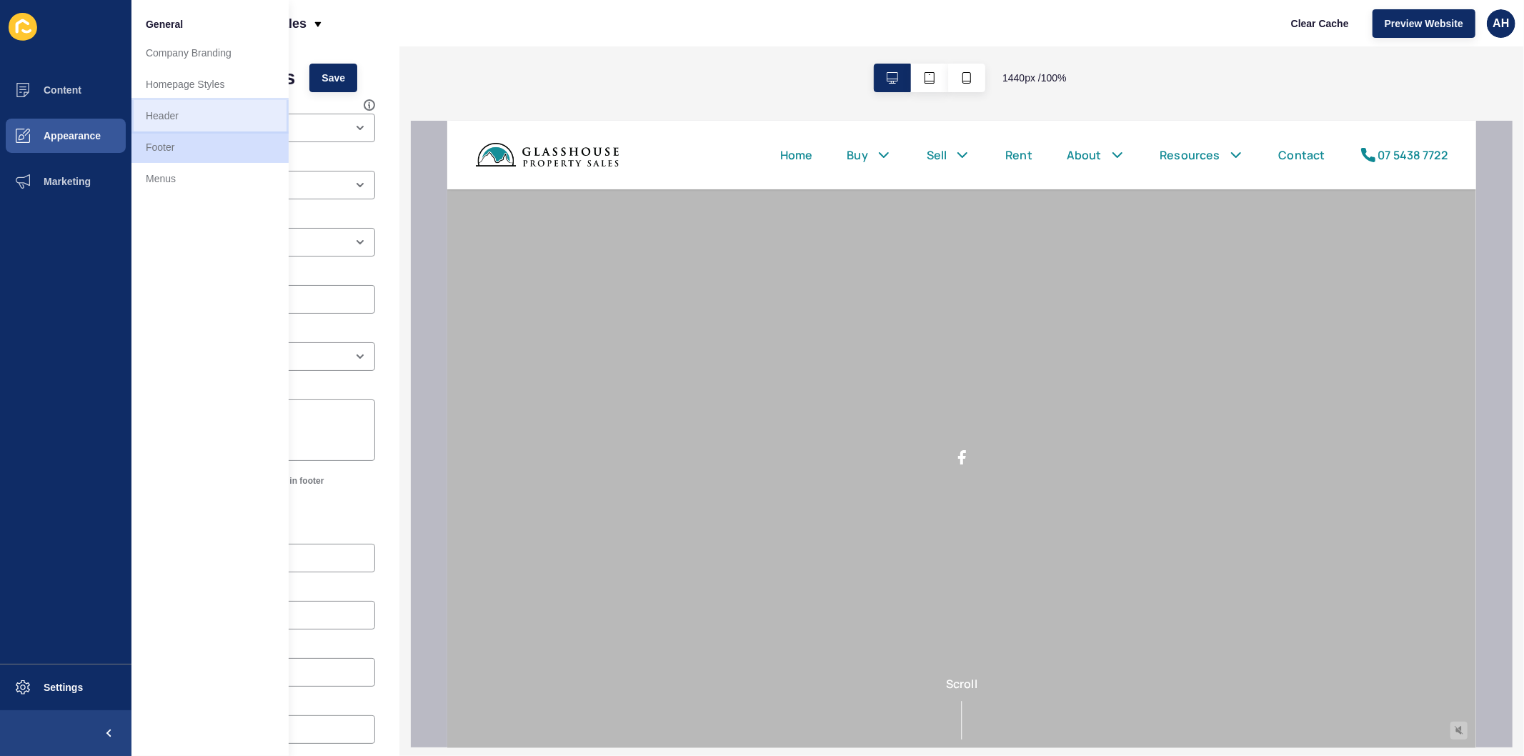
click at [181, 116] on link "Header" at bounding box center [209, 115] width 157 height 31
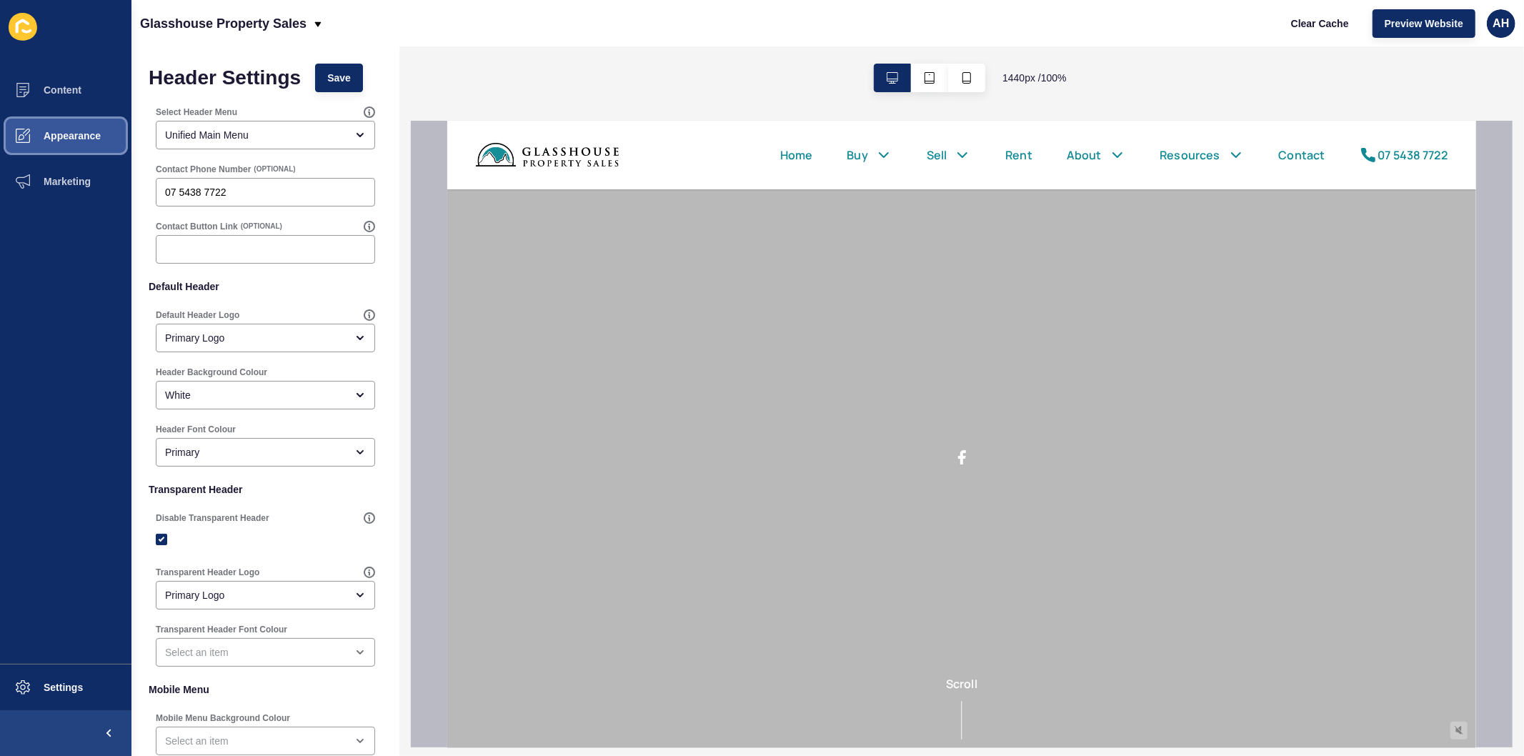
click at [76, 126] on button "Appearance" at bounding box center [65, 136] width 131 height 46
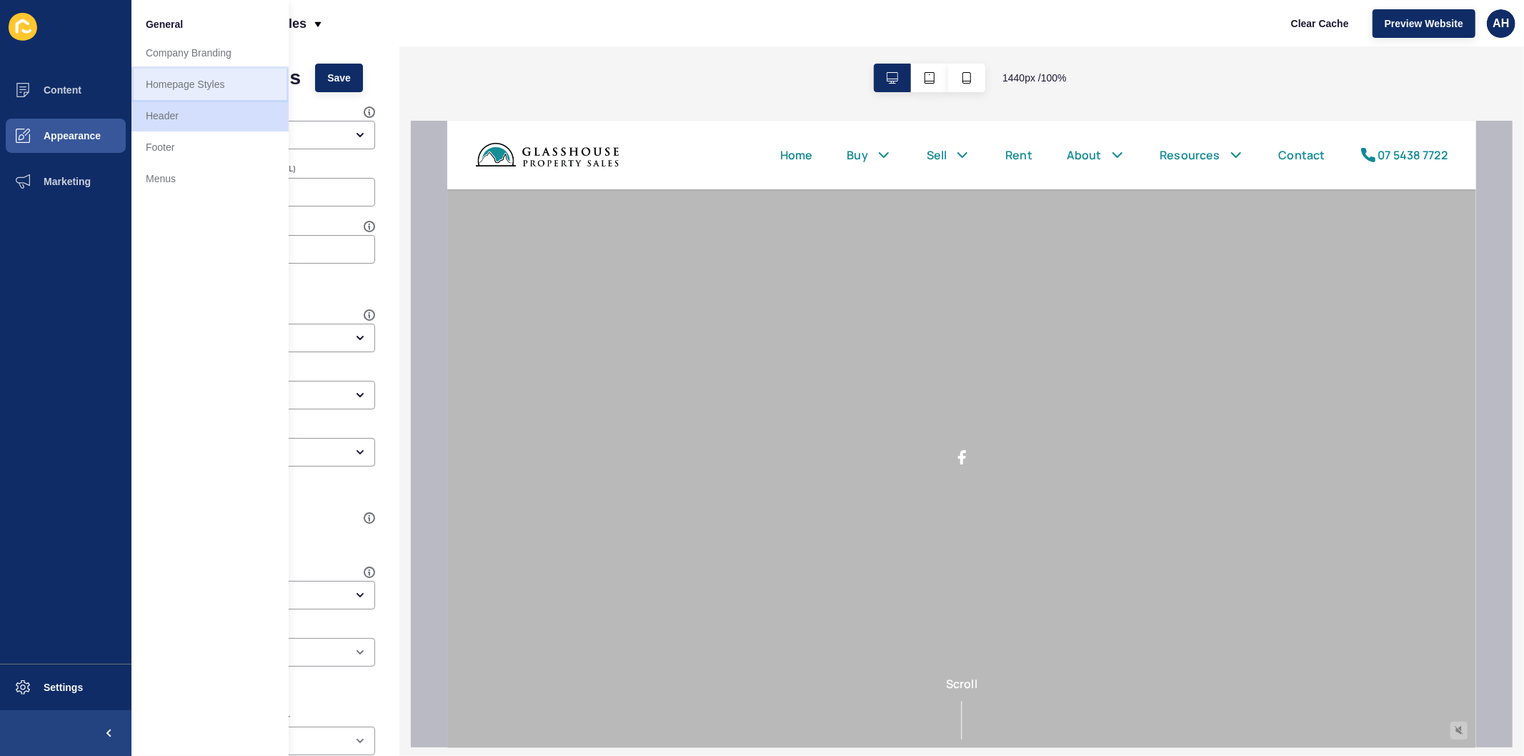
click at [194, 87] on link "Homepage Styles" at bounding box center [209, 84] width 157 height 31
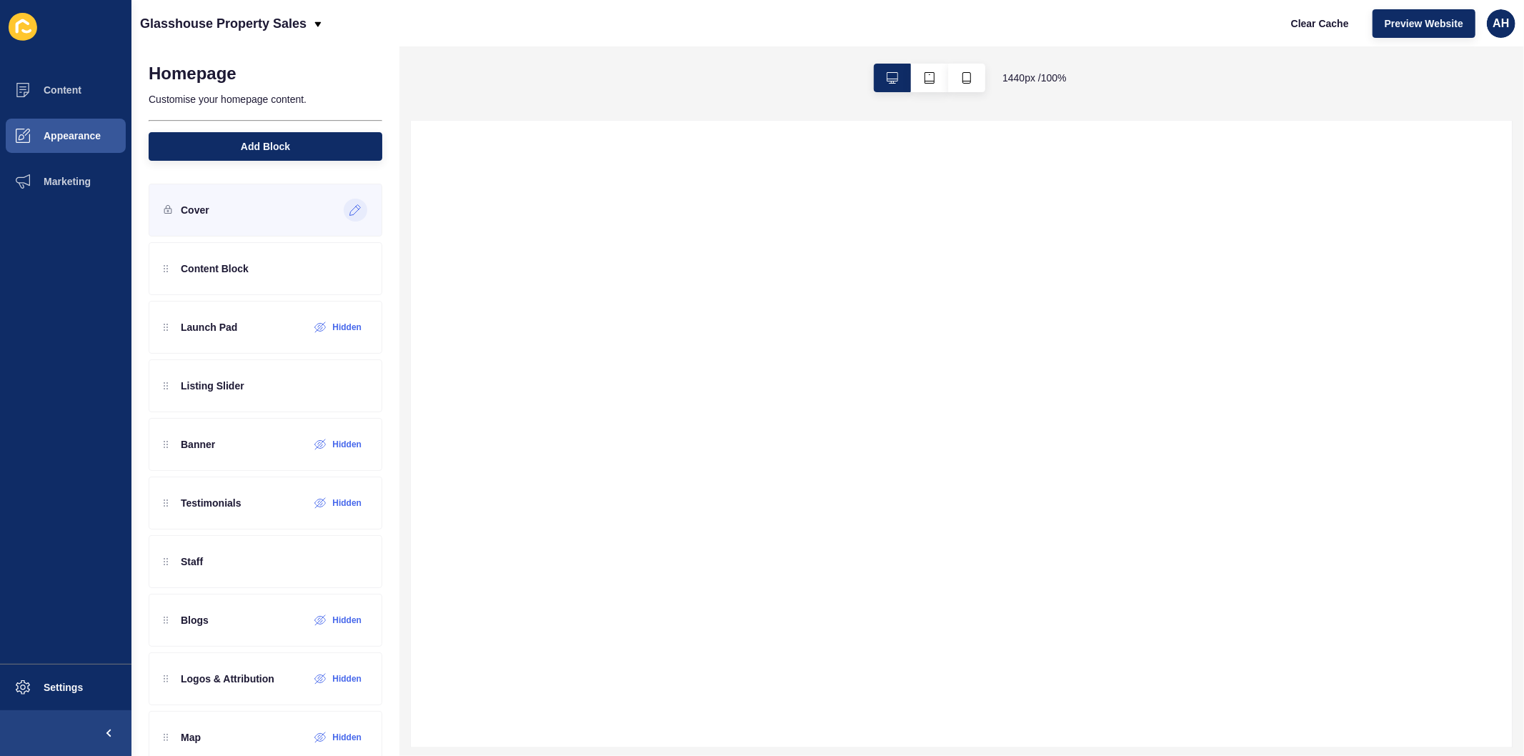
click at [350, 208] on icon at bounding box center [355, 210] width 11 height 11
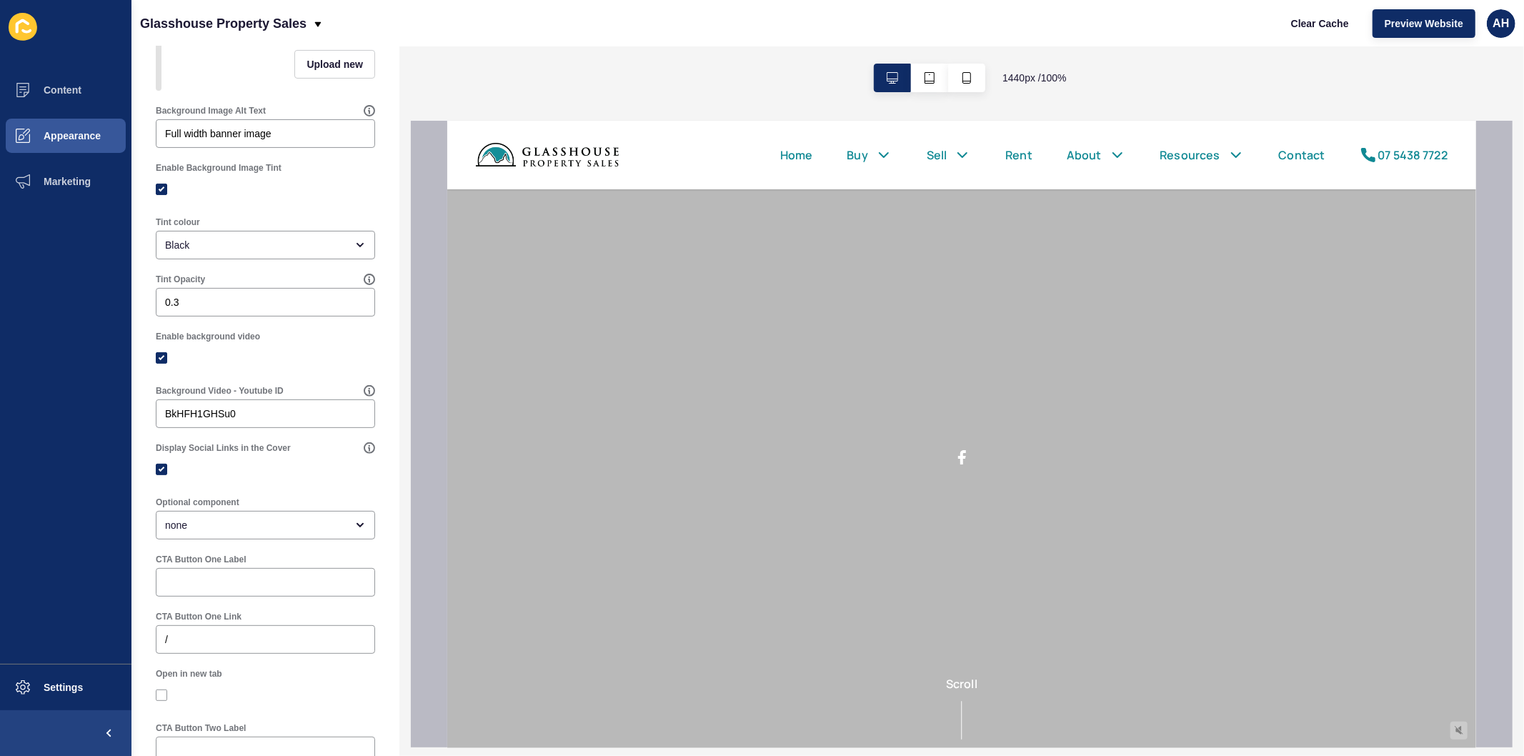
scroll to position [317, 0]
click at [159, 468] on label at bounding box center [161, 462] width 11 height 11
click at [159, 467] on input "Display Social Links in the Cover" at bounding box center [163, 462] width 9 height 9
checkbox input "false"
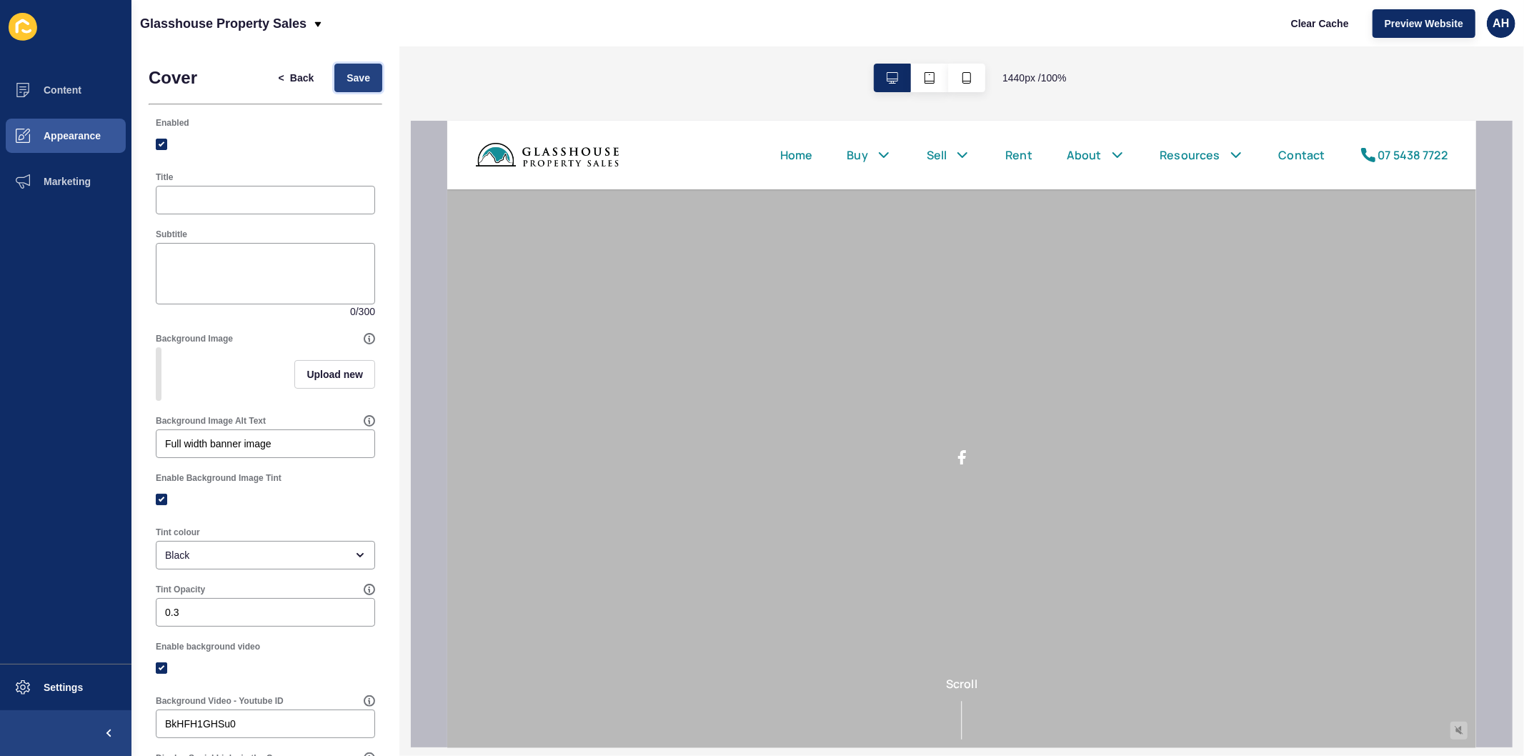
click at [352, 84] on span "Save" at bounding box center [359, 78] width 24 height 14
